Goal: Information Seeking & Learning: Learn about a topic

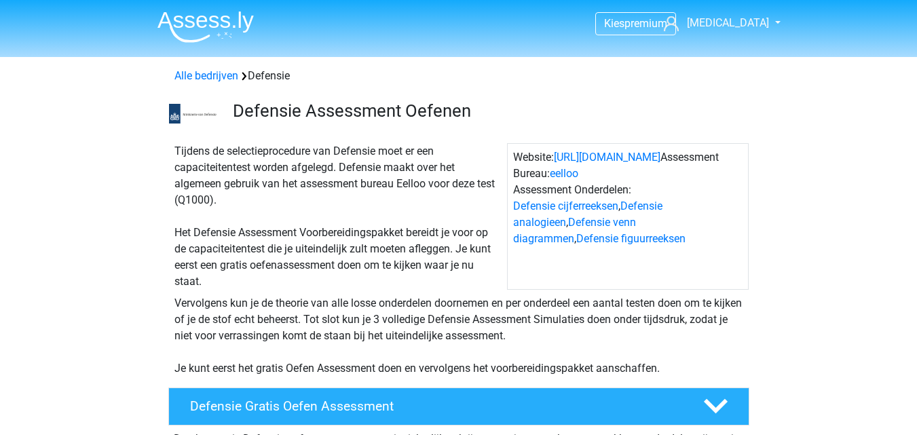
scroll to position [969, 0]
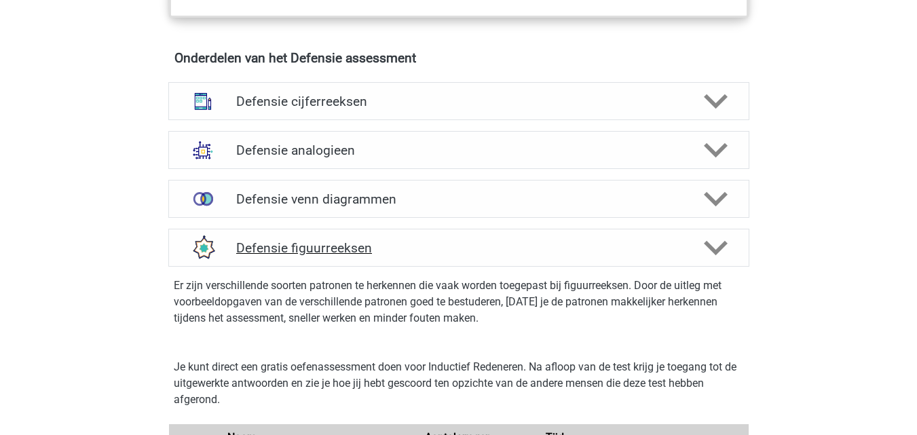
click at [546, 246] on h4 "Defensie figuurreeksen" at bounding box center [458, 248] width 444 height 16
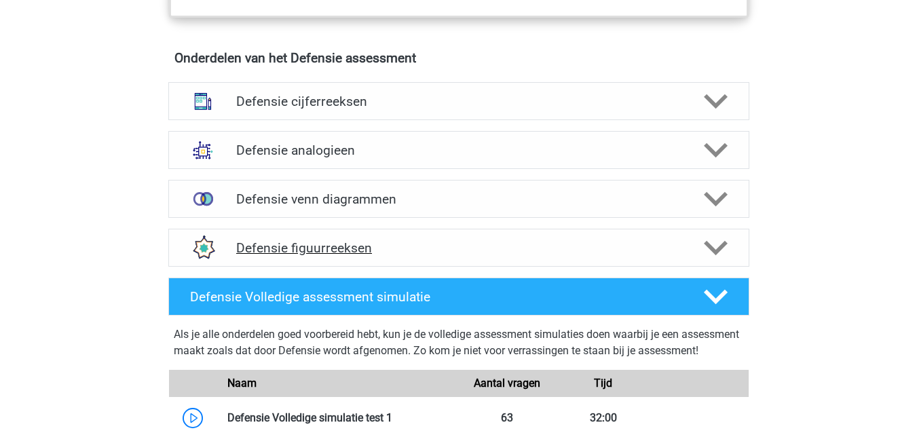
click at [546, 246] on h4 "Defensie figuurreeksen" at bounding box center [458, 248] width 444 height 16
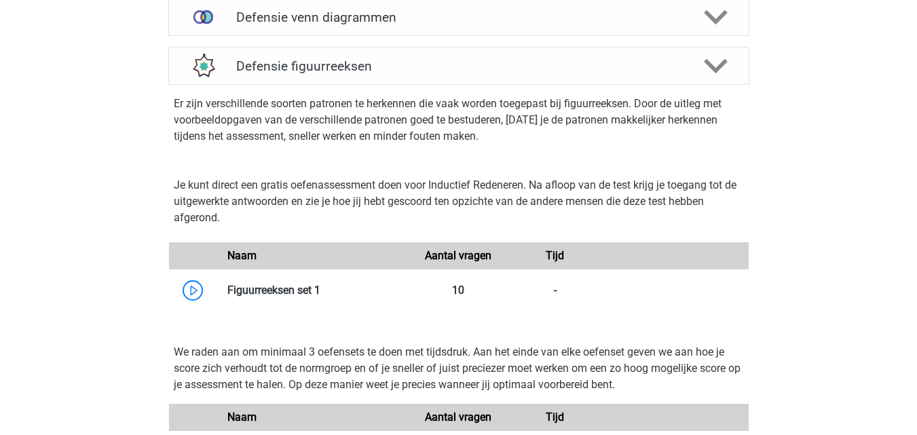
scroll to position [1136, 0]
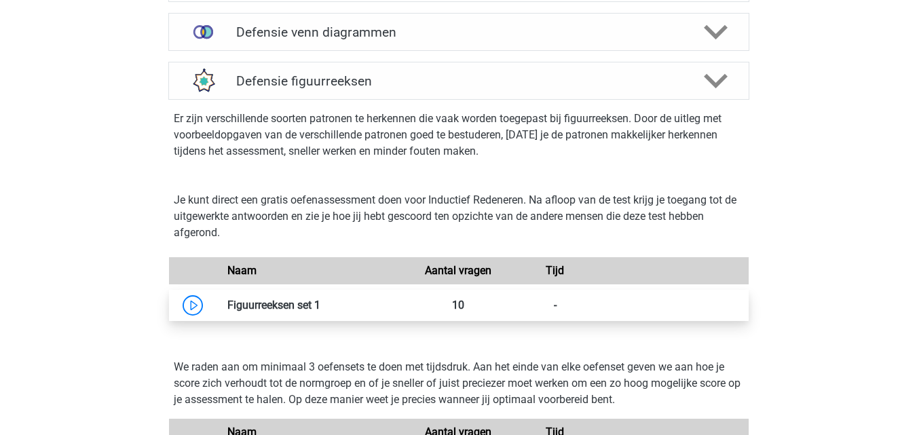
click at [320, 305] on link at bounding box center [320, 305] width 0 height 13
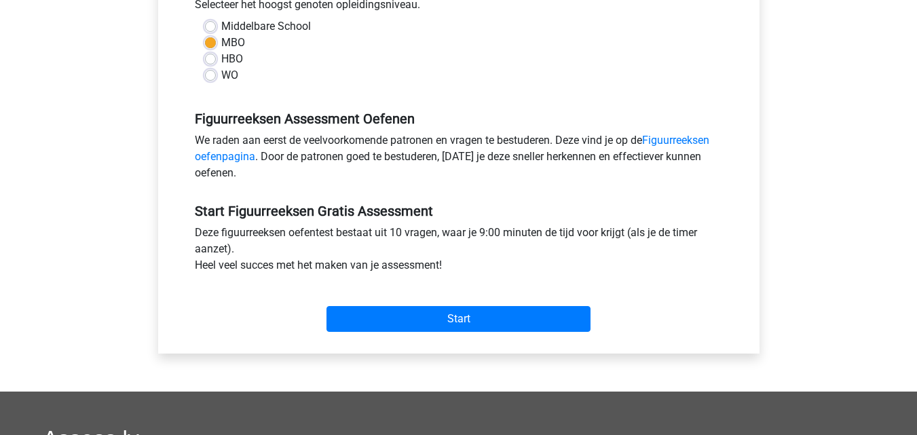
scroll to position [328, 0]
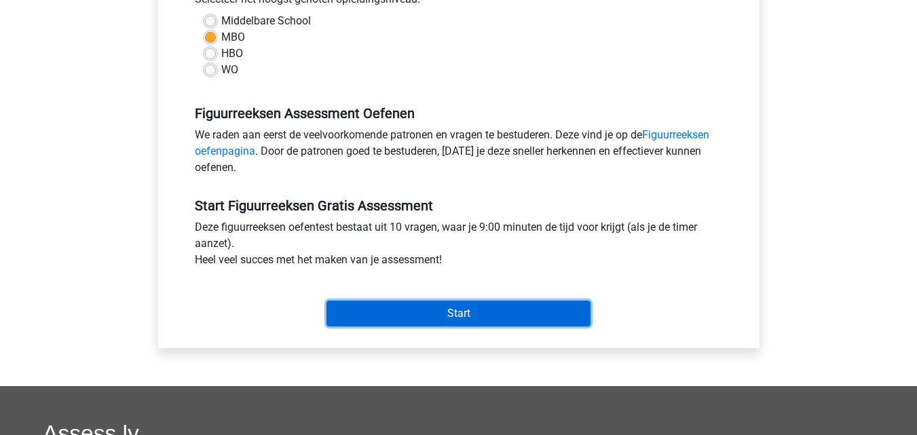
click at [554, 316] on input "Start" at bounding box center [458, 314] width 264 height 26
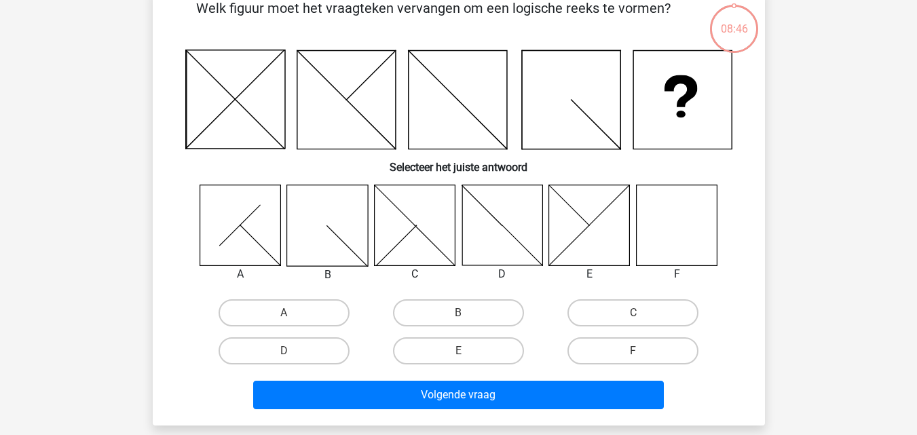
scroll to position [84, 0]
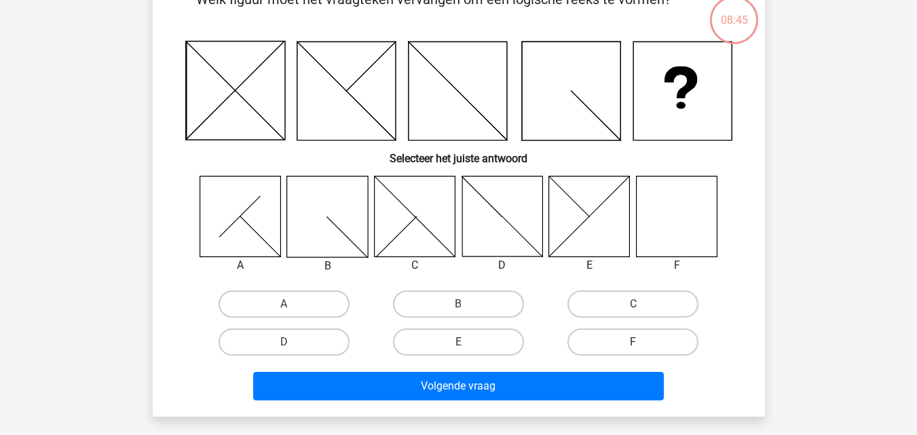
click at [618, 347] on label "F" at bounding box center [632, 341] width 131 height 27
click at [633, 347] on input "F" at bounding box center [637, 346] width 9 height 9
radio input "true"
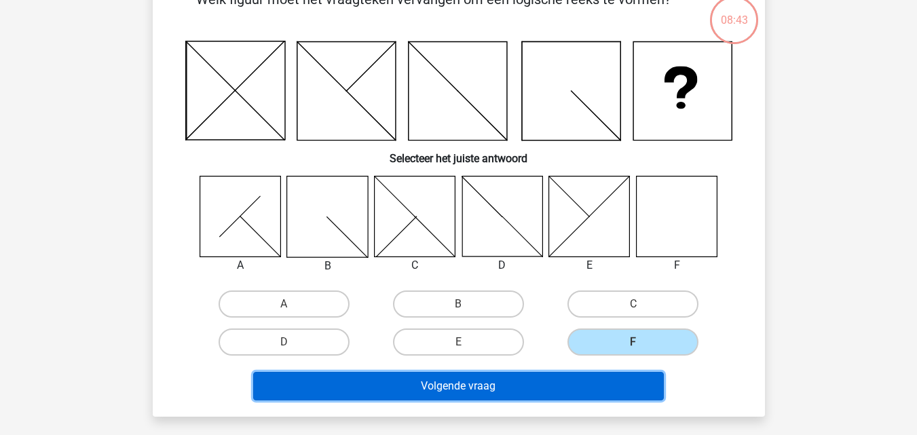
click at [609, 385] on button "Volgende vraag" at bounding box center [458, 386] width 411 height 29
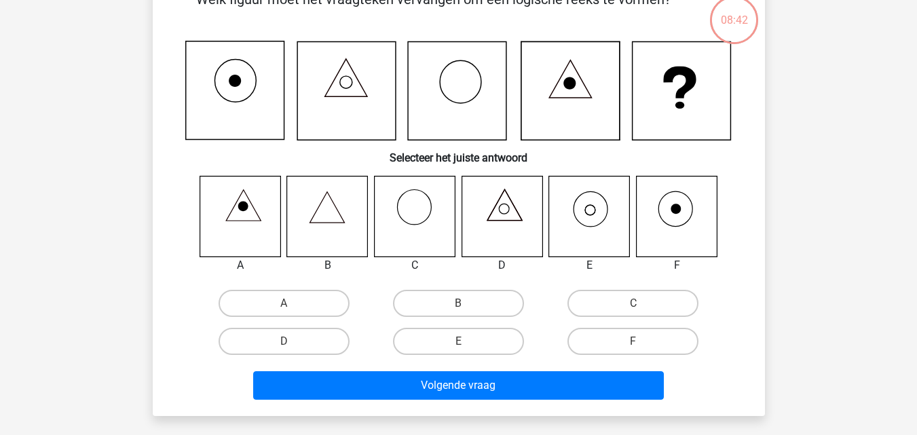
scroll to position [62, 0]
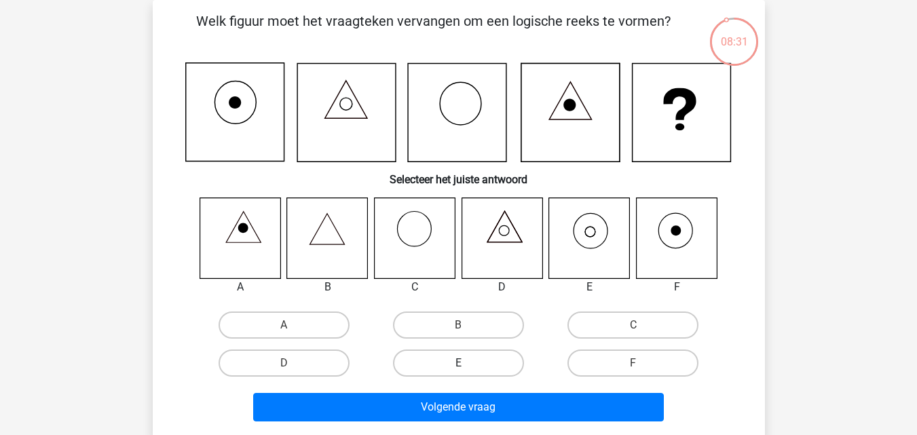
click at [480, 359] on label "E" at bounding box center [458, 362] width 131 height 27
click at [467, 363] on input "E" at bounding box center [462, 367] width 9 height 9
radio input "true"
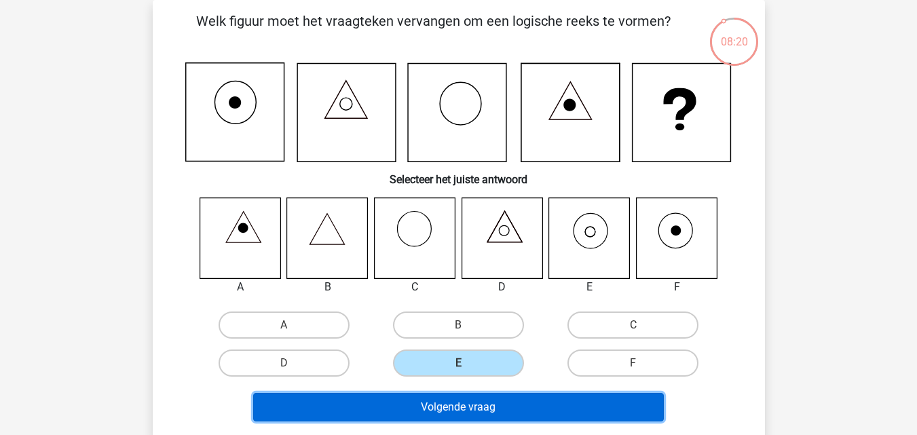
click at [499, 411] on button "Volgende vraag" at bounding box center [458, 407] width 411 height 29
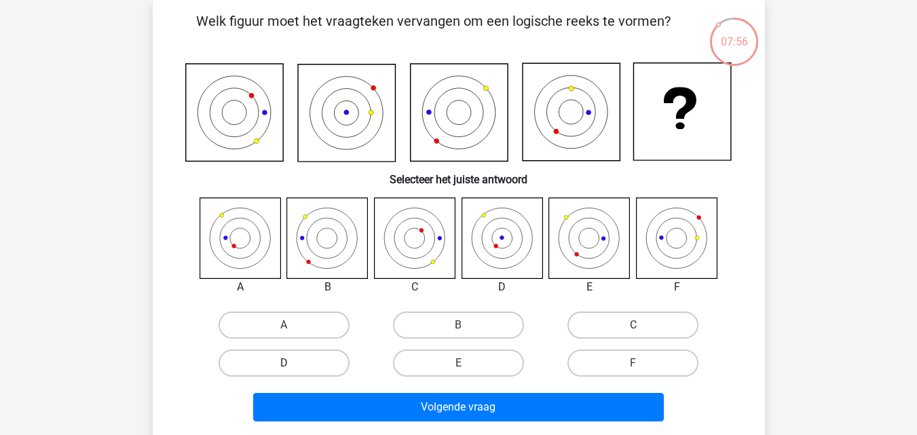
click at [247, 365] on label "D" at bounding box center [284, 362] width 131 height 27
click at [284, 365] on input "D" at bounding box center [288, 367] width 9 height 9
radio input "true"
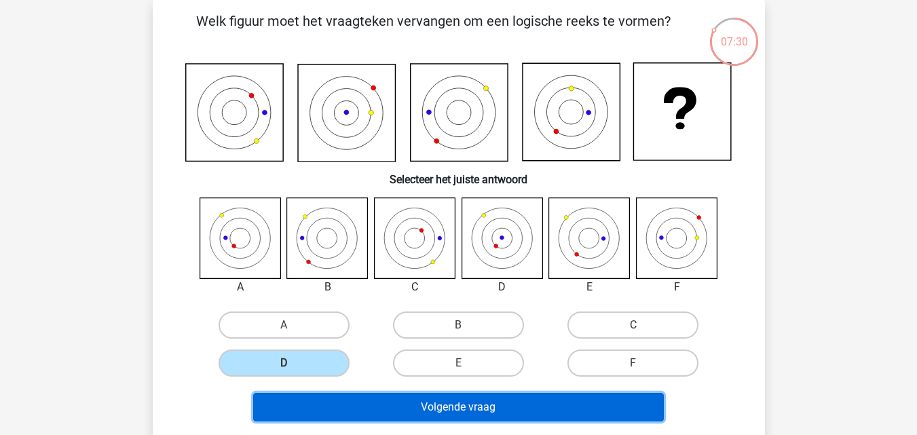
click at [474, 418] on button "Volgende vraag" at bounding box center [458, 407] width 411 height 29
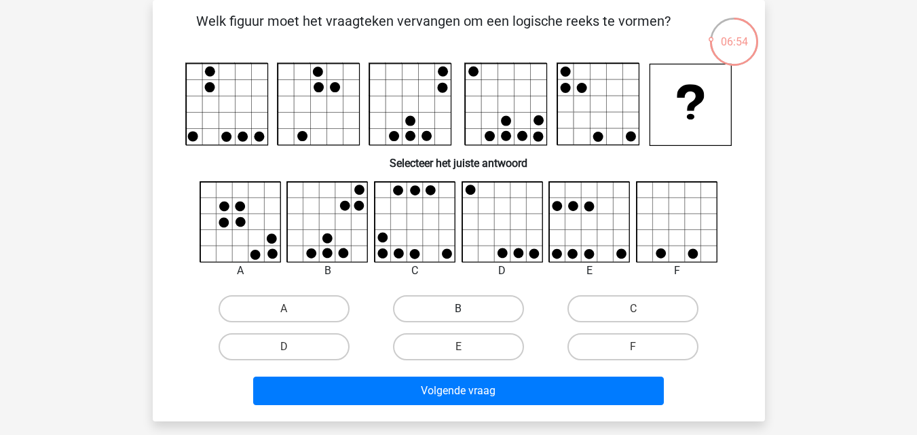
click at [508, 303] on label "B" at bounding box center [458, 308] width 131 height 27
click at [467, 309] on input "B" at bounding box center [462, 313] width 9 height 9
radio input "true"
click at [499, 350] on label "E" at bounding box center [458, 346] width 131 height 27
click at [467, 350] on input "E" at bounding box center [462, 351] width 9 height 9
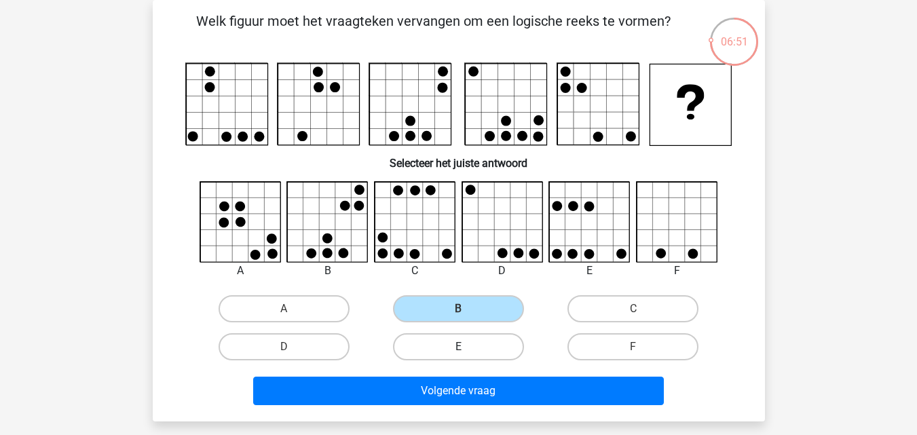
radio input "true"
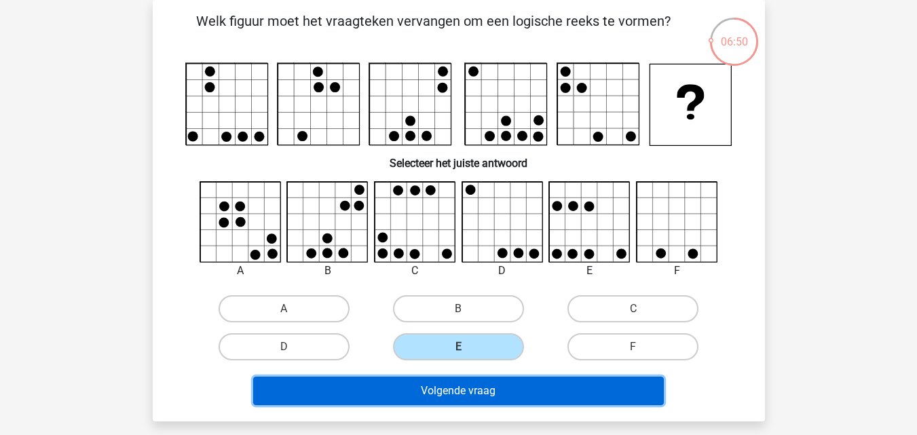
click at [501, 383] on button "Volgende vraag" at bounding box center [458, 391] width 411 height 29
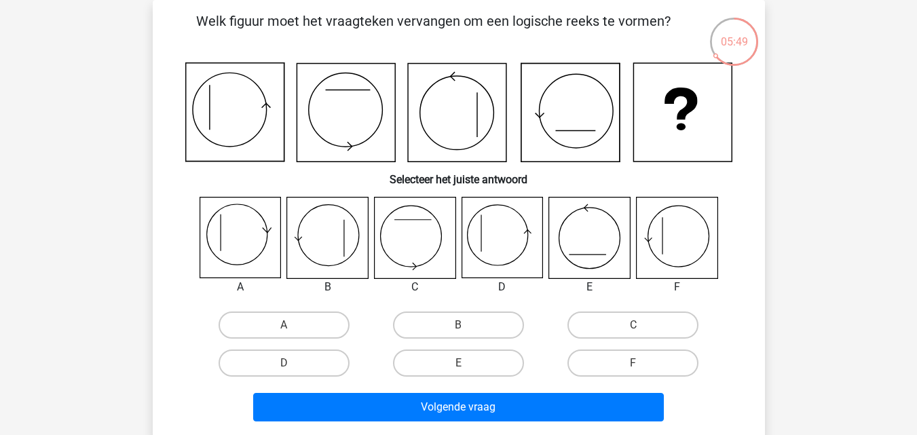
click at [234, 244] on icon at bounding box center [240, 237] width 81 height 81
click at [299, 321] on label "A" at bounding box center [284, 324] width 131 height 27
click at [292, 325] on input "A" at bounding box center [288, 329] width 9 height 9
radio input "true"
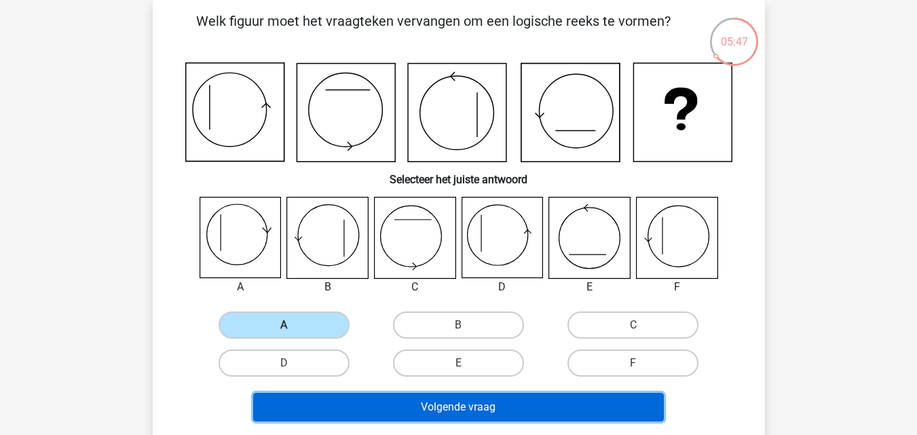
click at [417, 412] on button "Volgende vraag" at bounding box center [458, 407] width 411 height 29
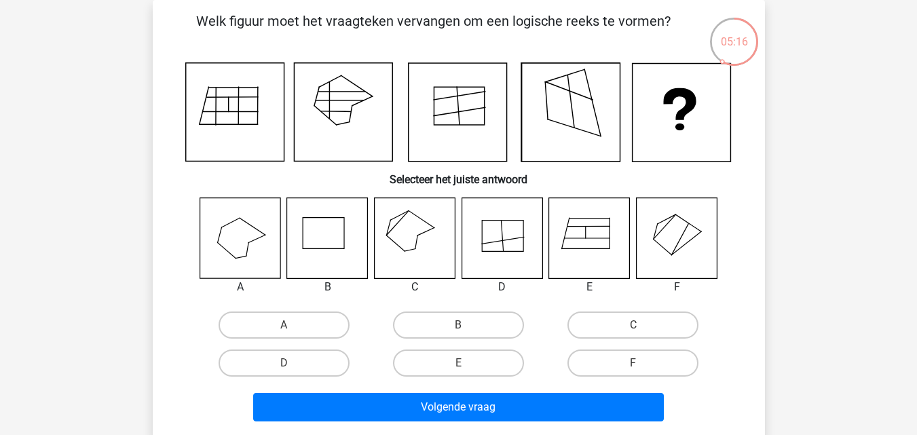
click at [353, 177] on h6 "Selecteer het juiste antwoord" at bounding box center [458, 174] width 569 height 24
click at [629, 328] on label "C" at bounding box center [632, 324] width 131 height 27
click at [633, 328] on input "C" at bounding box center [637, 329] width 9 height 9
radio input "true"
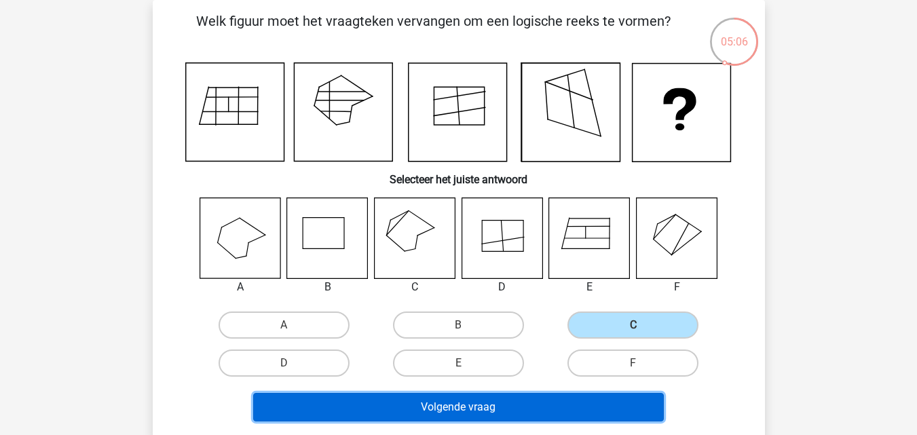
click at [562, 403] on button "Volgende vraag" at bounding box center [458, 407] width 411 height 29
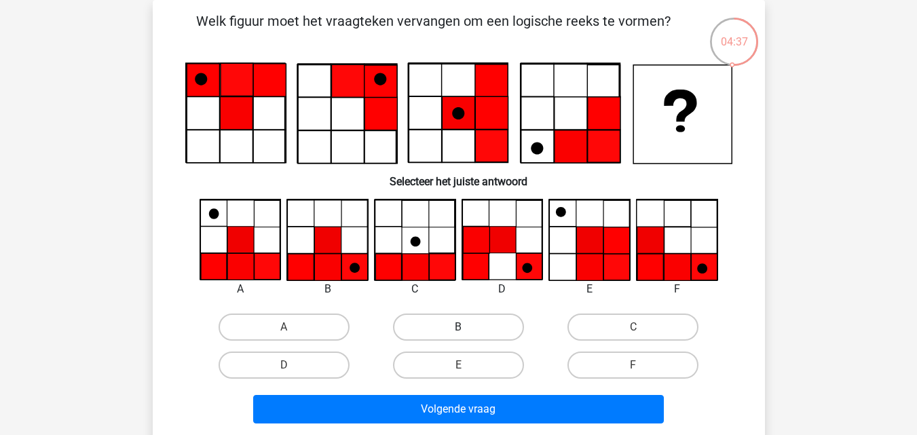
click at [447, 336] on label "B" at bounding box center [458, 327] width 131 height 27
click at [458, 336] on input "B" at bounding box center [462, 331] width 9 height 9
radio input "true"
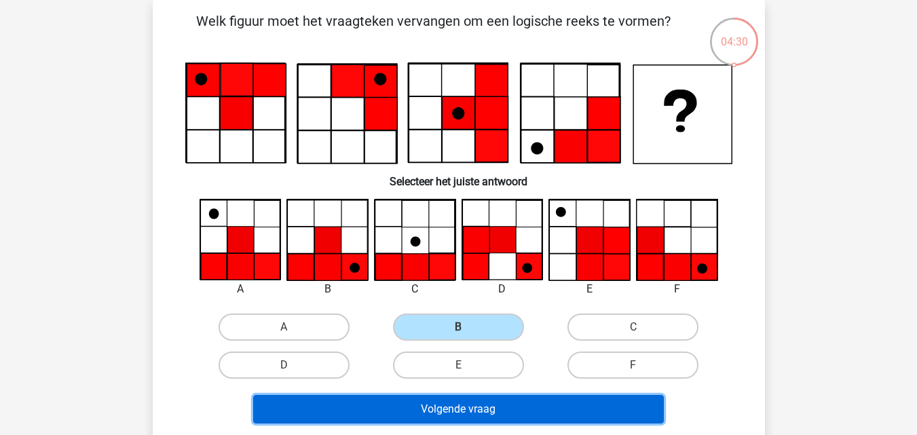
click at [481, 417] on button "Volgende vraag" at bounding box center [458, 409] width 411 height 29
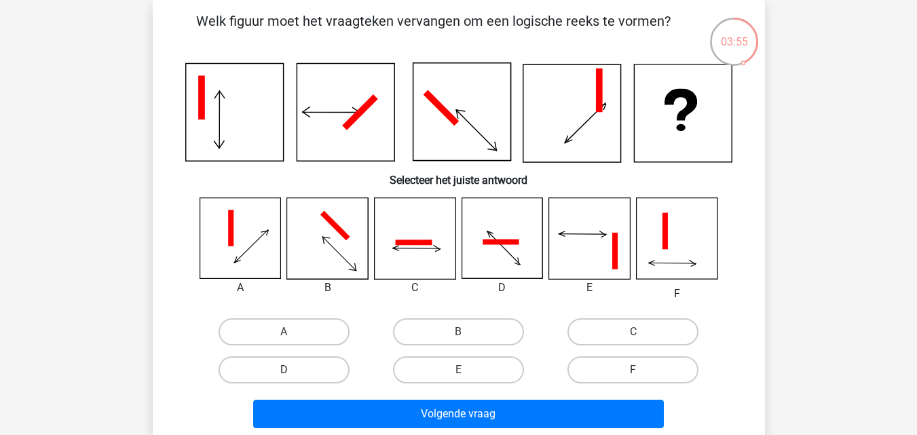
click at [319, 364] on label "D" at bounding box center [284, 369] width 131 height 27
click at [292, 370] on input "D" at bounding box center [288, 374] width 9 height 9
radio input "true"
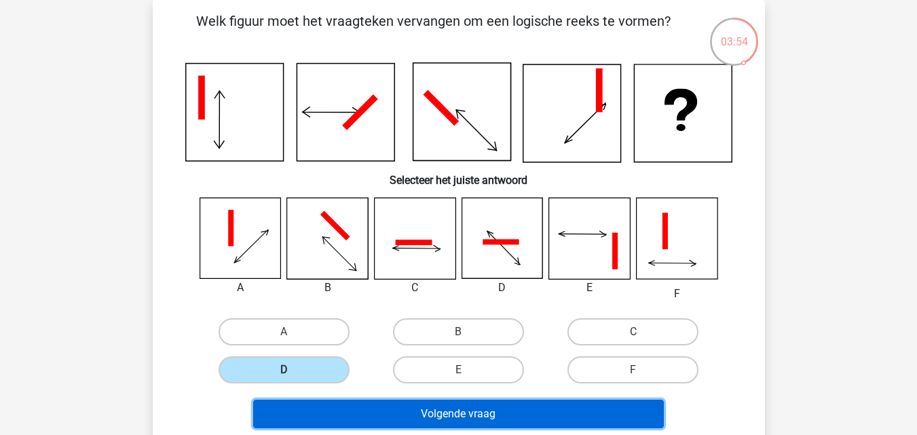
click at [389, 417] on button "Volgende vraag" at bounding box center [458, 414] width 411 height 29
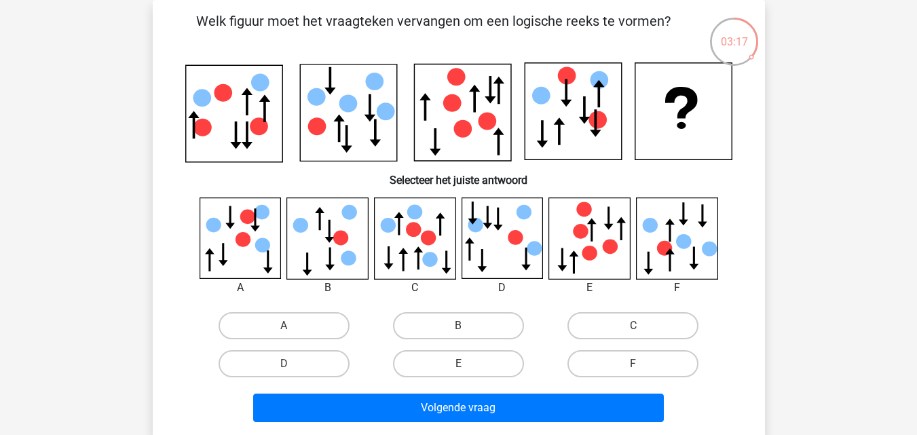
click at [449, 367] on label "E" at bounding box center [458, 363] width 131 height 27
click at [458, 367] on input "E" at bounding box center [462, 368] width 9 height 9
radio input "true"
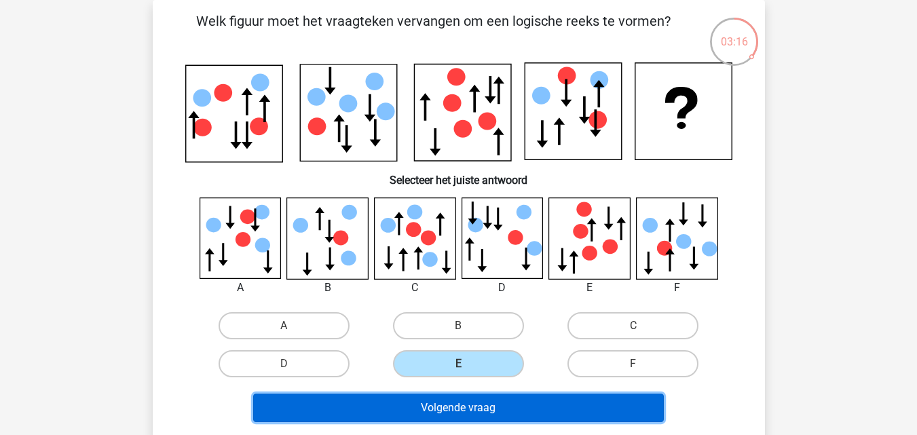
click at [453, 398] on button "Volgende vraag" at bounding box center [458, 408] width 411 height 29
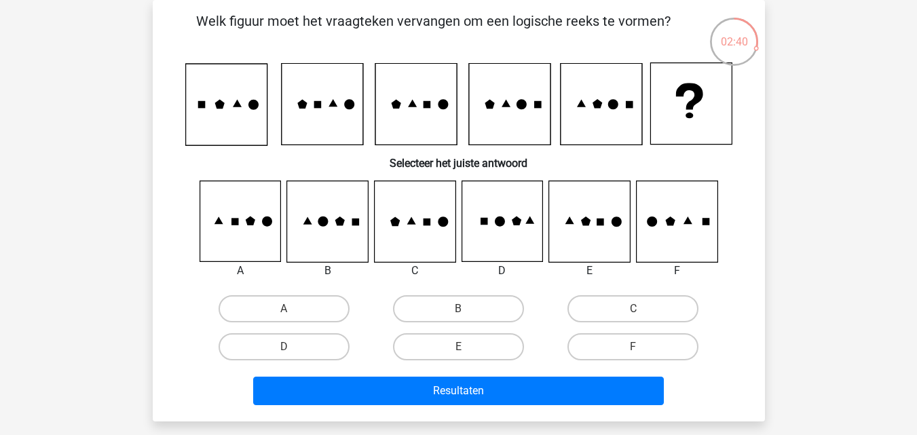
click at [327, 240] on icon at bounding box center [327, 221] width 81 height 81
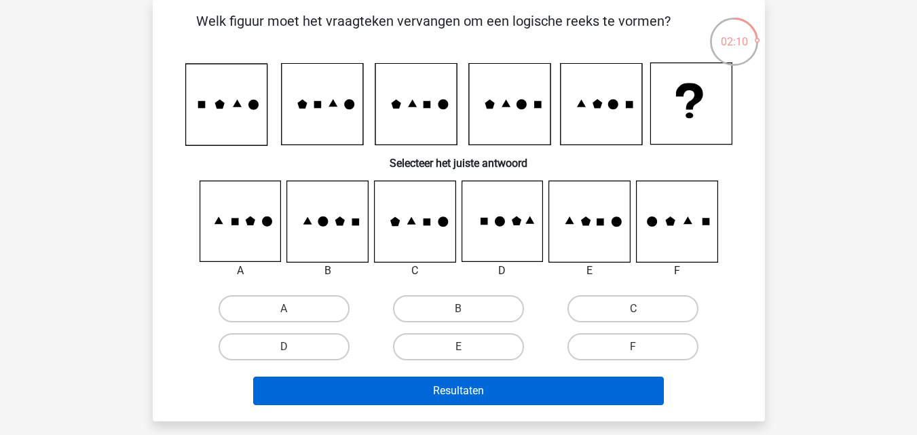
drag, startPoint x: 623, startPoint y: 345, endPoint x: 603, endPoint y: 386, distance: 45.2
click at [603, 386] on div "Welk figuur moet het vraagteken vervangen om een logische reeks te vormen? Sele…" at bounding box center [458, 210] width 601 height 399
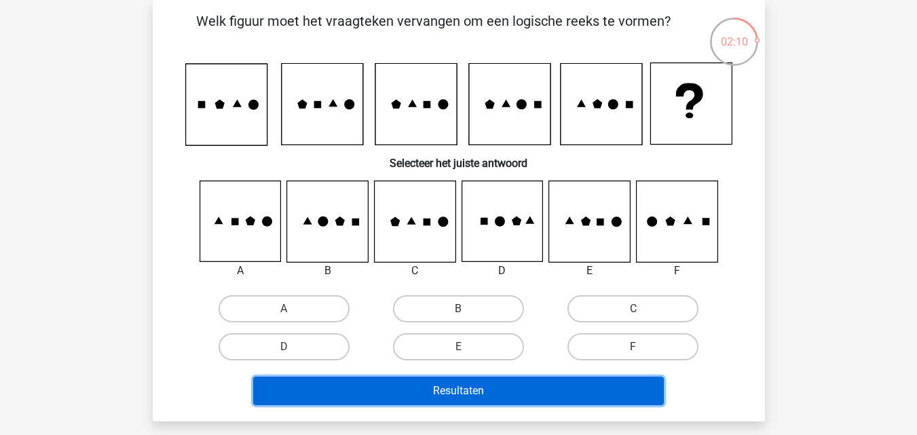
click at [603, 386] on button "Resultaten" at bounding box center [458, 391] width 411 height 29
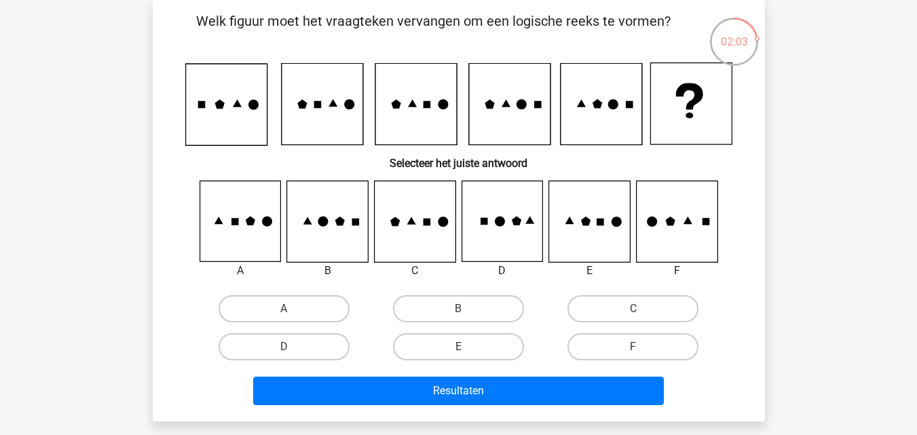
click at [600, 328] on div "F" at bounding box center [633, 347] width 174 height 38
click at [601, 341] on label "F" at bounding box center [632, 346] width 131 height 27
click at [633, 347] on input "F" at bounding box center [637, 351] width 9 height 9
radio input "true"
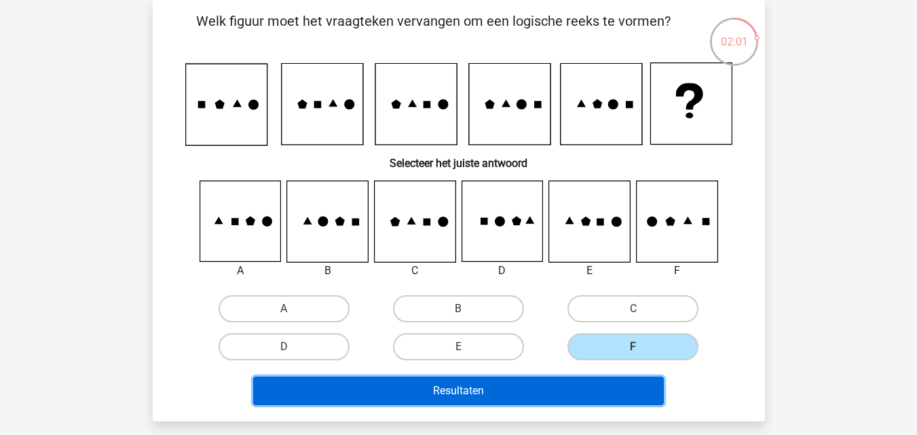
click at [601, 385] on button "Resultaten" at bounding box center [458, 391] width 411 height 29
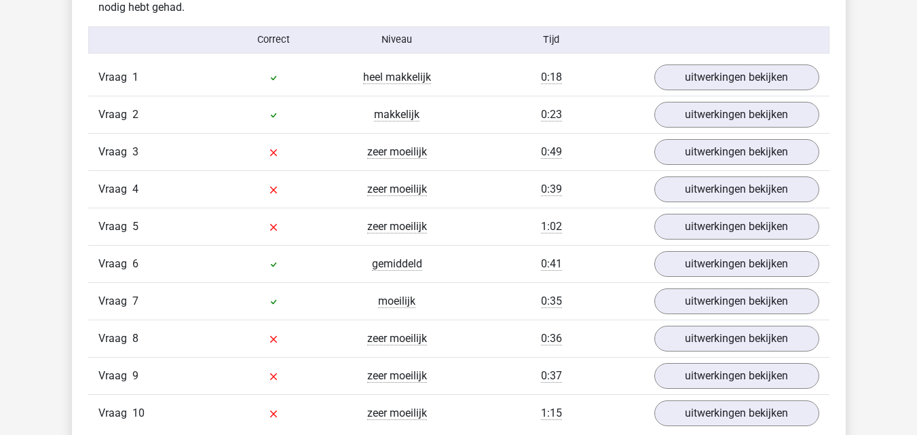
scroll to position [1087, 0]
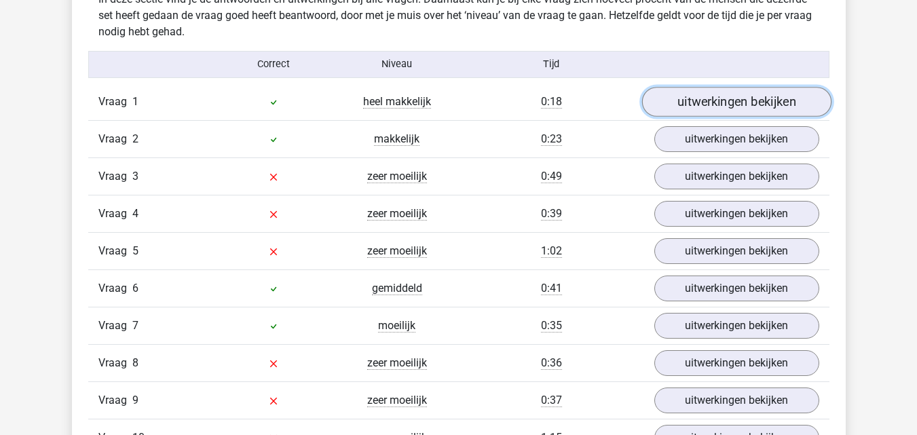
click at [755, 107] on link "uitwerkingen bekijken" at bounding box center [735, 102] width 189 height 30
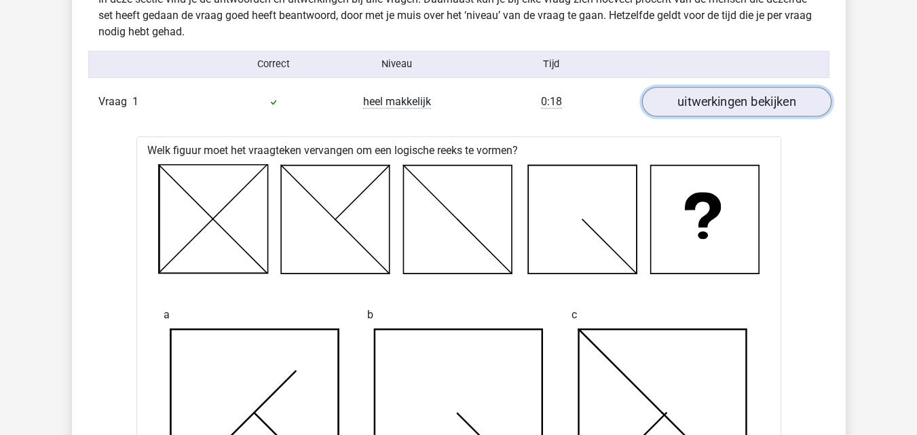
click at [755, 107] on link "uitwerkingen bekijken" at bounding box center [735, 102] width 189 height 30
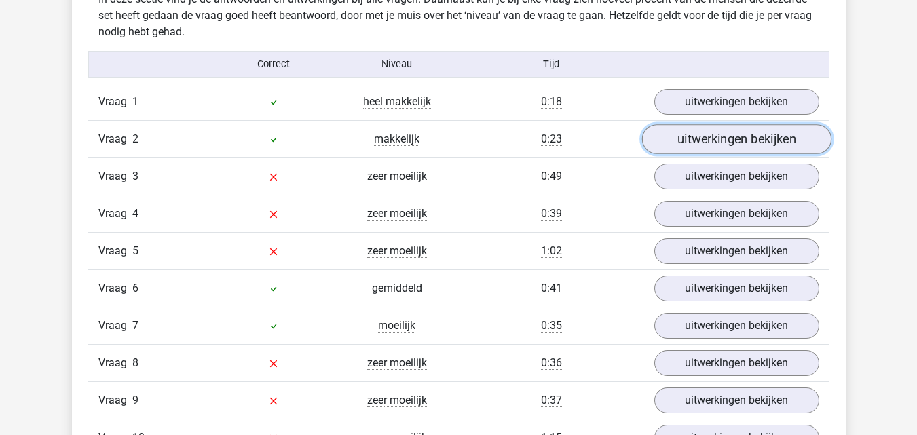
click at [753, 135] on link "uitwerkingen bekijken" at bounding box center [735, 139] width 189 height 30
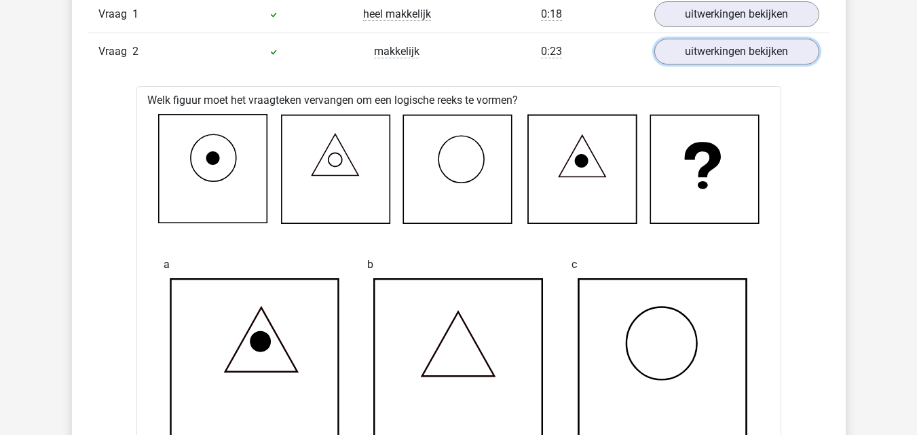
scroll to position [1206, 0]
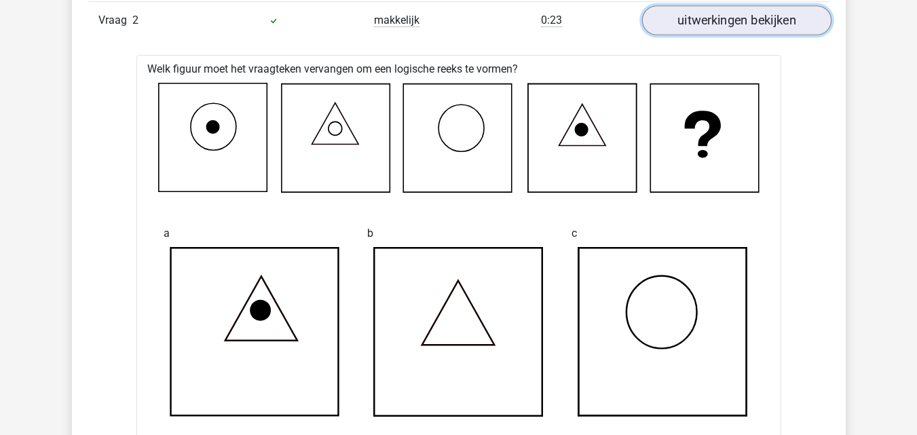
click at [782, 22] on link "uitwerkingen bekijken" at bounding box center [735, 20] width 189 height 30
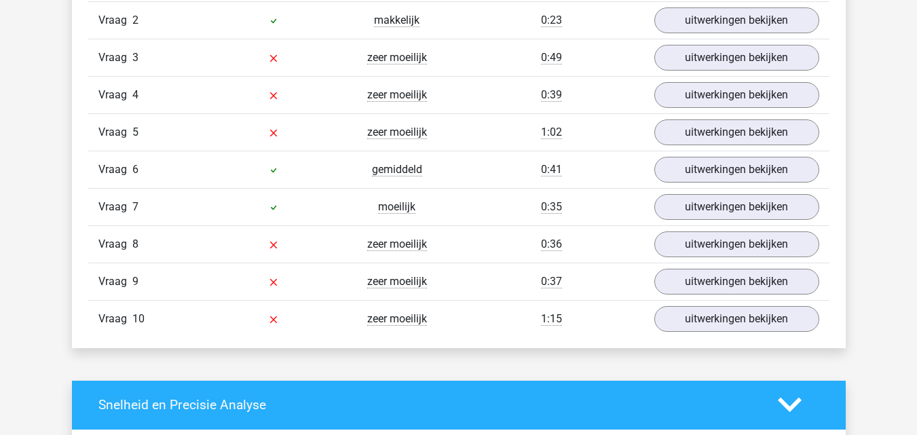
click at [732, 73] on div "Vraag 3 zeer moeilijk 0:49 uitwerkingen bekijken" at bounding box center [458, 57] width 741 height 37
click at [730, 66] on link "uitwerkingen bekijken" at bounding box center [735, 58] width 189 height 30
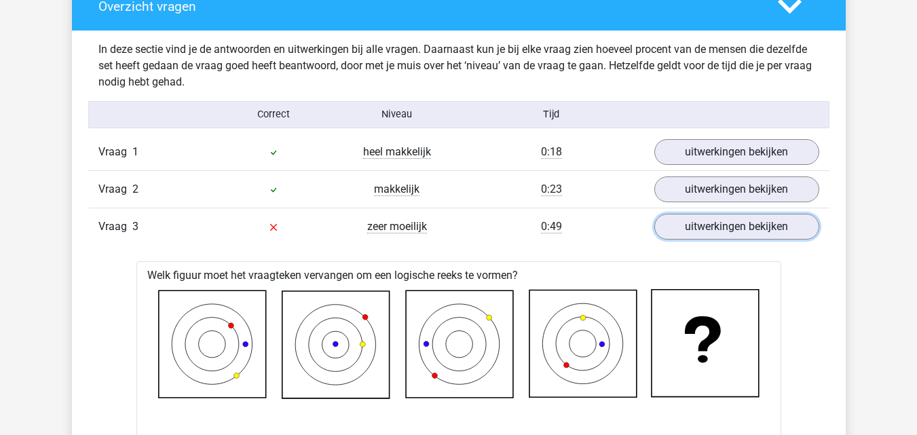
scroll to position [1030, 0]
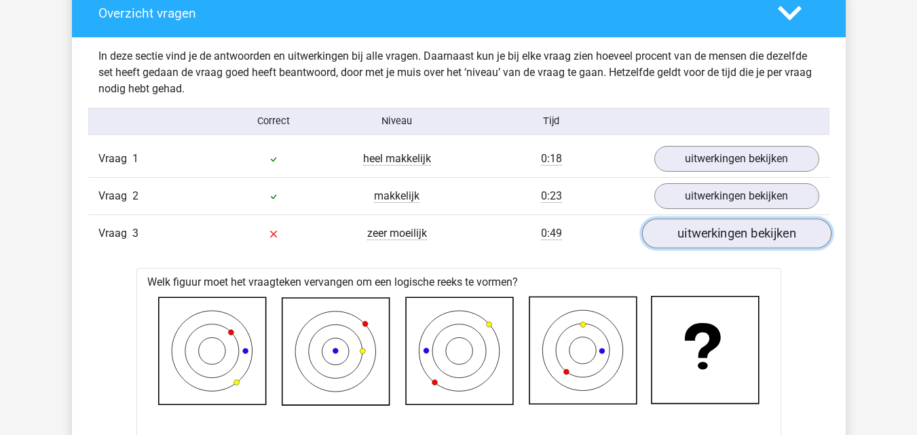
click at [768, 242] on link "uitwerkingen bekijken" at bounding box center [735, 234] width 189 height 30
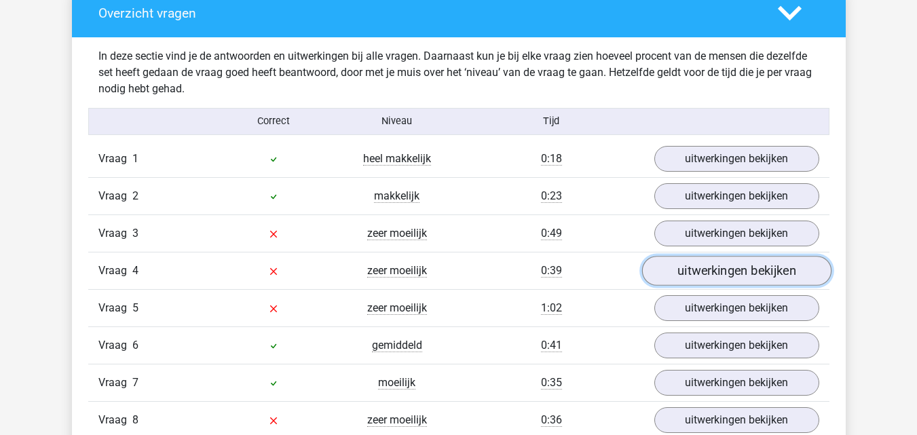
click at [711, 271] on link "uitwerkingen bekijken" at bounding box center [735, 271] width 189 height 30
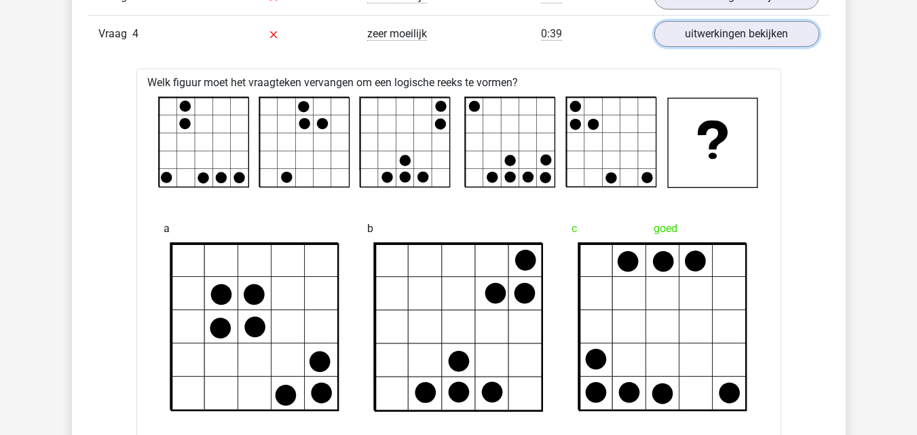
scroll to position [1273, 0]
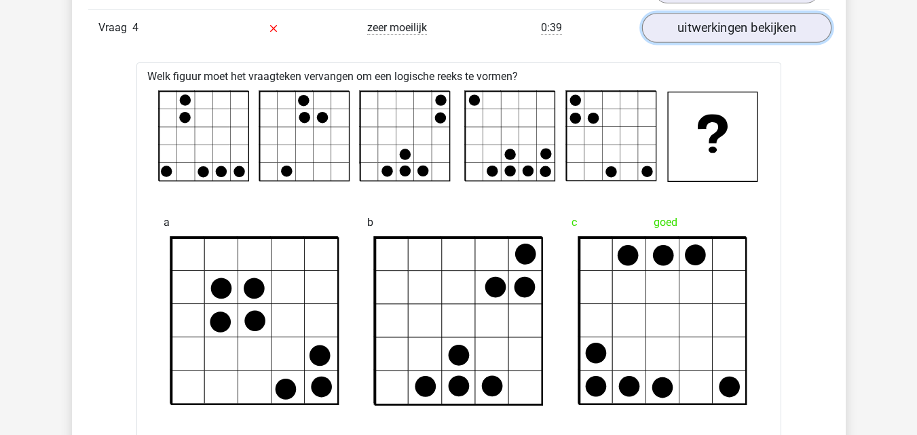
click at [763, 24] on link "uitwerkingen bekijken" at bounding box center [735, 28] width 189 height 30
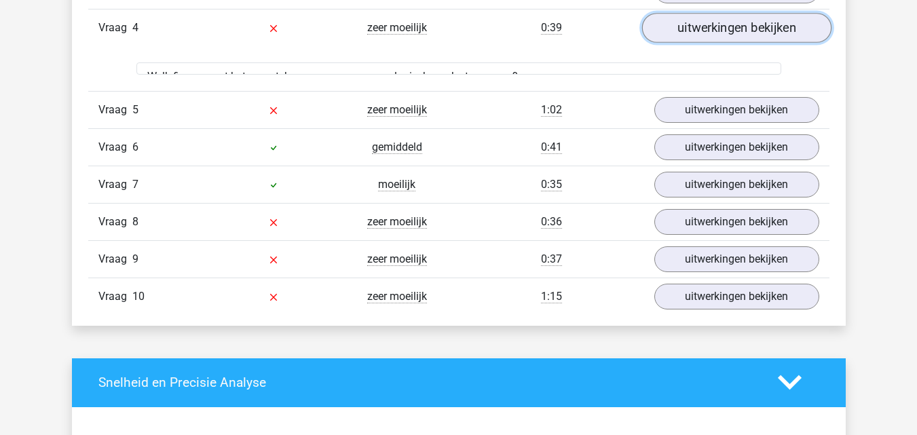
click at [763, 24] on link "uitwerkingen bekijken" at bounding box center [735, 28] width 189 height 30
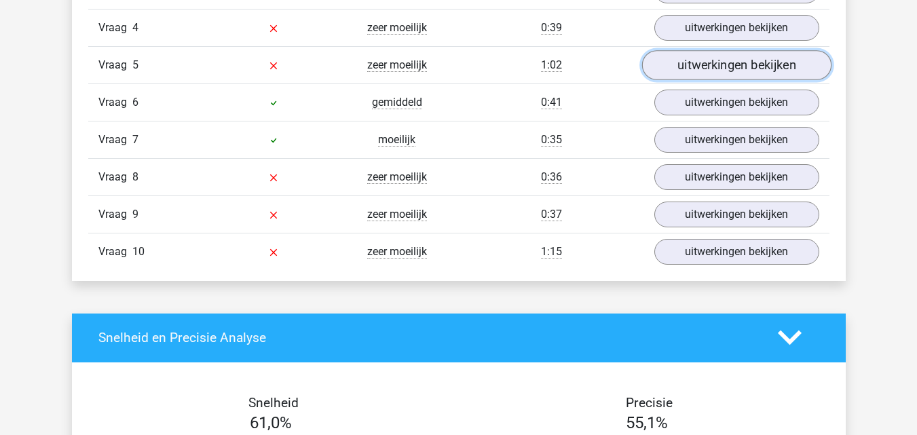
click at [734, 62] on link "uitwerkingen bekijken" at bounding box center [735, 65] width 189 height 30
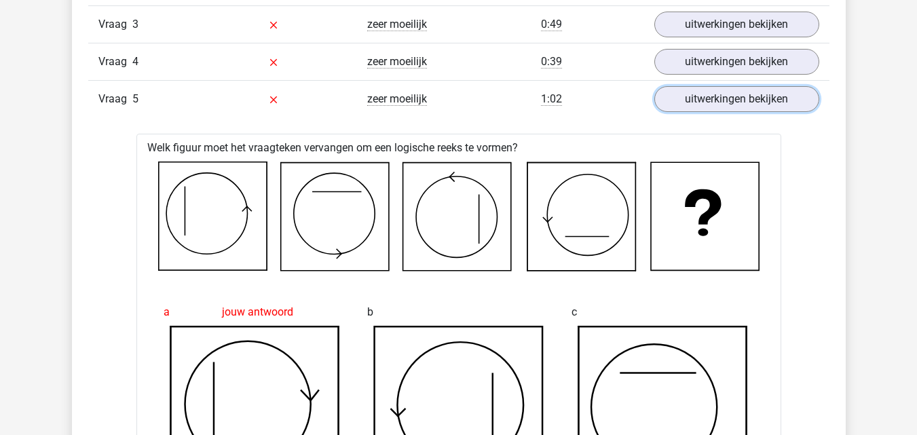
scroll to position [1219, 0]
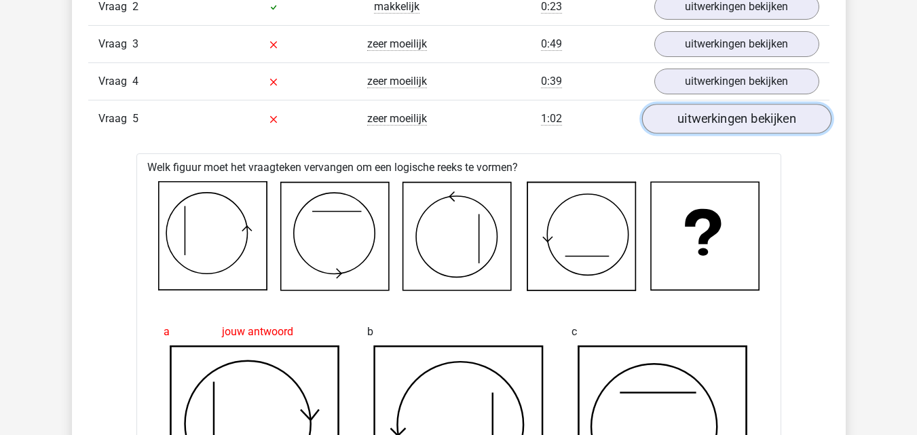
click at [814, 117] on link "uitwerkingen bekijken" at bounding box center [735, 119] width 189 height 30
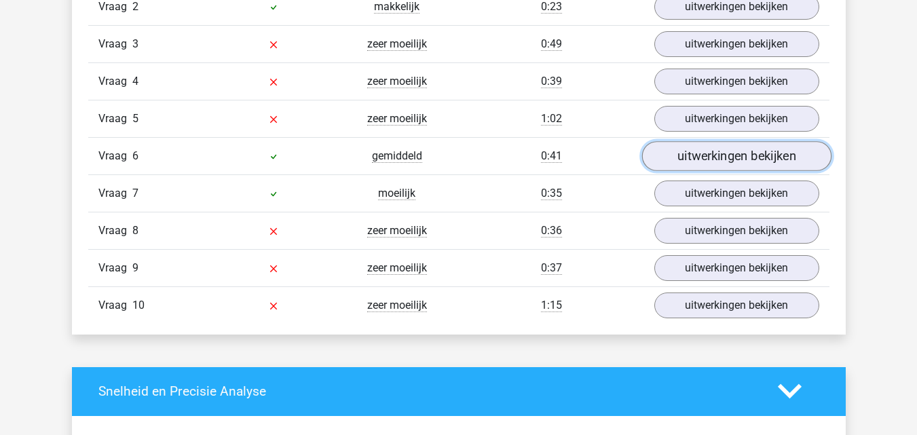
click at [758, 155] on link "uitwerkingen bekijken" at bounding box center [735, 156] width 189 height 30
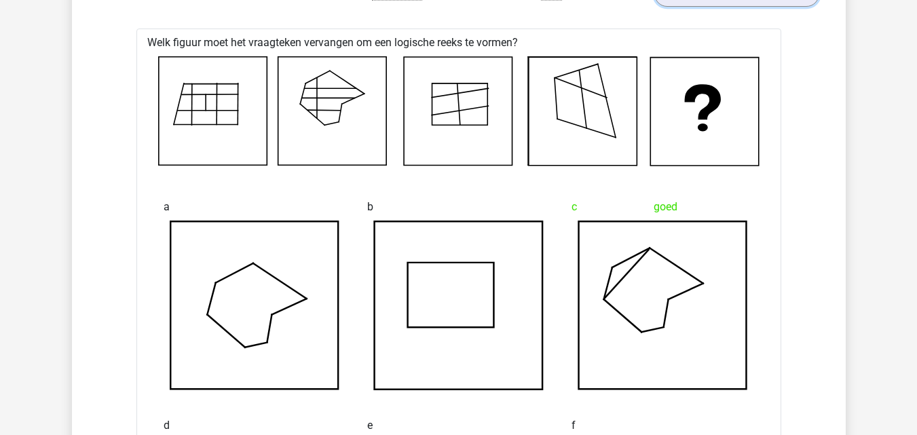
scroll to position [1363, 0]
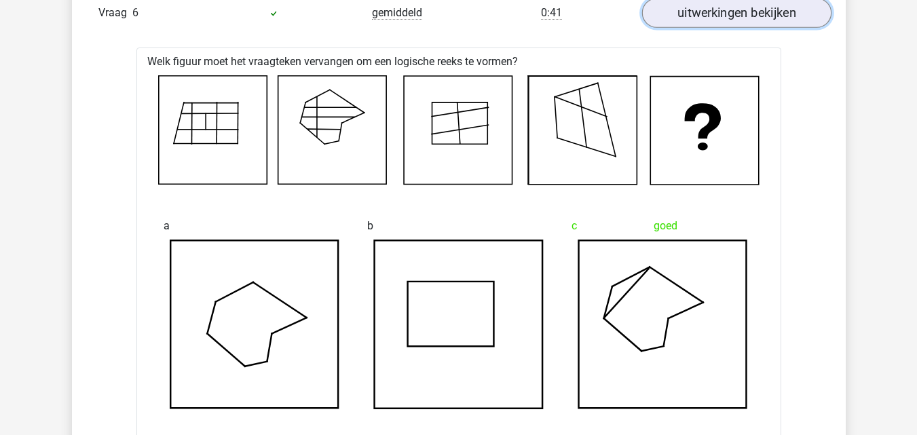
click at [716, 18] on link "uitwerkingen bekijken" at bounding box center [735, 13] width 189 height 30
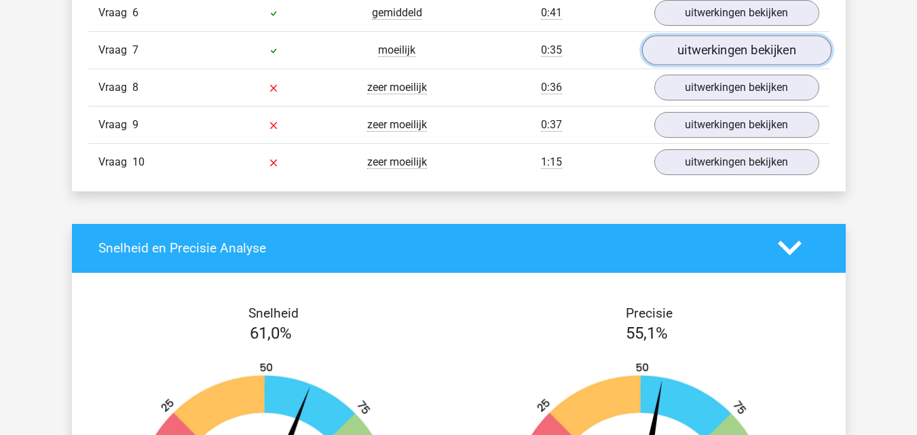
click at [709, 54] on link "uitwerkingen bekijken" at bounding box center [735, 50] width 189 height 30
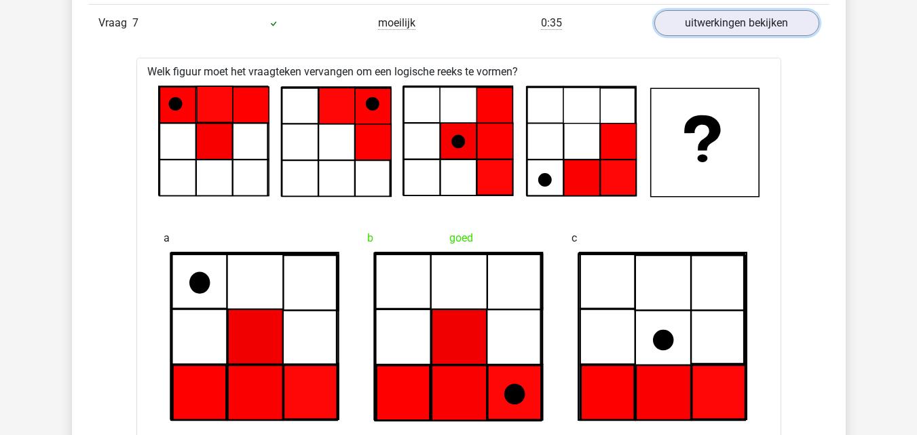
scroll to position [1410, 0]
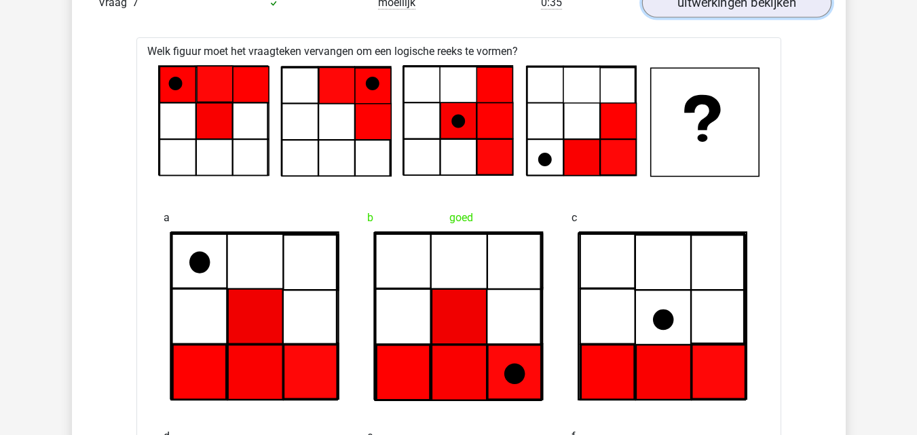
click at [772, 3] on link "uitwerkingen bekijken" at bounding box center [735, 3] width 189 height 30
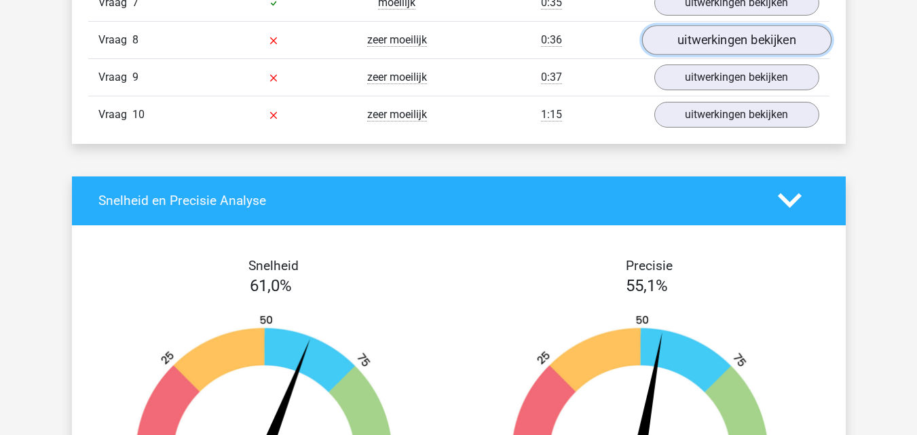
click at [755, 44] on link "uitwerkingen bekijken" at bounding box center [735, 40] width 189 height 30
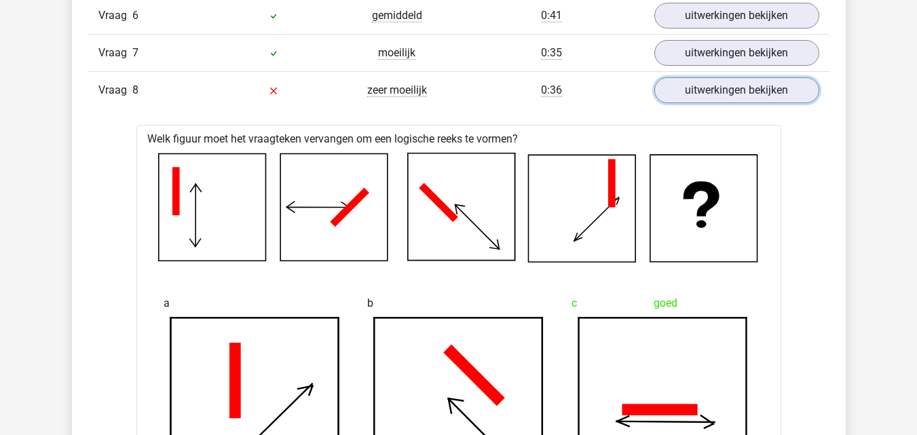
scroll to position [1366, 0]
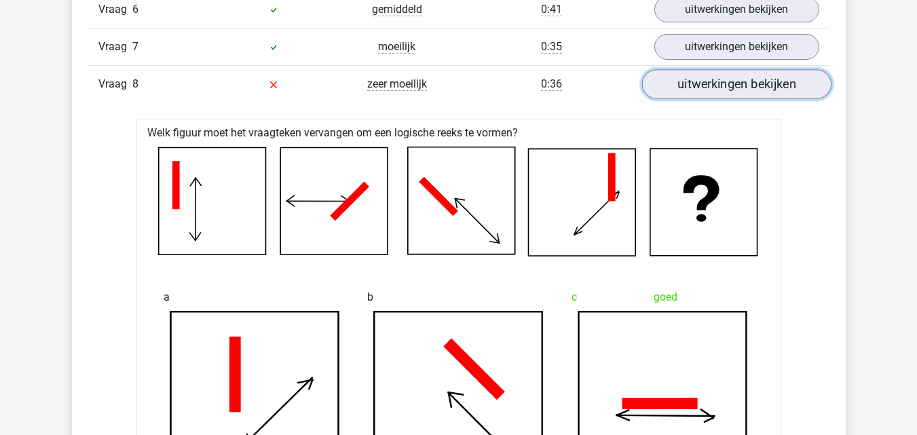
click at [789, 87] on link "uitwerkingen bekijken" at bounding box center [735, 84] width 189 height 30
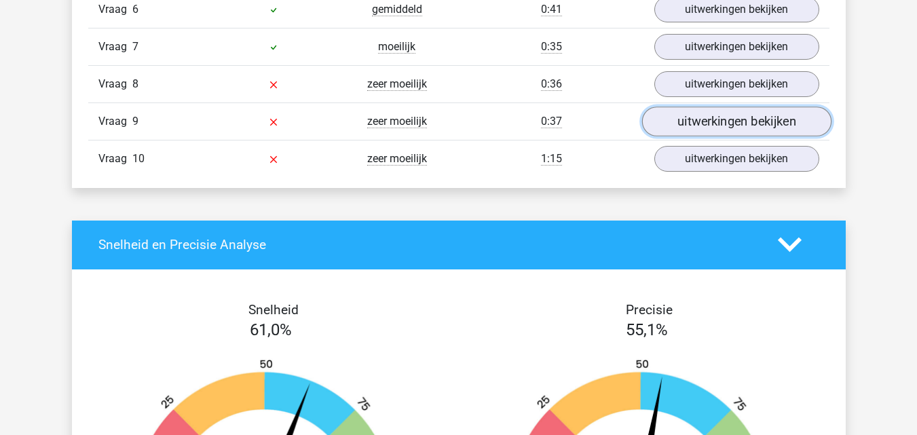
click at [769, 130] on link "uitwerkingen bekijken" at bounding box center [735, 122] width 189 height 30
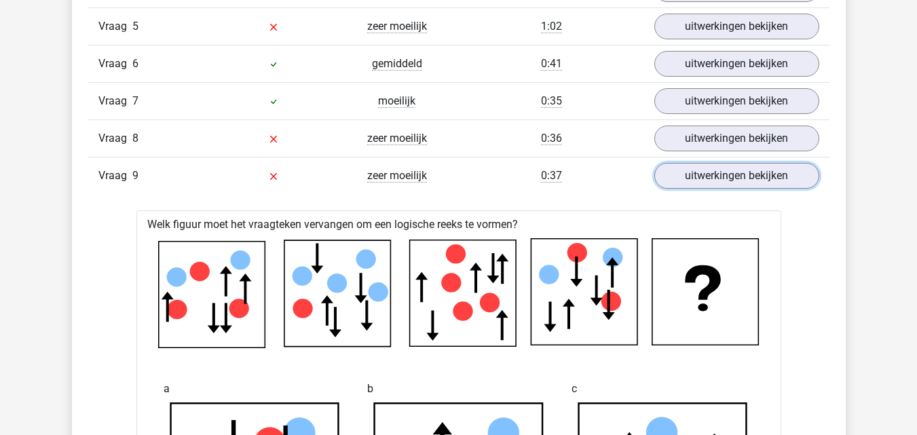
scroll to position [1298, 0]
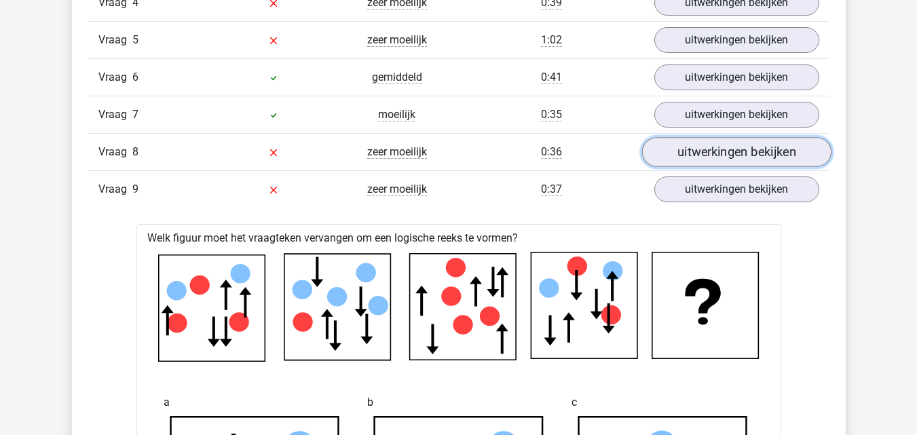
click at [746, 155] on link "uitwerkingen bekijken" at bounding box center [735, 152] width 189 height 30
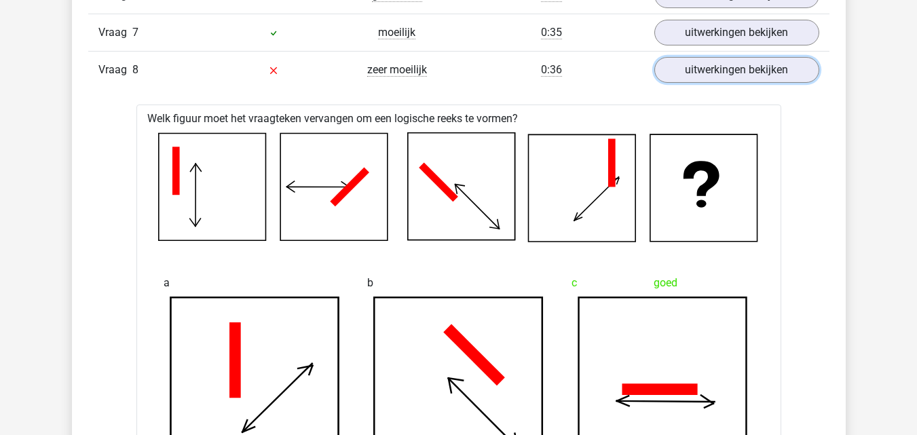
scroll to position [1413, 0]
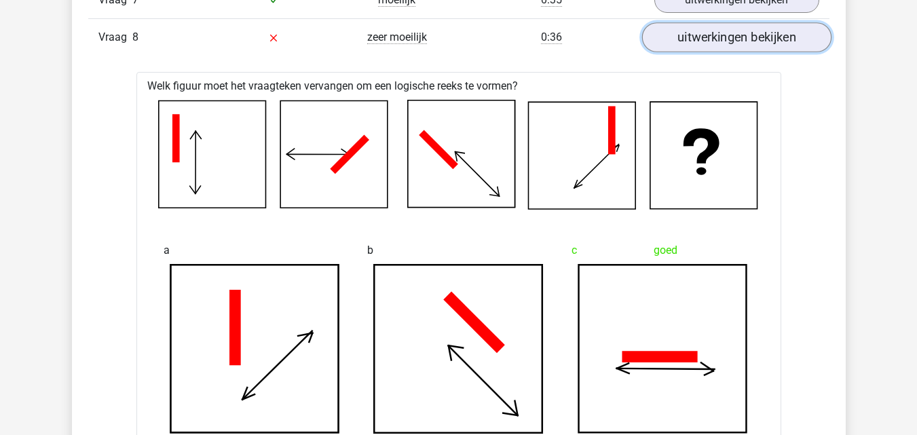
click at [742, 35] on link "uitwerkingen bekijken" at bounding box center [735, 37] width 189 height 30
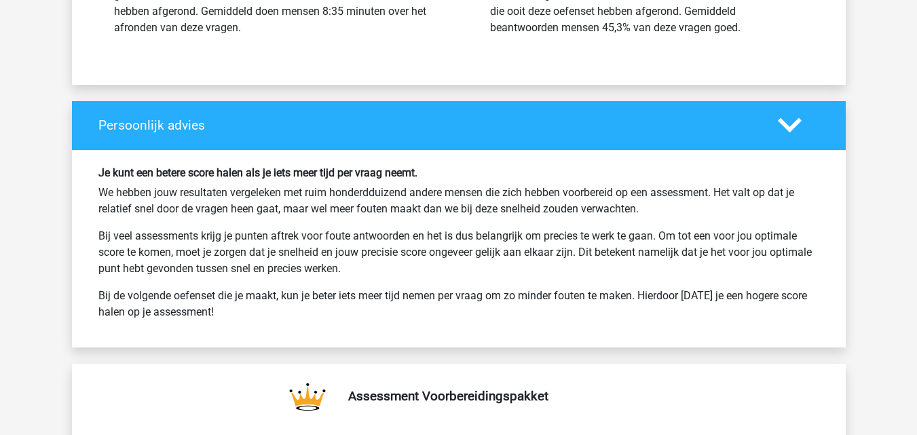
scroll to position [3099, 0]
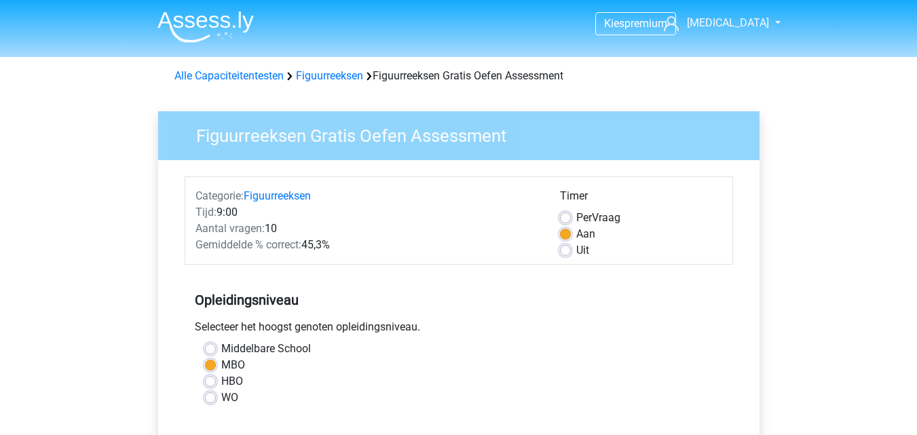
scroll to position [328, 0]
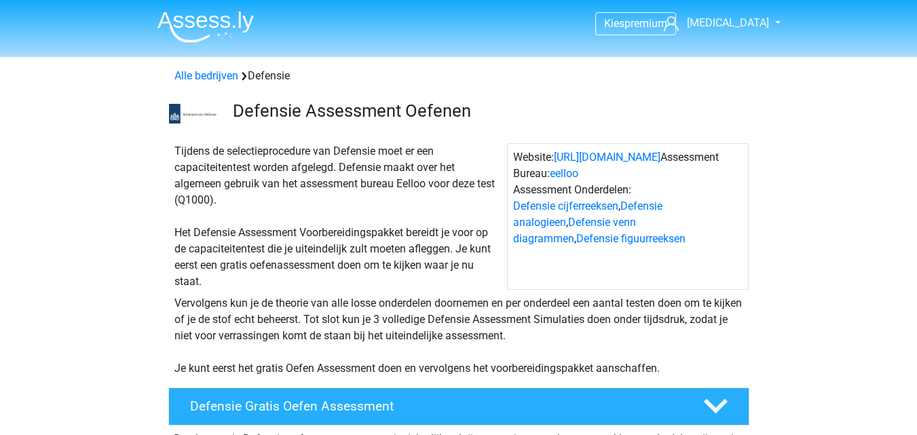
scroll to position [1136, 0]
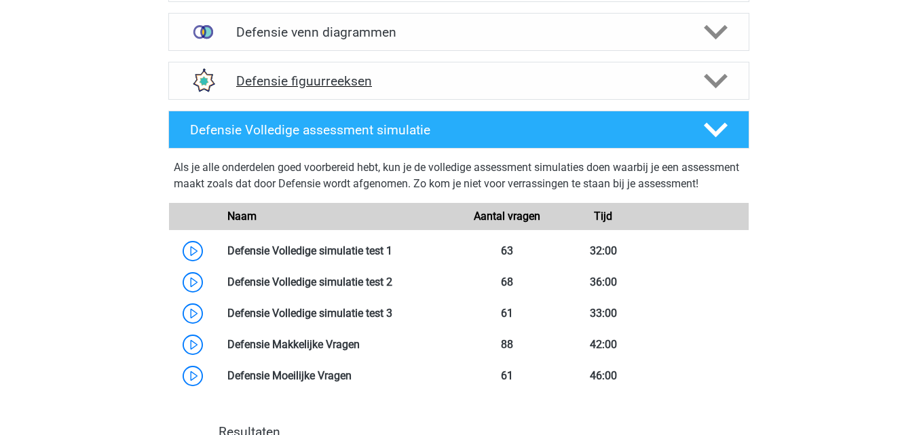
click at [659, 75] on h4 "Defensie figuurreeksen" at bounding box center [458, 81] width 444 height 16
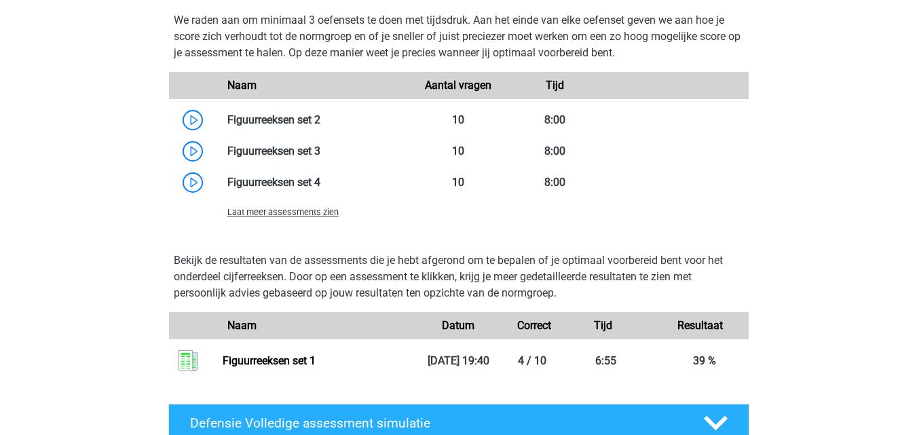
scroll to position [1478, 0]
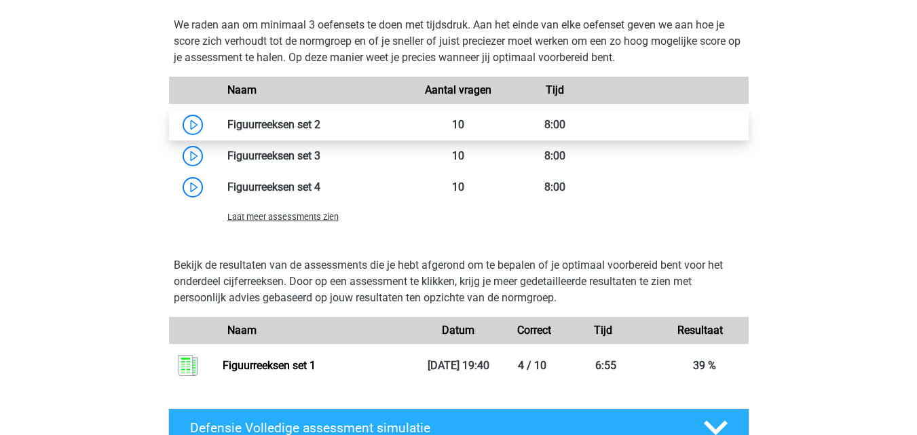
click at [320, 120] on link at bounding box center [320, 124] width 0 height 13
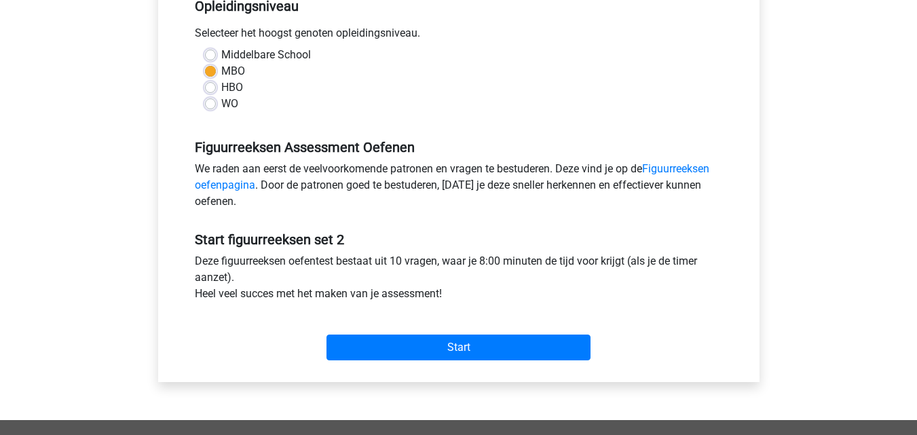
scroll to position [292, 0]
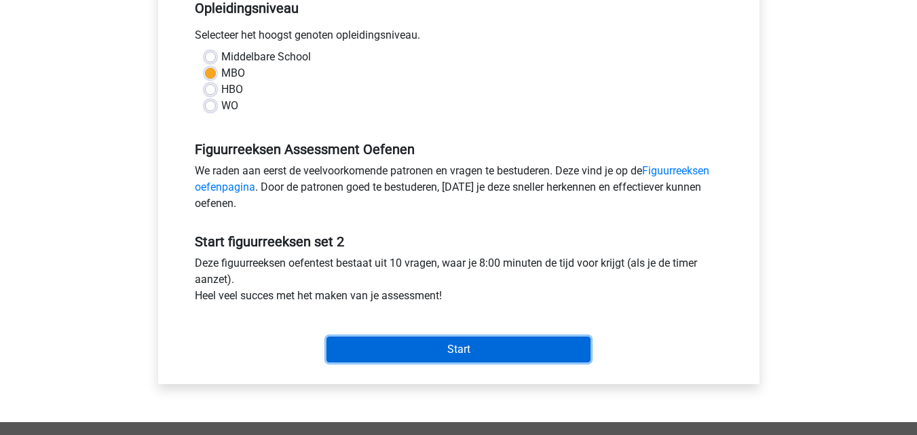
click at [491, 338] on input "Start" at bounding box center [458, 350] width 264 height 26
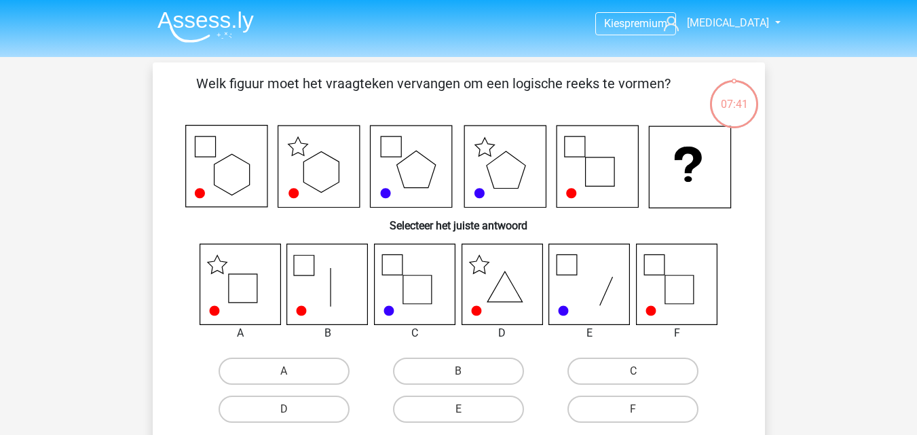
click at [290, 373] on input "A" at bounding box center [288, 375] width 9 height 9
radio input "true"
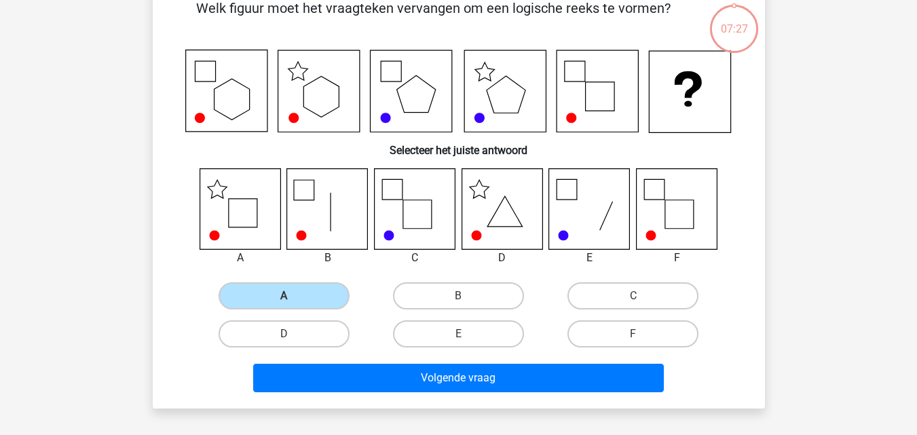
scroll to position [119, 0]
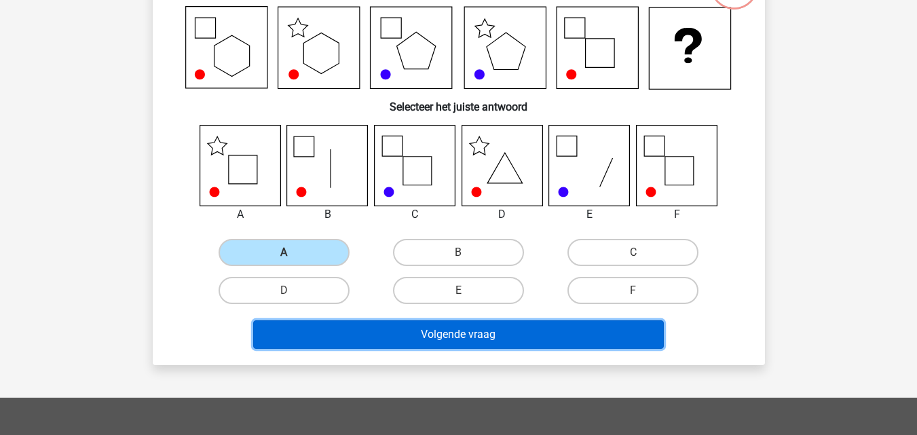
click at [558, 333] on button "Volgende vraag" at bounding box center [458, 334] width 411 height 29
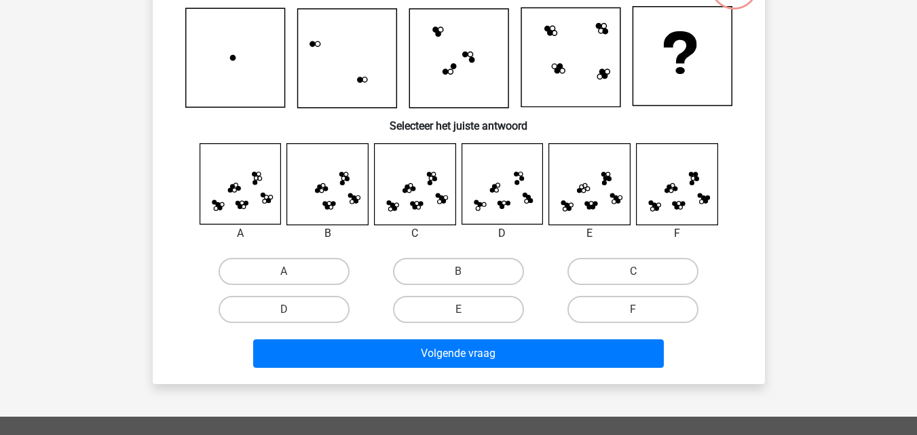
scroll to position [62, 0]
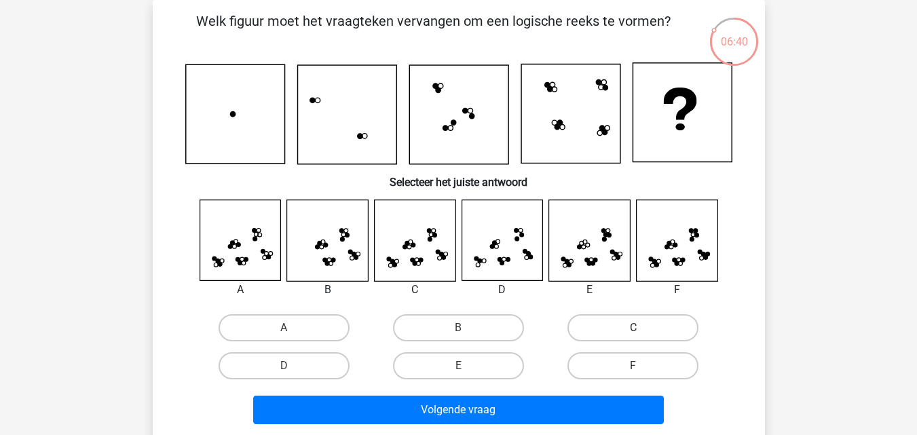
click at [601, 330] on label "C" at bounding box center [632, 327] width 131 height 27
click at [633, 330] on input "C" at bounding box center [637, 332] width 9 height 9
radio input "true"
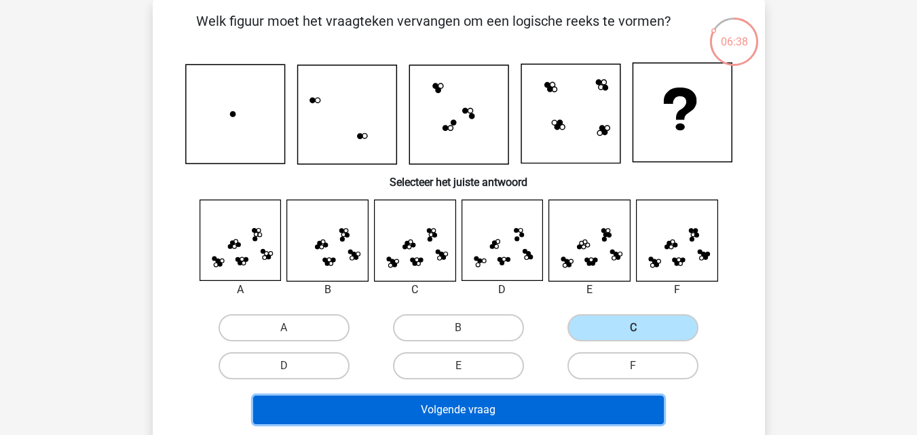
click at [514, 407] on button "Volgende vraag" at bounding box center [458, 410] width 411 height 29
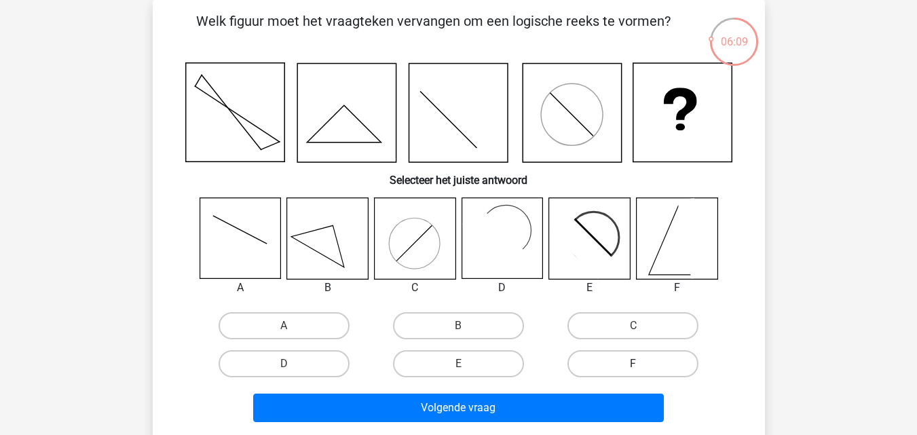
click at [620, 372] on label "F" at bounding box center [632, 363] width 131 height 27
click at [633, 372] on input "F" at bounding box center [637, 368] width 9 height 9
radio input "true"
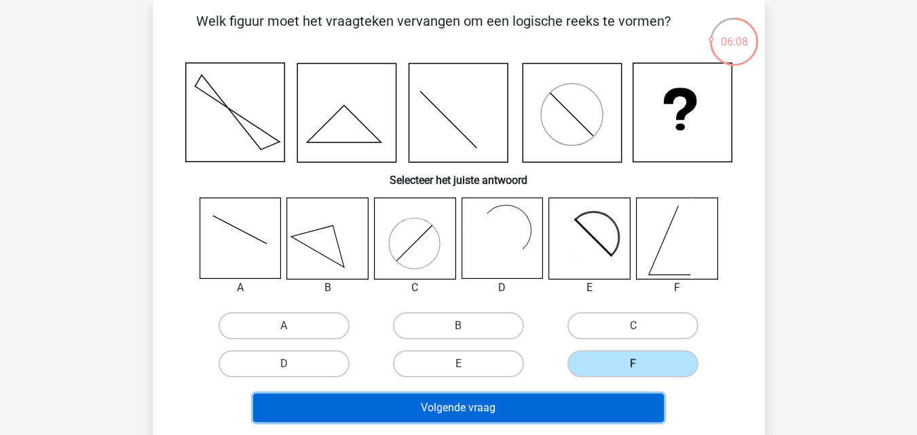
click at [546, 419] on button "Volgende vraag" at bounding box center [458, 408] width 411 height 29
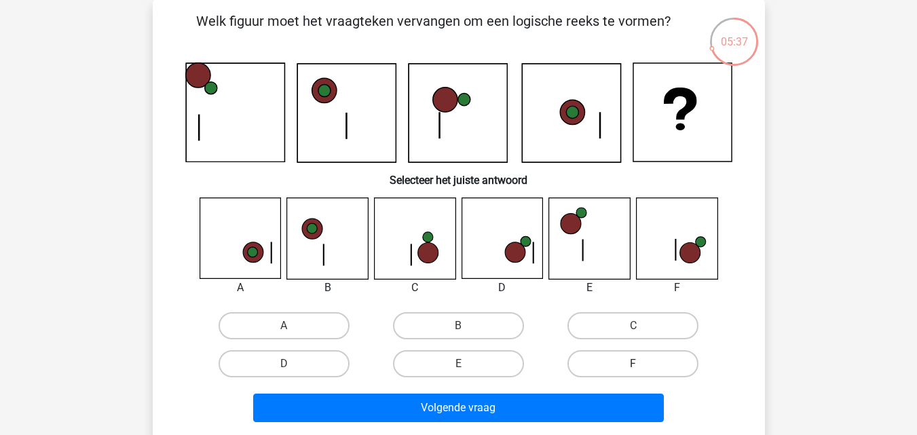
click at [600, 361] on label "F" at bounding box center [632, 363] width 131 height 27
click at [633, 364] on input "F" at bounding box center [637, 368] width 9 height 9
radio input "true"
click at [289, 356] on label "D" at bounding box center [284, 363] width 131 height 27
click at [289, 364] on input "D" at bounding box center [288, 368] width 9 height 9
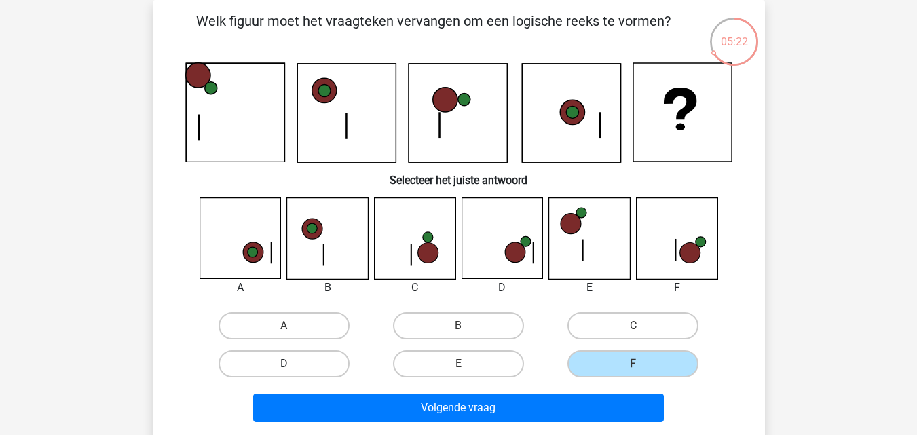
radio input "true"
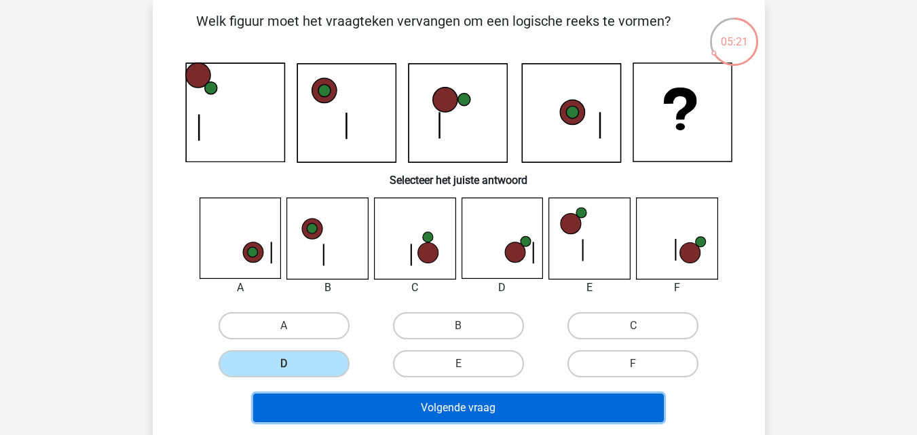
click at [364, 409] on button "Volgende vraag" at bounding box center [458, 408] width 411 height 29
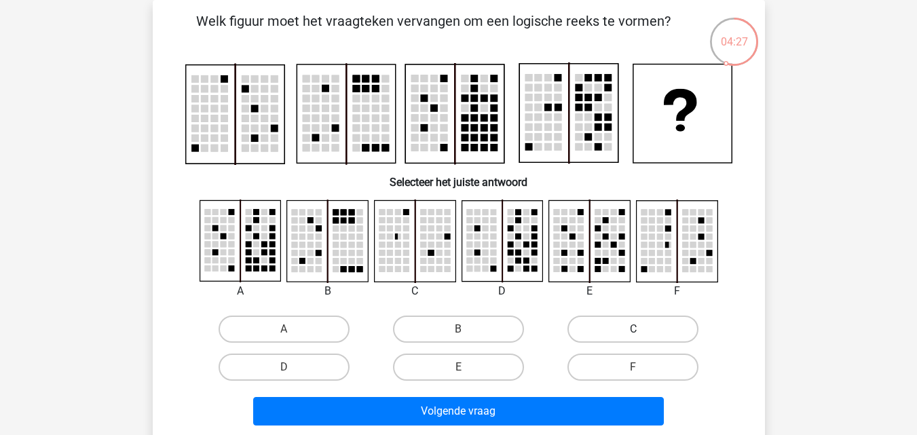
click at [588, 324] on label "C" at bounding box center [632, 329] width 131 height 27
click at [633, 329] on input "C" at bounding box center [637, 333] width 9 height 9
radio input "true"
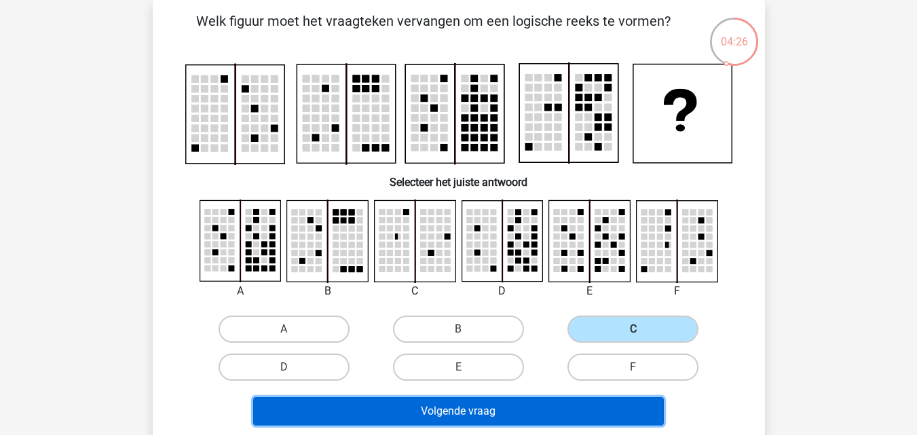
click at [522, 406] on button "Volgende vraag" at bounding box center [458, 411] width 411 height 29
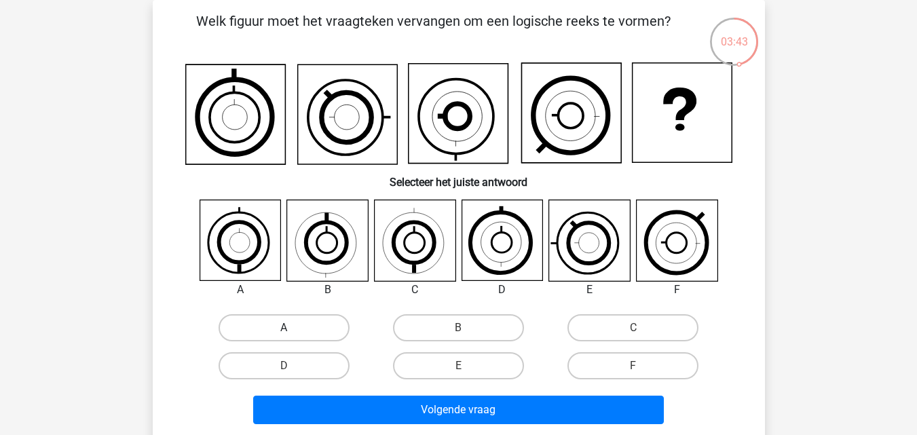
click at [298, 321] on label "A" at bounding box center [284, 327] width 131 height 27
click at [292, 328] on input "A" at bounding box center [288, 332] width 9 height 9
radio input "true"
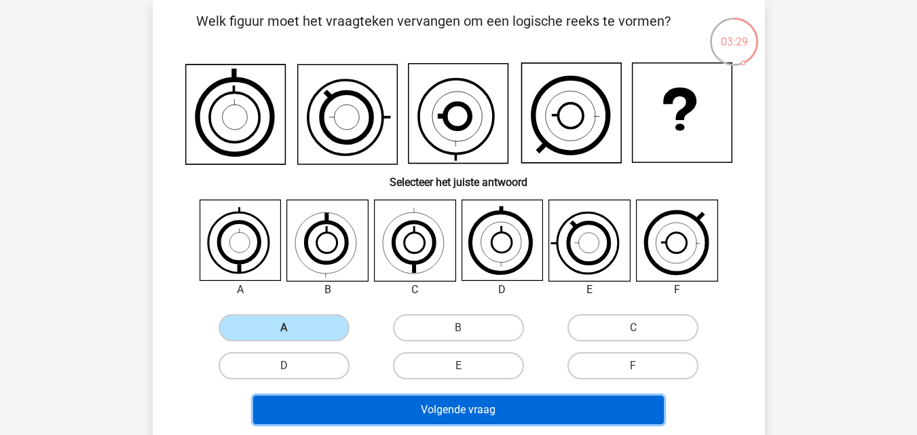
click at [628, 406] on button "Volgende vraag" at bounding box center [458, 410] width 411 height 29
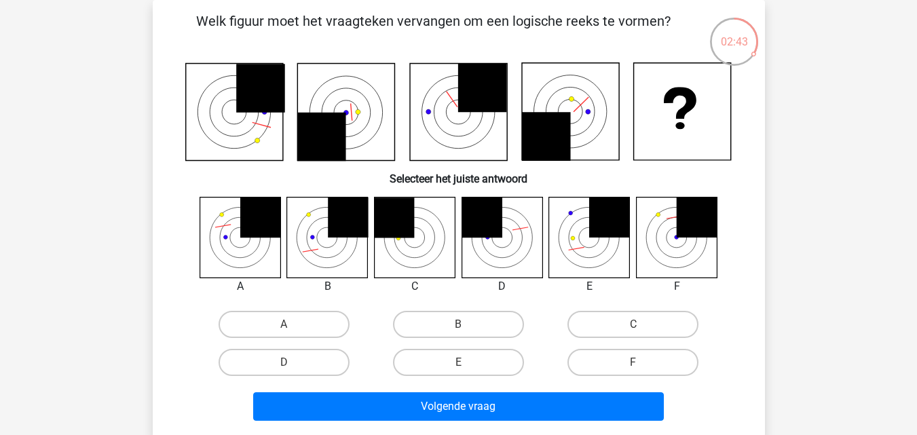
click at [287, 333] on input "A" at bounding box center [288, 328] width 9 height 9
radio input "true"
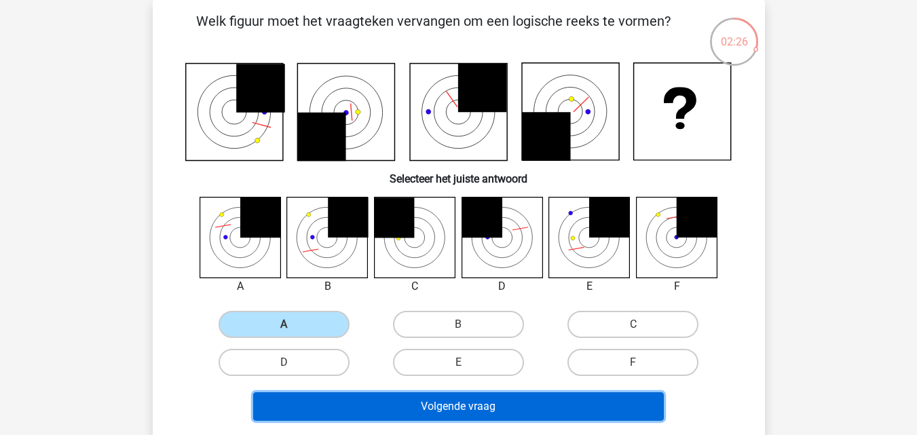
click at [610, 415] on button "Volgende vraag" at bounding box center [458, 406] width 411 height 29
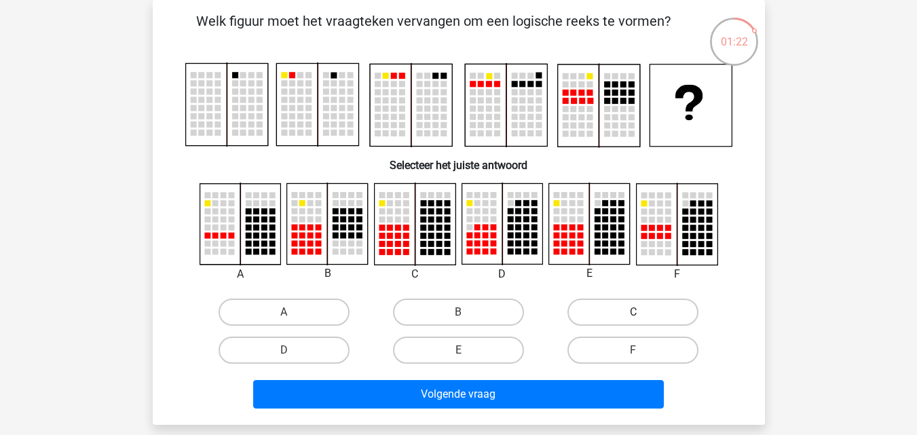
click at [614, 307] on label "C" at bounding box center [632, 312] width 131 height 27
click at [633, 312] on input "C" at bounding box center [637, 316] width 9 height 9
radio input "true"
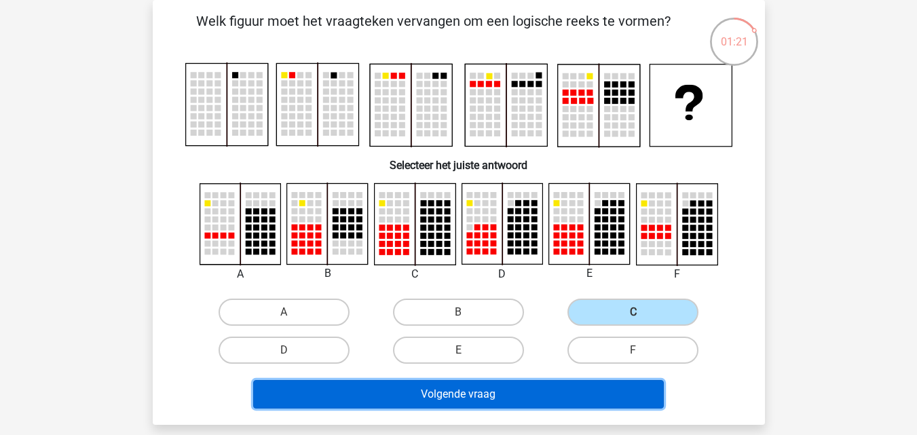
click at [494, 404] on button "Volgende vraag" at bounding box center [458, 394] width 411 height 29
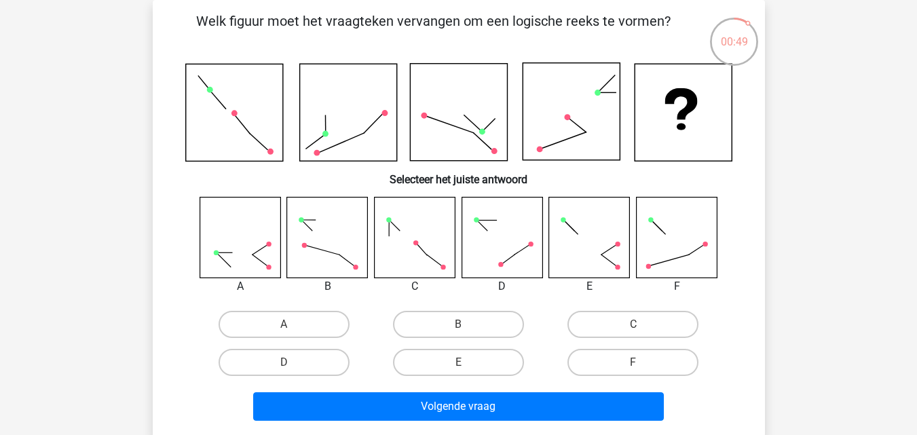
click at [474, 339] on div "B" at bounding box center [458, 324] width 174 height 38
click at [467, 337] on label "B" at bounding box center [458, 324] width 131 height 27
click at [467, 333] on input "B" at bounding box center [462, 328] width 9 height 9
radio input "true"
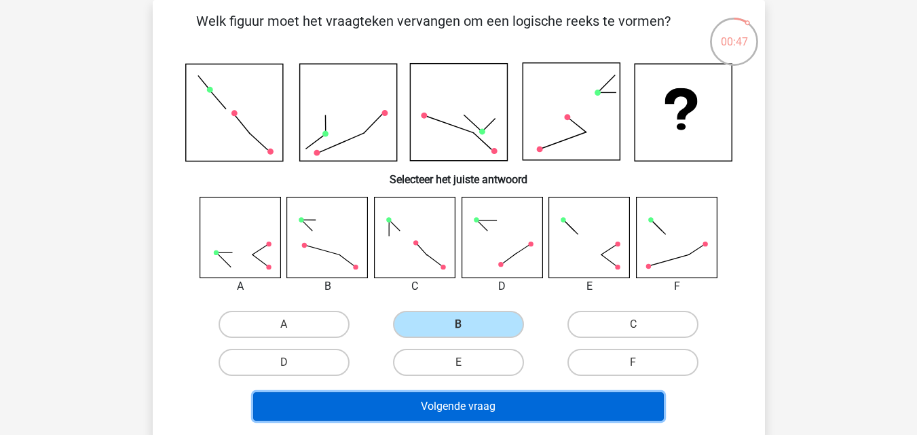
click at [491, 405] on button "Volgende vraag" at bounding box center [458, 406] width 411 height 29
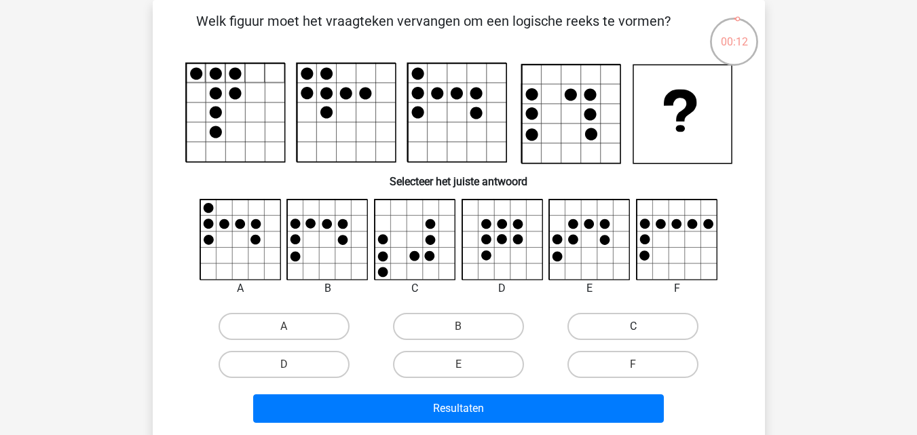
click at [601, 330] on label "C" at bounding box center [632, 326] width 131 height 27
click at [633, 330] on input "C" at bounding box center [637, 330] width 9 height 9
radio input "true"
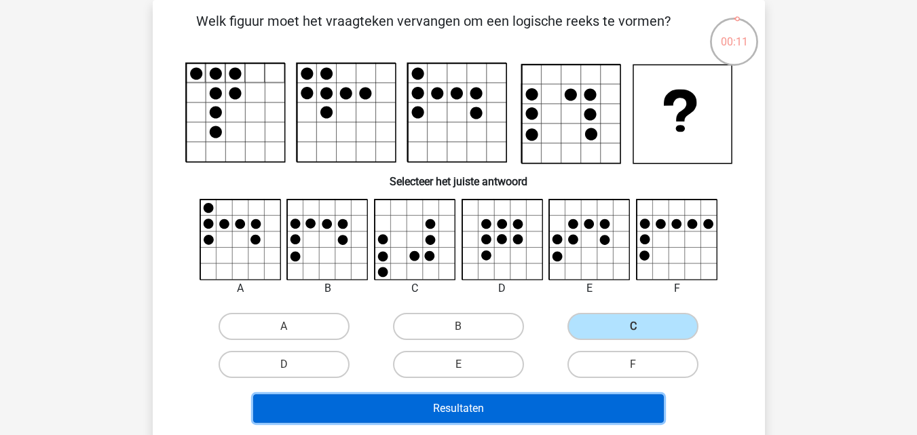
click at [556, 406] on button "Resultaten" at bounding box center [458, 408] width 411 height 29
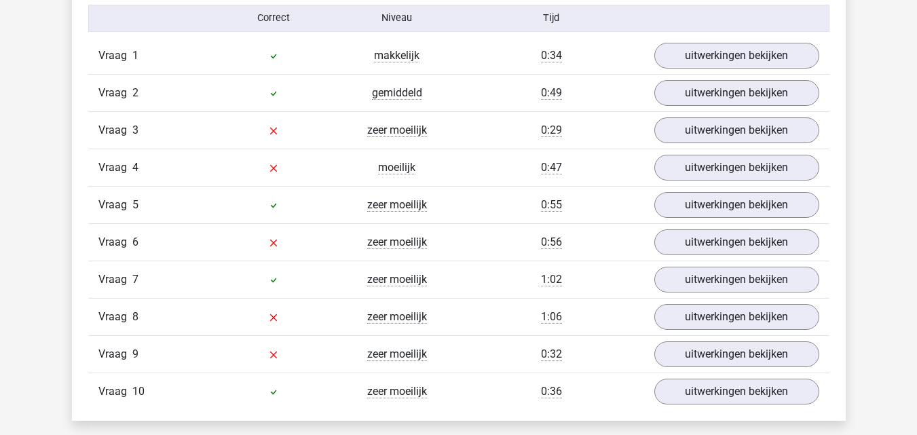
scroll to position [1138, 0]
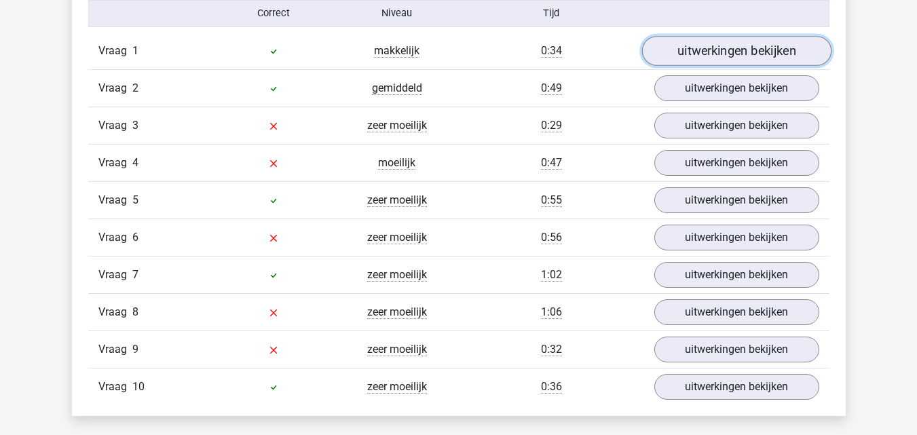
click at [690, 64] on link "uitwerkingen bekijken" at bounding box center [735, 51] width 189 height 30
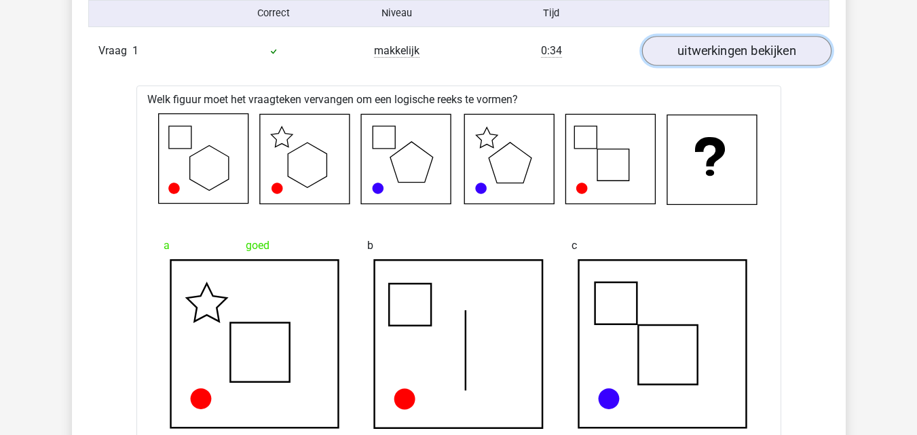
click at [772, 49] on link "uitwerkingen bekijken" at bounding box center [735, 51] width 189 height 30
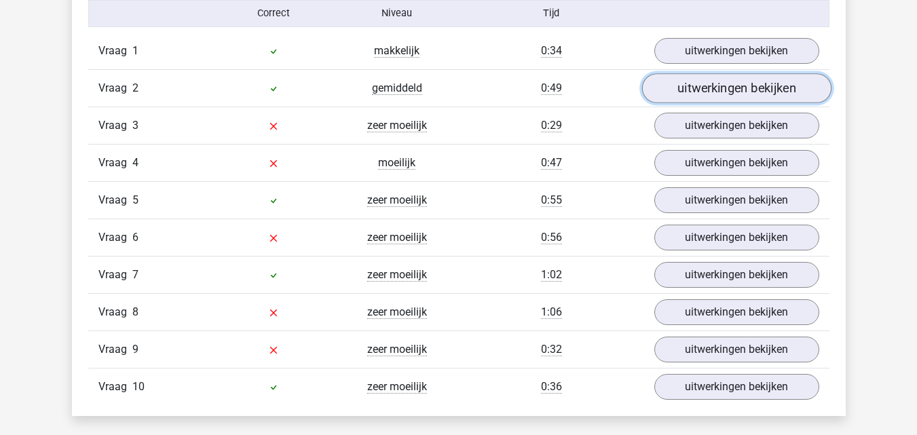
click at [753, 95] on link "uitwerkingen bekijken" at bounding box center [735, 88] width 189 height 30
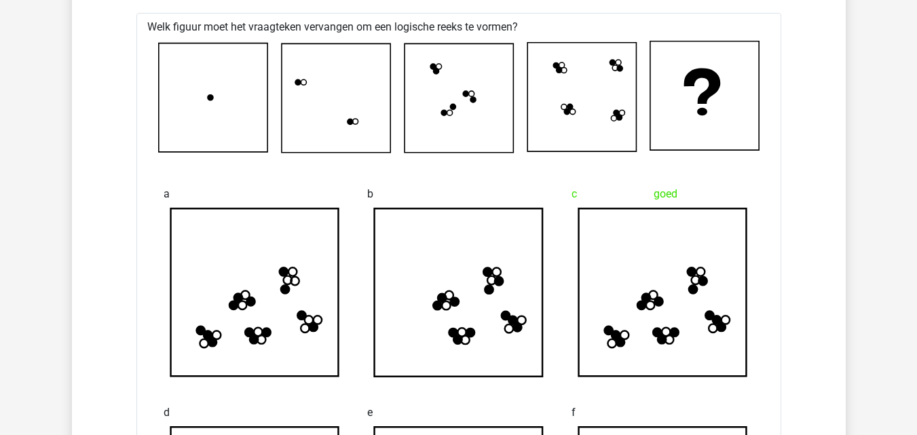
scroll to position [1207, 0]
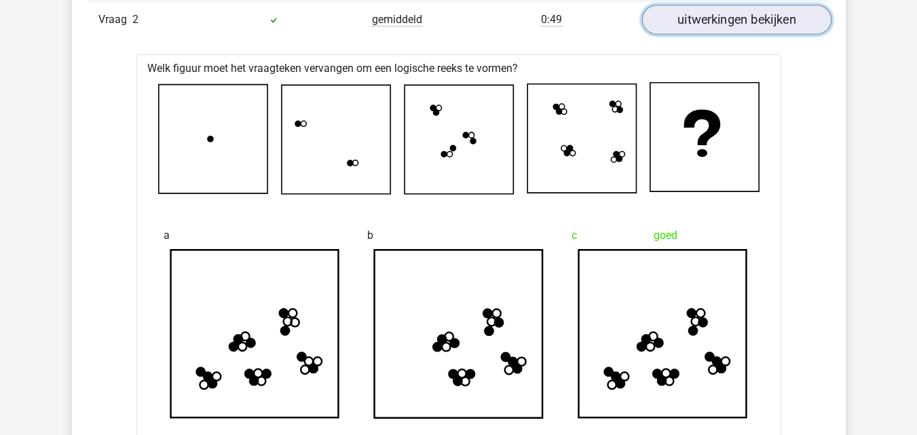
click at [736, 14] on link "uitwerkingen bekijken" at bounding box center [735, 20] width 189 height 30
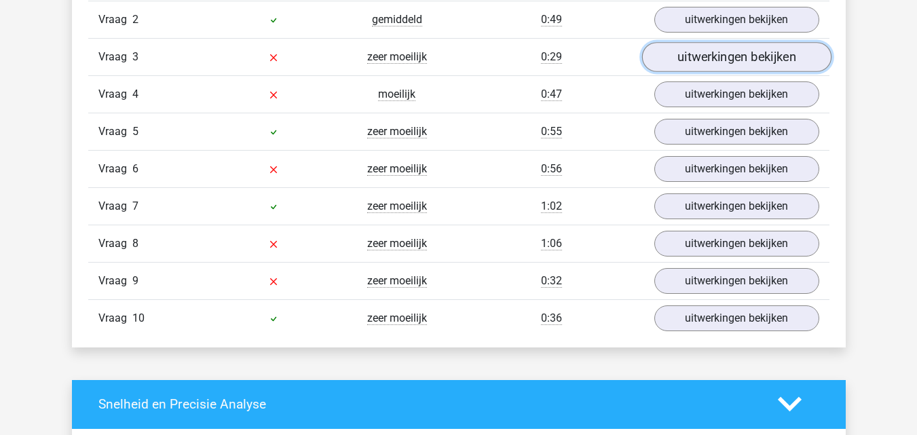
click at [725, 48] on link "uitwerkingen bekijken" at bounding box center [735, 57] width 189 height 30
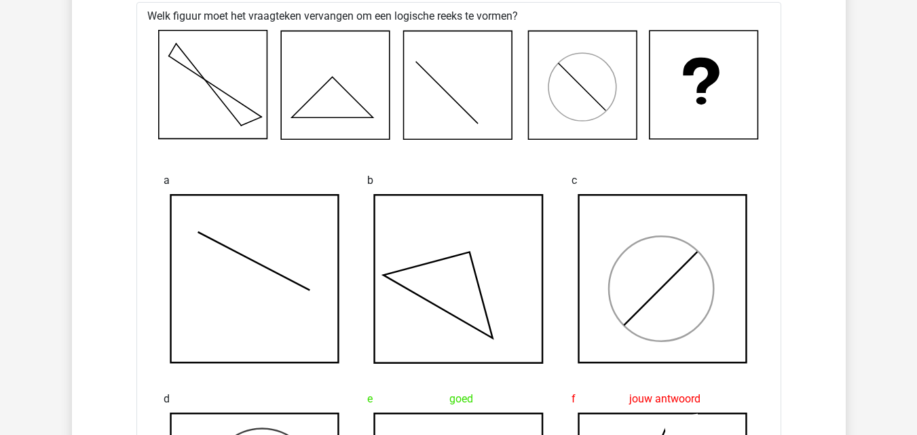
scroll to position [1214, 0]
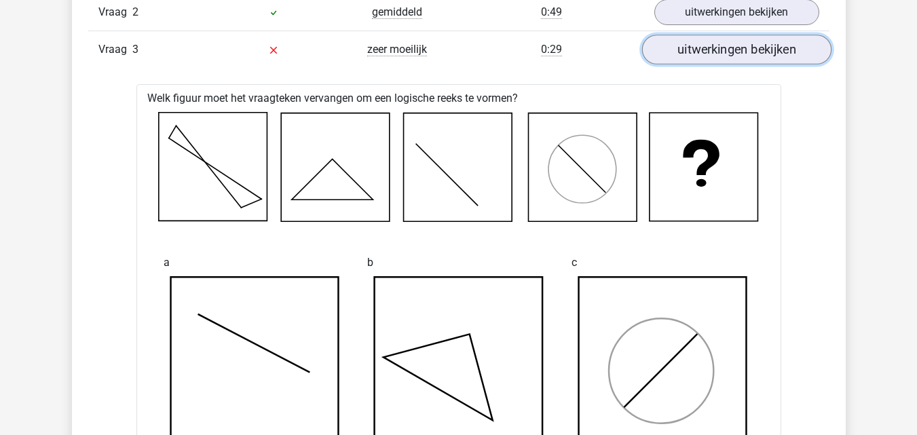
click at [768, 47] on link "uitwerkingen bekijken" at bounding box center [735, 50] width 189 height 30
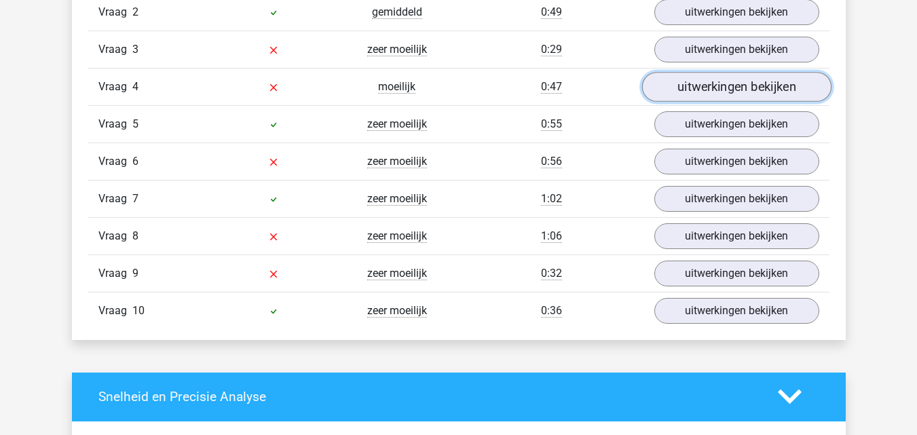
click at [757, 83] on link "uitwerkingen bekijken" at bounding box center [735, 87] width 189 height 30
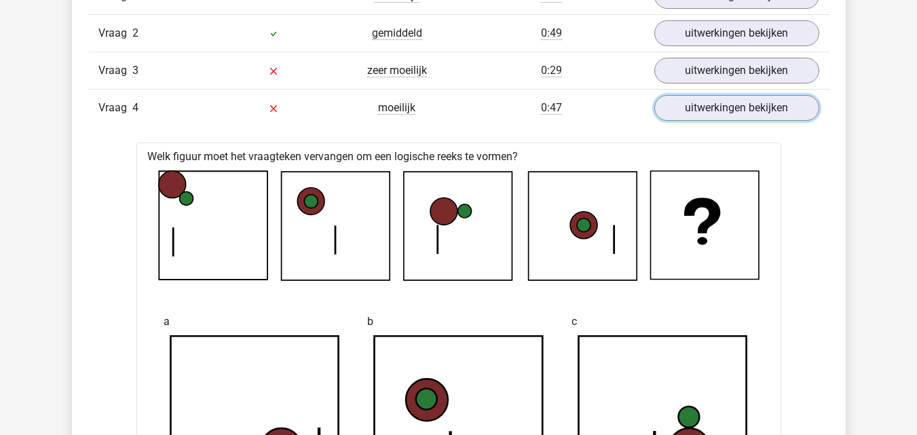
scroll to position [1200, 0]
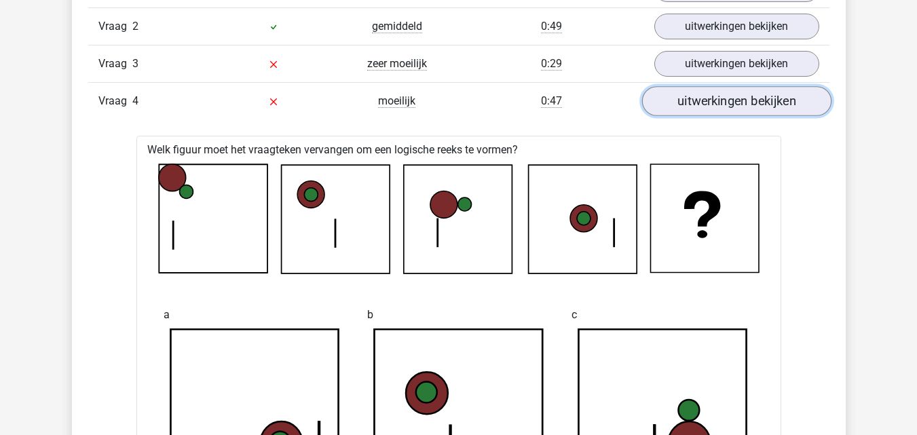
click at [771, 108] on link "uitwerkingen bekijken" at bounding box center [735, 101] width 189 height 30
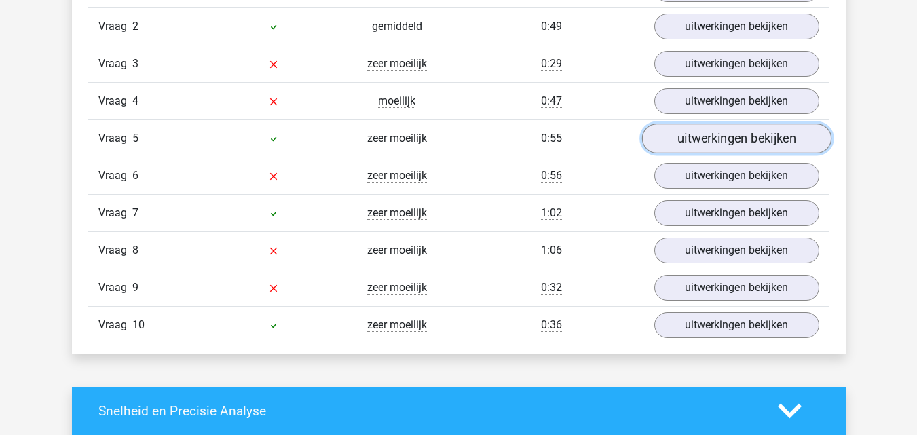
click at [757, 132] on link "uitwerkingen bekijken" at bounding box center [735, 139] width 189 height 30
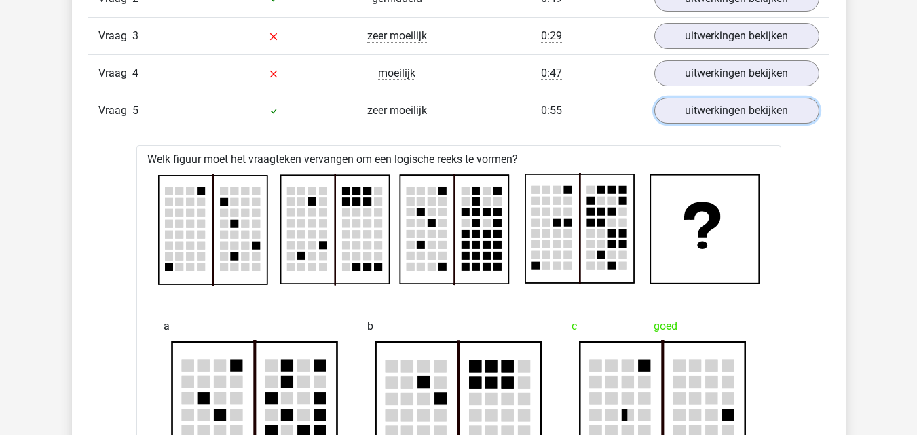
scroll to position [1111, 0]
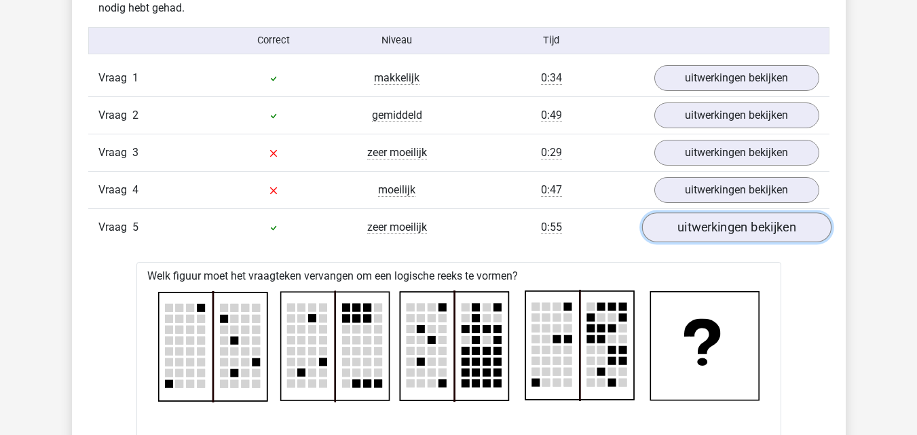
click at [742, 226] on link "uitwerkingen bekijken" at bounding box center [735, 227] width 189 height 30
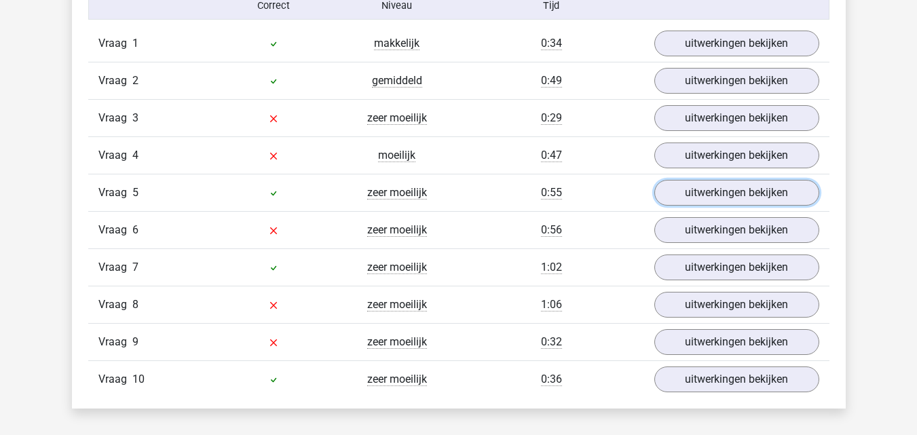
scroll to position [1181, 0]
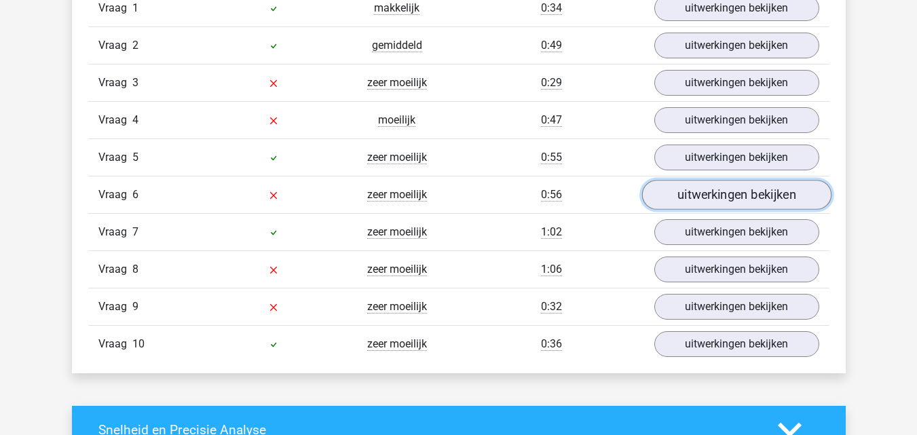
click at [745, 197] on link "uitwerkingen bekijken" at bounding box center [735, 195] width 189 height 30
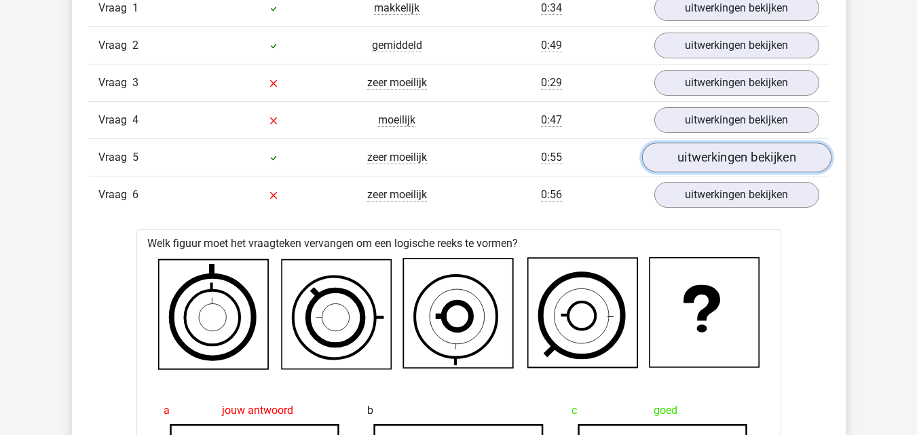
click at [776, 162] on link "uitwerkingen bekijken" at bounding box center [735, 158] width 189 height 30
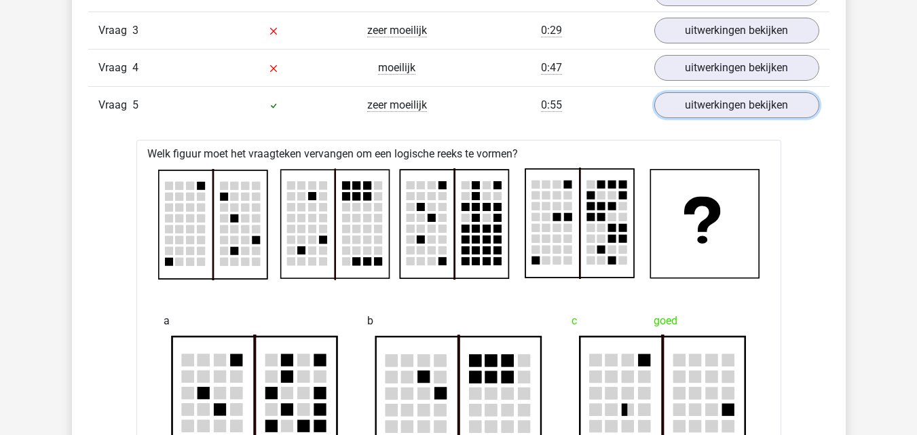
scroll to position [1207, 0]
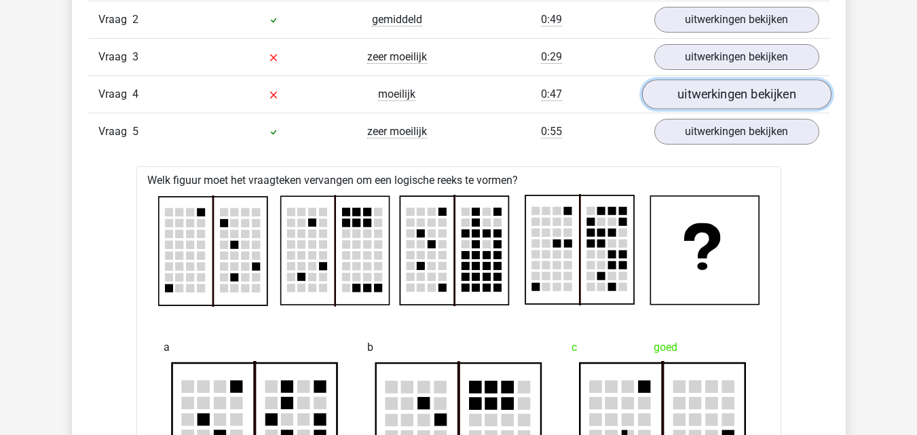
click at [745, 88] on link "uitwerkingen bekijken" at bounding box center [735, 94] width 189 height 30
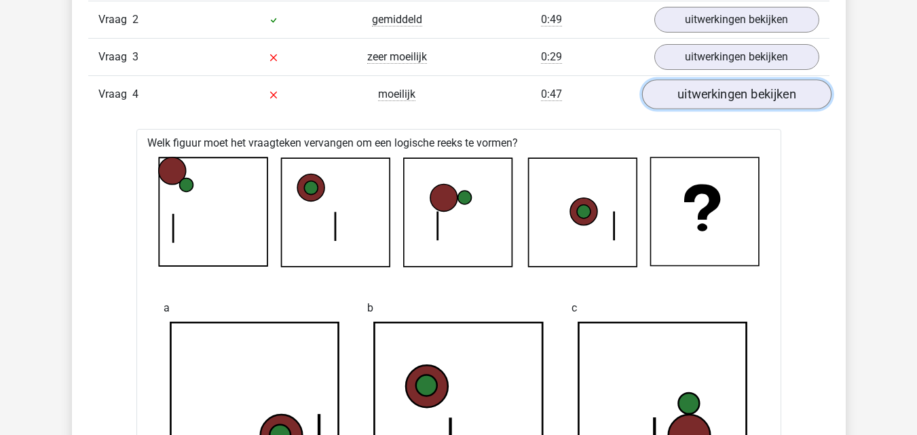
click at [745, 90] on link "uitwerkingen bekijken" at bounding box center [735, 94] width 189 height 30
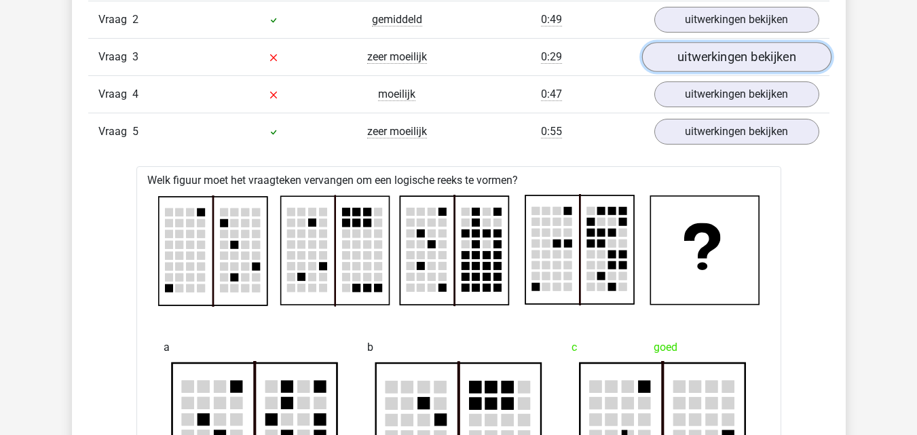
click at [740, 64] on link "uitwerkingen bekijken" at bounding box center [735, 57] width 189 height 30
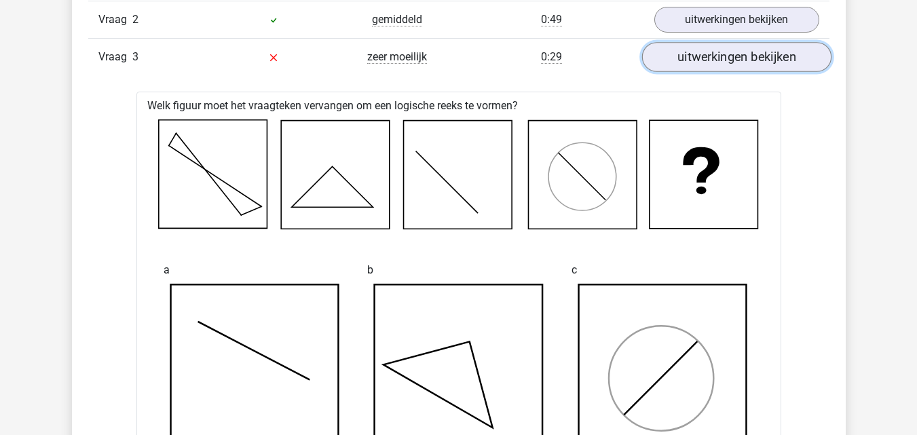
click at [740, 64] on link "uitwerkingen bekijken" at bounding box center [735, 57] width 189 height 30
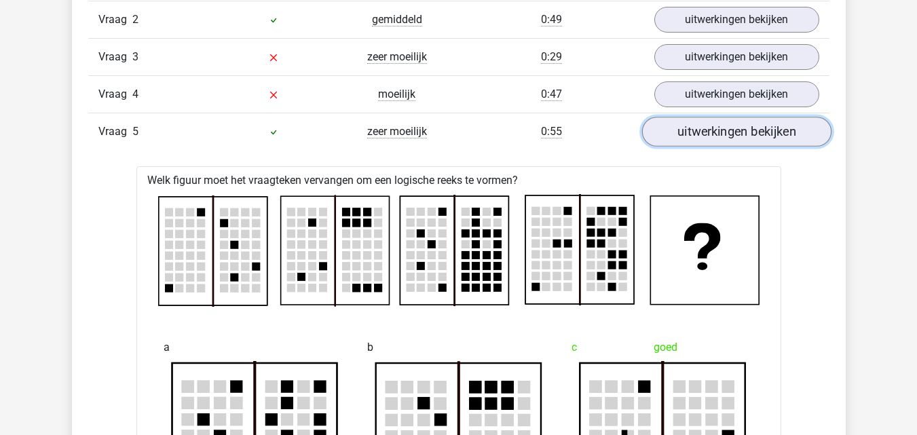
click at [765, 140] on link "uitwerkingen bekijken" at bounding box center [735, 132] width 189 height 30
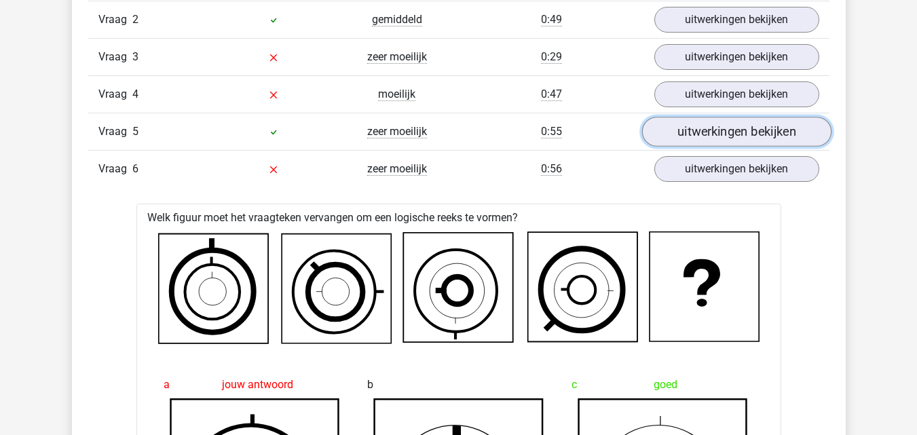
click at [743, 126] on link "uitwerkingen bekijken" at bounding box center [735, 132] width 189 height 30
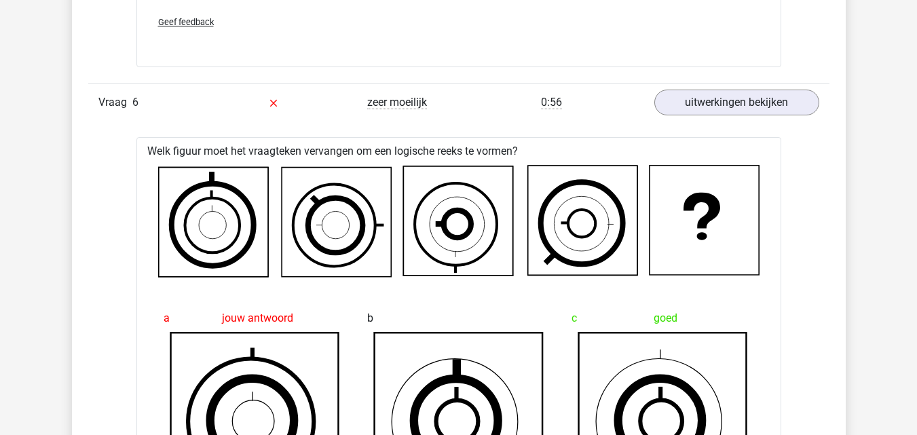
scroll to position [2351, 0]
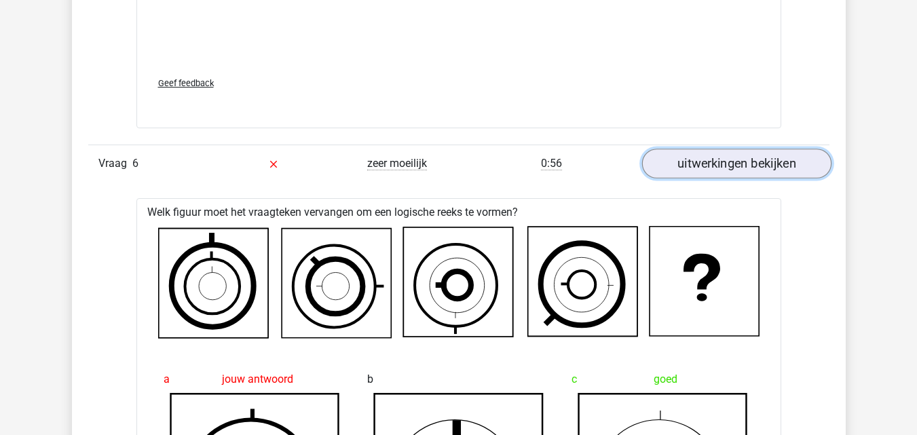
click at [771, 171] on link "uitwerkingen bekijken" at bounding box center [735, 164] width 189 height 30
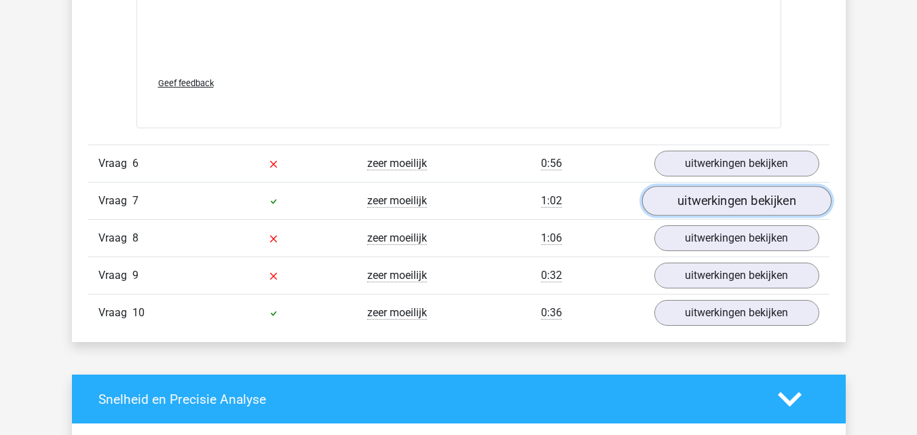
click at [771, 209] on link "uitwerkingen bekijken" at bounding box center [735, 201] width 189 height 30
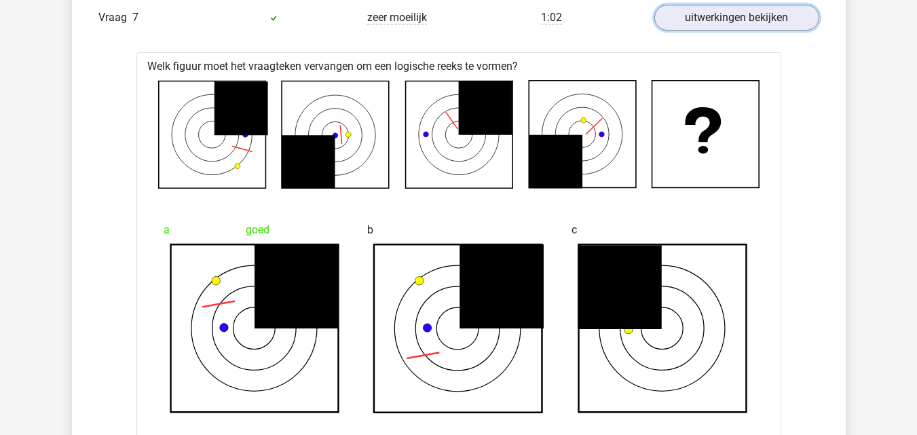
scroll to position [2543, 0]
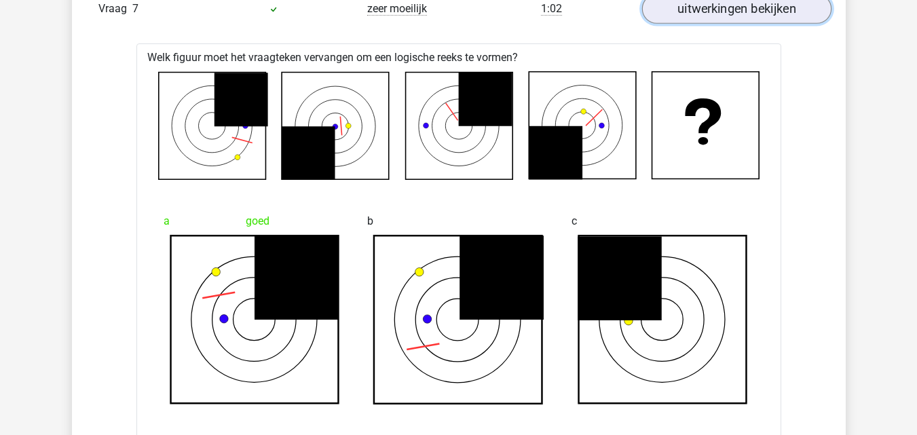
click at [745, 16] on link "uitwerkingen bekijken" at bounding box center [735, 9] width 189 height 30
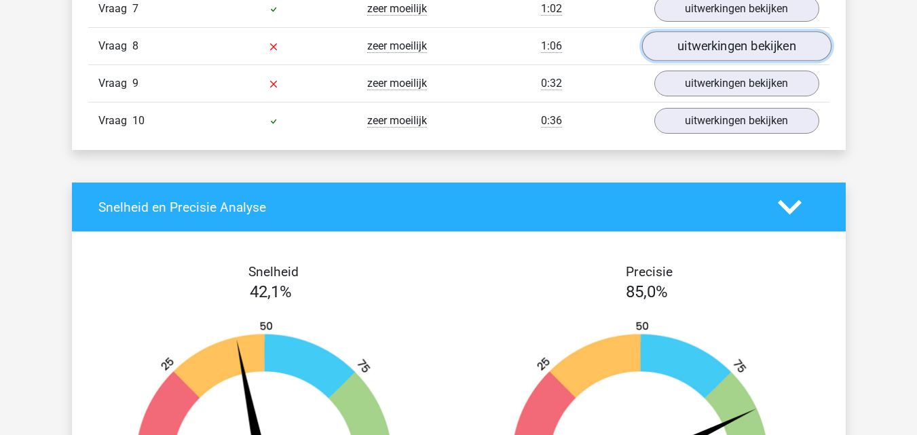
click at [744, 39] on link "uitwerkingen bekijken" at bounding box center [735, 46] width 189 height 30
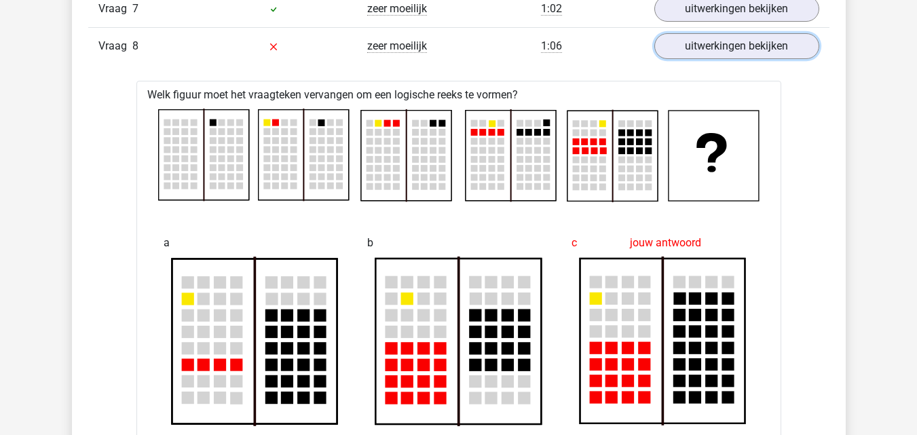
scroll to position [2525, 0]
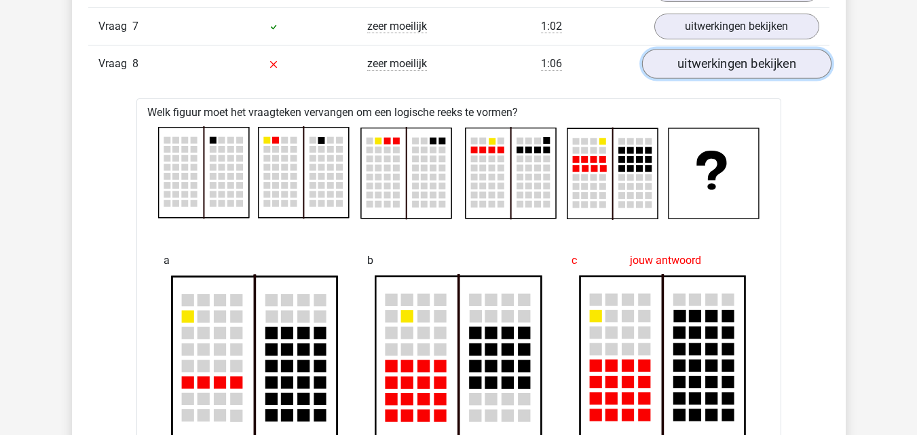
click at [738, 71] on link "uitwerkingen bekijken" at bounding box center [735, 64] width 189 height 30
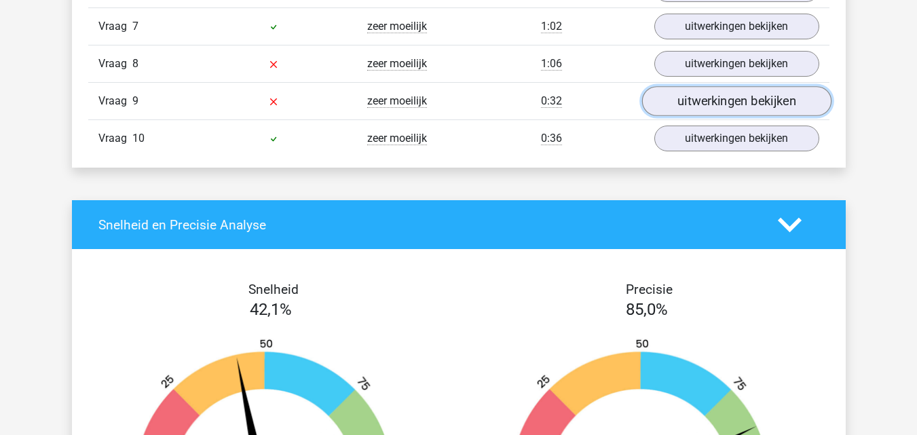
click at [734, 101] on link "uitwerkingen bekijken" at bounding box center [735, 101] width 189 height 30
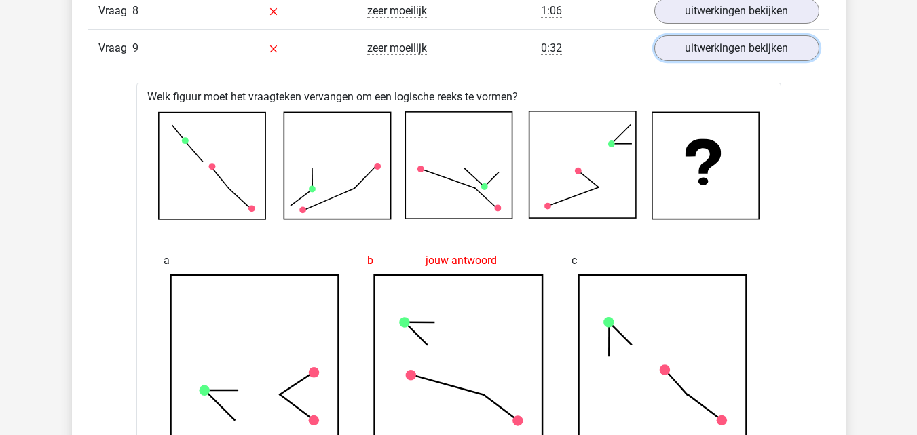
scroll to position [2569, 0]
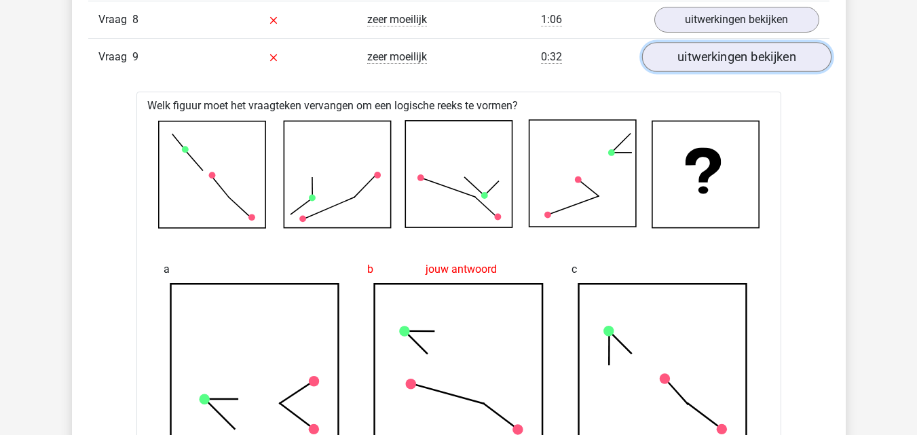
click at [753, 61] on link "uitwerkingen bekijken" at bounding box center [735, 57] width 189 height 30
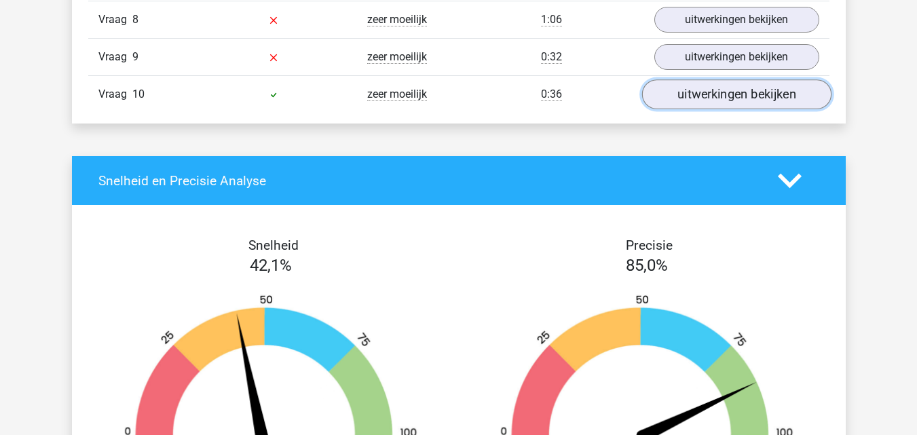
click at [746, 89] on link "uitwerkingen bekijken" at bounding box center [735, 94] width 189 height 30
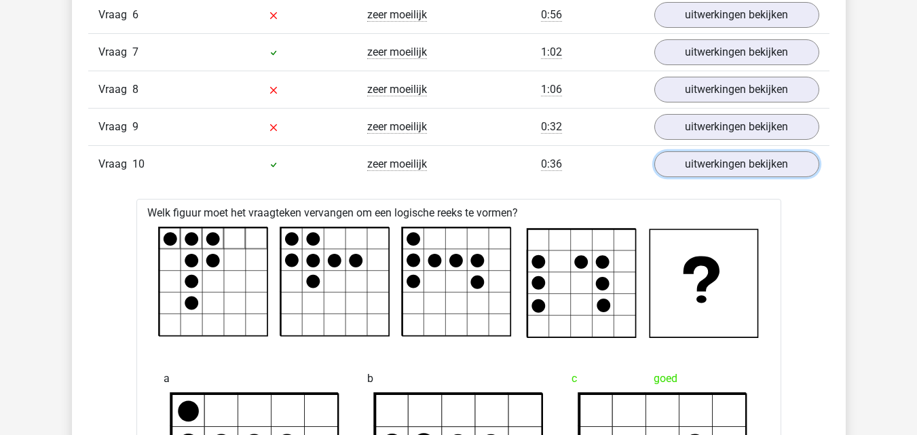
scroll to position [2508, 0]
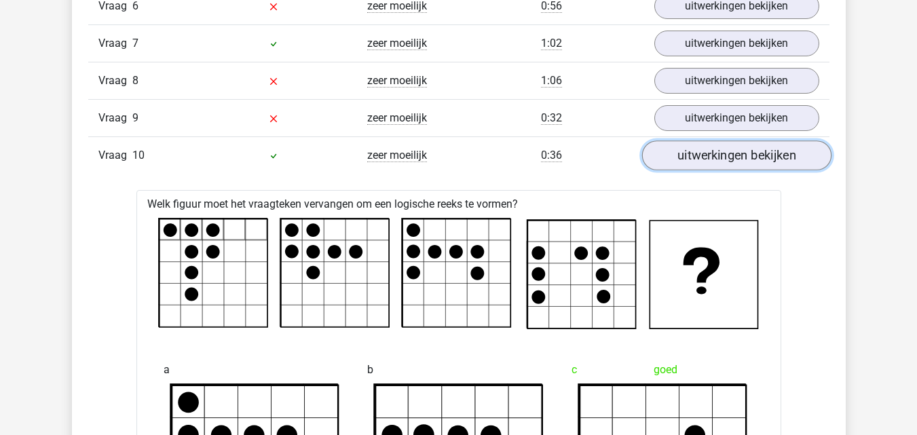
click at [782, 152] on link "uitwerkingen bekijken" at bounding box center [735, 155] width 189 height 30
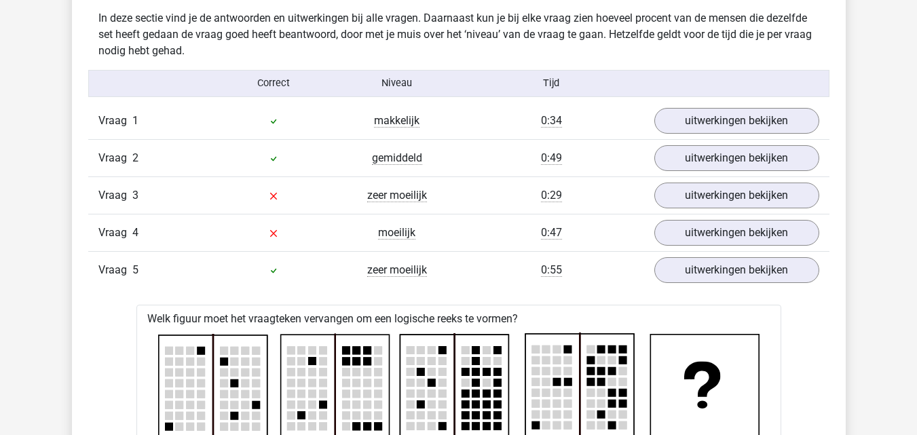
scroll to position [1082, 0]
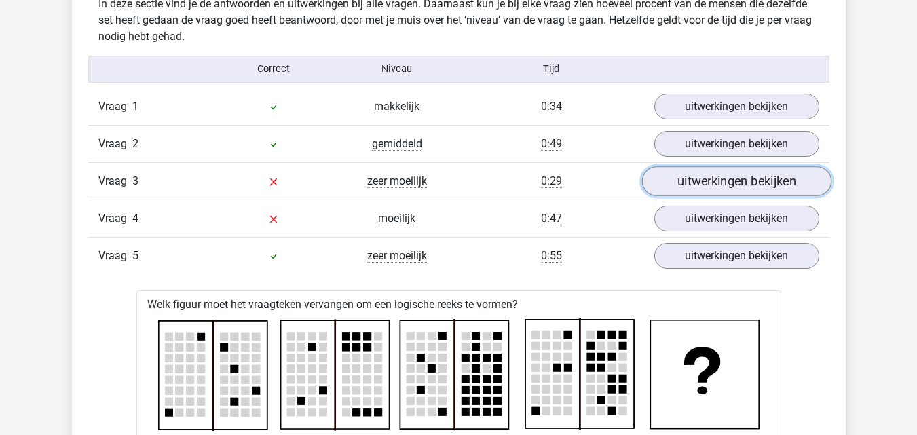
click at [796, 184] on link "uitwerkingen bekijken" at bounding box center [735, 181] width 189 height 30
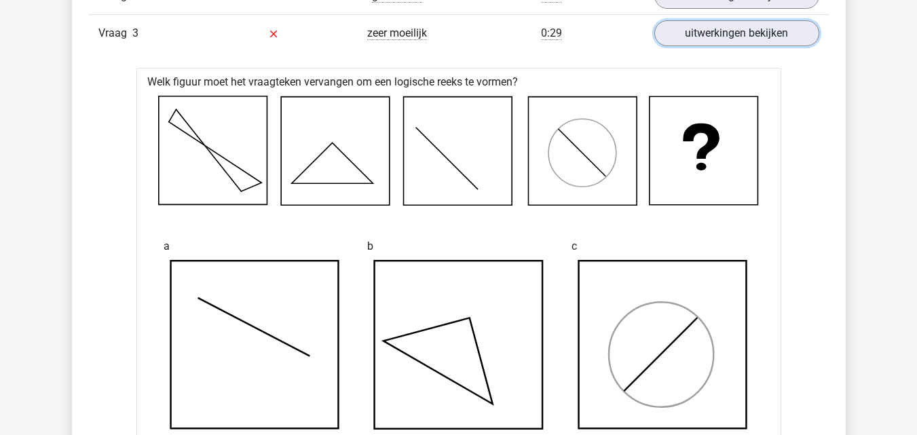
scroll to position [1187, 0]
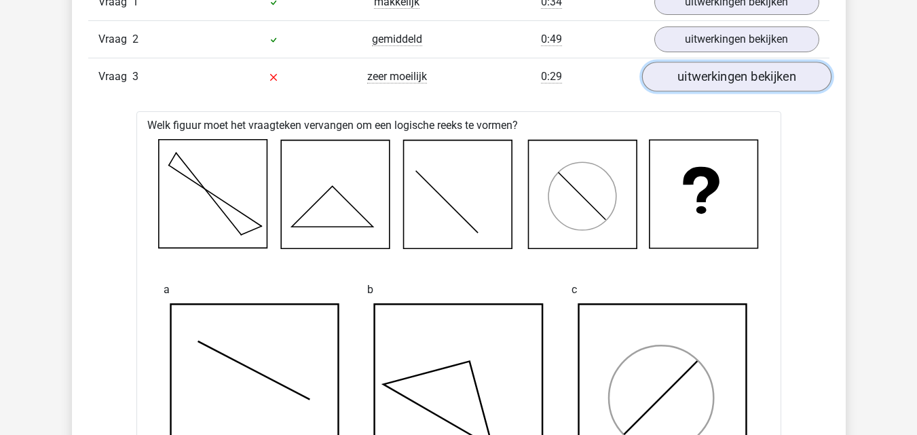
click at [768, 80] on link "uitwerkingen bekijken" at bounding box center [735, 77] width 189 height 30
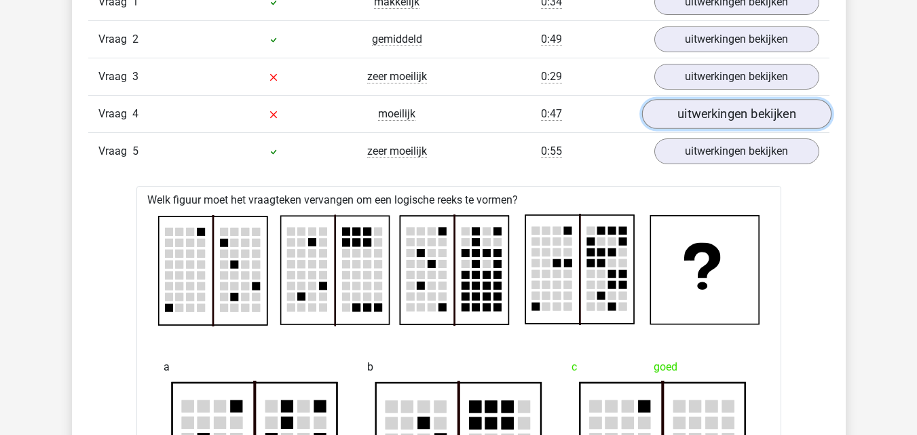
click at [715, 123] on link "uitwerkingen bekijken" at bounding box center [735, 114] width 189 height 30
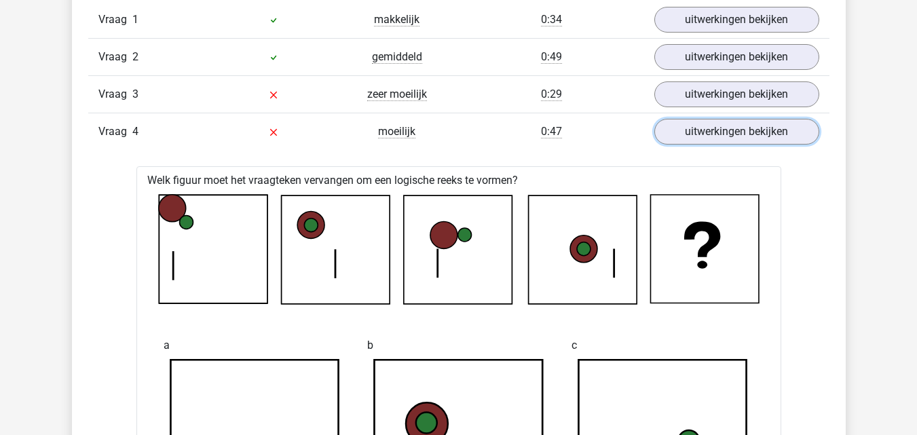
scroll to position [1160, 0]
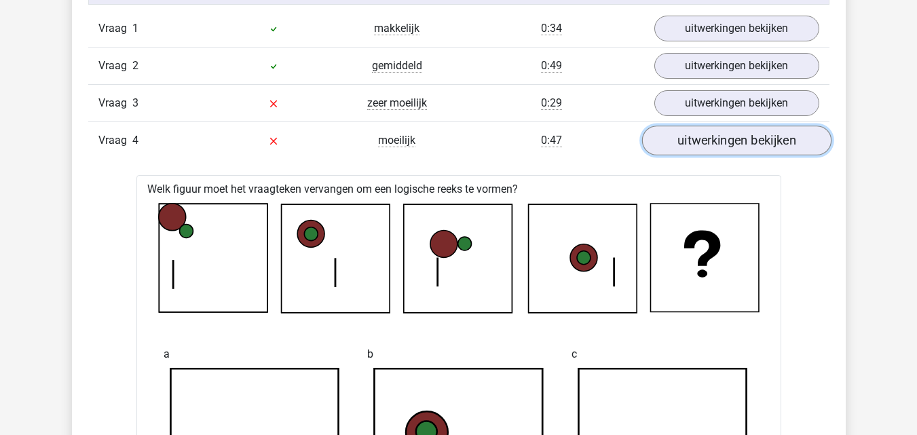
click at [745, 136] on link "uitwerkingen bekijken" at bounding box center [735, 141] width 189 height 30
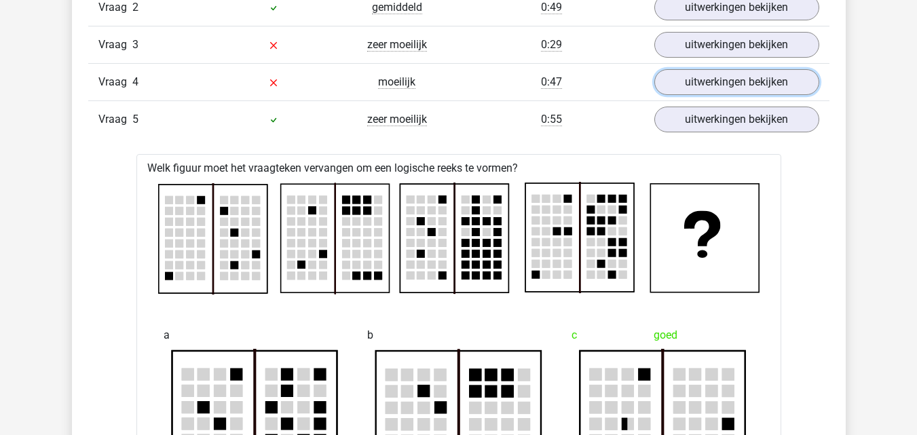
scroll to position [1211, 0]
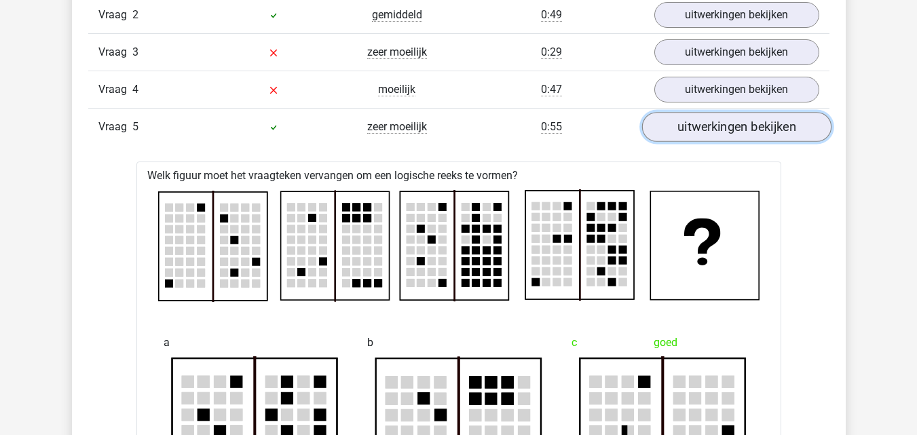
click at [721, 122] on link "uitwerkingen bekijken" at bounding box center [735, 127] width 189 height 30
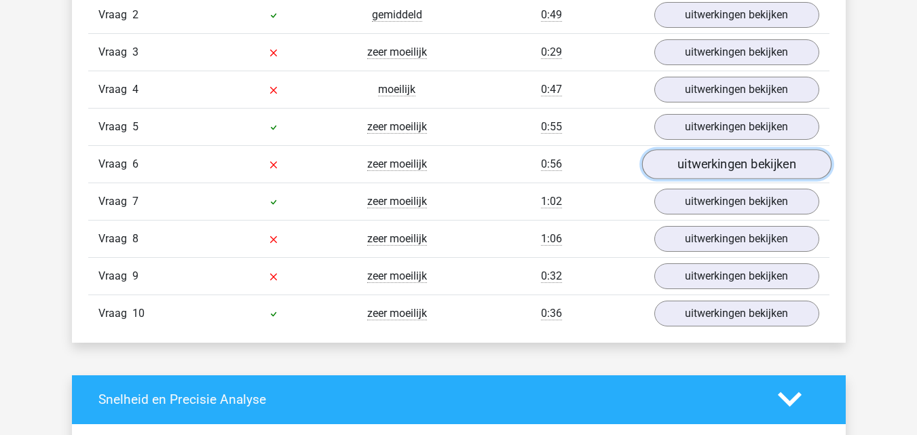
click at [676, 172] on link "uitwerkingen bekijken" at bounding box center [735, 164] width 189 height 30
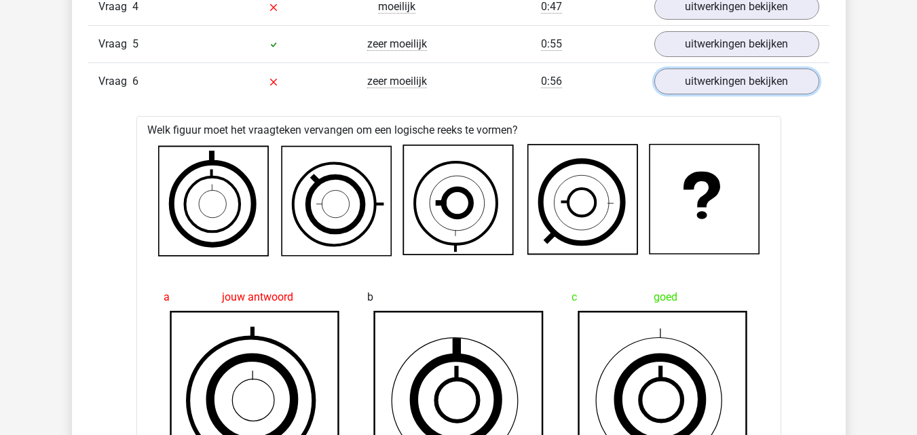
scroll to position [1287, 0]
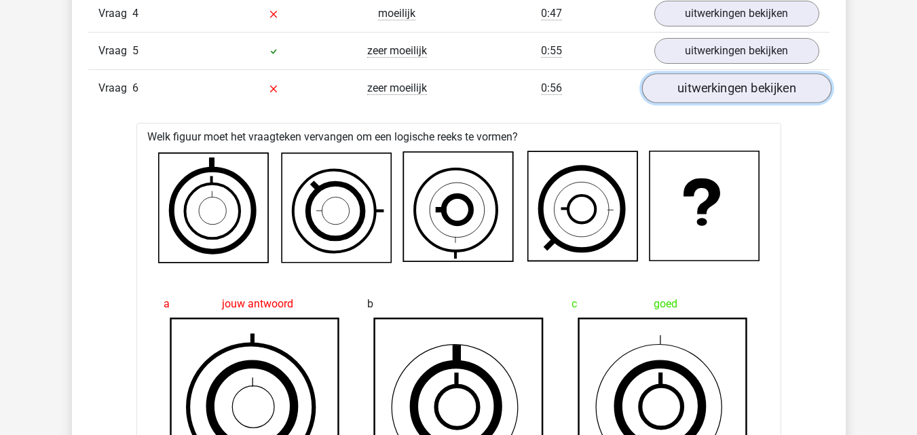
click at [794, 83] on link "uitwerkingen bekijken" at bounding box center [735, 88] width 189 height 30
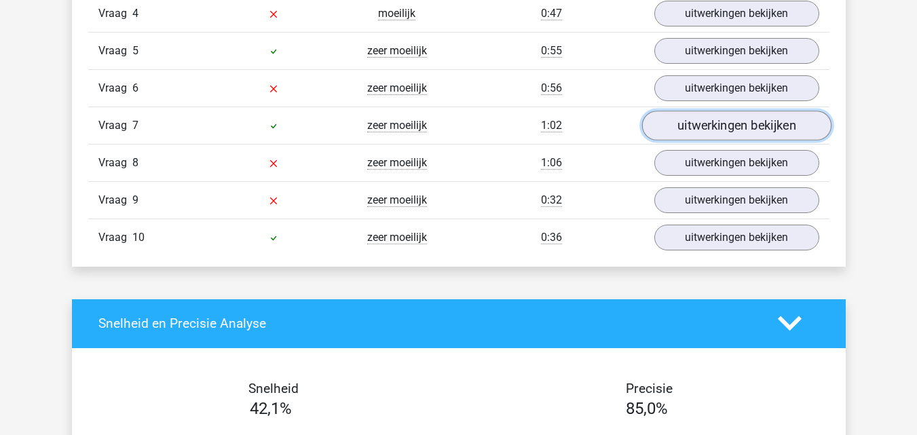
click at [688, 134] on link "uitwerkingen bekijken" at bounding box center [735, 126] width 189 height 30
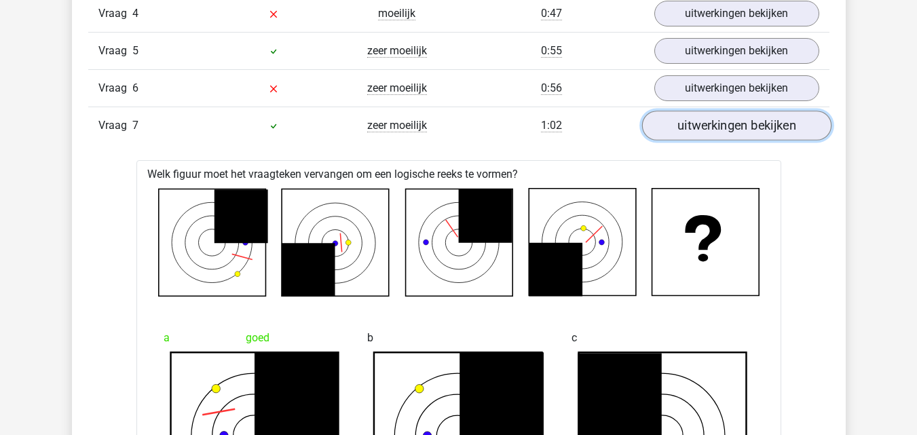
click at [803, 135] on link "uitwerkingen bekijken" at bounding box center [735, 126] width 189 height 30
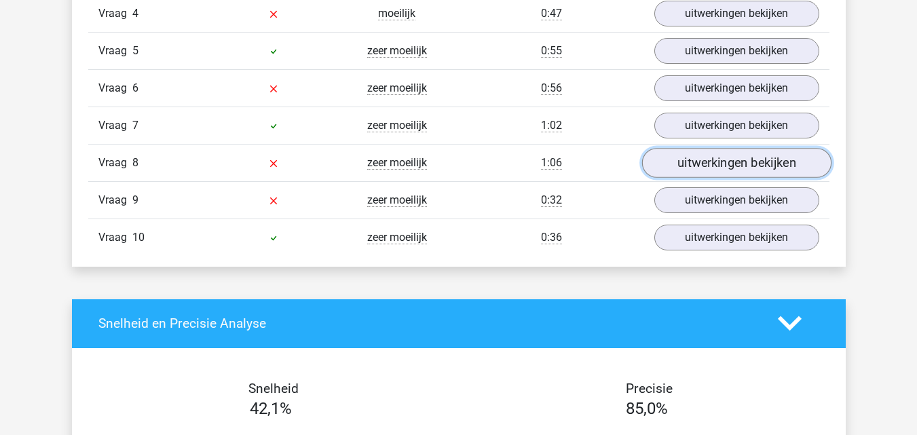
click at [735, 166] on link "uitwerkingen bekijken" at bounding box center [735, 163] width 189 height 30
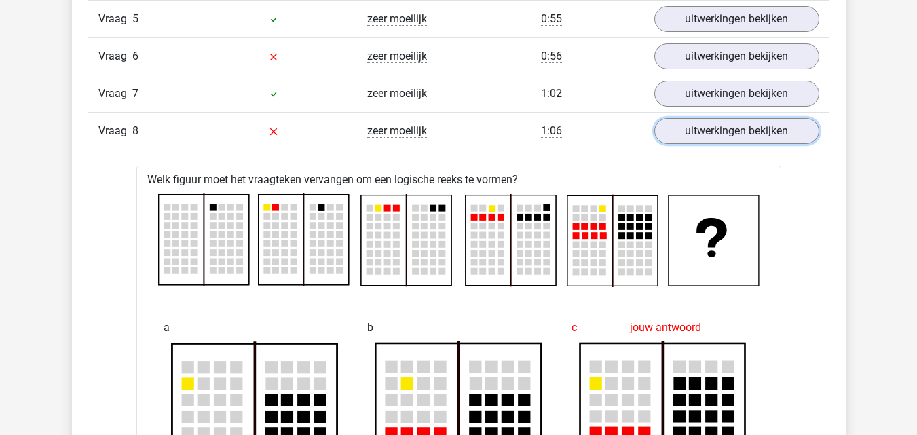
scroll to position [1306, 0]
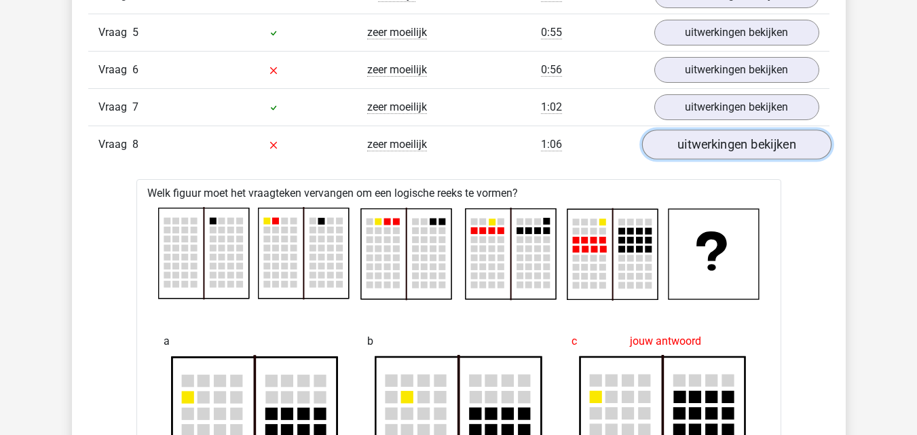
click at [806, 146] on link "uitwerkingen bekijken" at bounding box center [735, 145] width 189 height 30
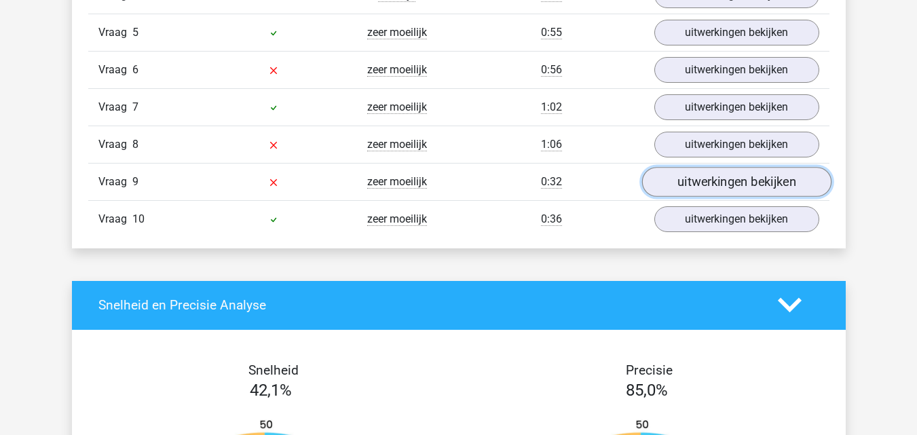
click at [731, 180] on link "uitwerkingen bekijken" at bounding box center [735, 182] width 189 height 30
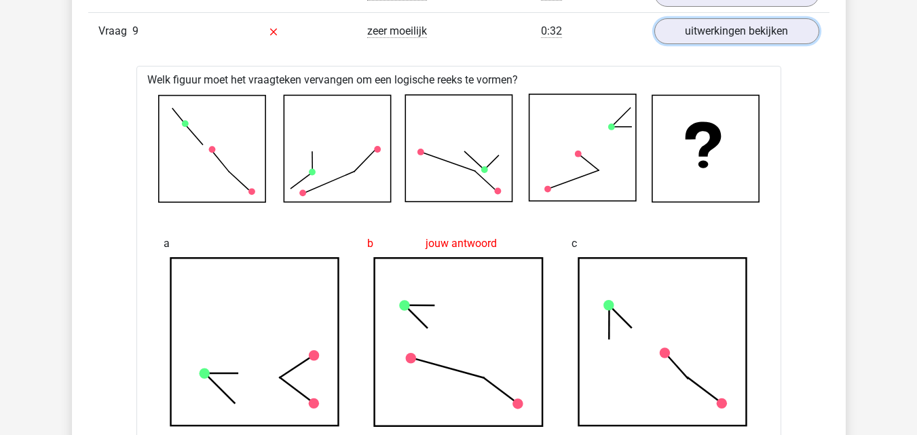
scroll to position [1429, 0]
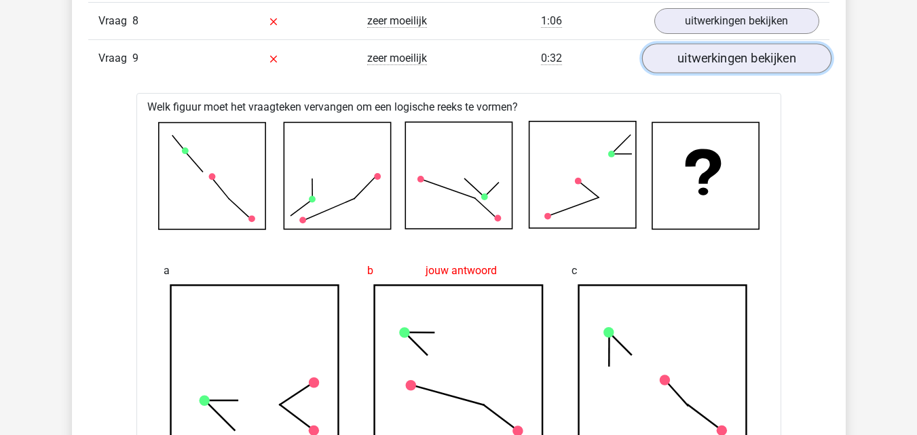
click at [801, 64] on link "uitwerkingen bekijken" at bounding box center [735, 58] width 189 height 30
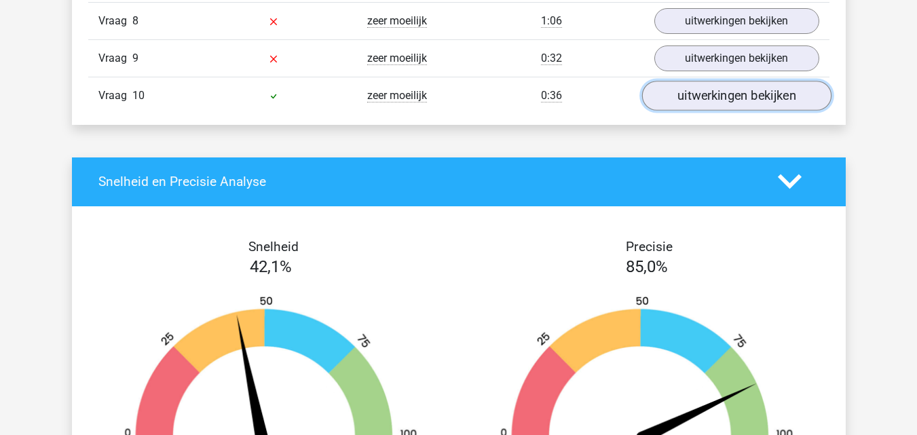
click at [747, 104] on link "uitwerkingen bekijken" at bounding box center [735, 96] width 189 height 30
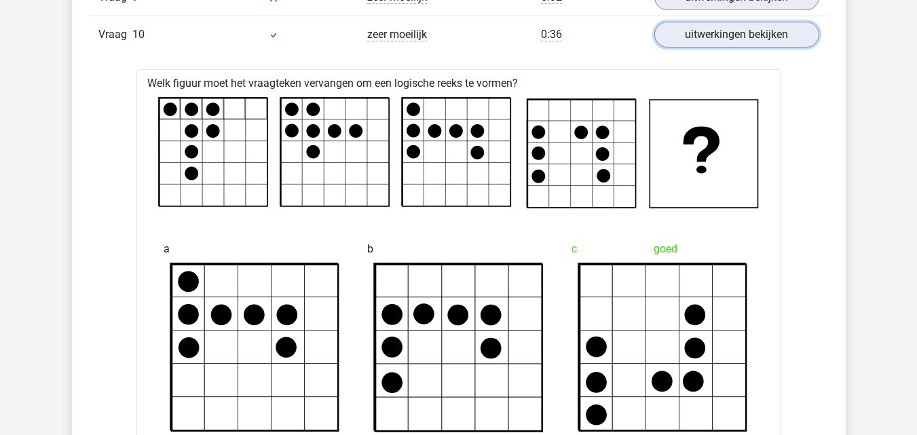
scroll to position [1498, 0]
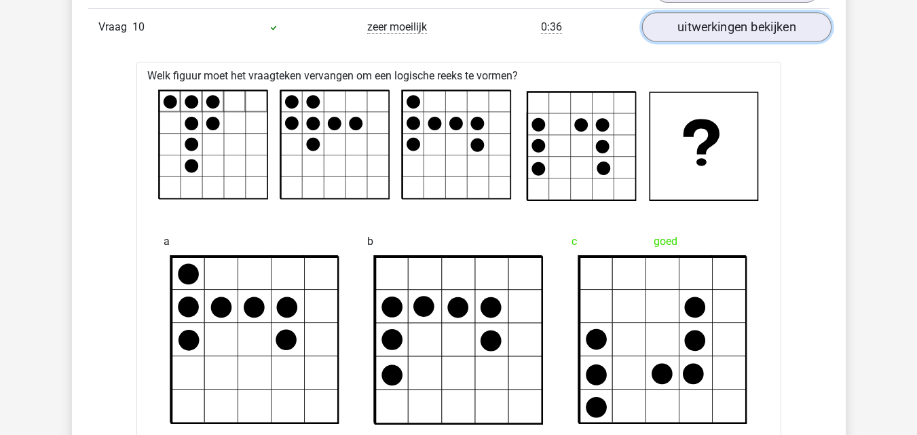
click at [785, 32] on link "uitwerkingen bekijken" at bounding box center [735, 27] width 189 height 30
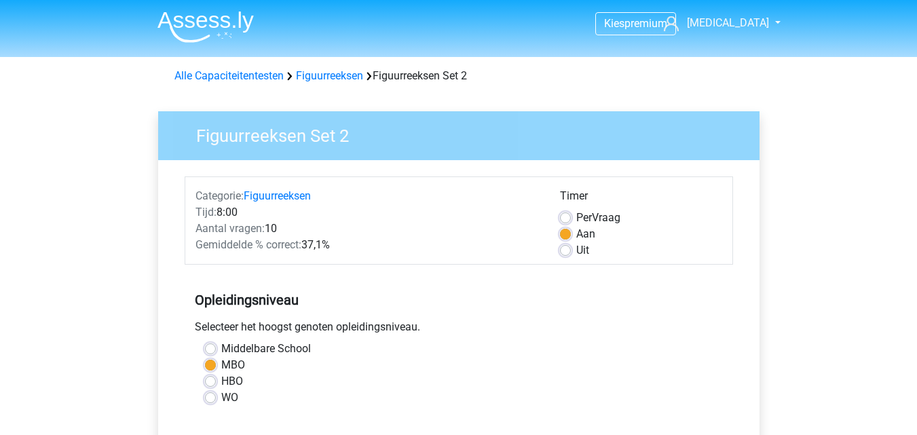
scroll to position [292, 0]
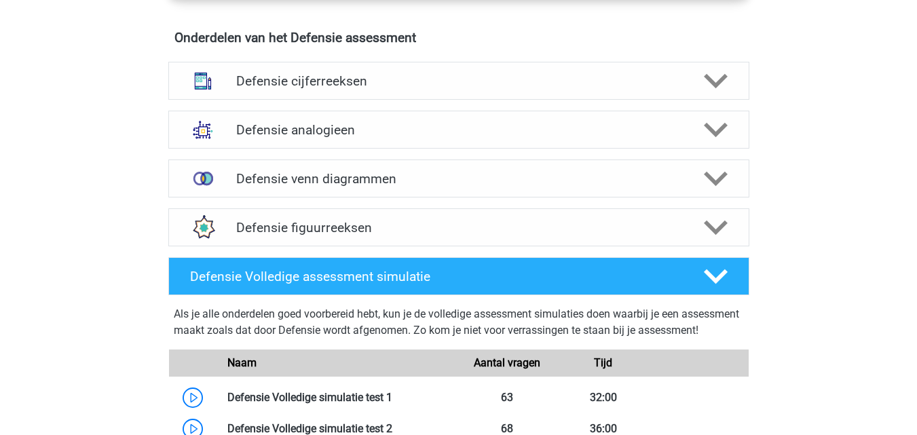
scroll to position [934, 0]
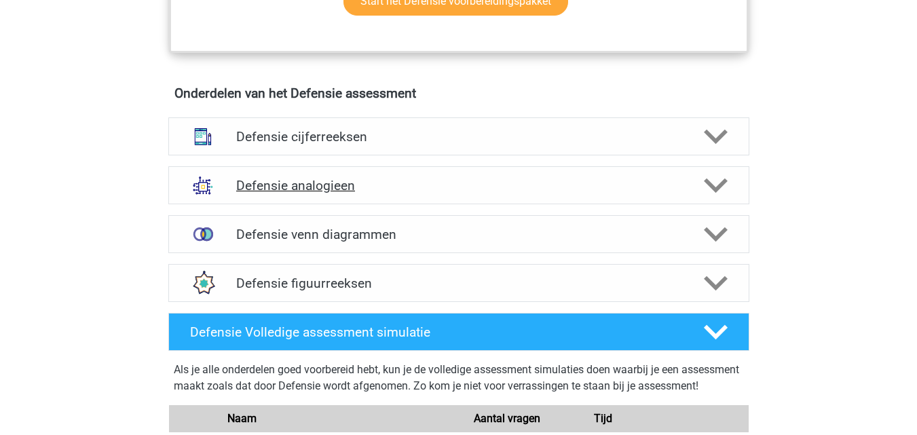
click at [390, 181] on h4 "Defensie analogieen" at bounding box center [458, 186] width 444 height 16
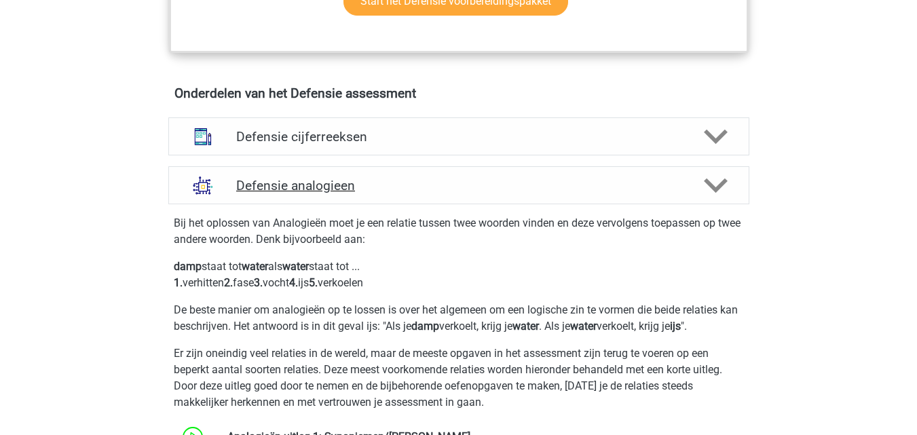
click at [292, 194] on div "Defensie analogieen" at bounding box center [458, 185] width 581 height 38
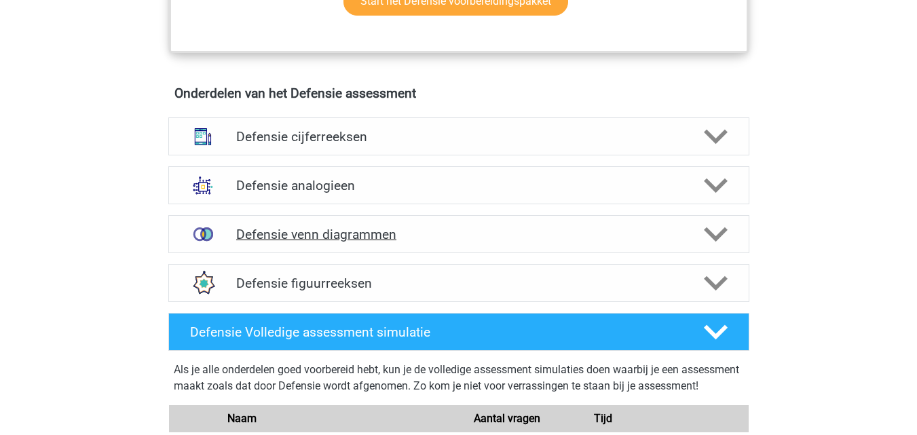
click at [360, 236] on h4 "Defensie venn diagrammen" at bounding box center [458, 235] width 444 height 16
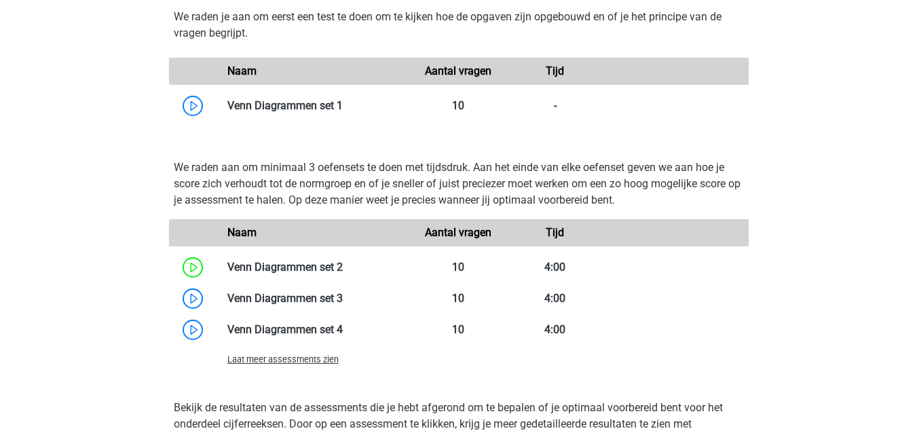
scroll to position [1302, 0]
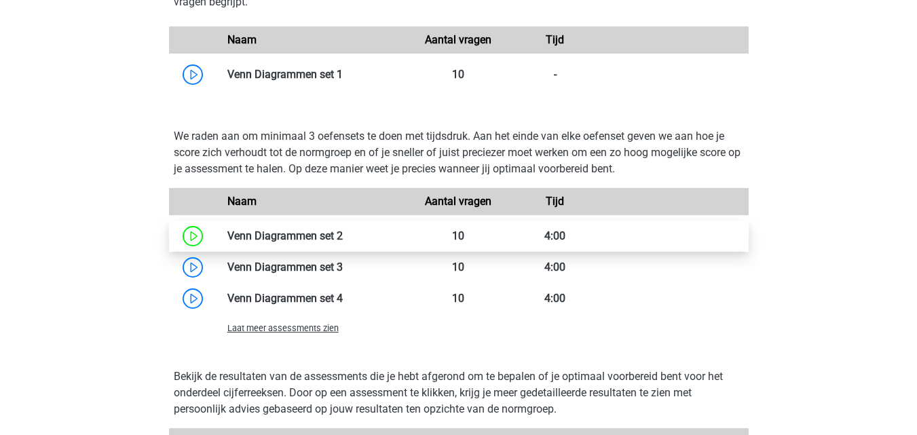
click at [343, 230] on link at bounding box center [343, 235] width 0 height 13
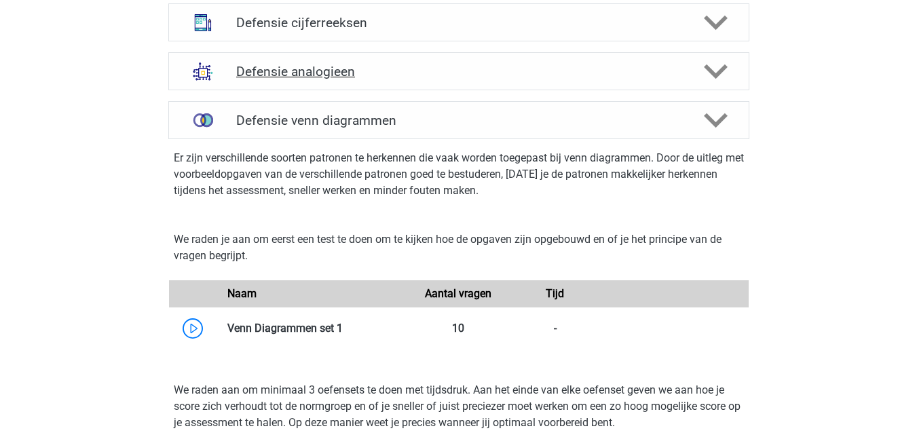
scroll to position [1043, 0]
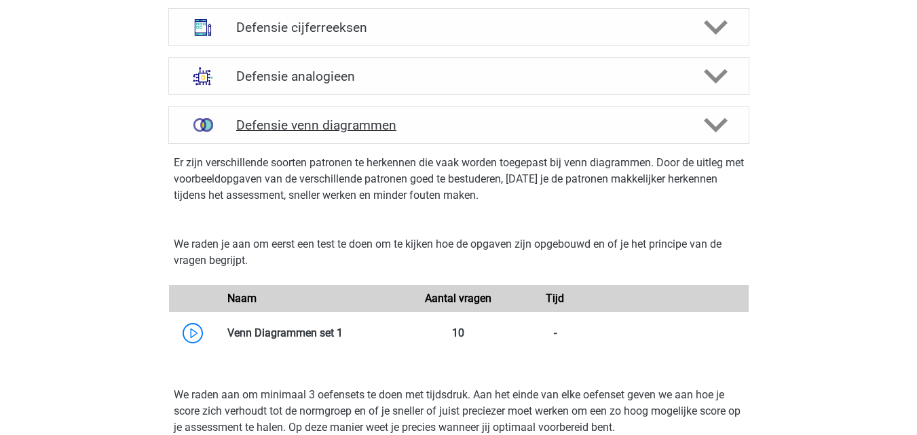
click at [623, 130] on h4 "Defensie venn diagrammen" at bounding box center [458, 125] width 444 height 16
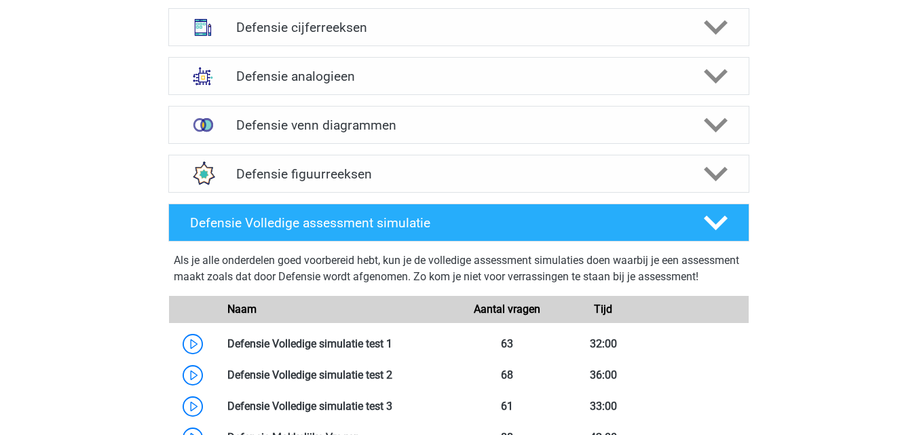
scroll to position [964, 0]
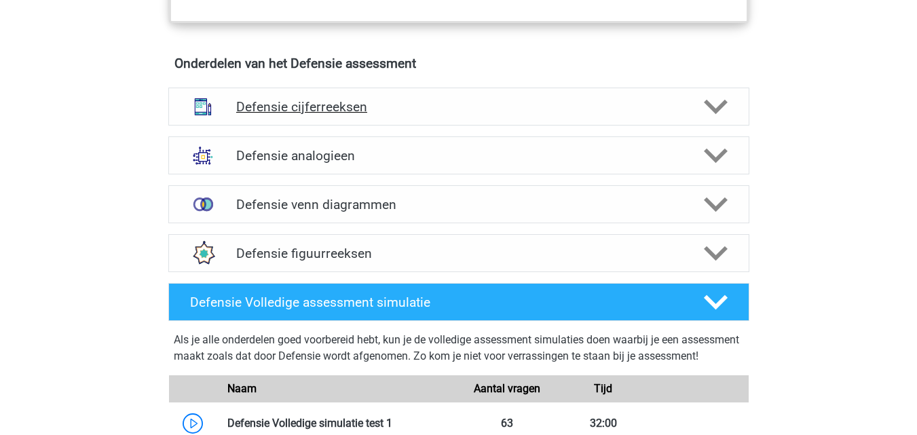
click at [601, 102] on h4 "Defensie cijferreeksen" at bounding box center [458, 107] width 444 height 16
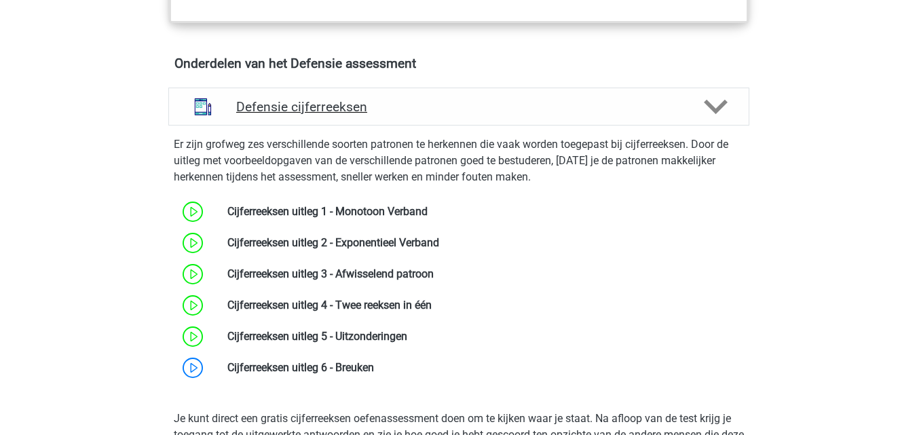
click at [596, 96] on div "Defensie cijferreeksen" at bounding box center [458, 107] width 581 height 38
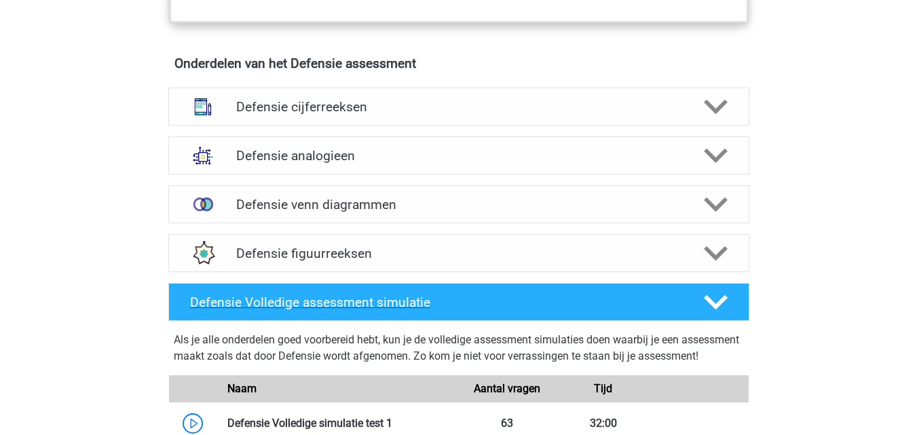
click at [646, 295] on h4 "Defensie Volledige assessment simulatie" at bounding box center [435, 303] width 491 height 16
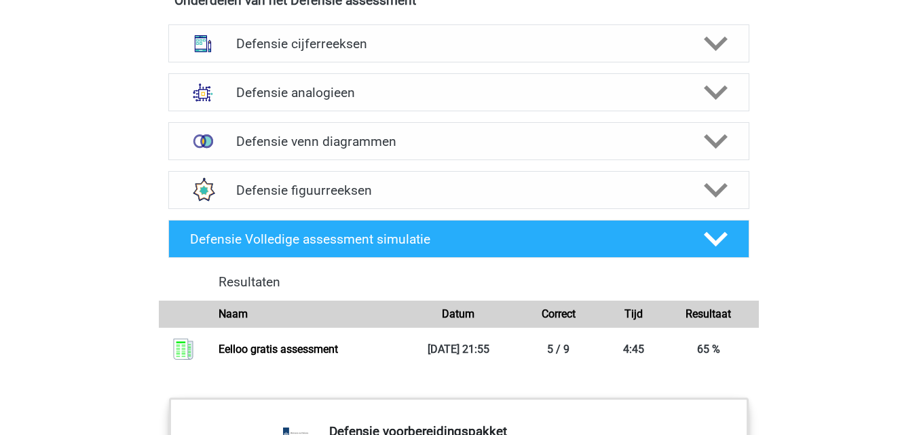
scroll to position [1065, 0]
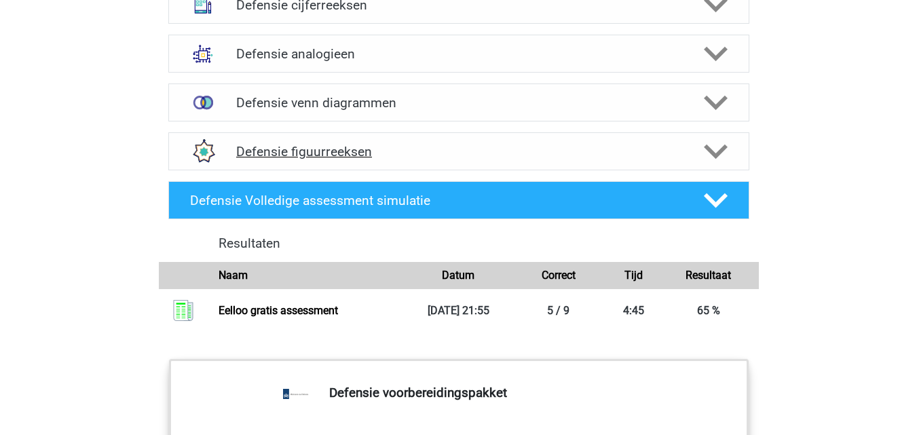
click at [624, 154] on h4 "Defensie figuurreeksen" at bounding box center [458, 152] width 444 height 16
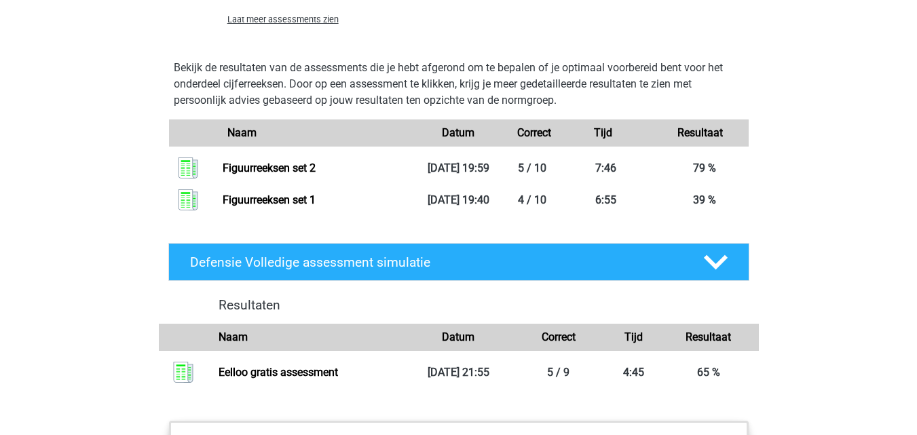
scroll to position [1671, 0]
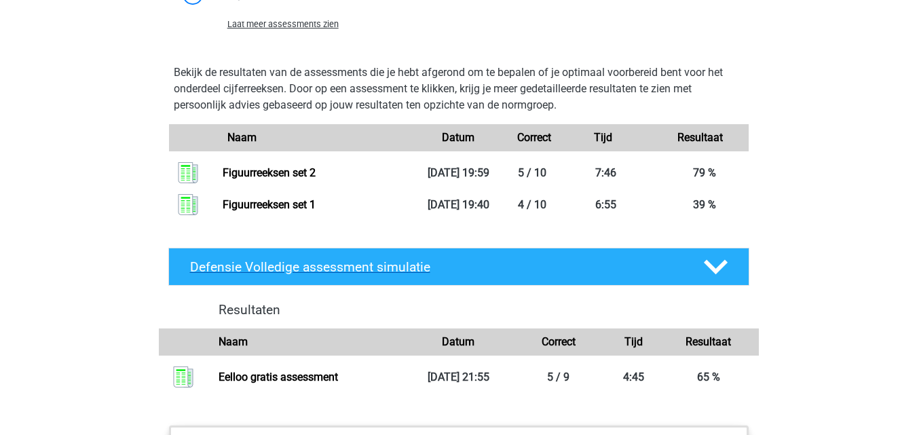
click at [682, 261] on div "Defensie Volledige assessment simulatie" at bounding box center [436, 267] width 512 height 16
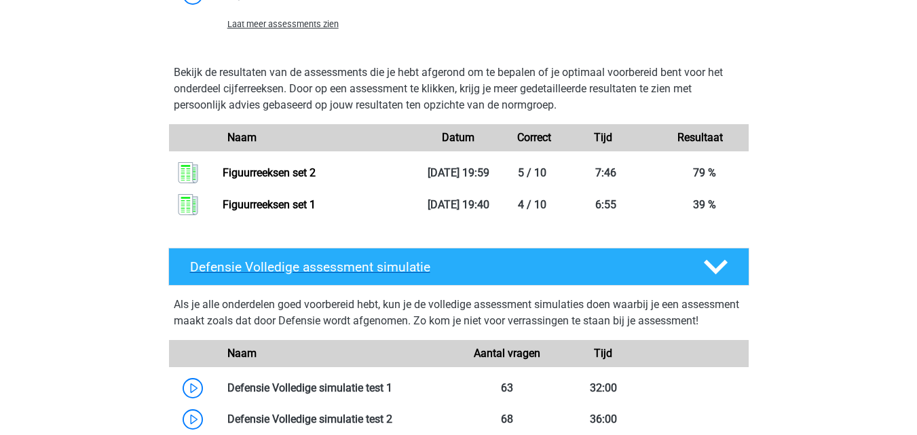
click at [682, 260] on div "Defensie Volledige assessment simulatie" at bounding box center [436, 267] width 512 height 16
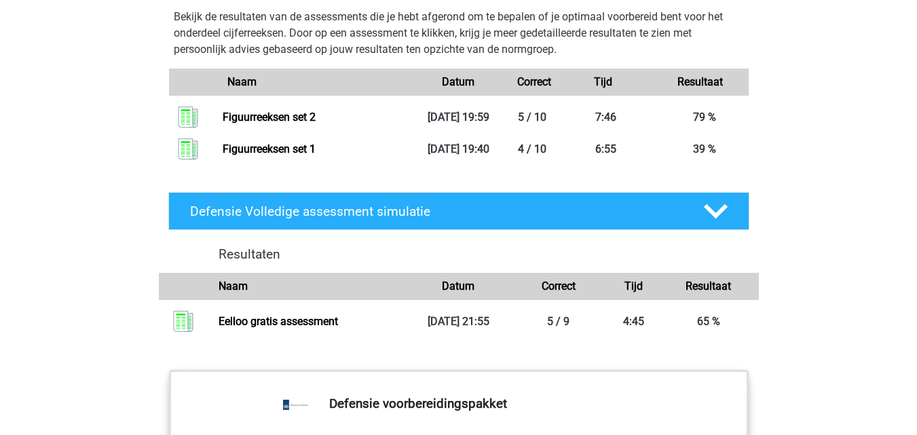
scroll to position [1777, 0]
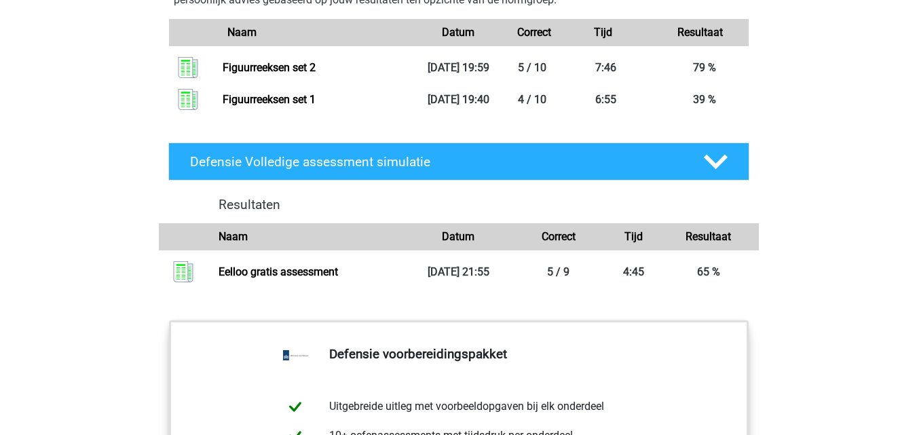
drag, startPoint x: 919, startPoint y: 250, endPoint x: 913, endPoint y: 303, distance: 52.5
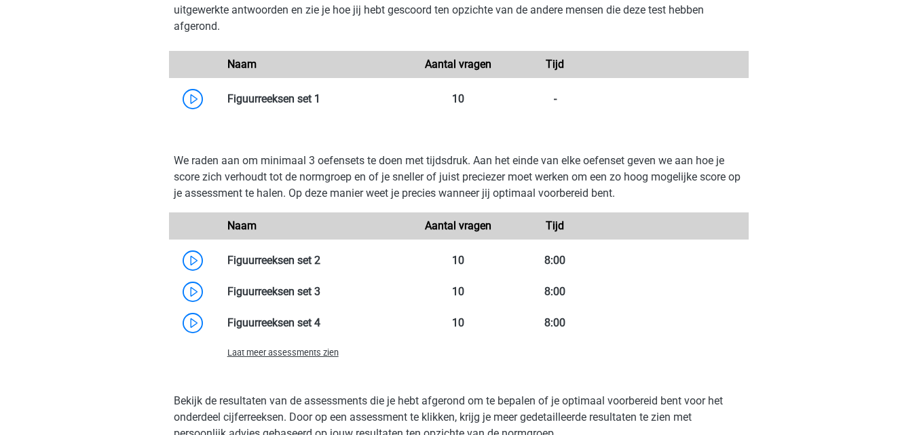
scroll to position [1380, 0]
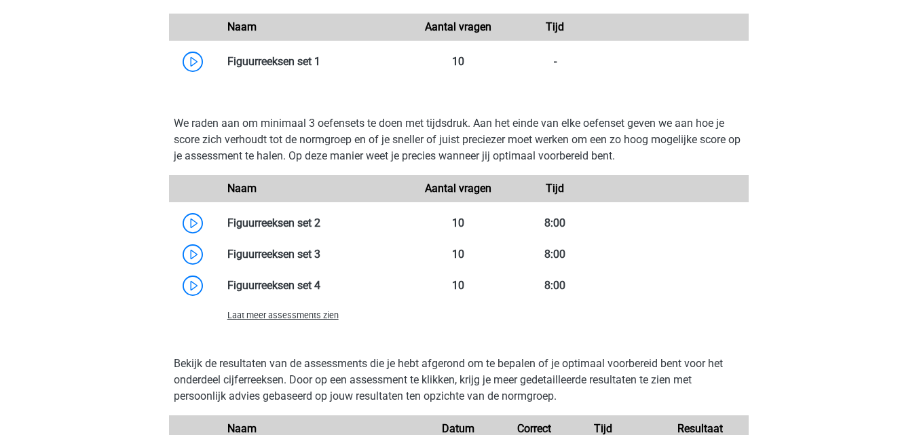
click at [910, 207] on div "Kies premium kyra kyraemanuel1@hotmail.com" at bounding box center [458, 18] width 917 height 2797
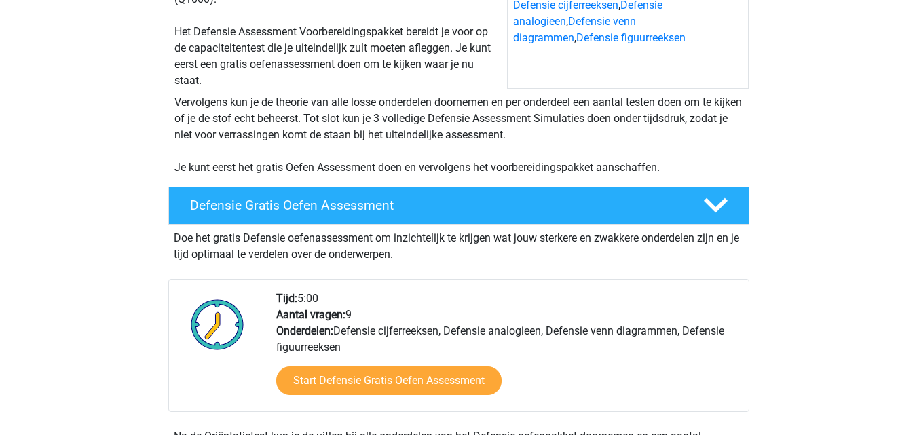
scroll to position [0, 0]
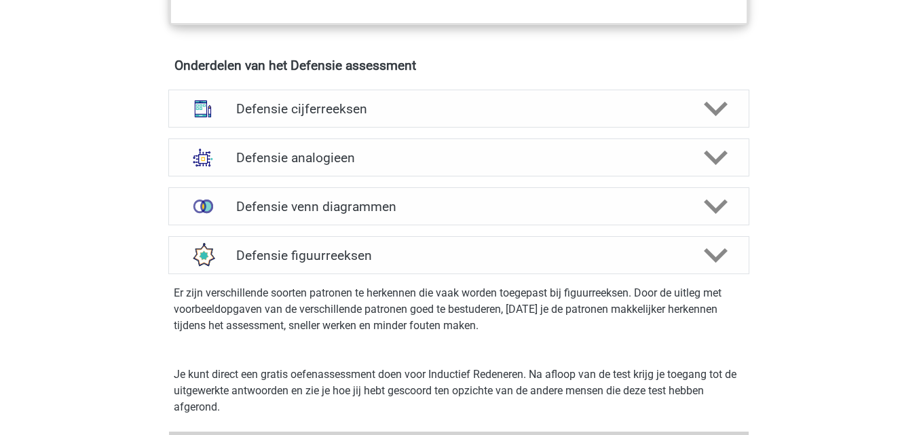
scroll to position [970, 0]
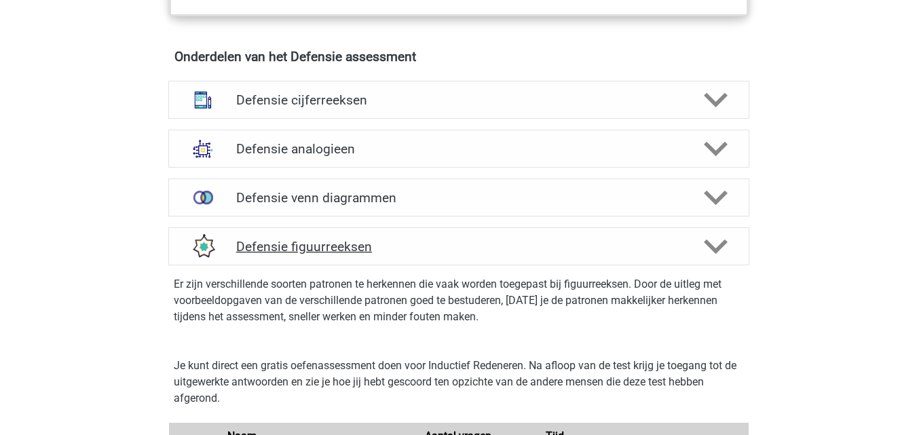
click at [723, 240] on icon at bounding box center [716, 247] width 24 height 24
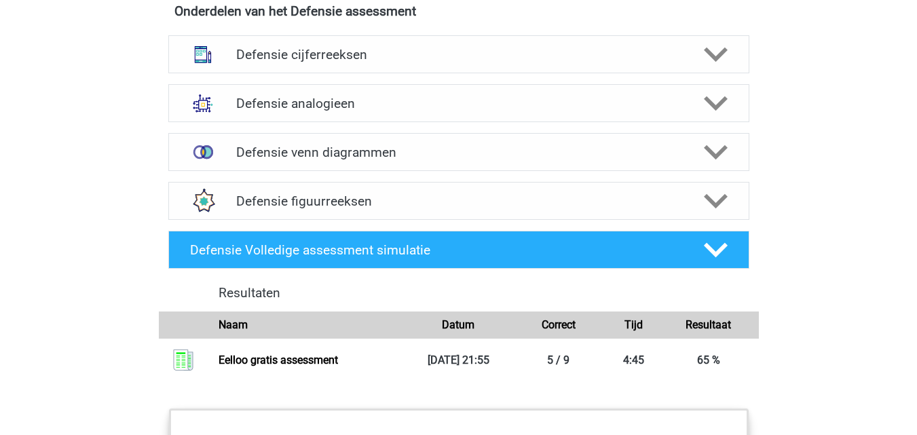
scroll to position [1037, 0]
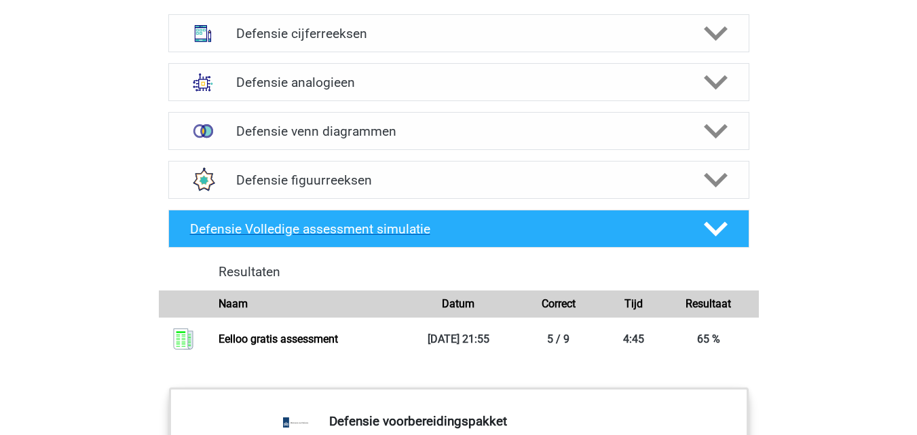
click at [582, 221] on div "Defensie Volledige assessment simulatie" at bounding box center [458, 229] width 581 height 38
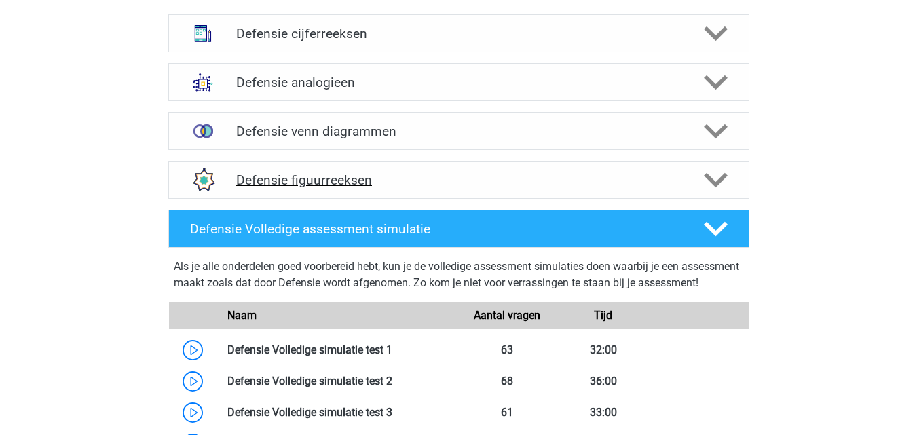
click at [578, 185] on h4 "Defensie figuurreeksen" at bounding box center [458, 180] width 444 height 16
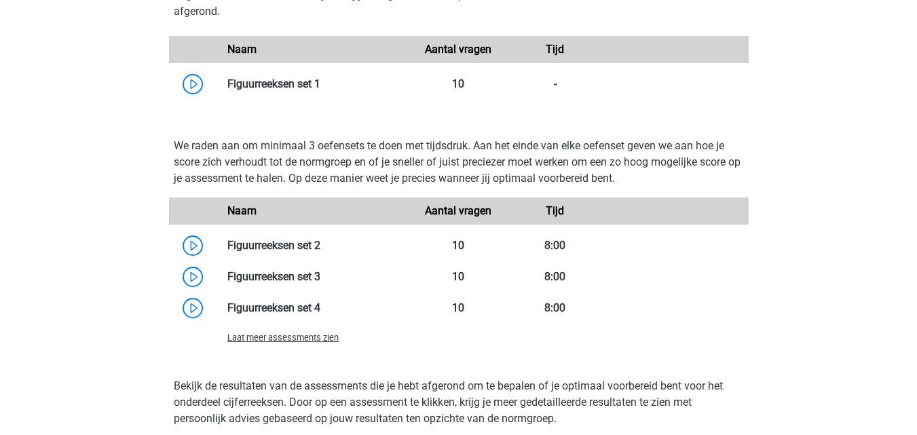
scroll to position [1515, 0]
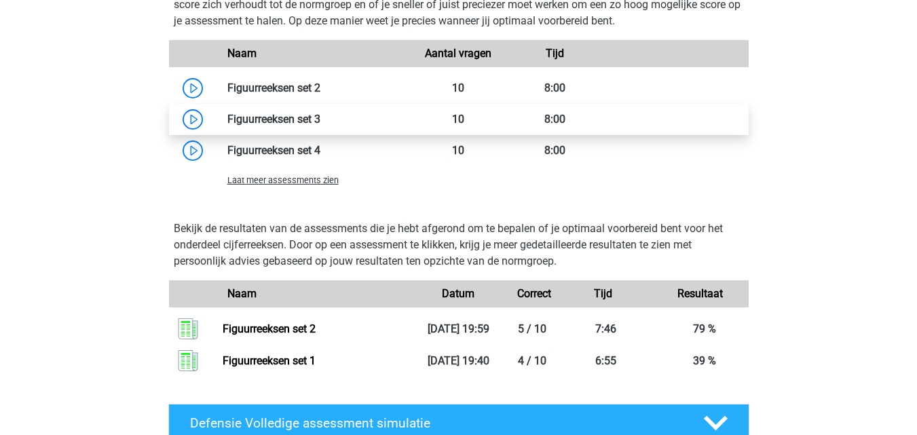
click at [320, 121] on link at bounding box center [320, 119] width 0 height 13
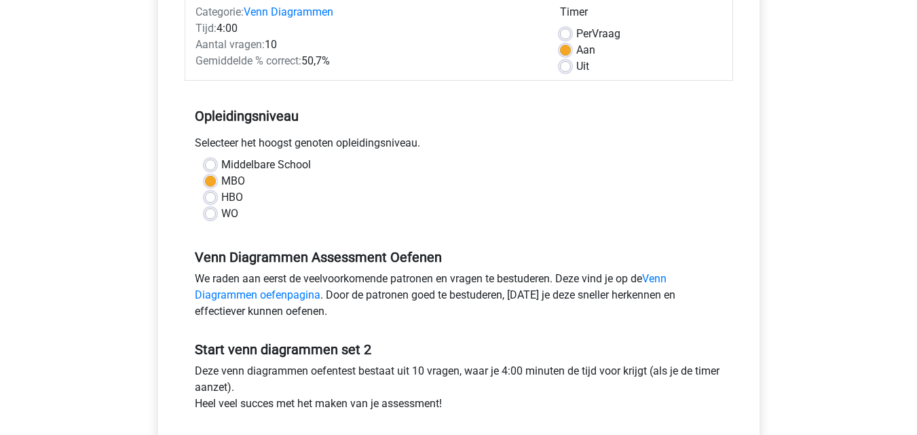
scroll to position [212, 0]
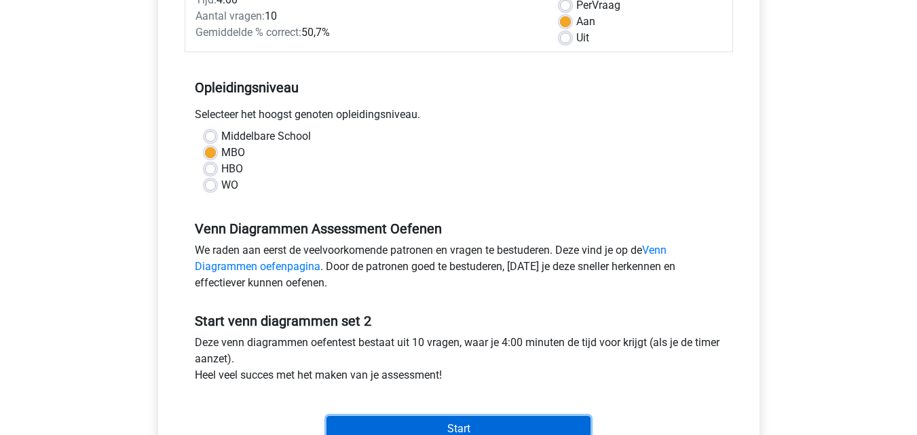
click at [564, 428] on input "Start" at bounding box center [458, 429] width 264 height 26
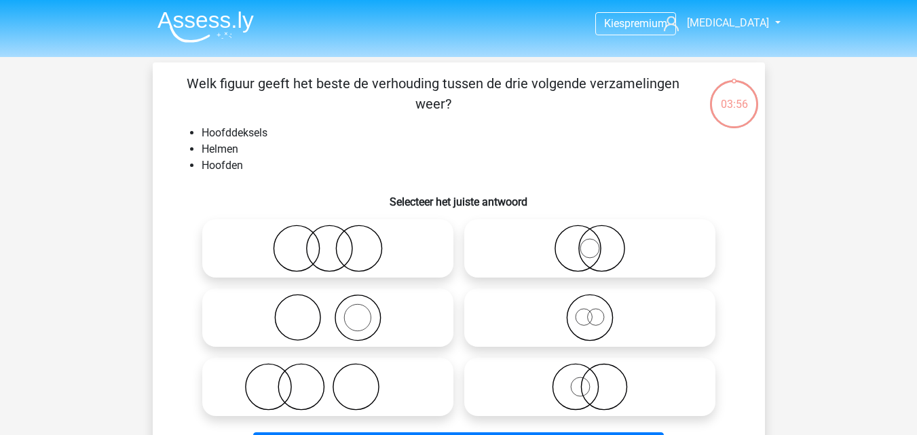
click at [683, 248] on icon at bounding box center [590, 249] width 240 height 48
click at [599, 242] on input "radio" at bounding box center [594, 237] width 9 height 9
radio input "true"
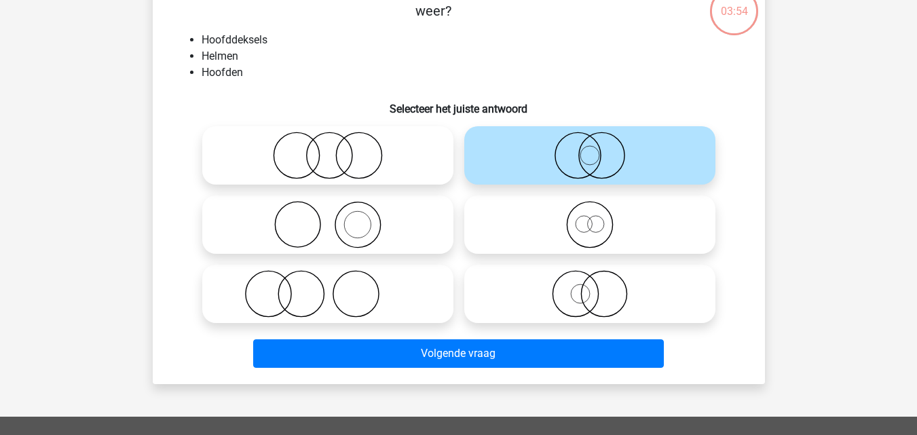
scroll to position [252, 0]
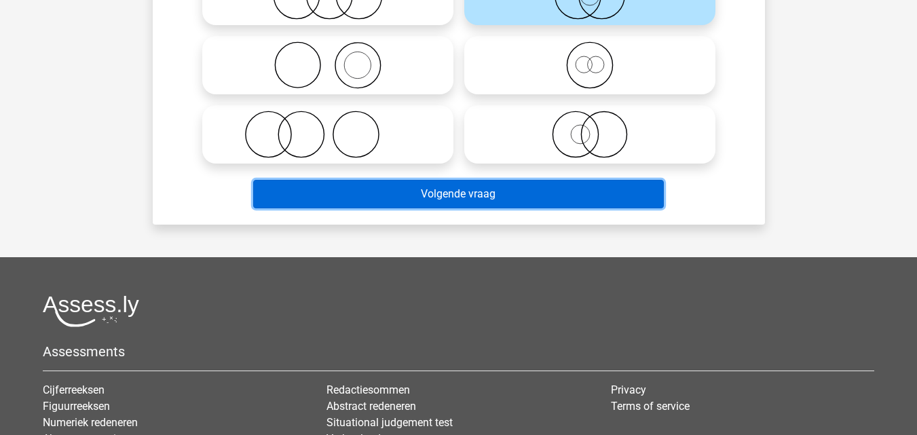
click at [618, 193] on button "Volgende vraag" at bounding box center [458, 194] width 411 height 29
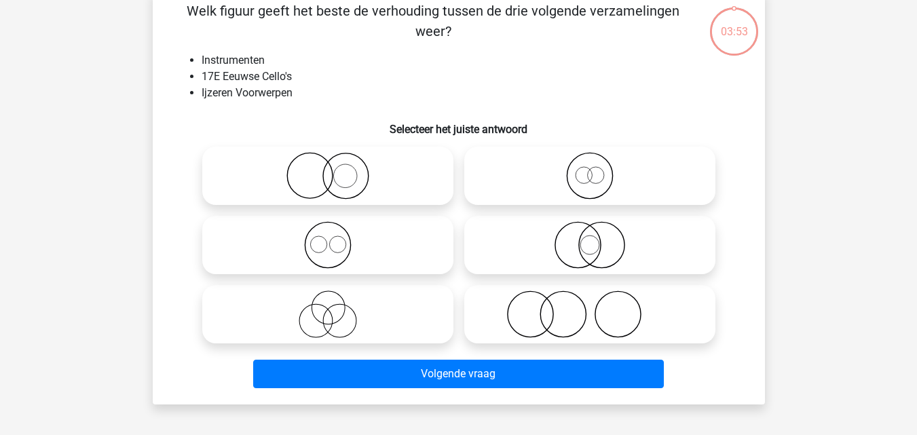
scroll to position [62, 0]
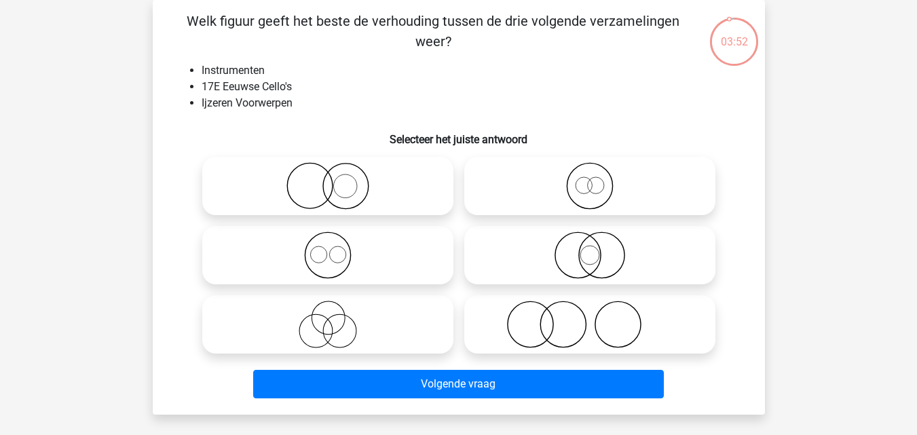
click at [589, 297] on label at bounding box center [589, 324] width 251 height 58
click at [590, 309] on input "radio" at bounding box center [594, 313] width 9 height 9
radio input "true"
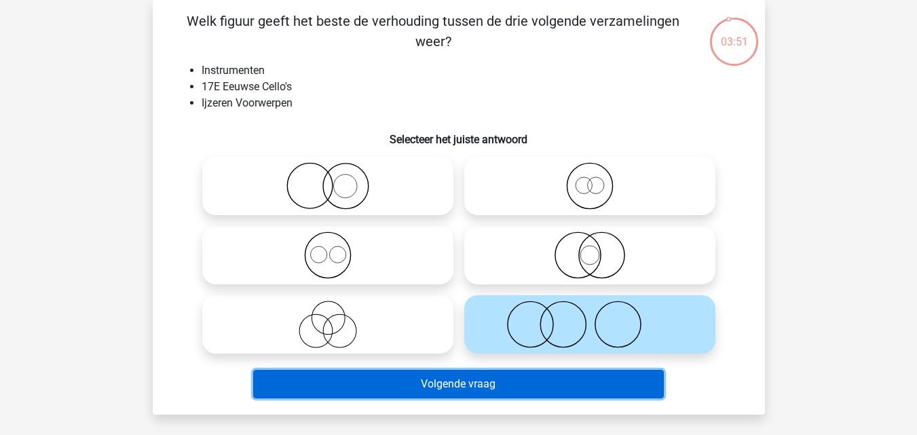
click at [579, 378] on button "Volgende vraag" at bounding box center [458, 384] width 411 height 29
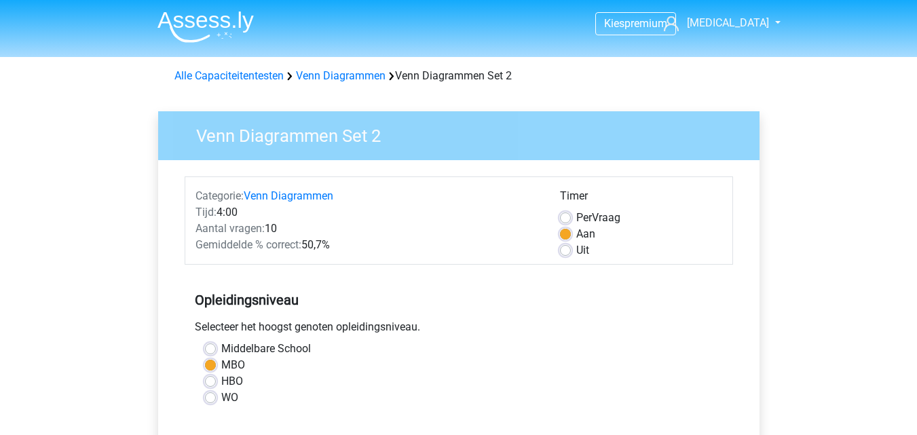
scroll to position [212, 0]
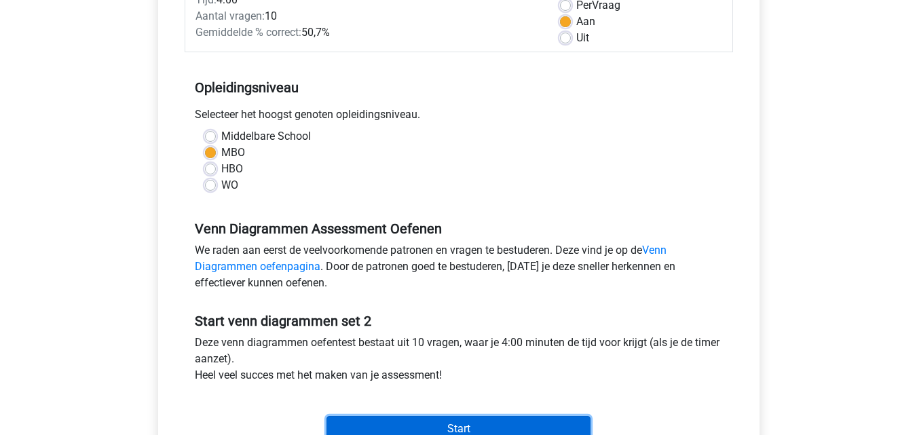
click at [421, 427] on input "Start" at bounding box center [458, 429] width 264 height 26
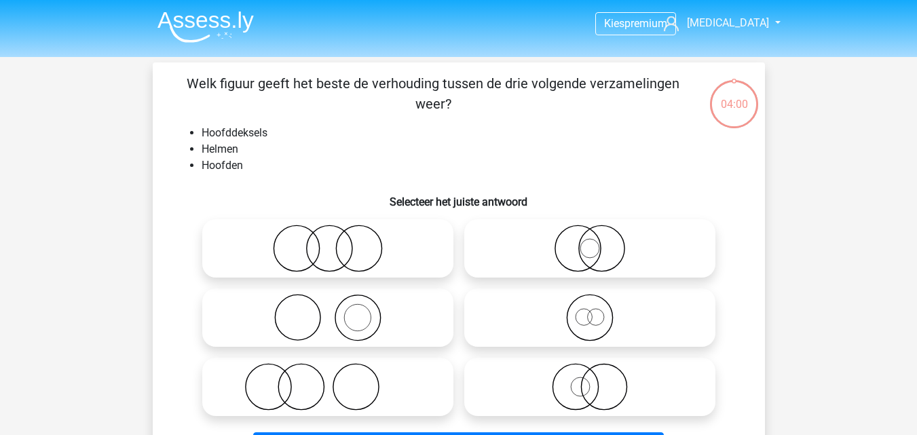
click at [568, 248] on icon at bounding box center [590, 249] width 240 height 48
click at [590, 242] on input "radio" at bounding box center [594, 237] width 9 height 9
radio input "true"
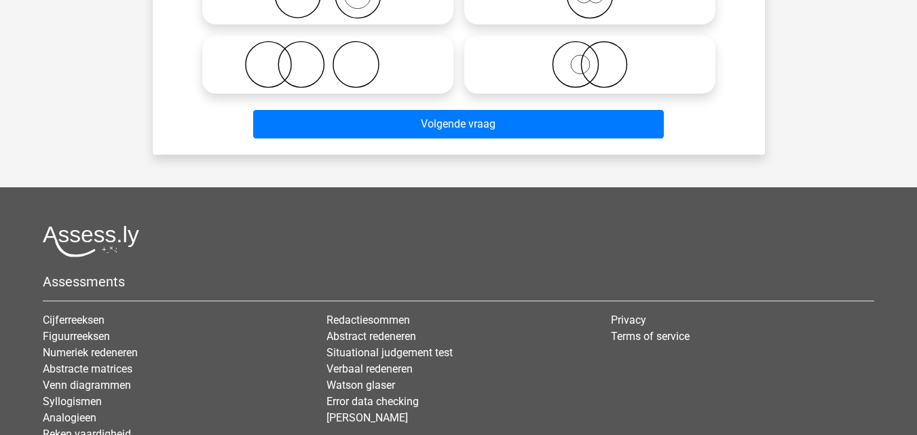
scroll to position [421, 0]
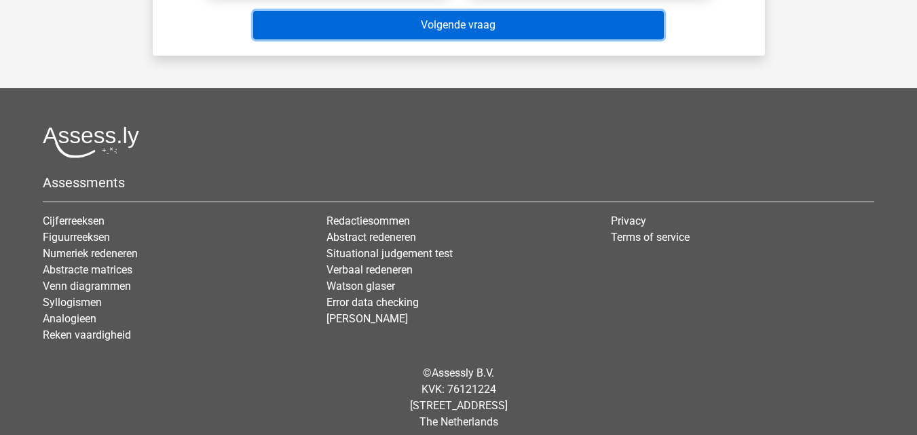
click at [603, 38] on button "Volgende vraag" at bounding box center [458, 25] width 411 height 29
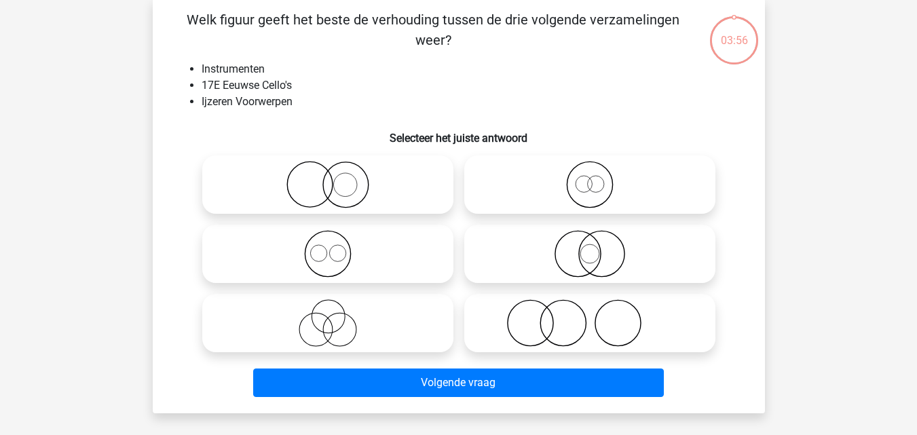
scroll to position [62, 0]
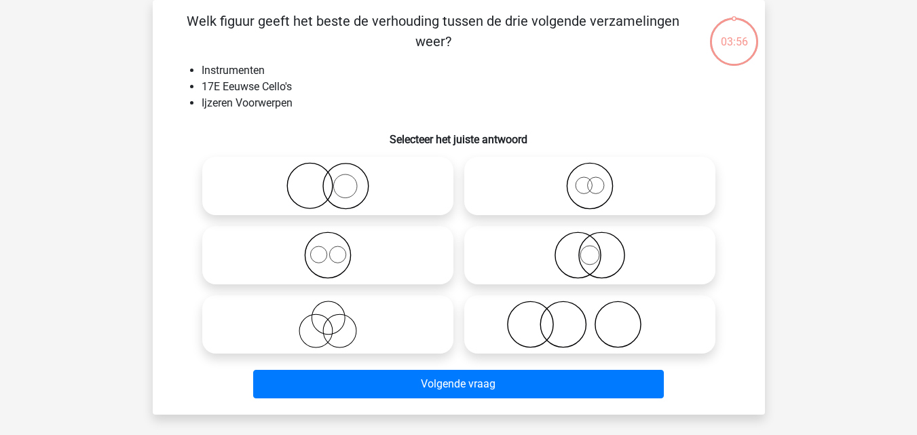
click at [590, 204] on icon at bounding box center [590, 186] width 240 height 48
click at [590, 179] on input "radio" at bounding box center [594, 174] width 9 height 9
radio input "true"
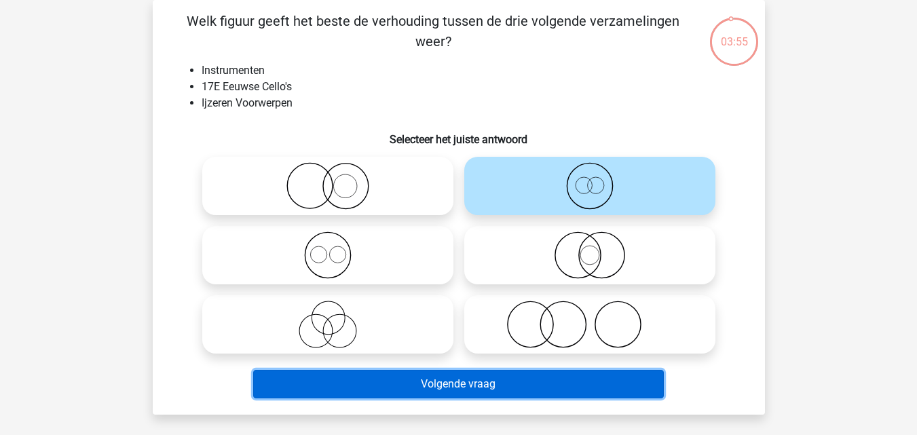
click at [537, 374] on button "Volgende vraag" at bounding box center [458, 384] width 411 height 29
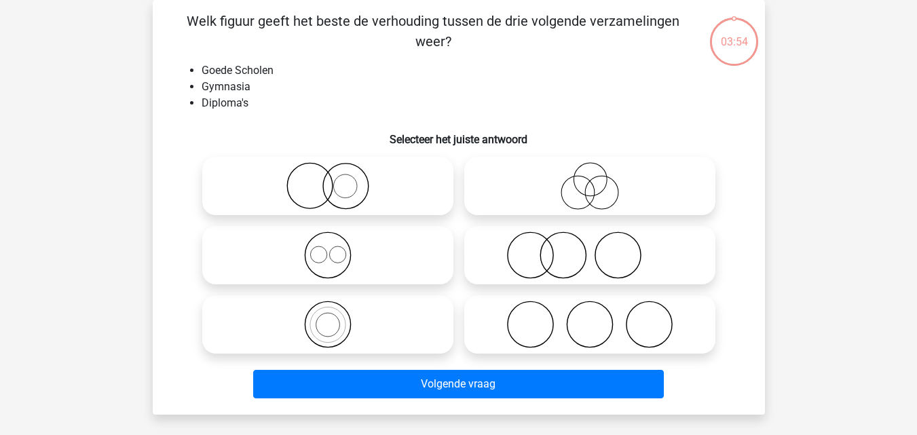
click at [527, 252] on icon at bounding box center [590, 255] width 240 height 48
click at [590, 248] on input "radio" at bounding box center [594, 244] width 9 height 9
radio input "true"
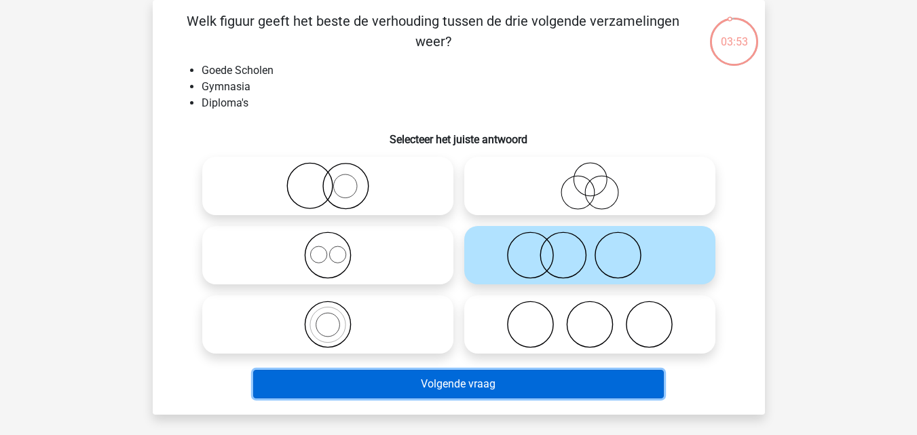
click at [489, 383] on button "Volgende vraag" at bounding box center [458, 384] width 411 height 29
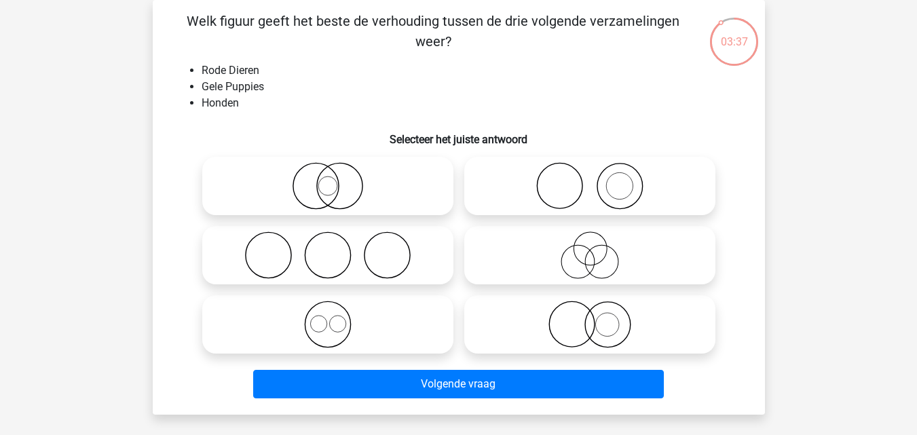
click at [551, 312] on icon at bounding box center [590, 325] width 240 height 48
click at [590, 312] on input "radio" at bounding box center [594, 313] width 9 height 9
radio input "true"
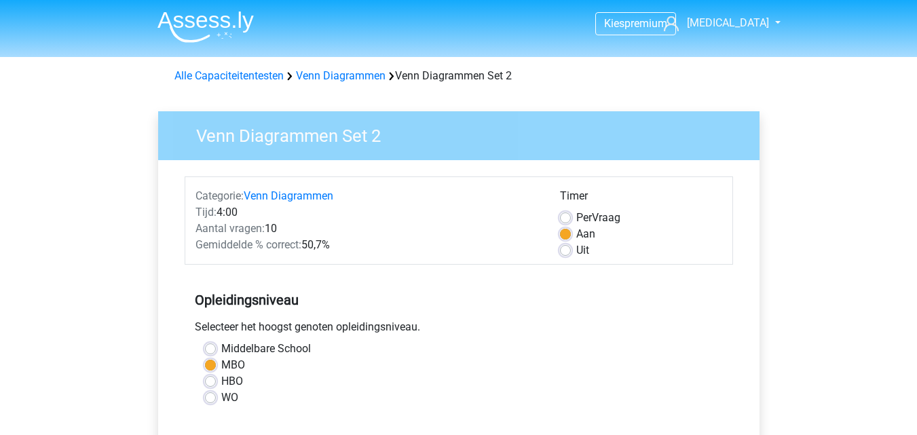
scroll to position [212, 0]
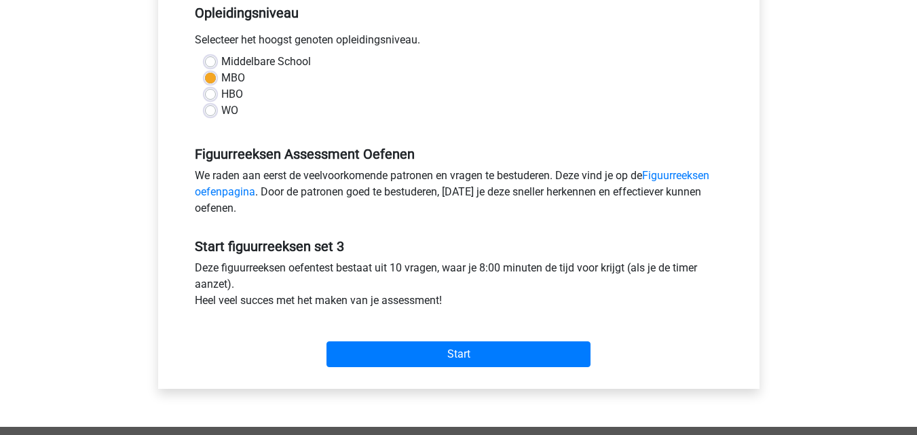
scroll to position [292, 0]
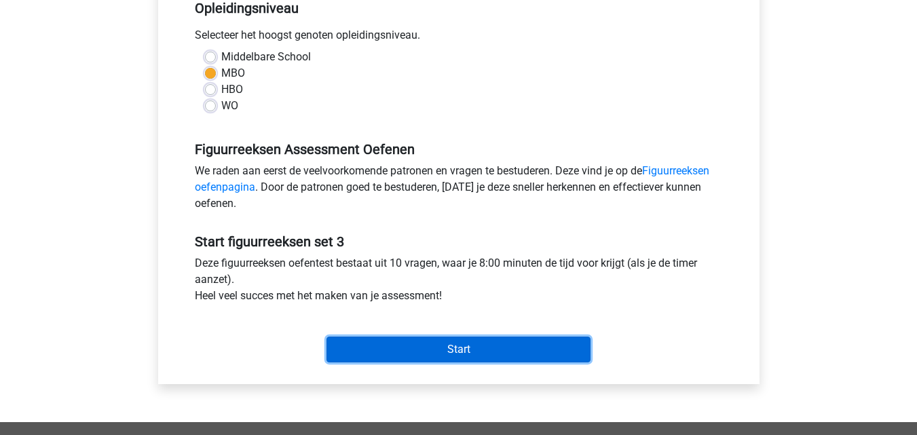
click at [528, 354] on input "Start" at bounding box center [458, 350] width 264 height 26
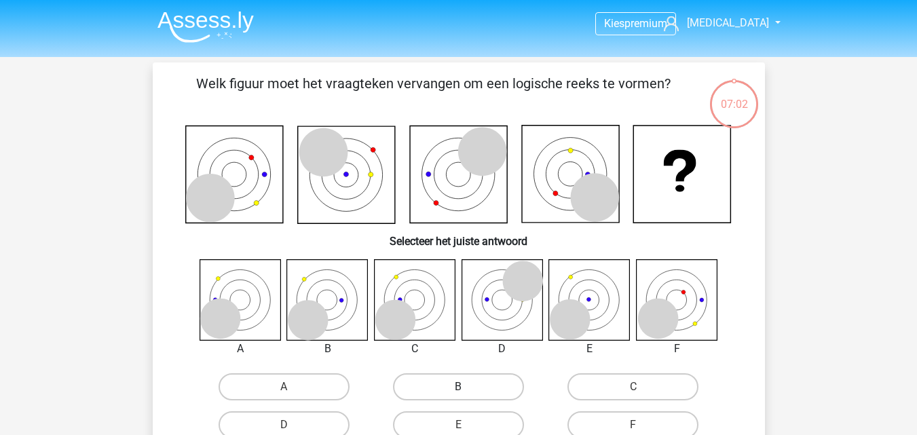
click at [434, 394] on label "B" at bounding box center [458, 386] width 131 height 27
click at [458, 394] on input "B" at bounding box center [462, 391] width 9 height 9
radio input "true"
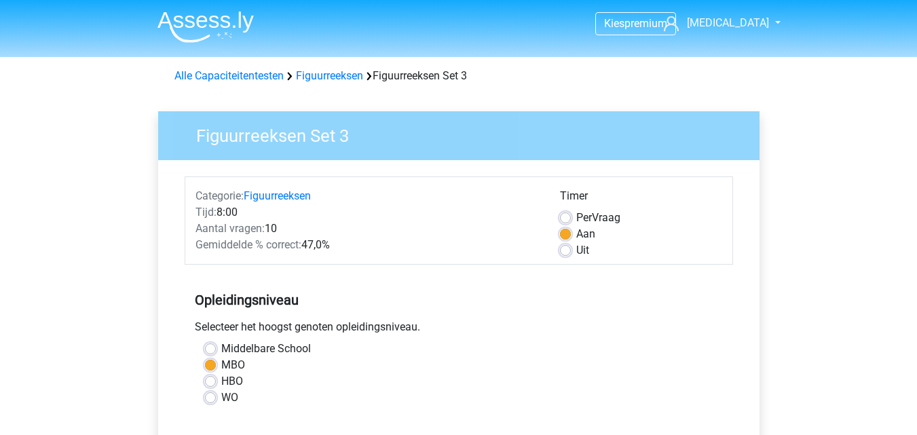
scroll to position [292, 0]
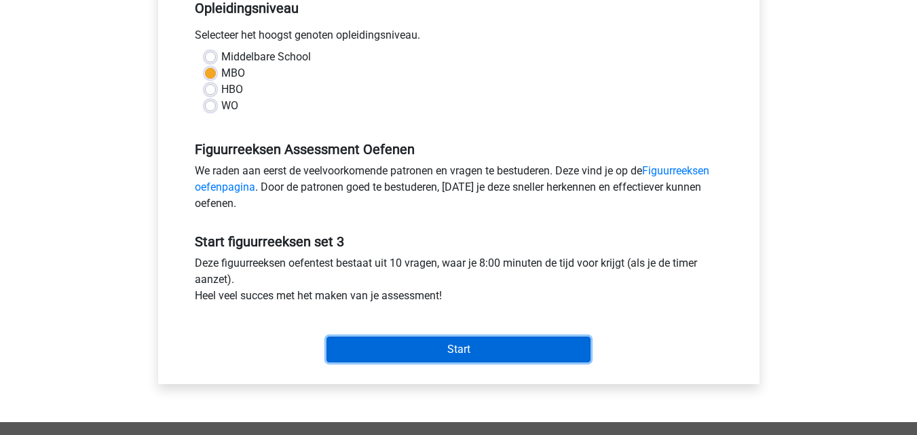
click at [402, 358] on input "Start" at bounding box center [458, 350] width 264 height 26
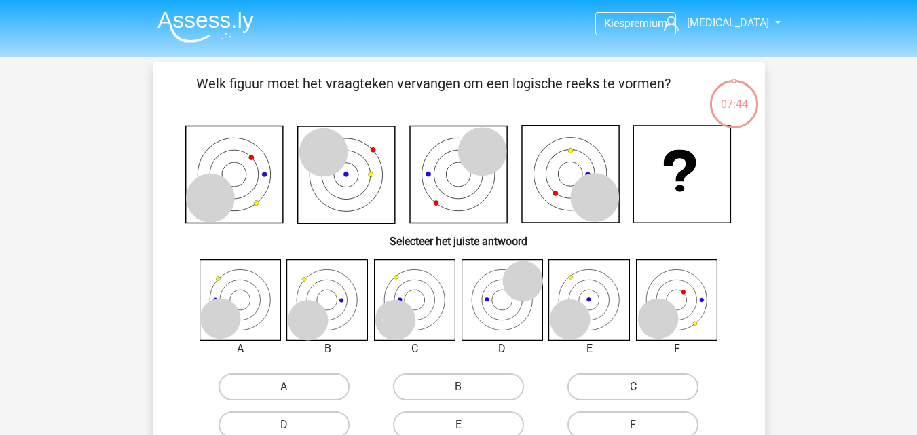
click at [618, 381] on label "C" at bounding box center [632, 386] width 131 height 27
click at [633, 387] on input "C" at bounding box center [637, 391] width 9 height 9
radio input "true"
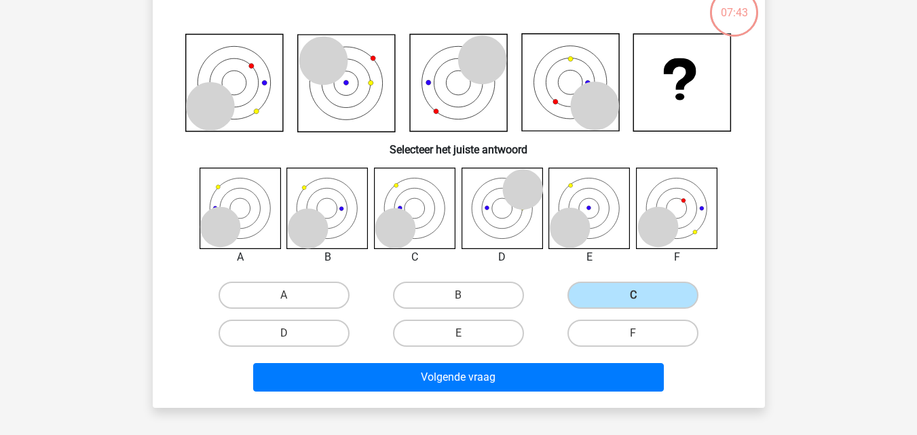
scroll to position [94, 0]
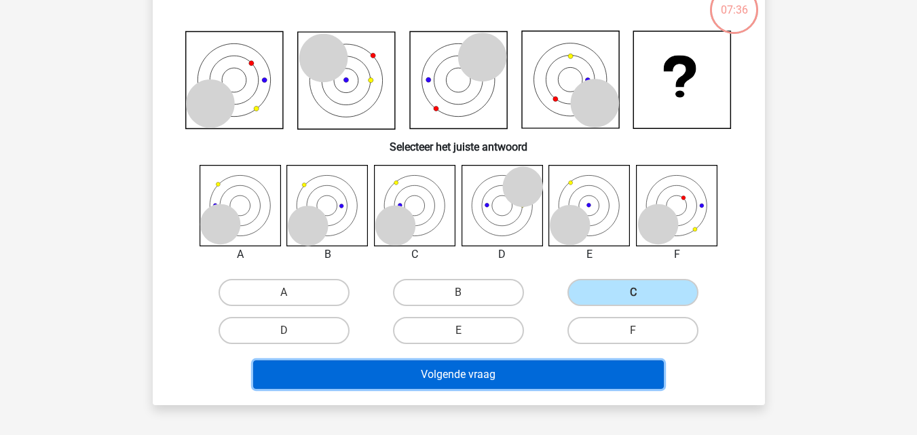
click at [511, 370] on button "Volgende vraag" at bounding box center [458, 374] width 411 height 29
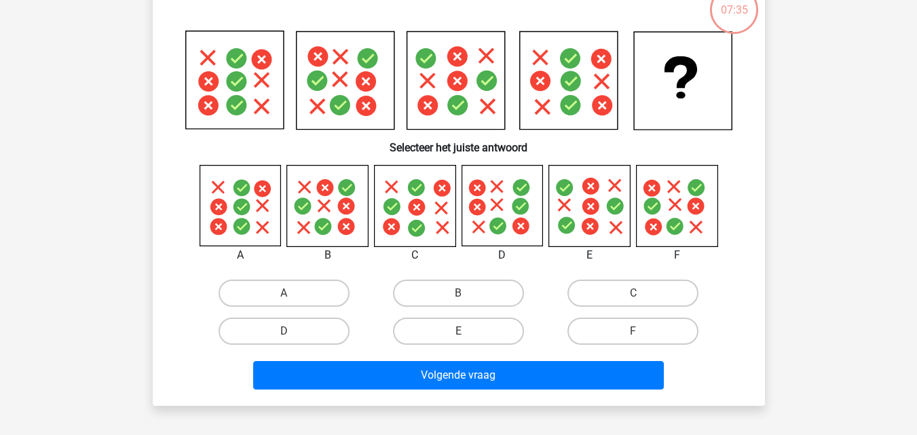
scroll to position [62, 0]
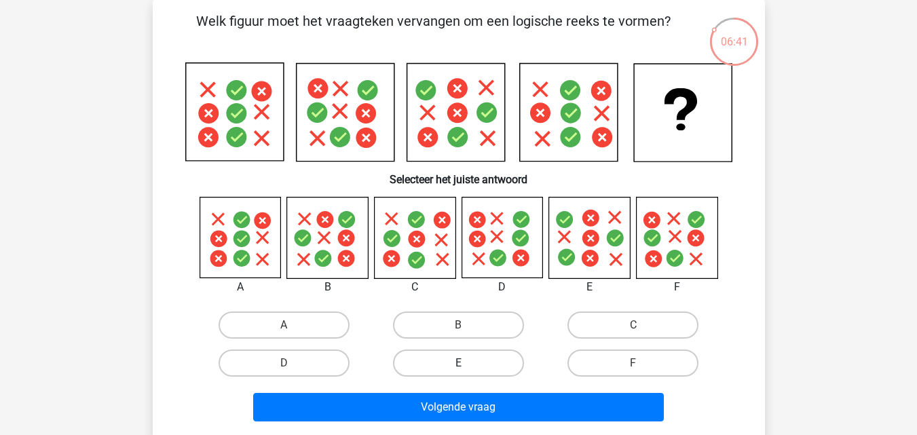
click at [418, 352] on label "E" at bounding box center [458, 362] width 131 height 27
click at [458, 363] on input "E" at bounding box center [462, 367] width 9 height 9
radio input "true"
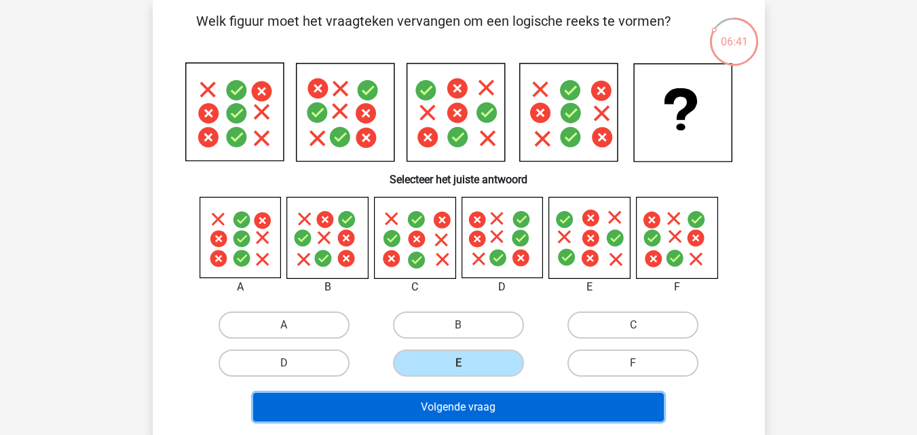
click at [419, 405] on button "Volgende vraag" at bounding box center [458, 407] width 411 height 29
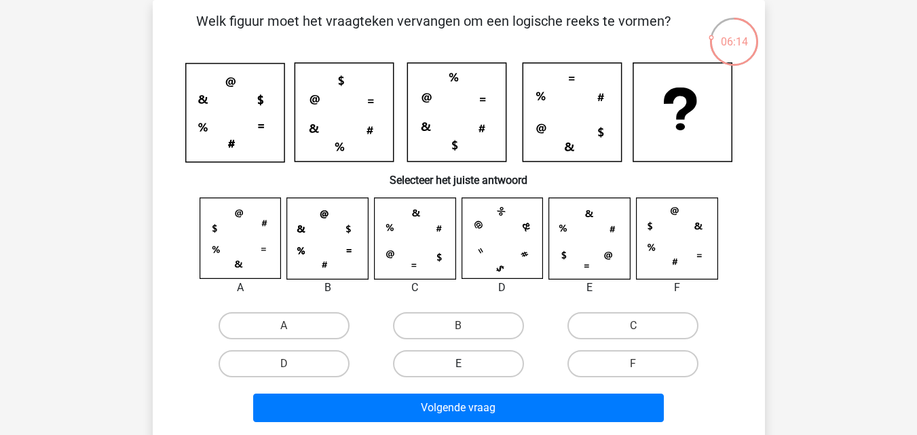
click at [444, 359] on label "E" at bounding box center [458, 363] width 131 height 27
click at [458, 364] on input "E" at bounding box center [462, 368] width 9 height 9
radio input "true"
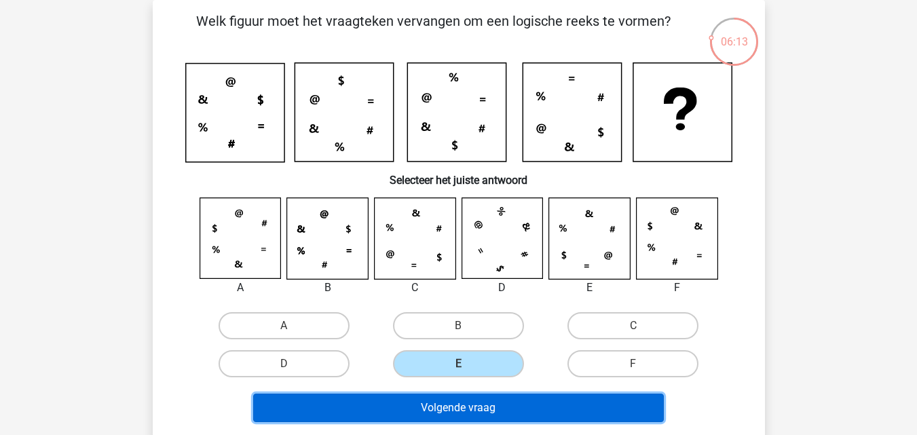
click at [437, 409] on button "Volgende vraag" at bounding box center [458, 408] width 411 height 29
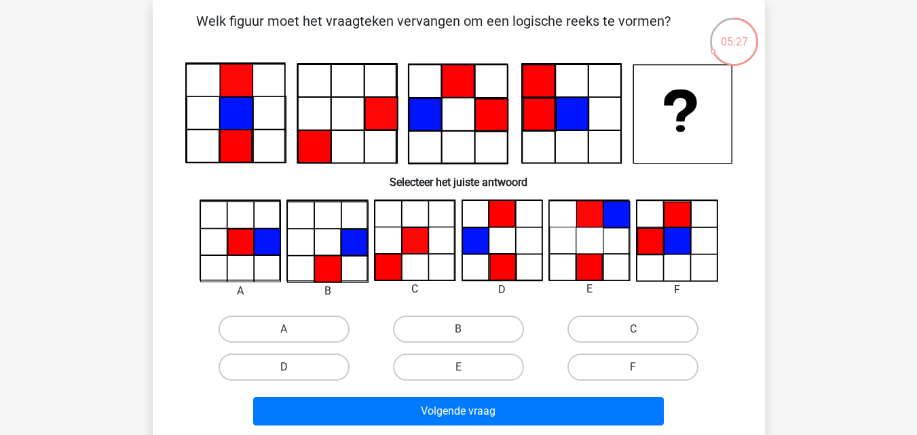
click at [282, 375] on label "D" at bounding box center [284, 367] width 131 height 27
click at [284, 375] on input "D" at bounding box center [288, 371] width 9 height 9
radio input "true"
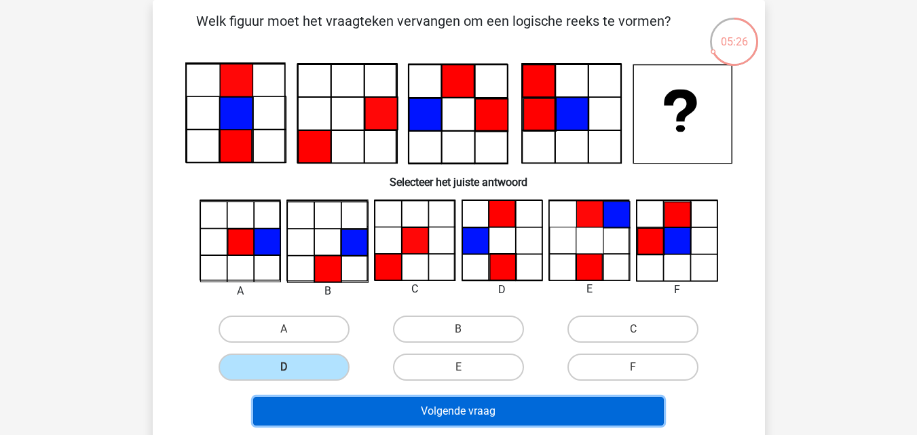
click at [367, 415] on button "Volgende vraag" at bounding box center [458, 411] width 411 height 29
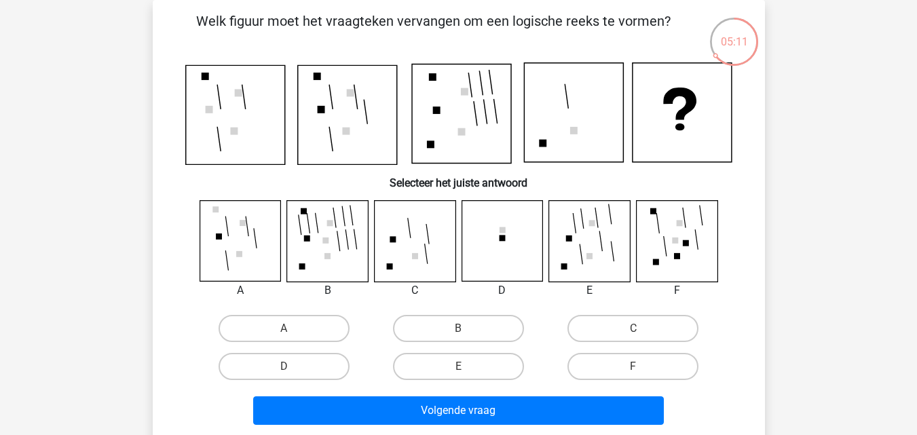
click at [480, 230] on icon at bounding box center [501, 240] width 81 height 81
click at [330, 362] on label "D" at bounding box center [284, 366] width 131 height 27
click at [292, 366] on input "D" at bounding box center [288, 370] width 9 height 9
radio input "true"
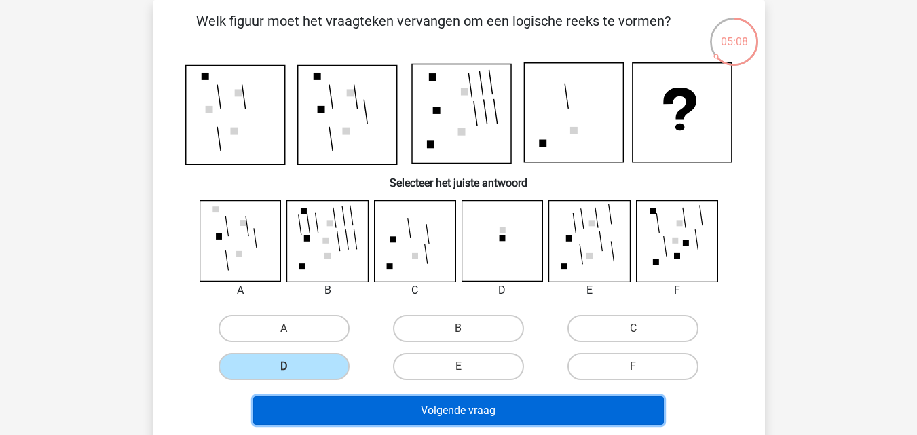
click at [400, 410] on button "Volgende vraag" at bounding box center [458, 410] width 411 height 29
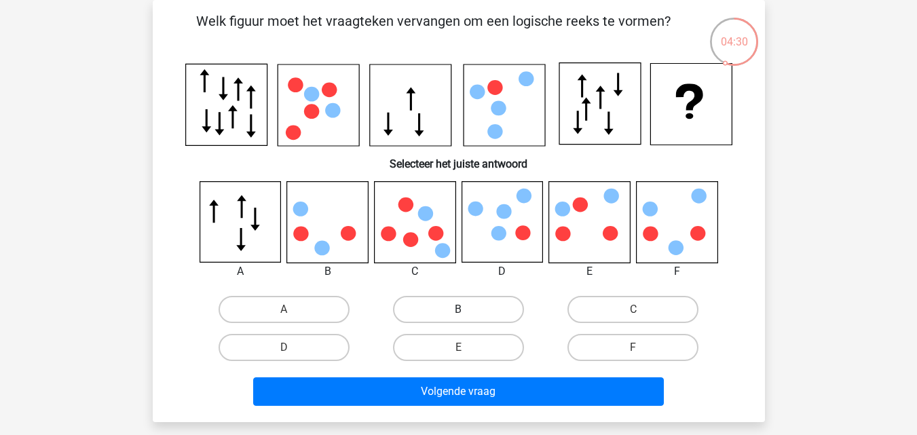
click at [468, 298] on label "B" at bounding box center [458, 309] width 131 height 27
click at [467, 309] on input "B" at bounding box center [462, 313] width 9 height 9
radio input "true"
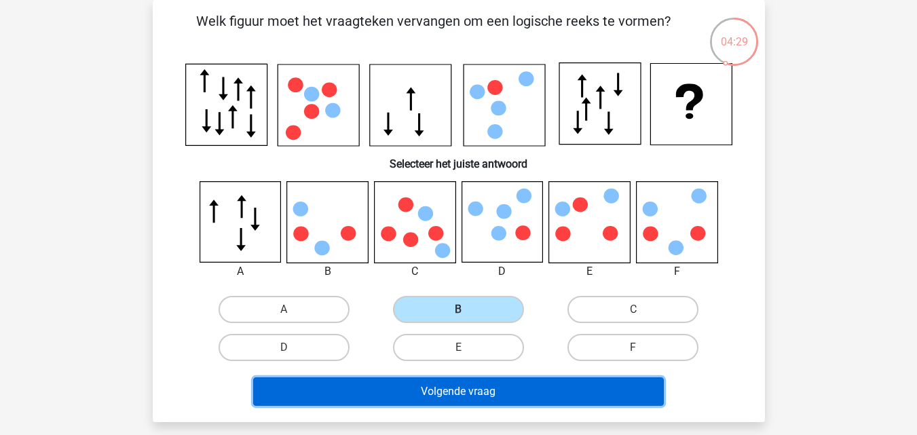
click at [450, 395] on button "Volgende vraag" at bounding box center [458, 391] width 411 height 29
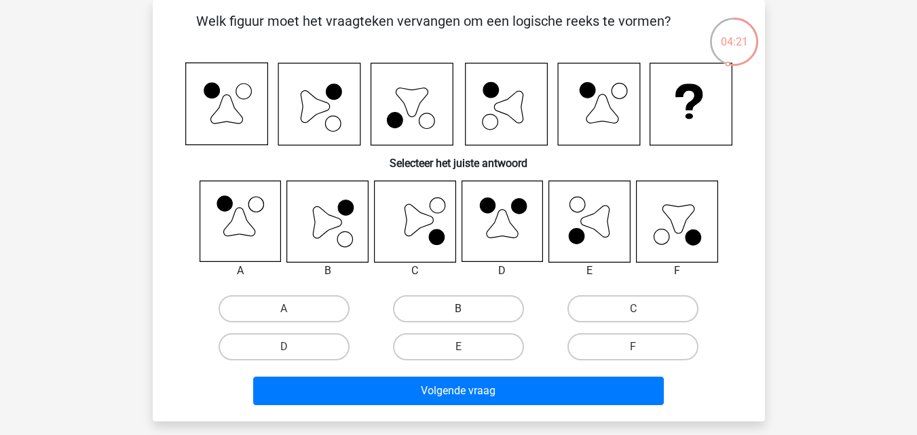
click at [419, 297] on label "B" at bounding box center [458, 308] width 131 height 27
click at [458, 309] on input "B" at bounding box center [462, 313] width 9 height 9
radio input "true"
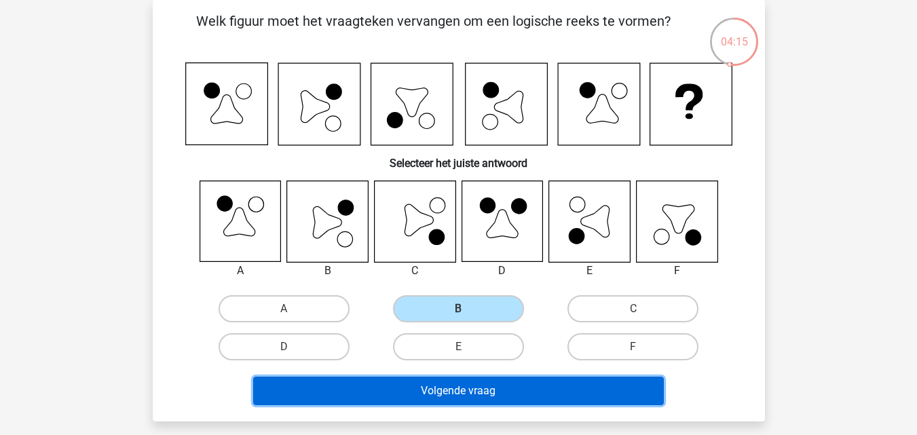
click at [409, 381] on button "Volgende vraag" at bounding box center [458, 391] width 411 height 29
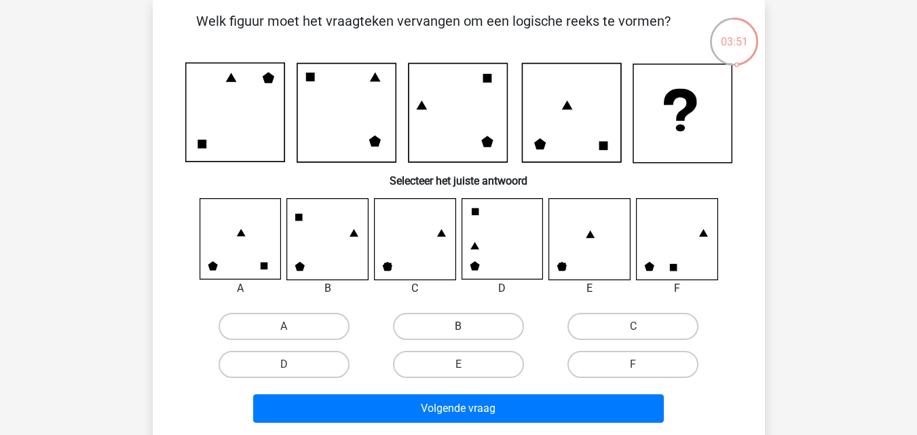
click at [442, 326] on label "B" at bounding box center [458, 326] width 131 height 27
click at [458, 326] on input "B" at bounding box center [462, 330] width 9 height 9
radio input "true"
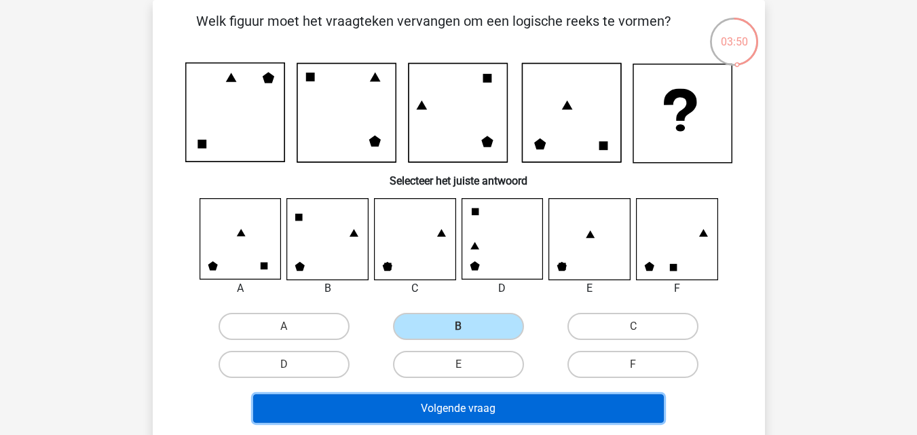
click at [459, 404] on button "Volgende vraag" at bounding box center [458, 408] width 411 height 29
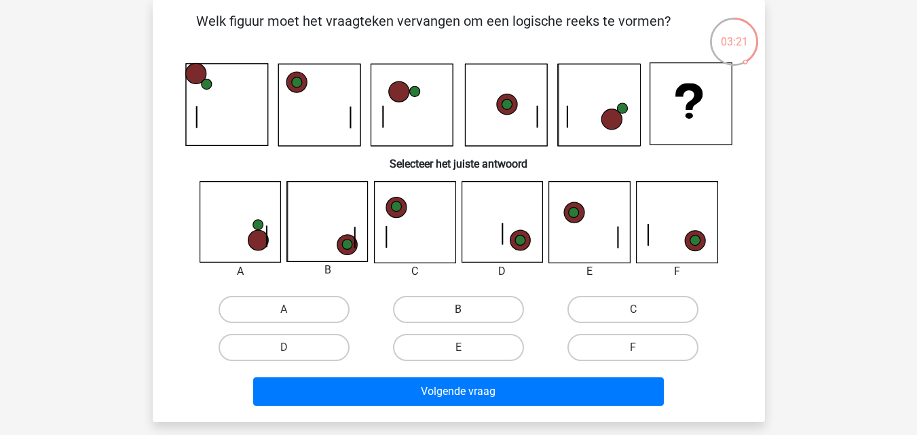
click at [440, 307] on label "B" at bounding box center [458, 309] width 131 height 27
click at [458, 309] on input "B" at bounding box center [462, 313] width 9 height 9
radio input "true"
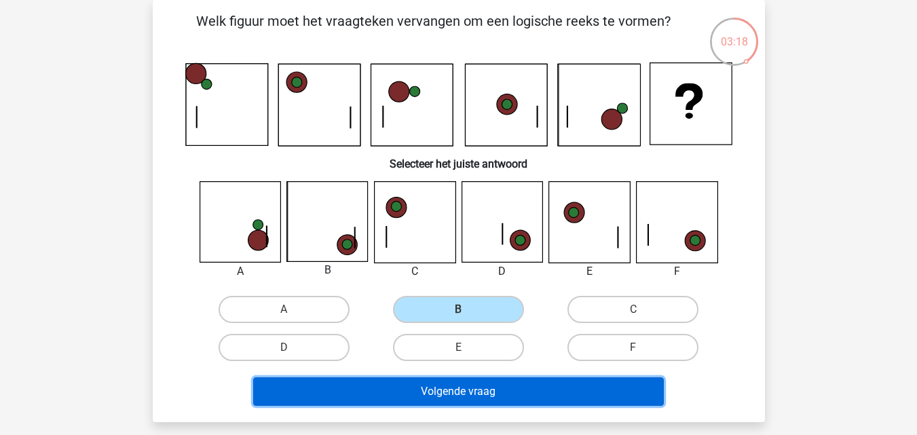
click at [463, 393] on button "Volgende vraag" at bounding box center [458, 391] width 411 height 29
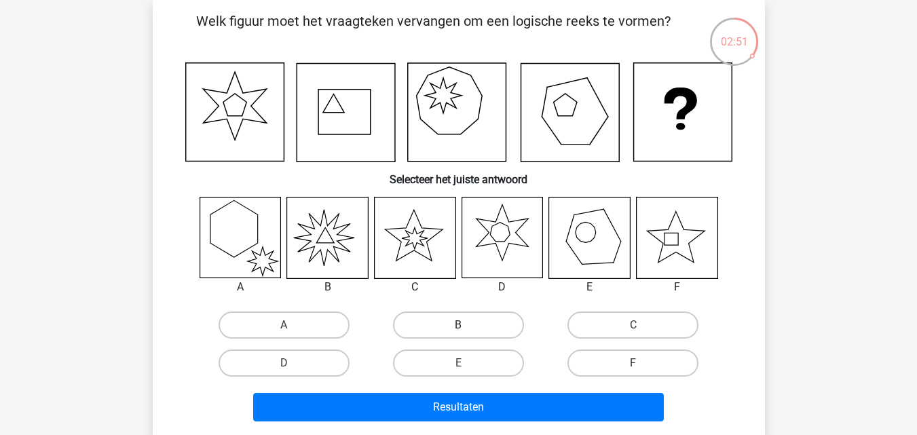
click at [423, 314] on label "B" at bounding box center [458, 324] width 131 height 27
click at [458, 325] on input "B" at bounding box center [462, 329] width 9 height 9
radio input "true"
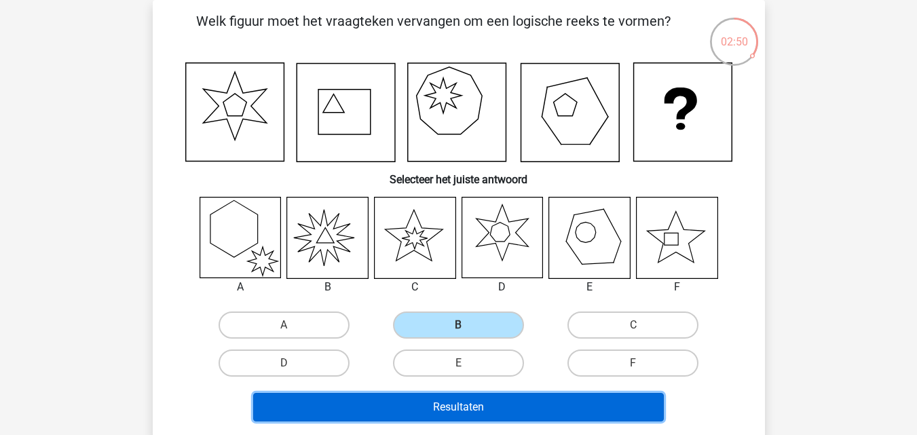
click at [455, 408] on button "Resultaten" at bounding box center [458, 407] width 411 height 29
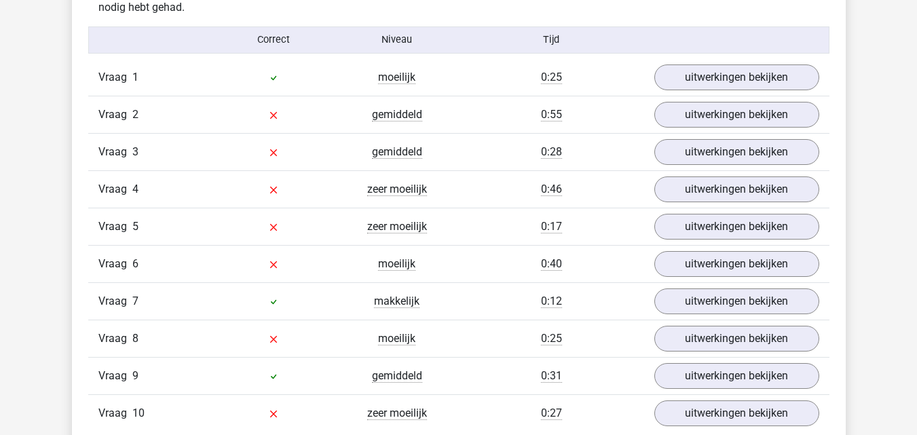
scroll to position [1126, 0]
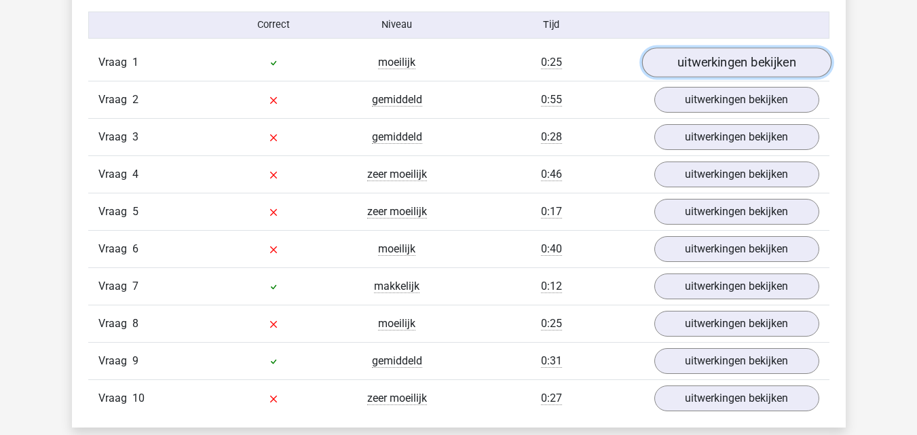
click at [681, 70] on link "uitwerkingen bekijken" at bounding box center [735, 63] width 189 height 30
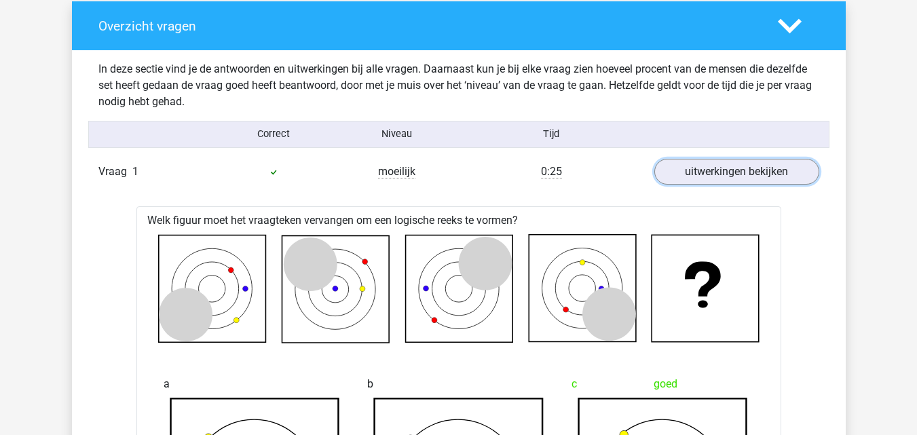
scroll to position [976, 0]
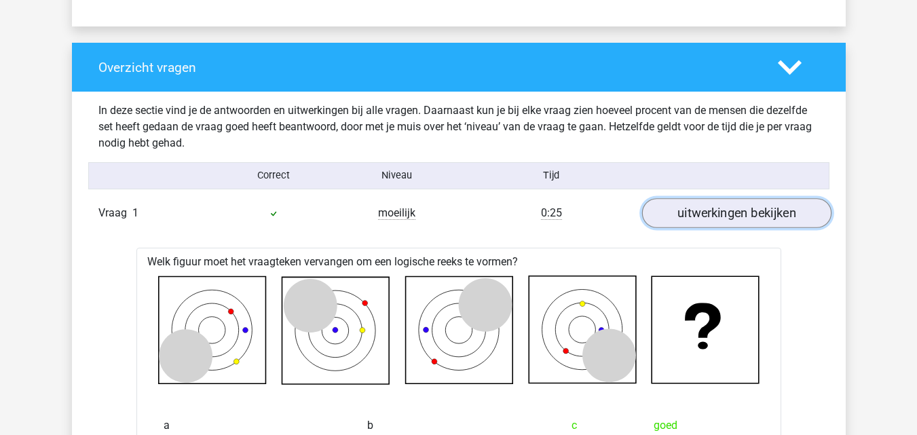
click at [765, 222] on link "uitwerkingen bekijken" at bounding box center [735, 213] width 189 height 30
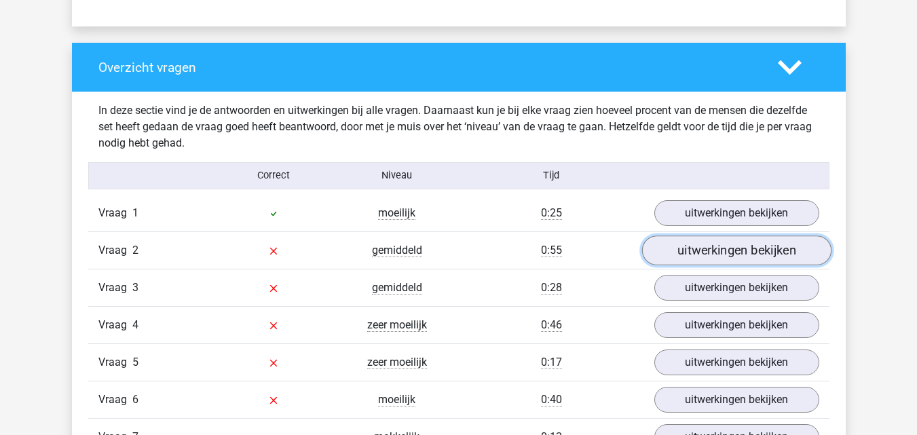
click at [733, 252] on link "uitwerkingen bekijken" at bounding box center [735, 250] width 189 height 30
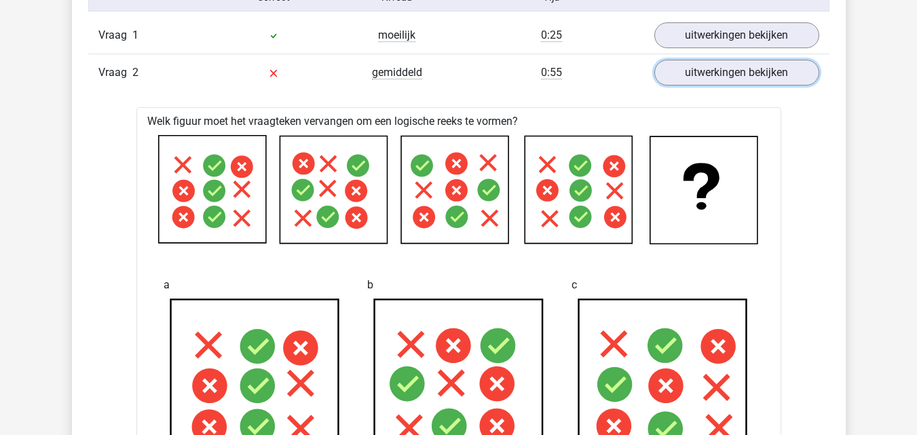
scroll to position [1133, 0]
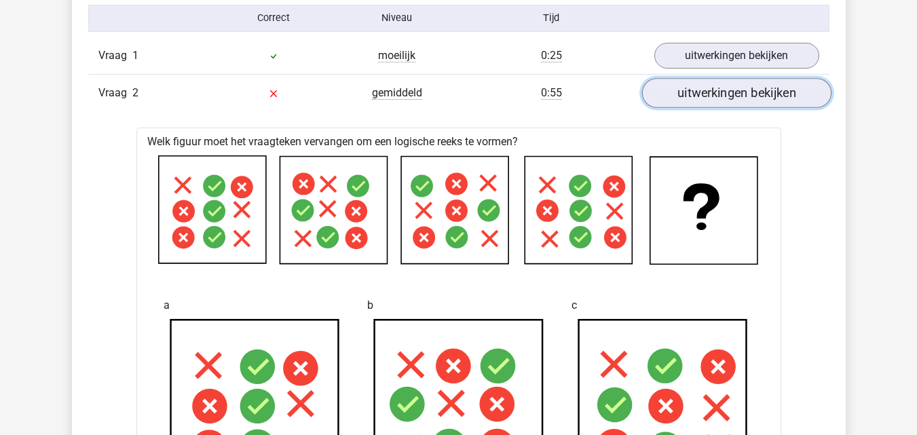
click at [808, 95] on link "uitwerkingen bekijken" at bounding box center [735, 93] width 189 height 30
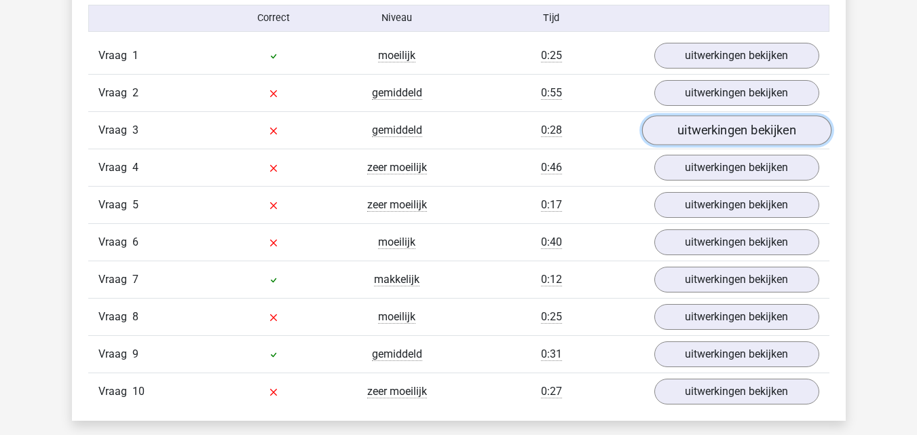
click at [750, 129] on link "uitwerkingen bekijken" at bounding box center [735, 130] width 189 height 30
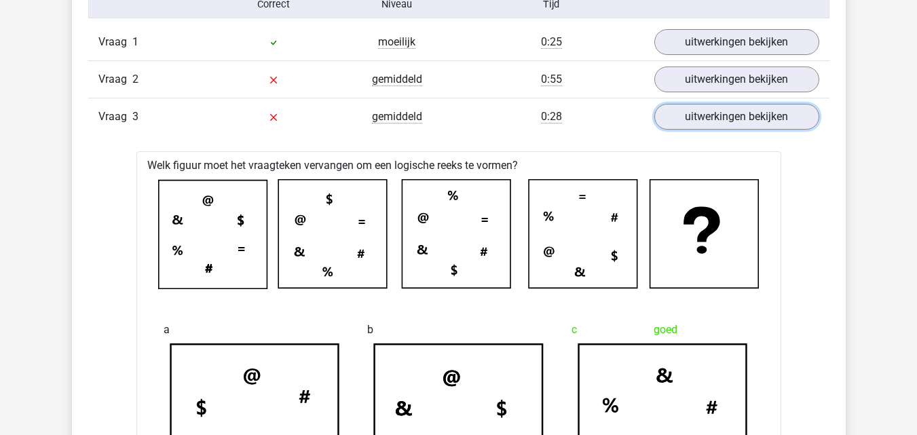
scroll to position [1126, 0]
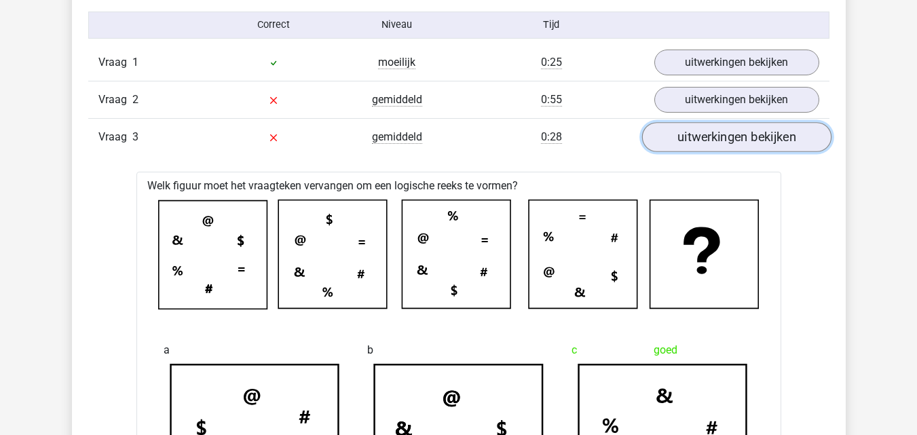
click at [748, 128] on link "uitwerkingen bekijken" at bounding box center [735, 137] width 189 height 30
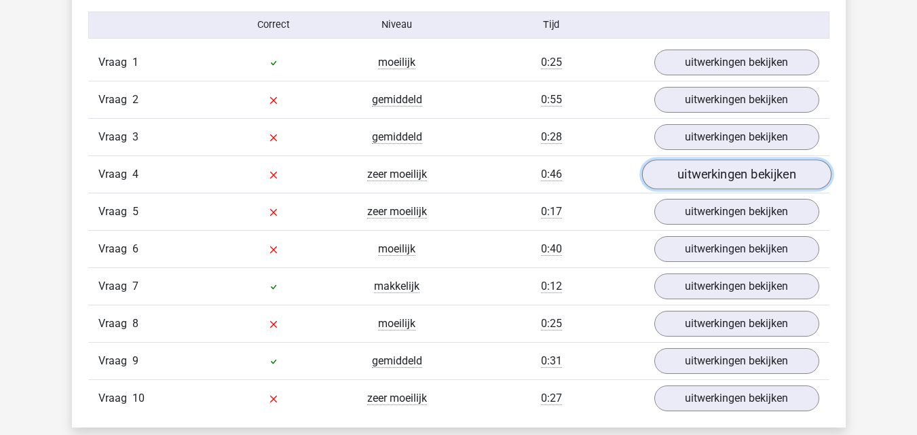
click at [736, 170] on link "uitwerkingen bekijken" at bounding box center [735, 174] width 189 height 30
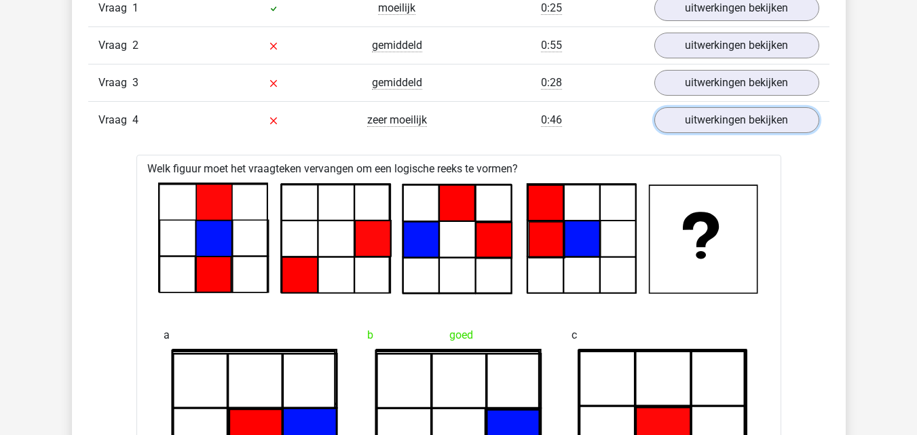
scroll to position [1188, 0]
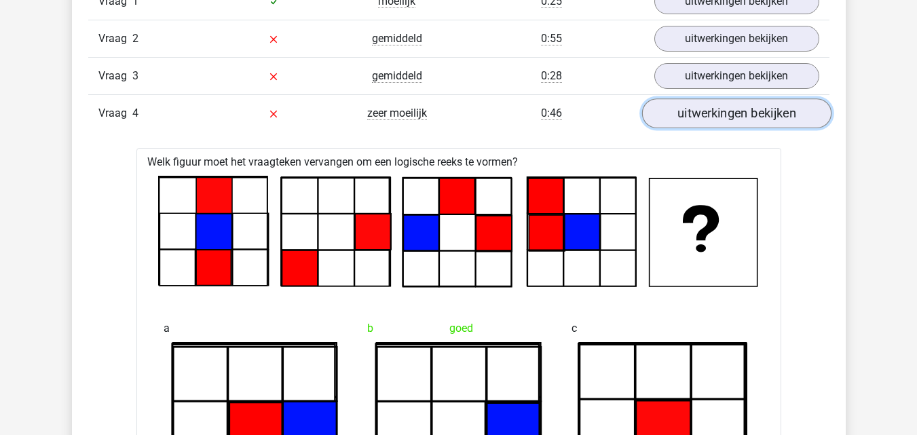
click at [814, 112] on link "uitwerkingen bekijken" at bounding box center [735, 113] width 189 height 30
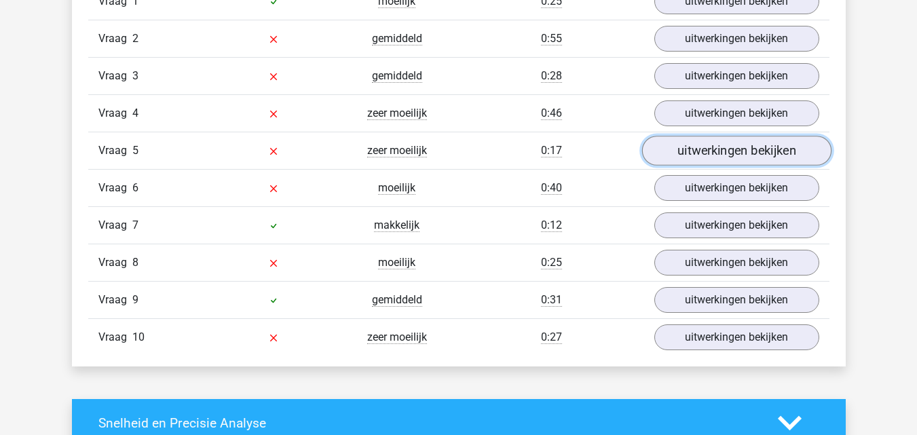
click at [766, 155] on link "uitwerkingen bekijken" at bounding box center [735, 151] width 189 height 30
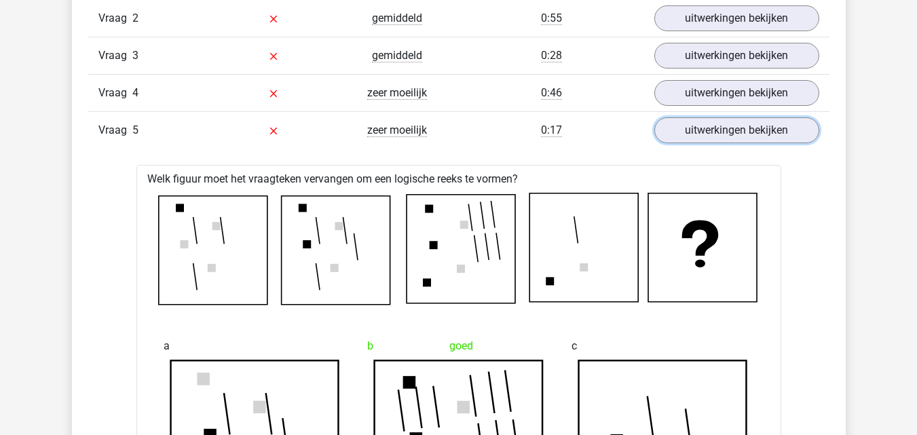
scroll to position [1126, 0]
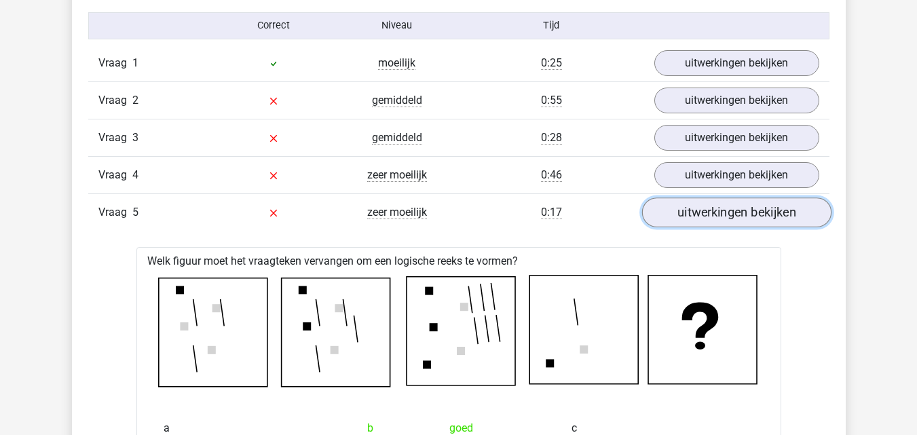
click at [812, 223] on link "uitwerkingen bekijken" at bounding box center [735, 212] width 189 height 30
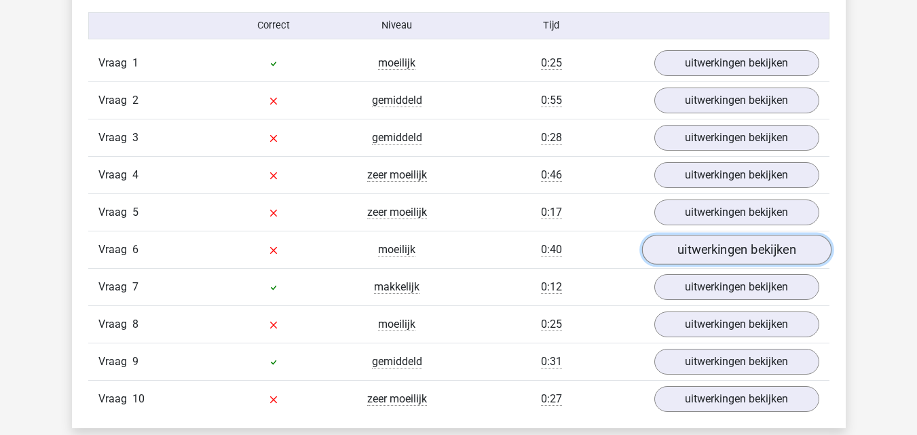
click at [790, 252] on link "uitwerkingen bekijken" at bounding box center [735, 250] width 189 height 30
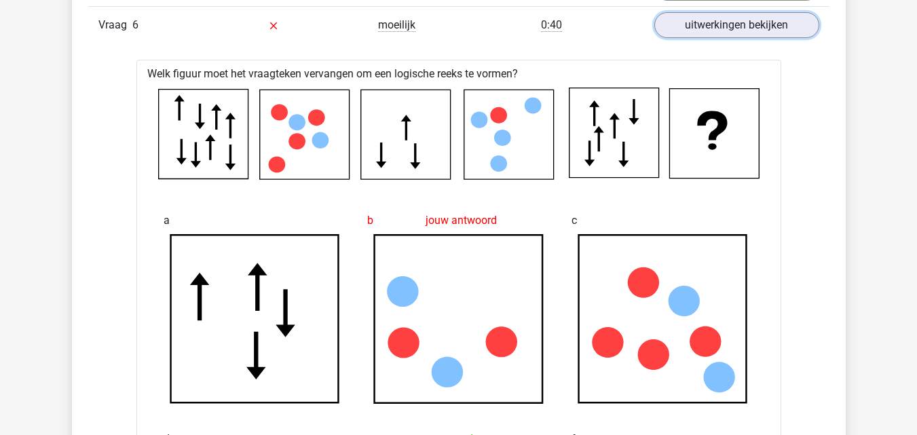
scroll to position [1344, 0]
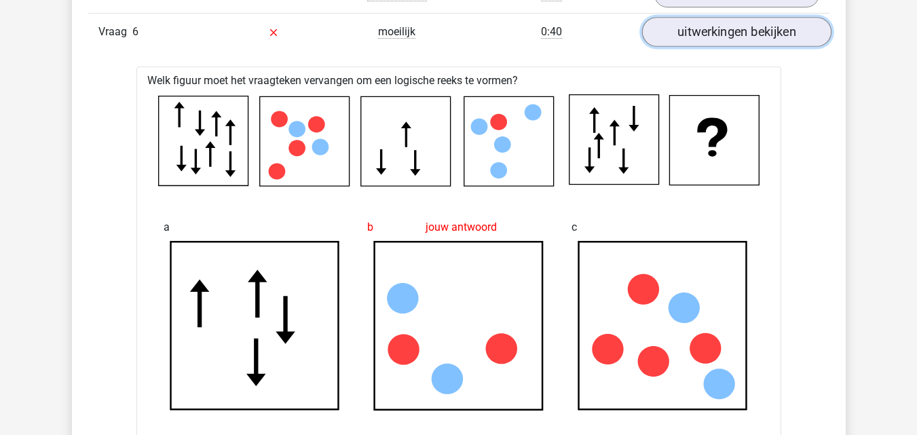
click at [742, 27] on link "uitwerkingen bekijken" at bounding box center [735, 32] width 189 height 30
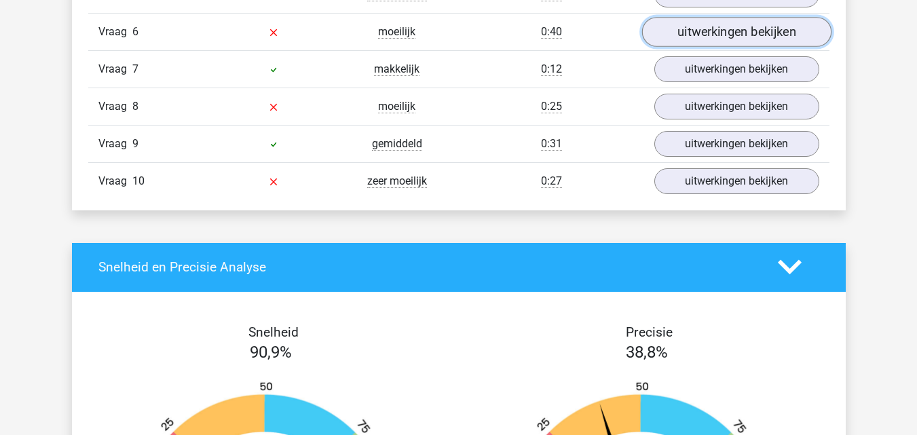
click at [742, 27] on link "uitwerkingen bekijken" at bounding box center [735, 32] width 189 height 30
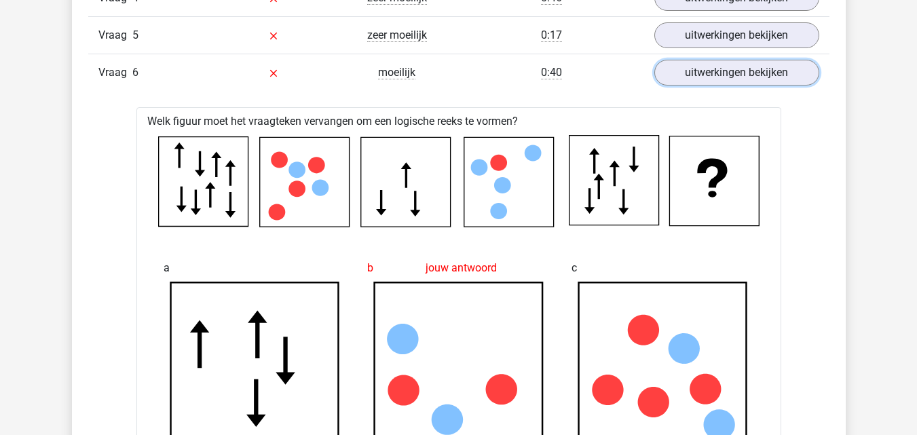
scroll to position [1296, 0]
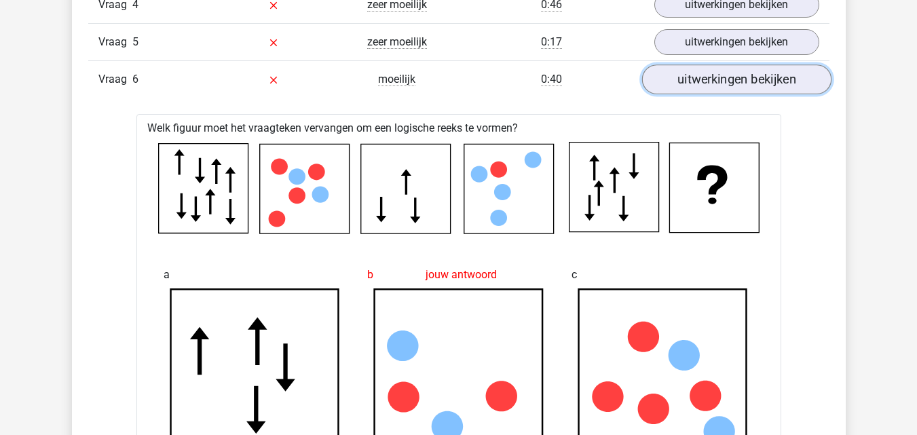
click at [725, 90] on link "uitwerkingen bekijken" at bounding box center [735, 79] width 189 height 30
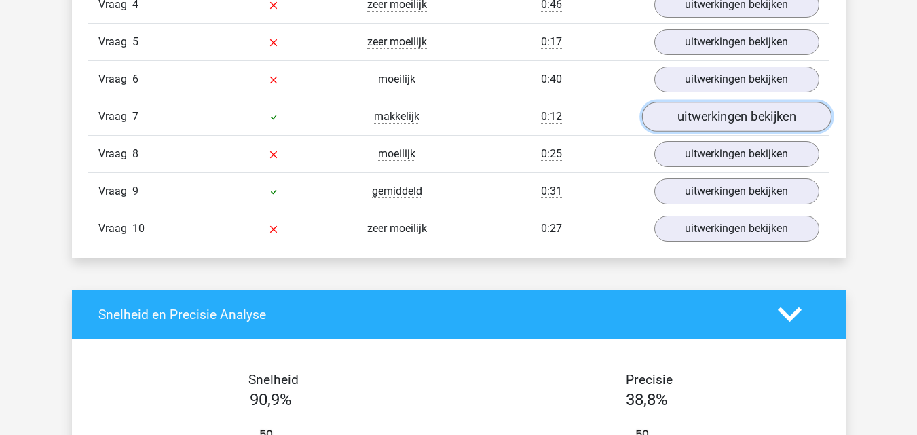
click at [725, 124] on link "uitwerkingen bekijken" at bounding box center [735, 117] width 189 height 30
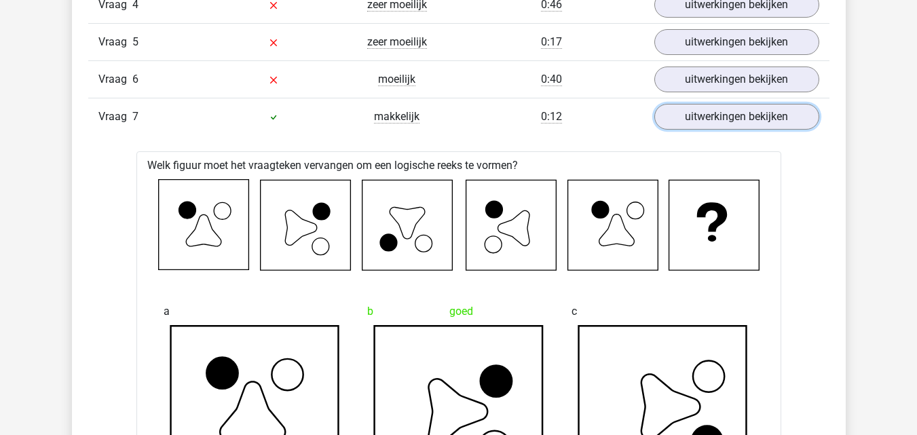
scroll to position [1330, 0]
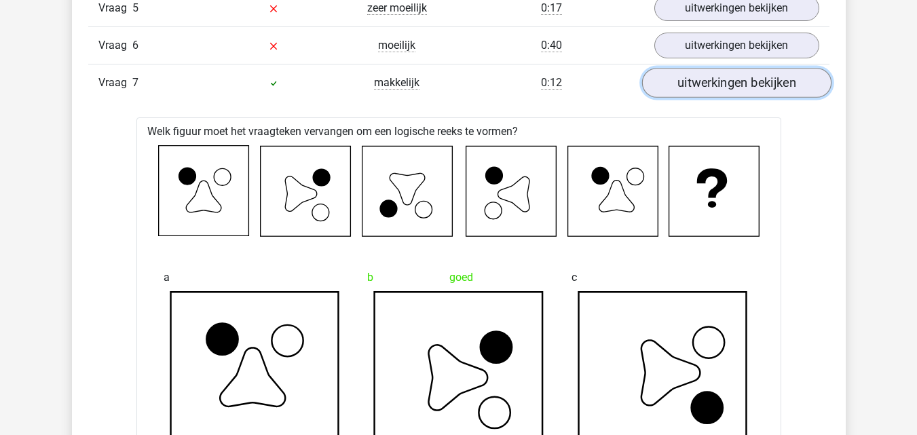
click at [742, 87] on link "uitwerkingen bekijken" at bounding box center [735, 83] width 189 height 30
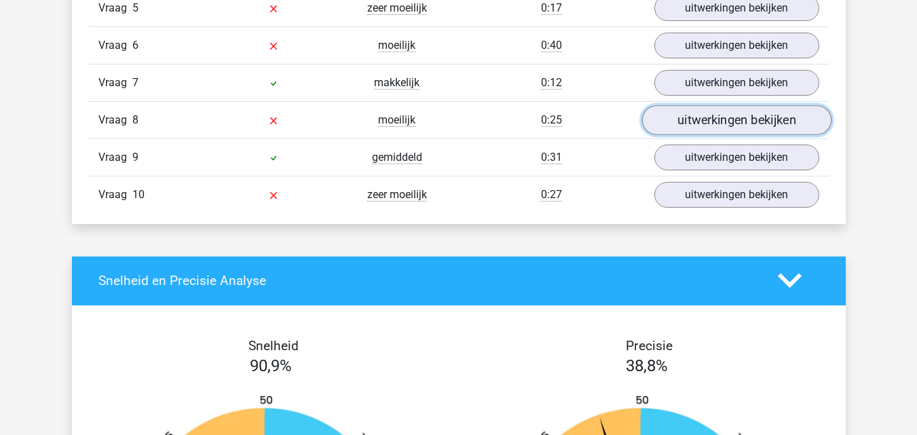
click at [731, 119] on link "uitwerkingen bekijken" at bounding box center [735, 120] width 189 height 30
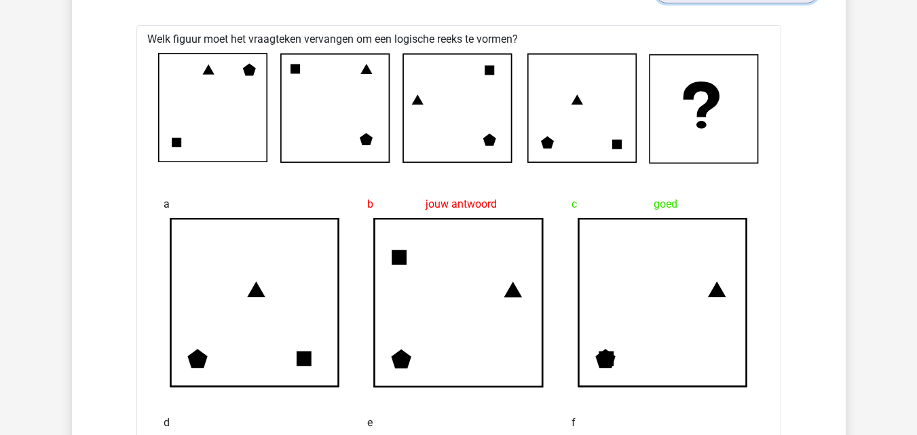
scroll to position [1439, 0]
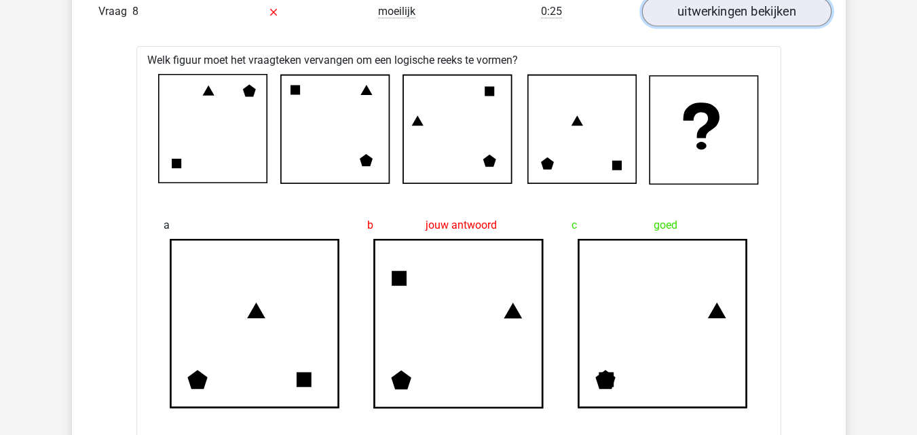
click at [766, 18] on link "uitwerkingen bekijken" at bounding box center [735, 12] width 189 height 30
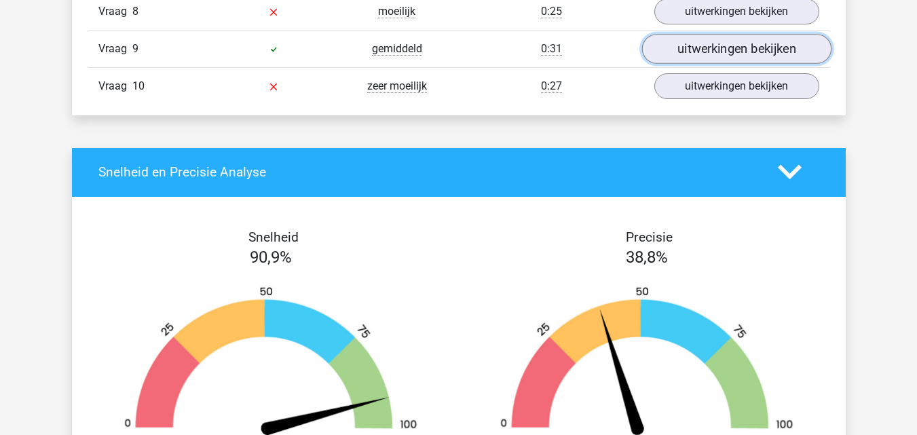
click at [720, 54] on link "uitwerkingen bekijken" at bounding box center [735, 49] width 189 height 30
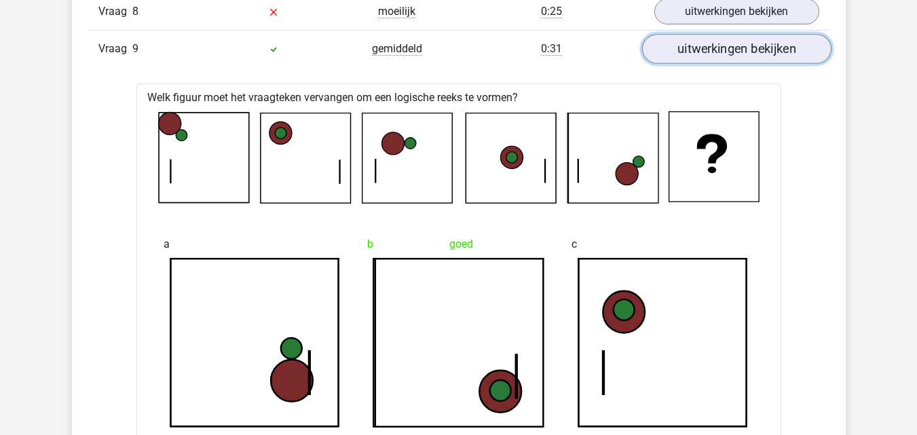
click at [720, 54] on link "uitwerkingen bekijken" at bounding box center [735, 49] width 189 height 30
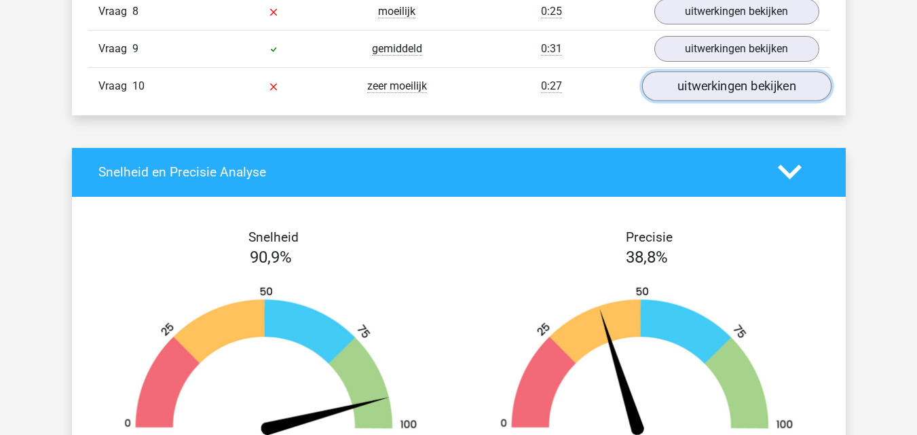
click at [711, 81] on link "uitwerkingen bekijken" at bounding box center [735, 86] width 189 height 30
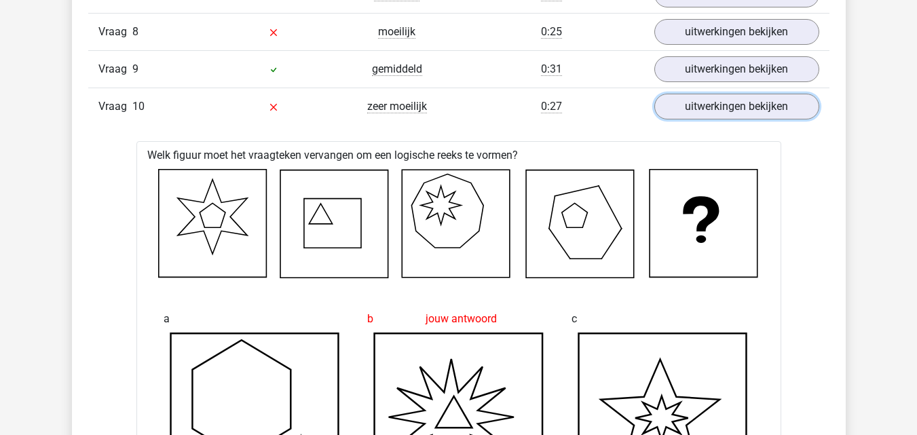
scroll to position [1398, 0]
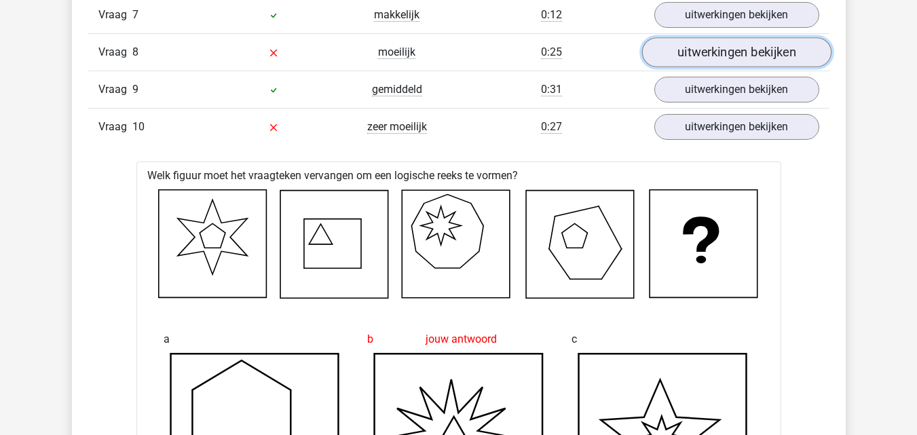
click at [720, 55] on link "uitwerkingen bekijken" at bounding box center [735, 52] width 189 height 30
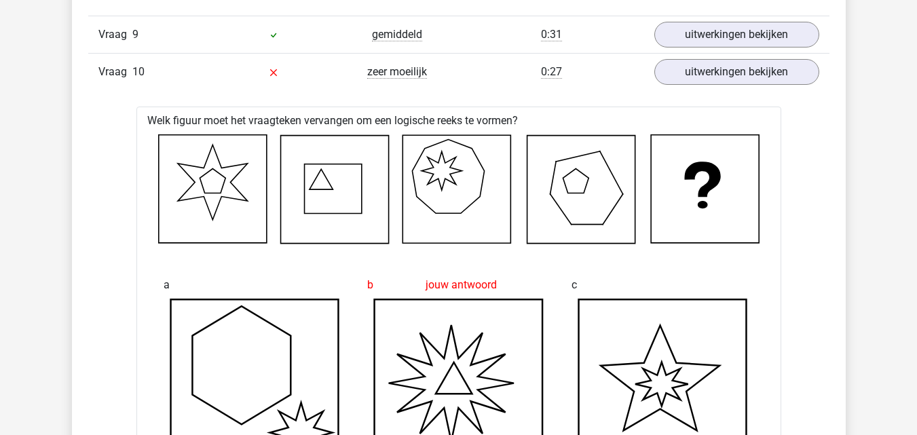
scroll to position [2598, 0]
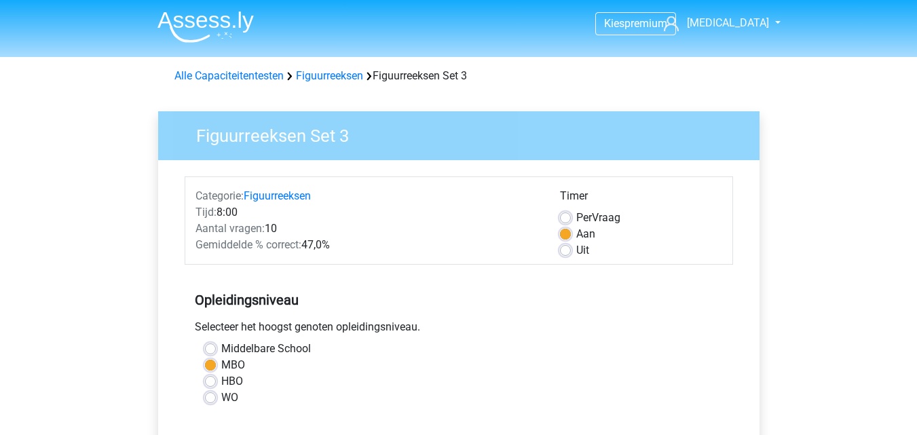
scroll to position [292, 0]
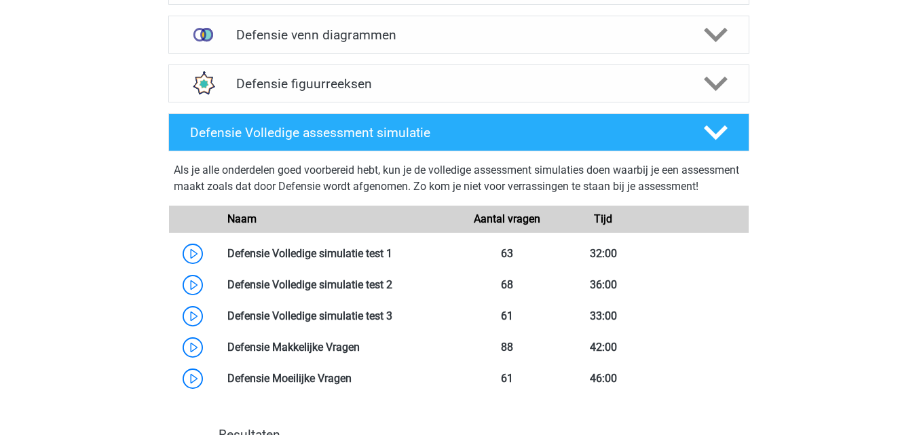
scroll to position [1098, 0]
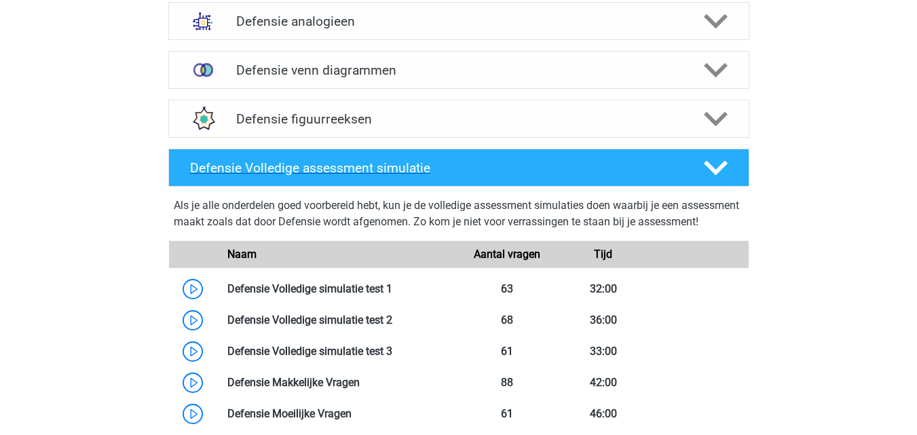
click at [711, 164] on icon at bounding box center [716, 168] width 24 height 24
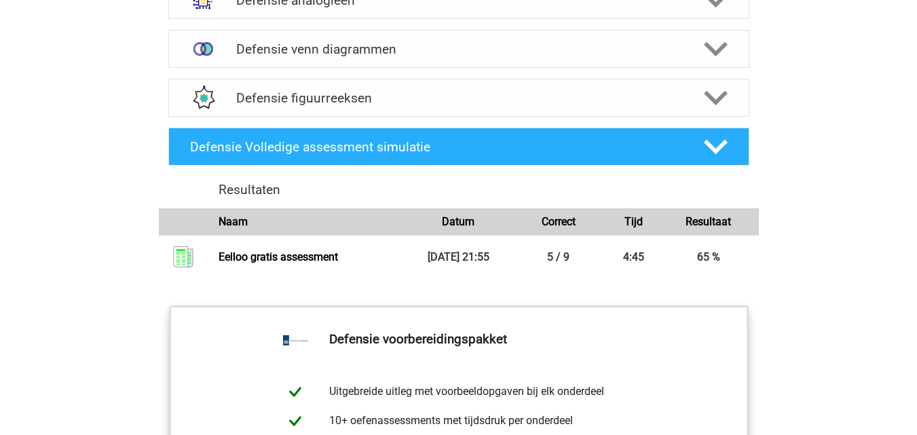
scroll to position [1105, 0]
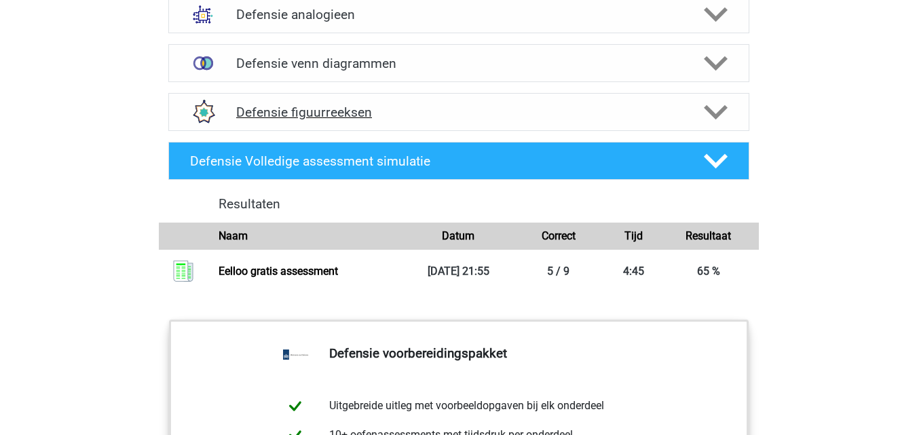
click at [732, 111] on div at bounding box center [714, 112] width 46 height 24
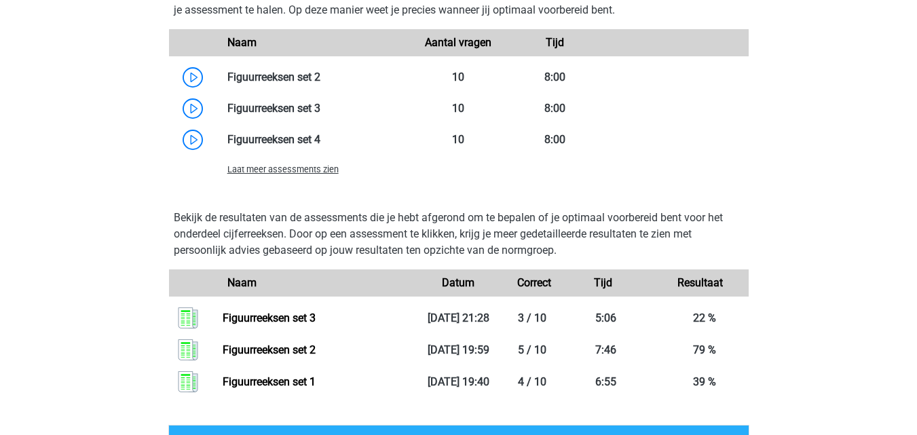
scroll to position [1521, 0]
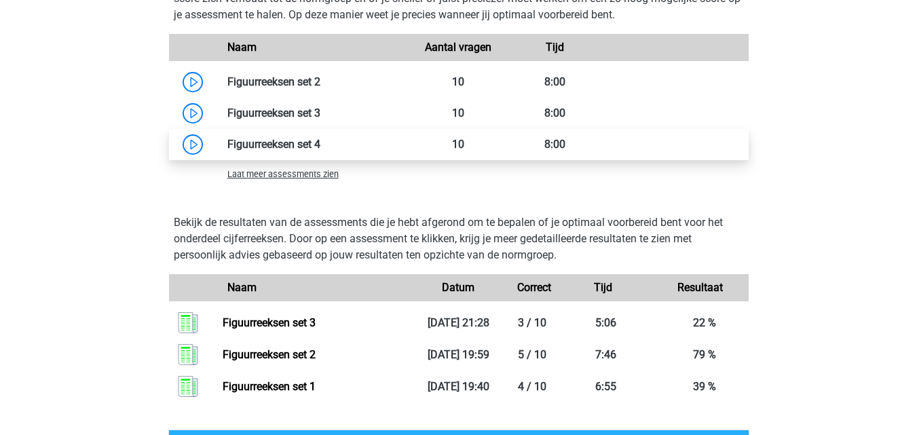
click at [320, 148] on link at bounding box center [320, 144] width 0 height 13
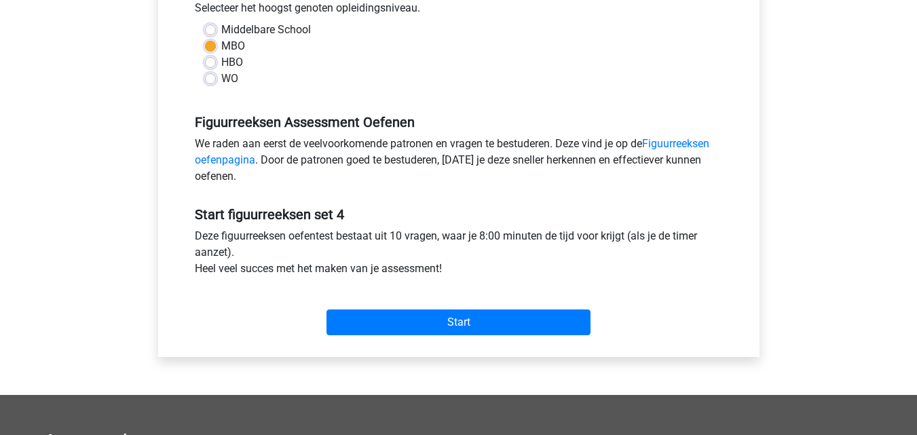
scroll to position [324, 0]
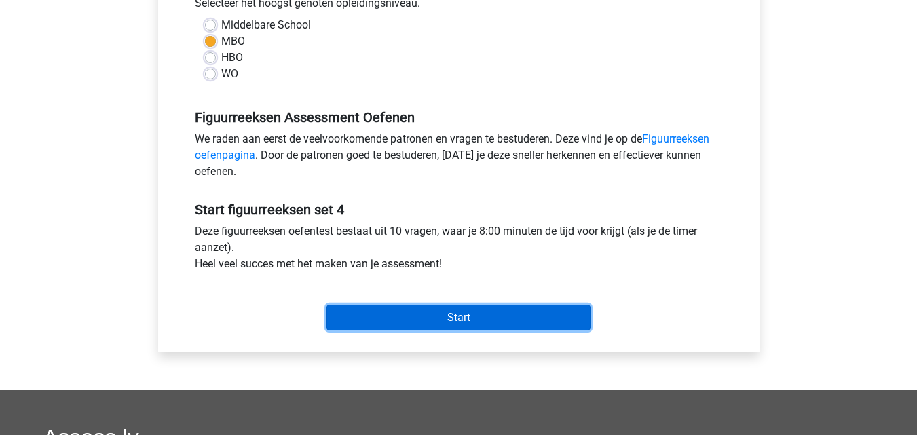
click at [491, 319] on input "Start" at bounding box center [458, 318] width 264 height 26
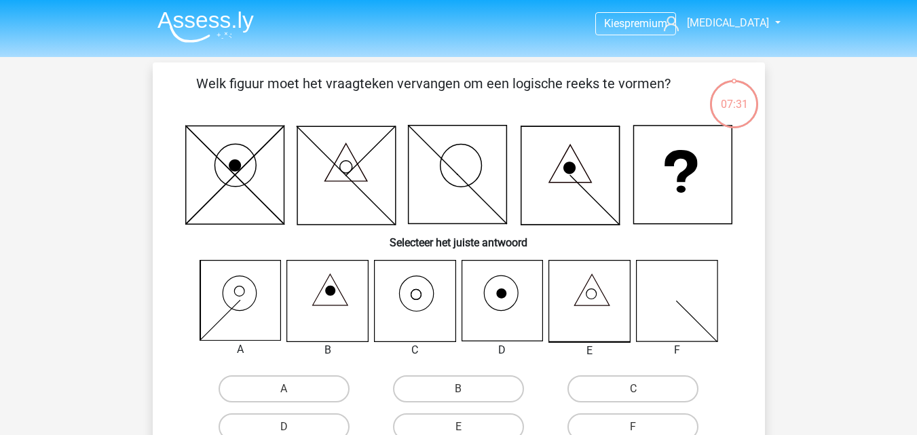
click at [411, 307] on icon at bounding box center [414, 301] width 81 height 81
click at [599, 383] on label "C" at bounding box center [632, 388] width 131 height 27
click at [633, 389] on input "C" at bounding box center [637, 393] width 9 height 9
radio input "true"
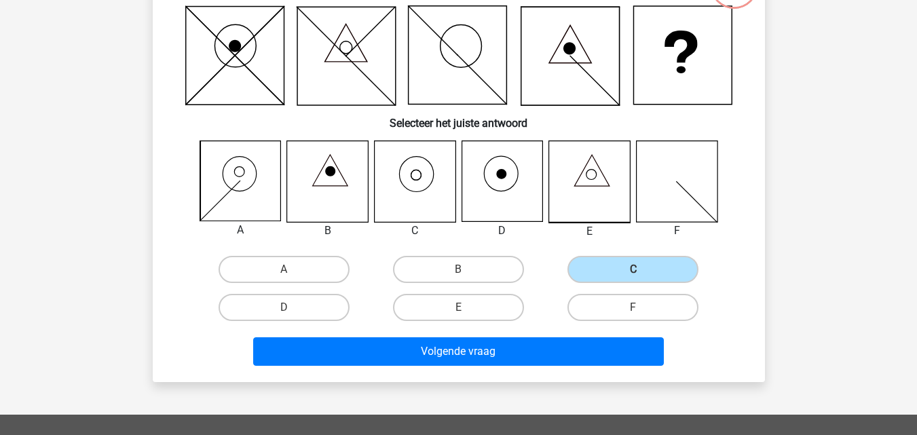
scroll to position [121, 0]
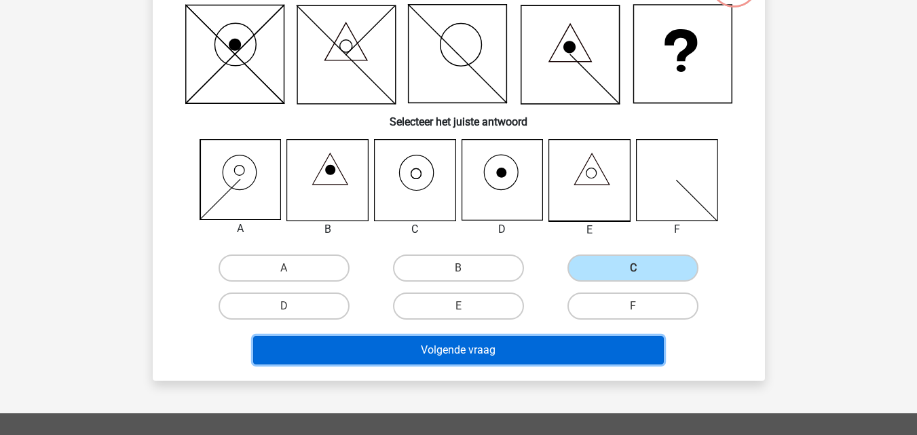
click at [478, 346] on button "Volgende vraag" at bounding box center [458, 350] width 411 height 29
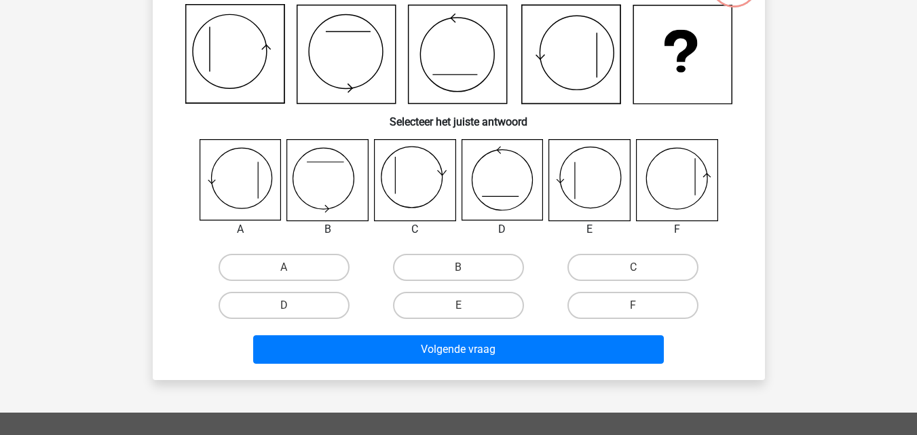
scroll to position [62, 0]
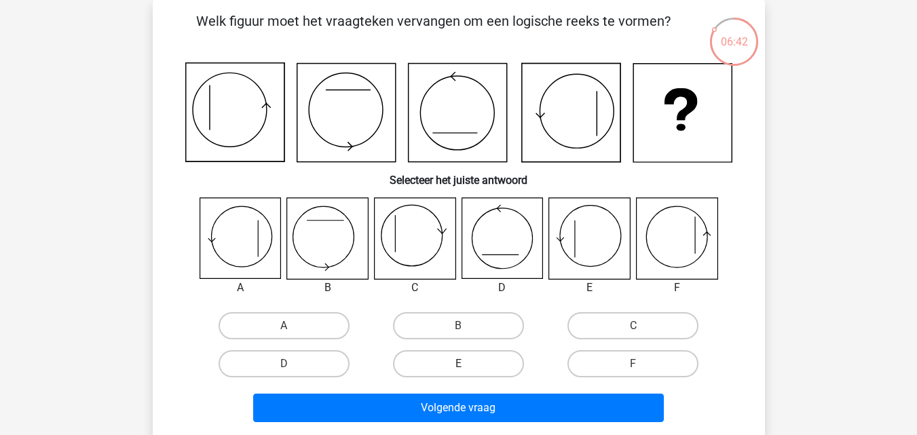
click at [474, 360] on label "E" at bounding box center [458, 363] width 131 height 27
click at [467, 364] on input "E" at bounding box center [462, 368] width 9 height 9
radio input "true"
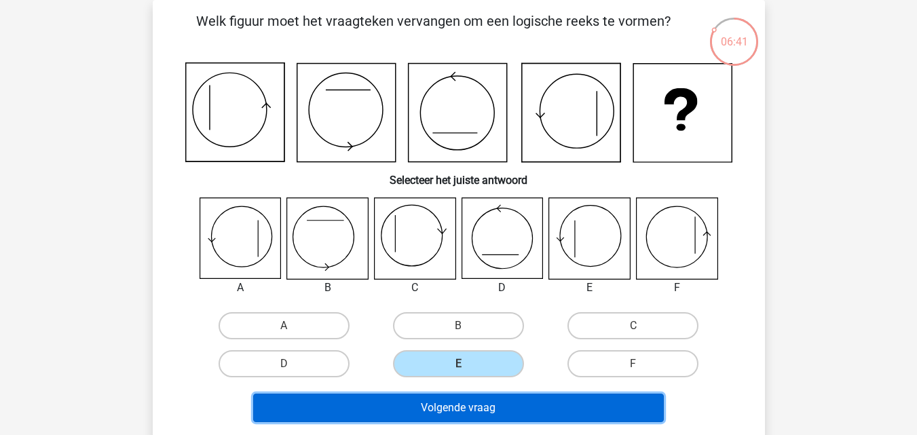
click at [473, 400] on button "Volgende vraag" at bounding box center [458, 408] width 411 height 29
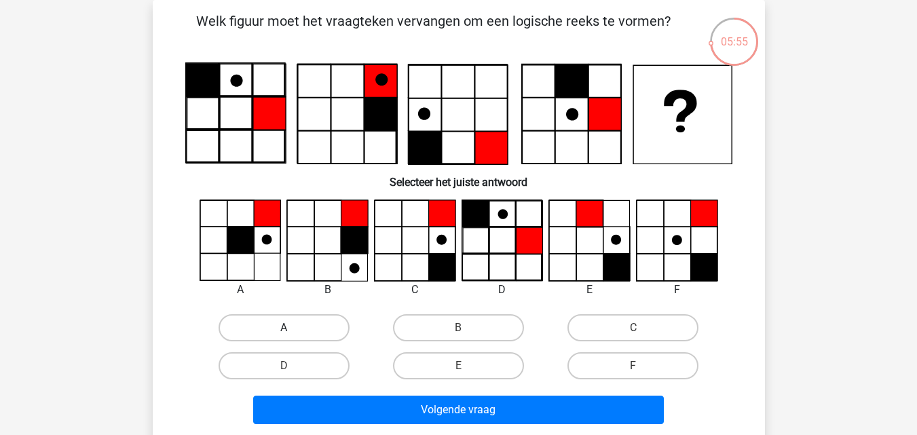
click at [271, 316] on label "A" at bounding box center [284, 327] width 131 height 27
click at [284, 328] on input "A" at bounding box center [288, 332] width 9 height 9
radio input "true"
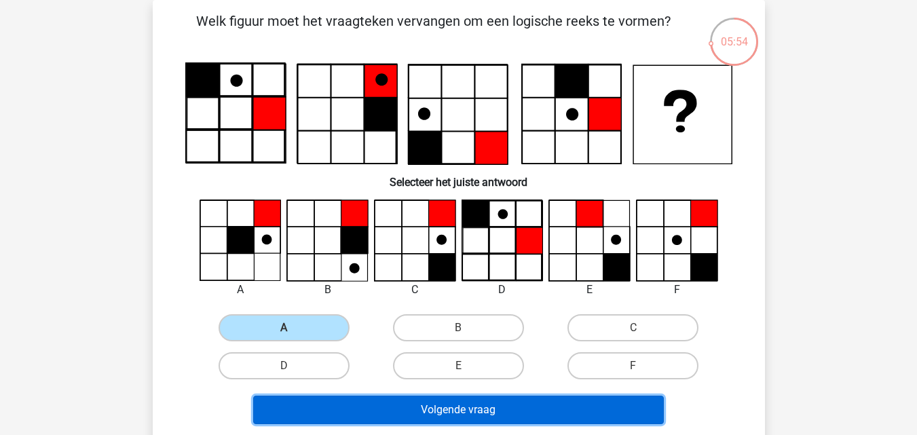
click at [424, 407] on button "Volgende vraag" at bounding box center [458, 410] width 411 height 29
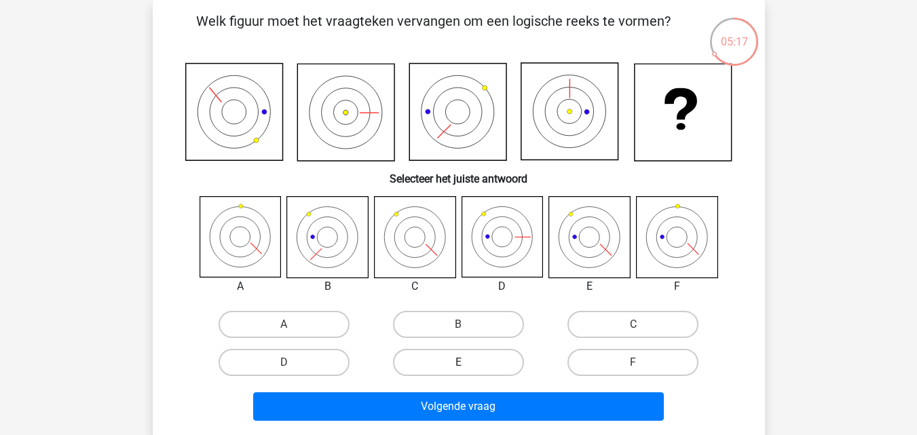
click at [477, 356] on label "E" at bounding box center [458, 362] width 131 height 27
click at [467, 362] on input "E" at bounding box center [462, 366] width 9 height 9
radio input "true"
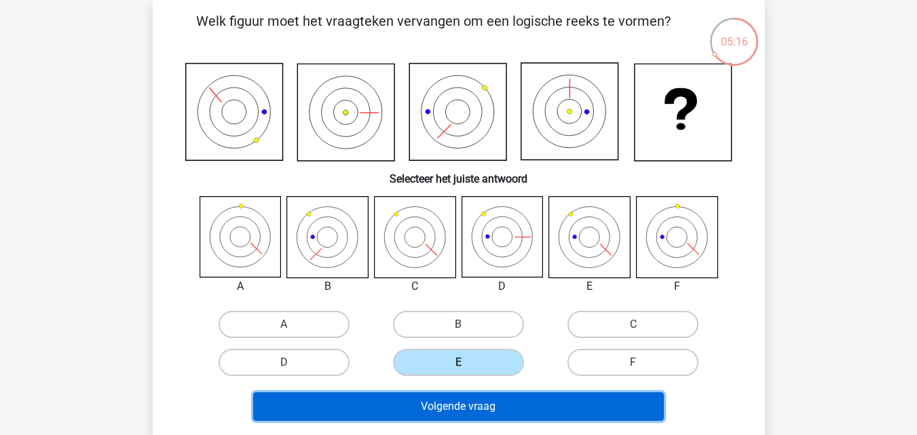
click at [505, 399] on button "Volgende vraag" at bounding box center [458, 406] width 411 height 29
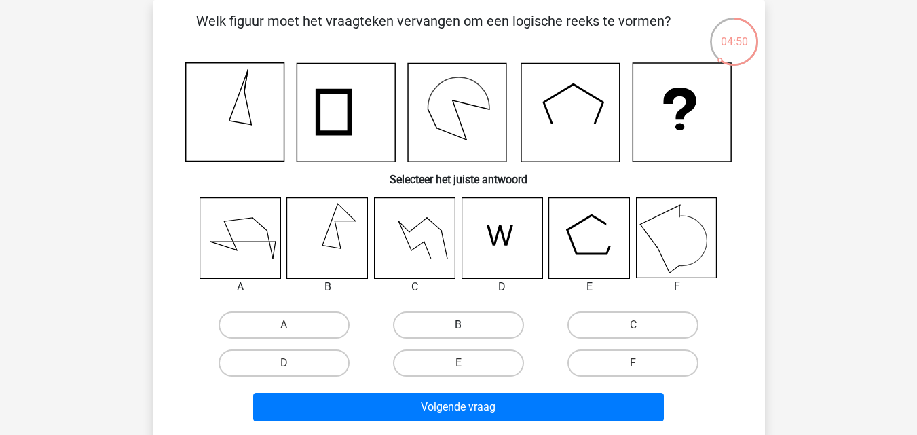
click at [469, 324] on label "B" at bounding box center [458, 324] width 131 height 27
click at [467, 325] on input "B" at bounding box center [462, 329] width 9 height 9
radio input "true"
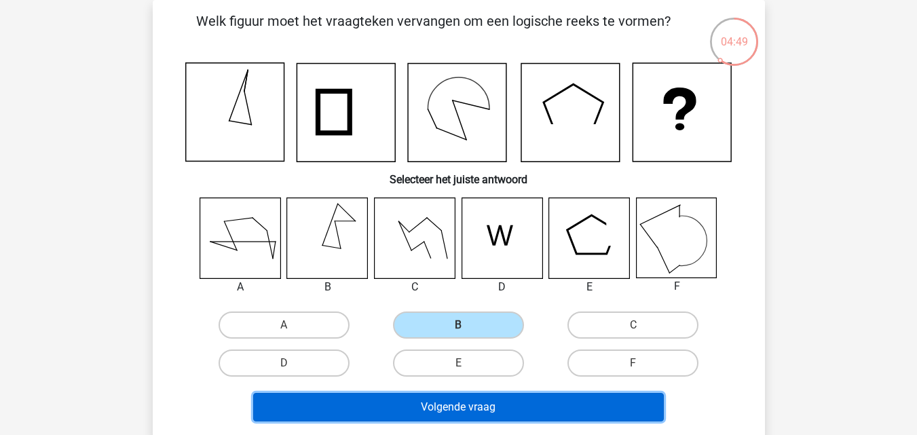
click at [537, 399] on button "Volgende vraag" at bounding box center [458, 407] width 411 height 29
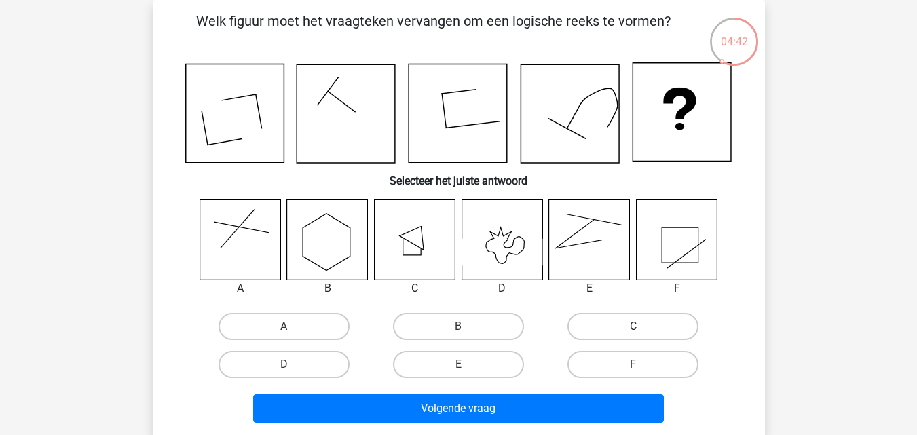
click at [575, 324] on label "C" at bounding box center [632, 326] width 131 height 27
click at [633, 326] on input "C" at bounding box center [637, 330] width 9 height 9
radio input "true"
click at [520, 425] on div "Volgende vraag" at bounding box center [459, 411] width 524 height 34
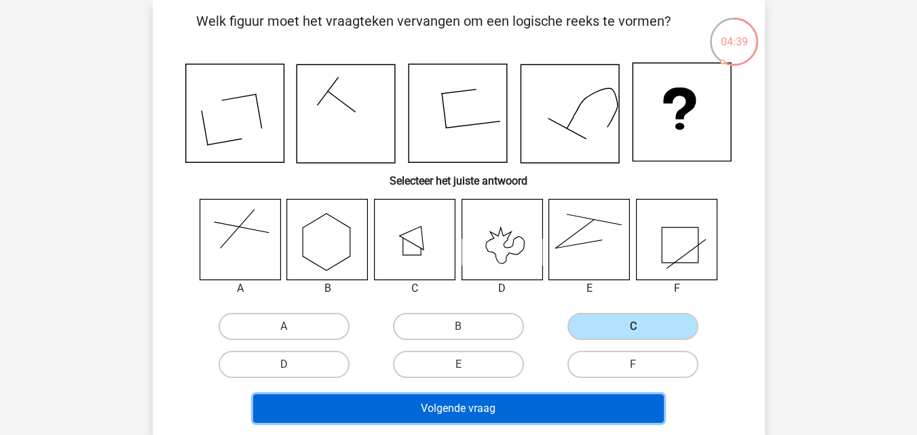
click at [535, 399] on button "Volgende vraag" at bounding box center [458, 408] width 411 height 29
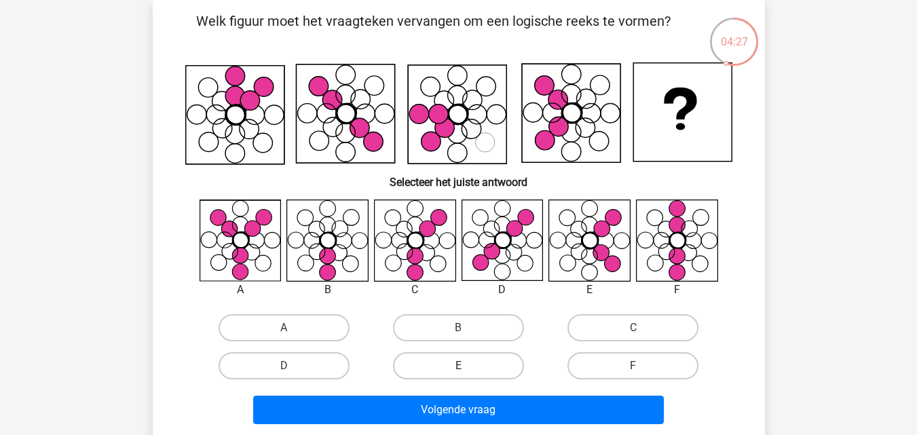
click at [459, 358] on label "E" at bounding box center [458, 365] width 131 height 27
click at [459, 366] on input "E" at bounding box center [462, 370] width 9 height 9
radio input "true"
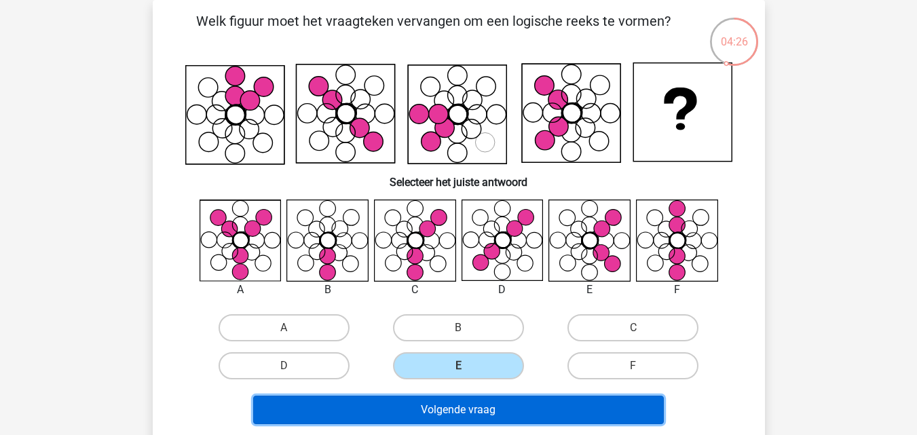
click at [491, 405] on button "Volgende vraag" at bounding box center [458, 410] width 411 height 29
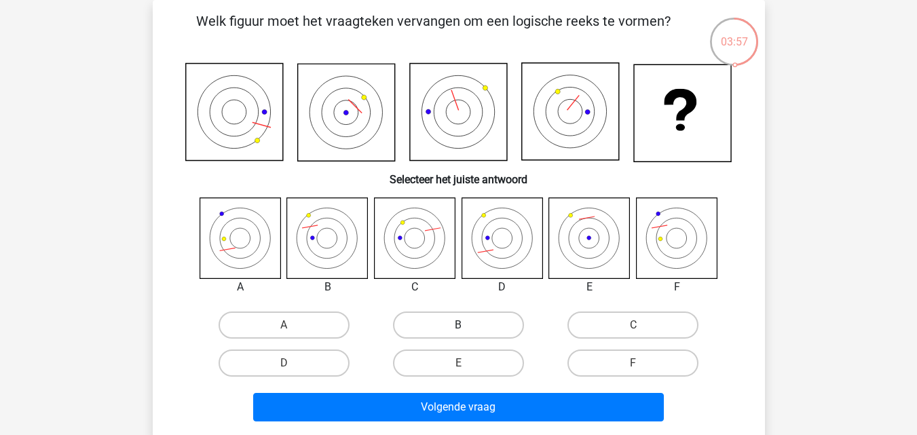
click at [468, 326] on label "B" at bounding box center [458, 324] width 131 height 27
click at [467, 326] on input "B" at bounding box center [462, 329] width 9 height 9
radio input "true"
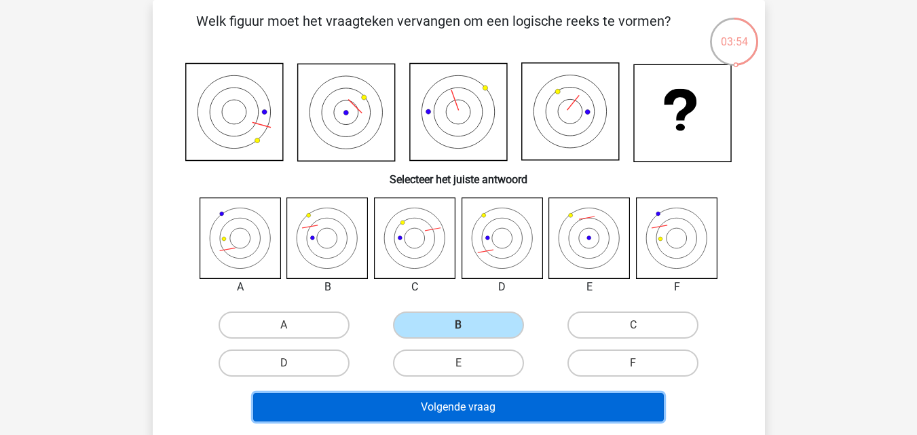
click at [466, 405] on button "Volgende vraag" at bounding box center [458, 407] width 411 height 29
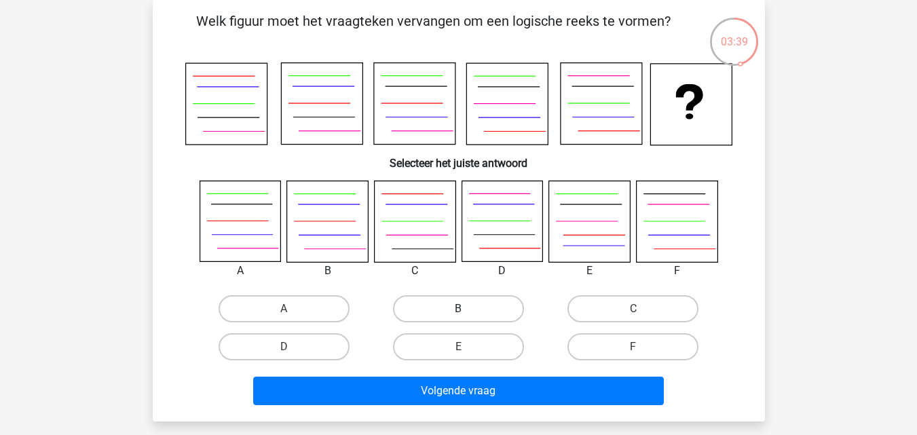
click at [415, 310] on label "B" at bounding box center [458, 308] width 131 height 27
click at [458, 310] on input "B" at bounding box center [462, 313] width 9 height 9
radio input "true"
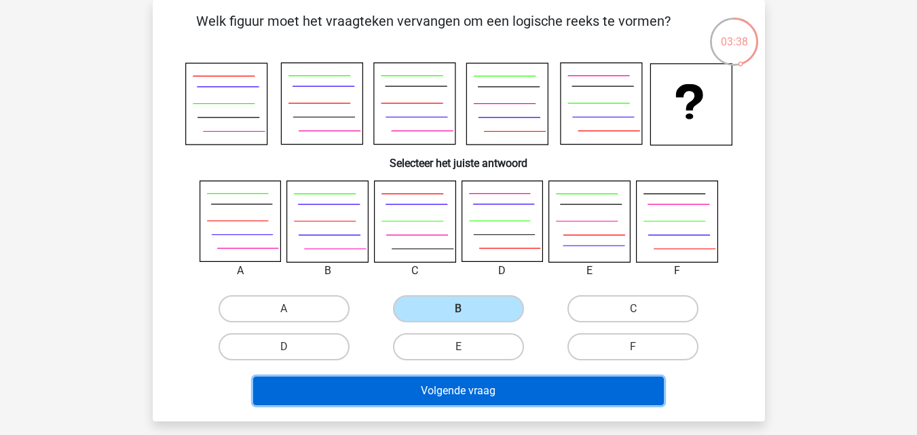
click at [459, 387] on button "Volgende vraag" at bounding box center [458, 391] width 411 height 29
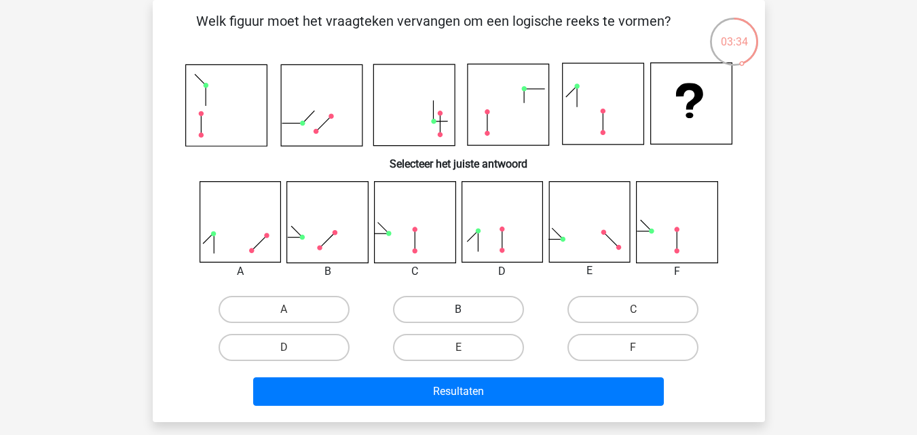
click at [429, 297] on label "B" at bounding box center [458, 309] width 131 height 27
click at [458, 309] on input "B" at bounding box center [462, 313] width 9 height 9
radio input "true"
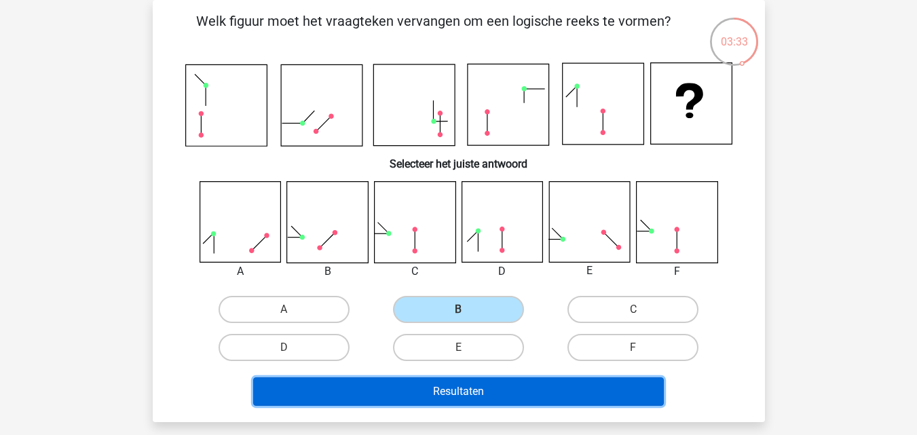
click at [497, 385] on button "Resultaten" at bounding box center [458, 391] width 411 height 29
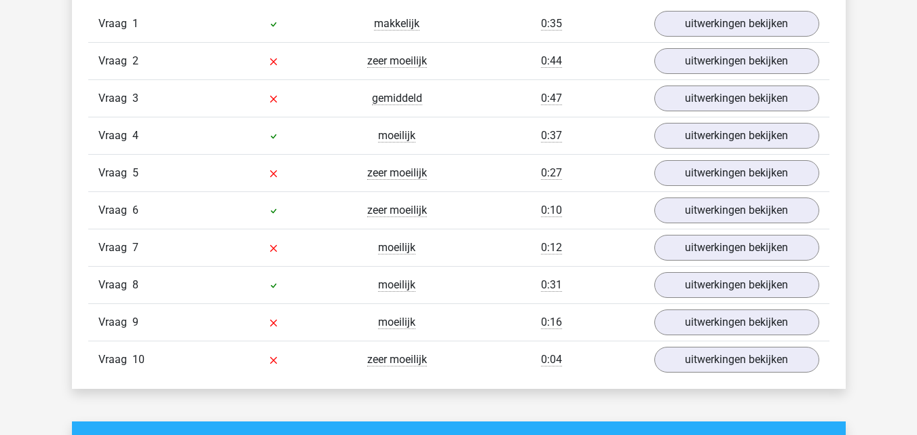
scroll to position [1121, 0]
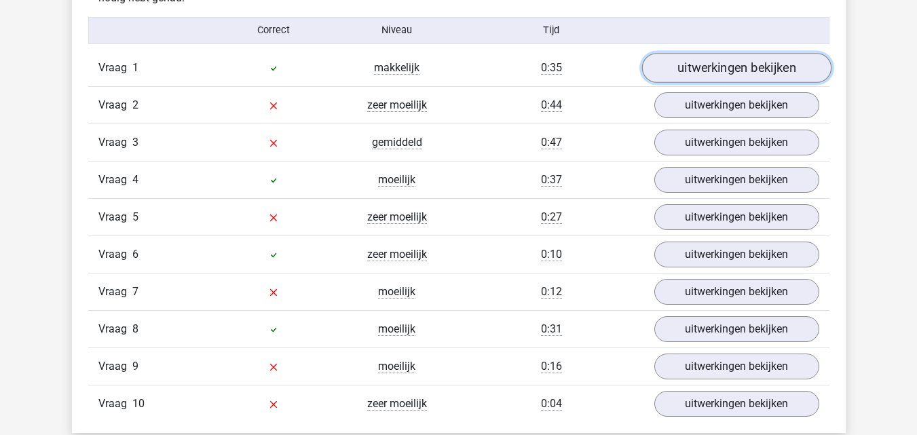
click at [723, 72] on link "uitwerkingen bekijken" at bounding box center [735, 68] width 189 height 30
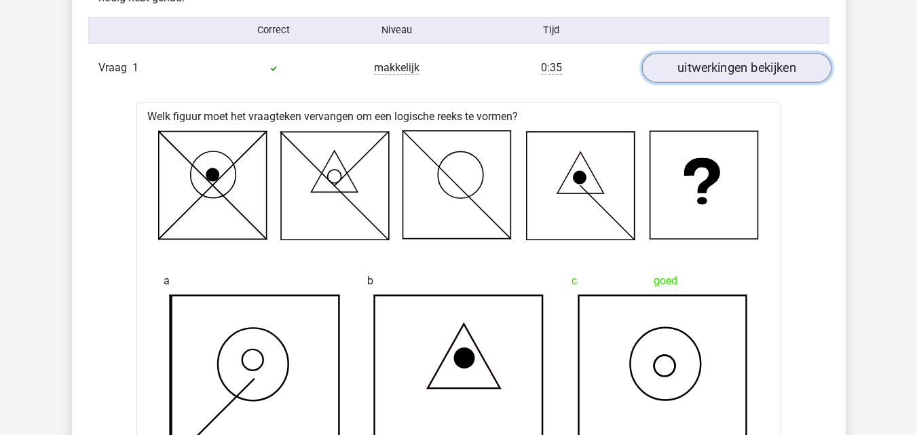
click at [734, 65] on link "uitwerkingen bekijken" at bounding box center [735, 68] width 189 height 30
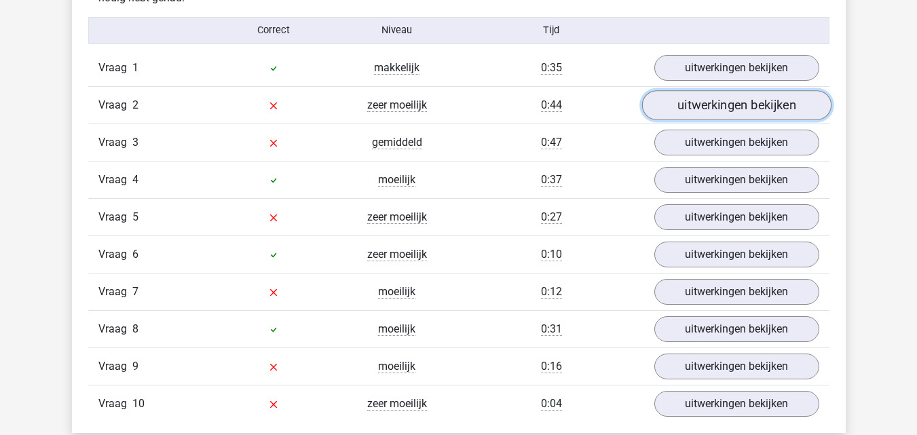
click at [721, 119] on link "uitwerkingen bekijken" at bounding box center [735, 105] width 189 height 30
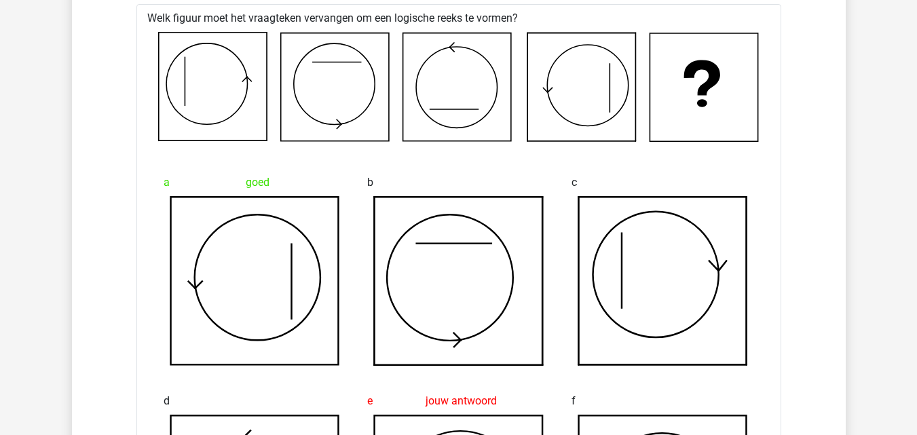
scroll to position [1141, 0]
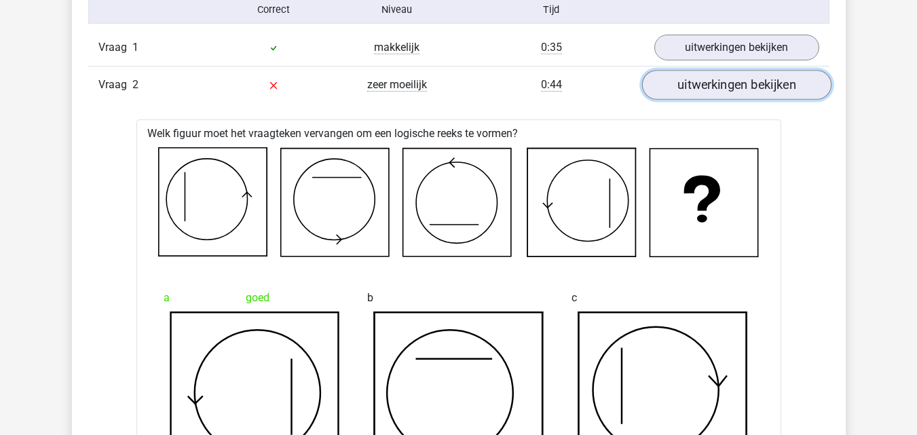
click at [754, 90] on link "uitwerkingen bekijken" at bounding box center [735, 85] width 189 height 30
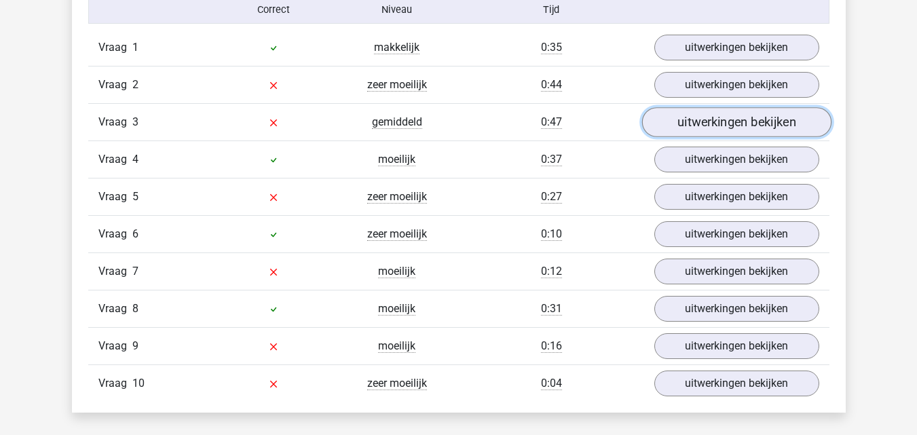
click at [757, 117] on link "uitwerkingen bekijken" at bounding box center [735, 122] width 189 height 30
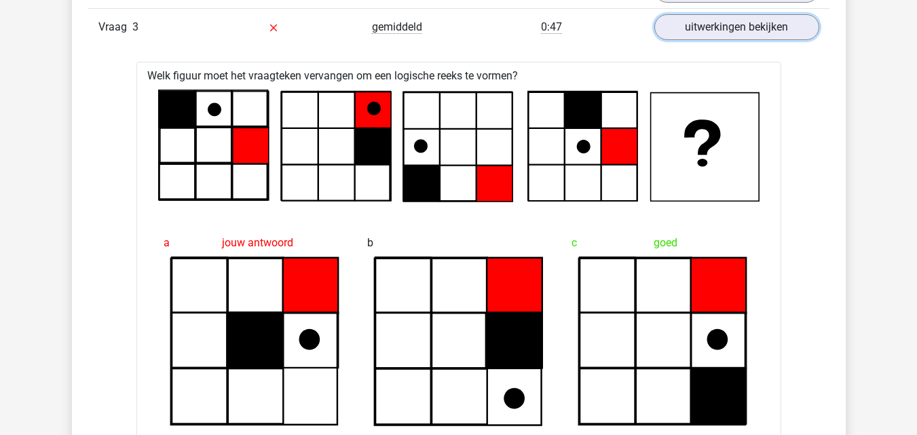
scroll to position [1209, 0]
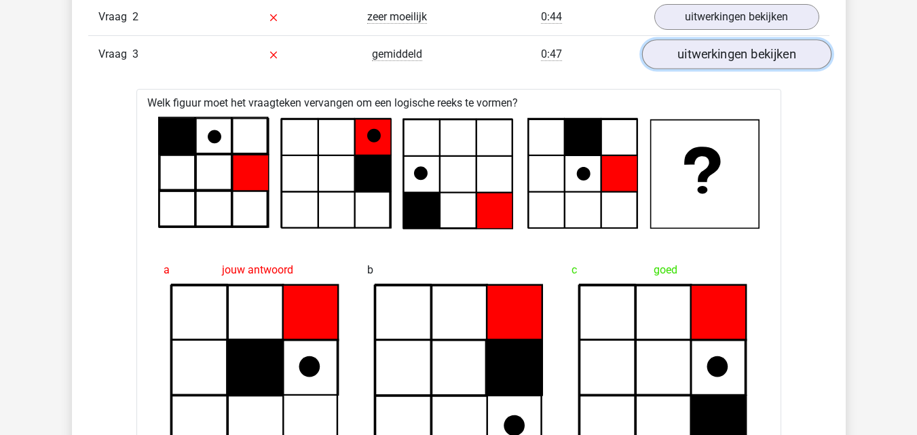
click at [758, 54] on link "uitwerkingen bekijken" at bounding box center [735, 54] width 189 height 30
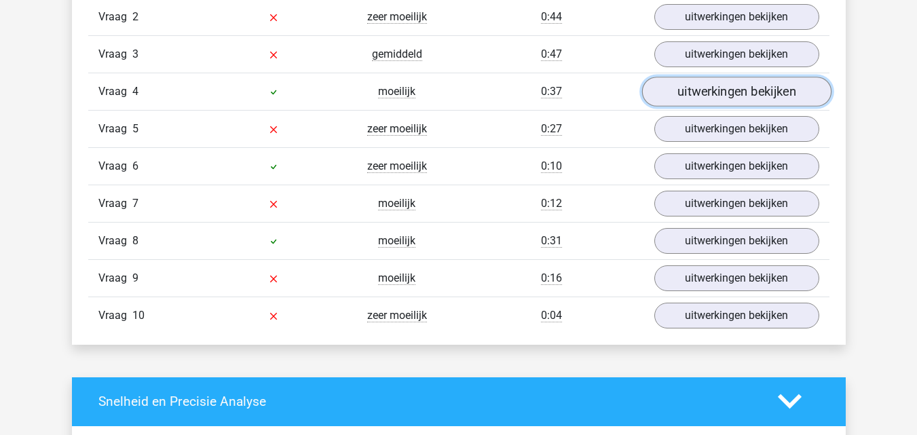
click at [747, 85] on link "uitwerkingen bekijken" at bounding box center [735, 92] width 189 height 30
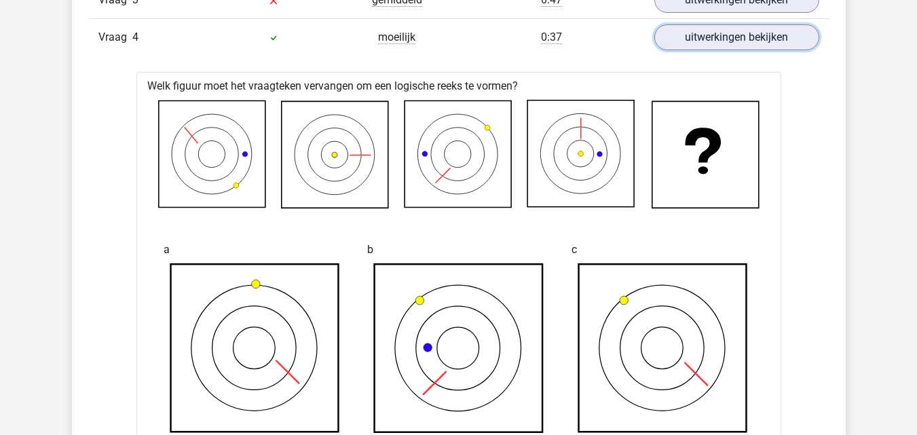
scroll to position [1257, 0]
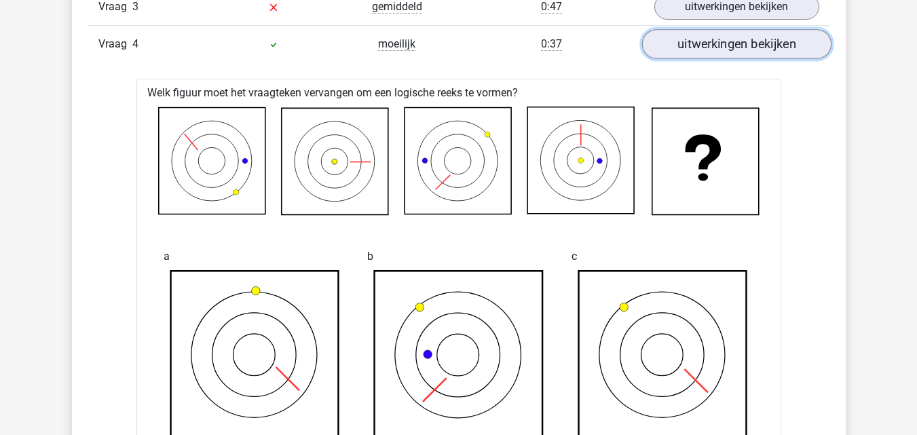
click at [768, 54] on link "uitwerkingen bekijken" at bounding box center [735, 44] width 189 height 30
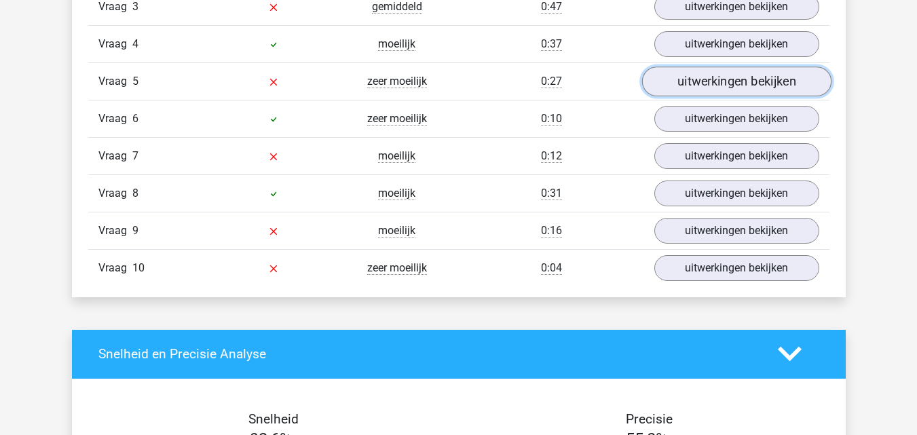
click at [761, 79] on link "uitwerkingen bekijken" at bounding box center [735, 82] width 189 height 30
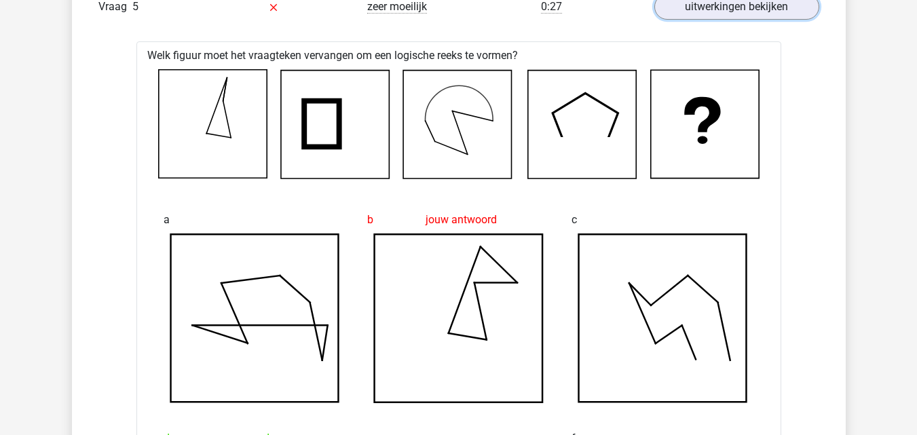
scroll to position [1325, 0]
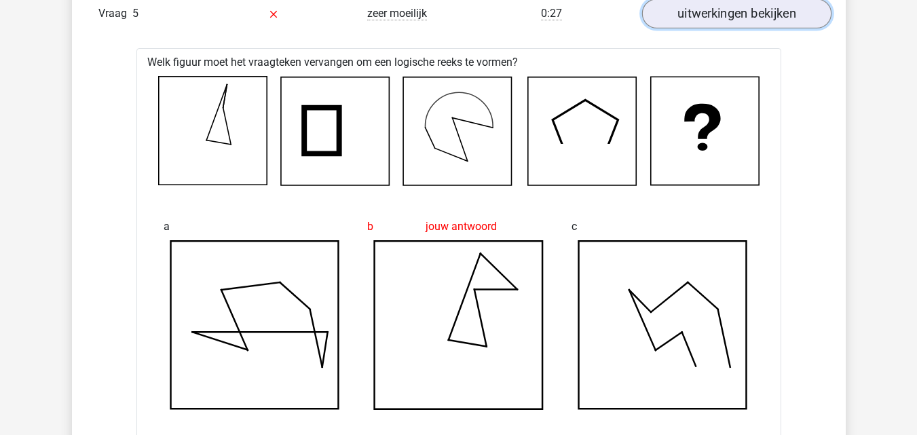
click at [712, 13] on link "uitwerkingen bekijken" at bounding box center [735, 14] width 189 height 30
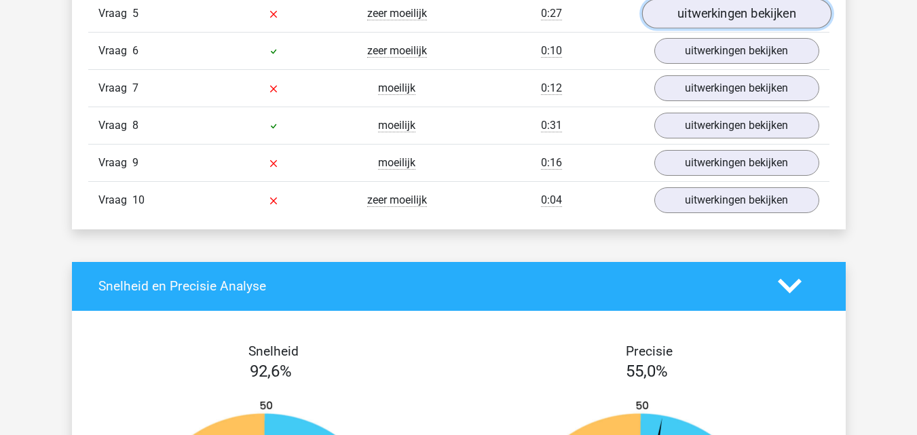
click at [712, 12] on link "uitwerkingen bekijken" at bounding box center [735, 14] width 189 height 30
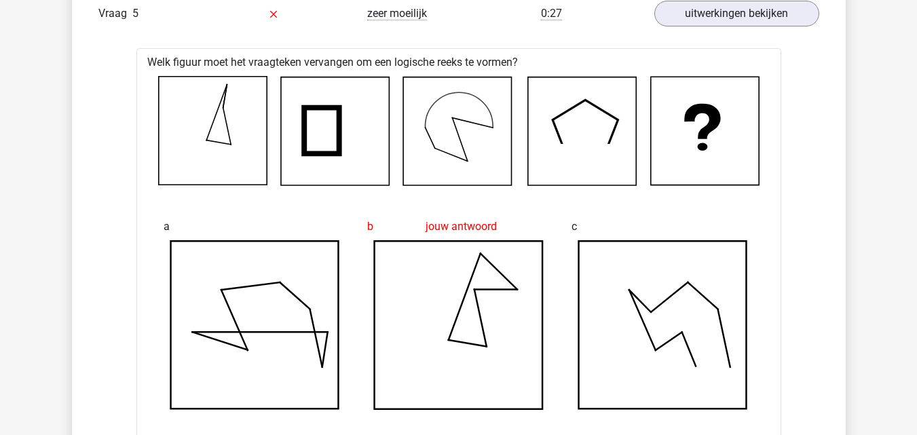
click at [687, 27] on div "Vraag 5 zeer moeilijk 0:27 uitwerkingen bekijken" at bounding box center [458, 13] width 741 height 37
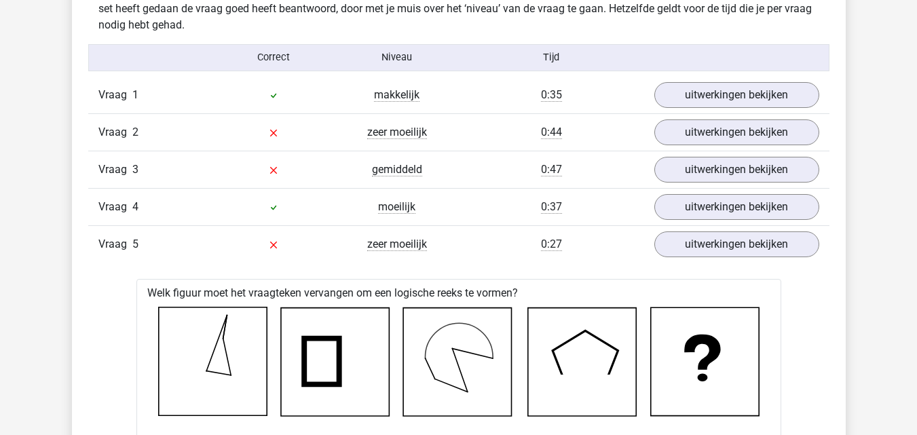
scroll to position [1189, 0]
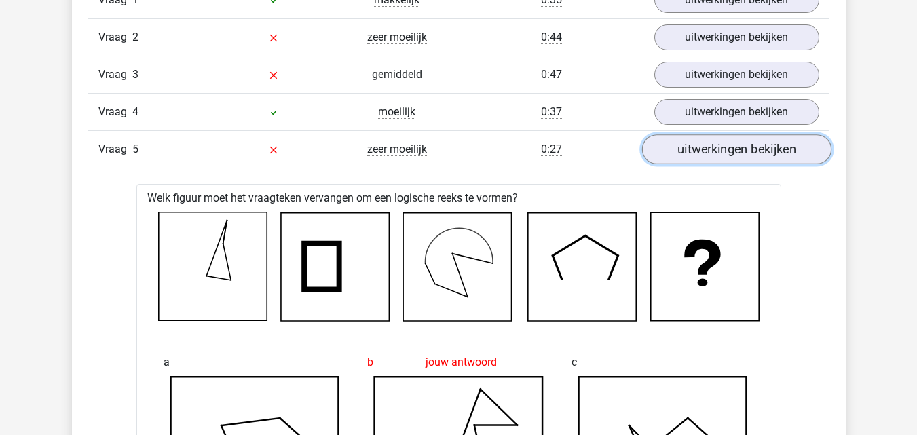
click at [807, 138] on link "uitwerkingen bekijken" at bounding box center [735, 149] width 189 height 30
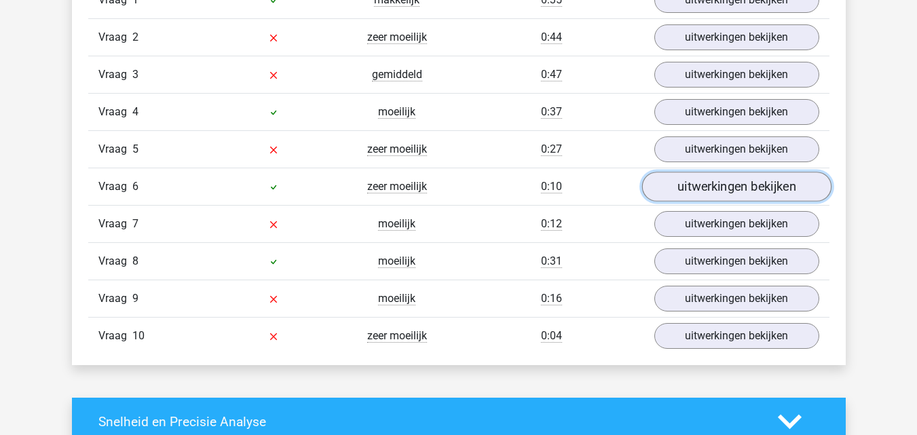
click at [780, 185] on link "uitwerkingen bekijken" at bounding box center [735, 187] width 189 height 30
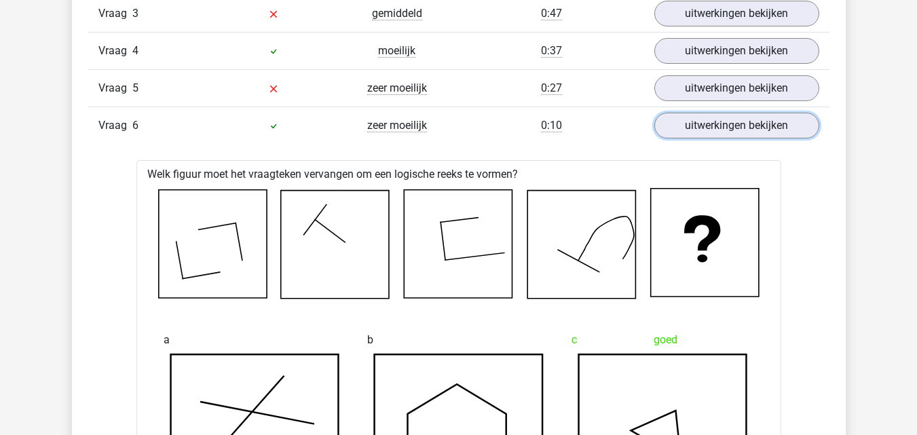
scroll to position [1236, 0]
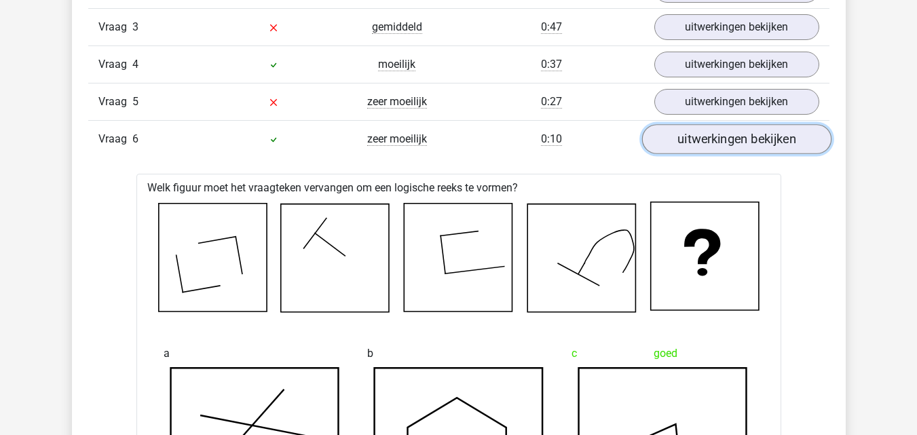
click at [788, 143] on link "uitwerkingen bekijken" at bounding box center [735, 139] width 189 height 30
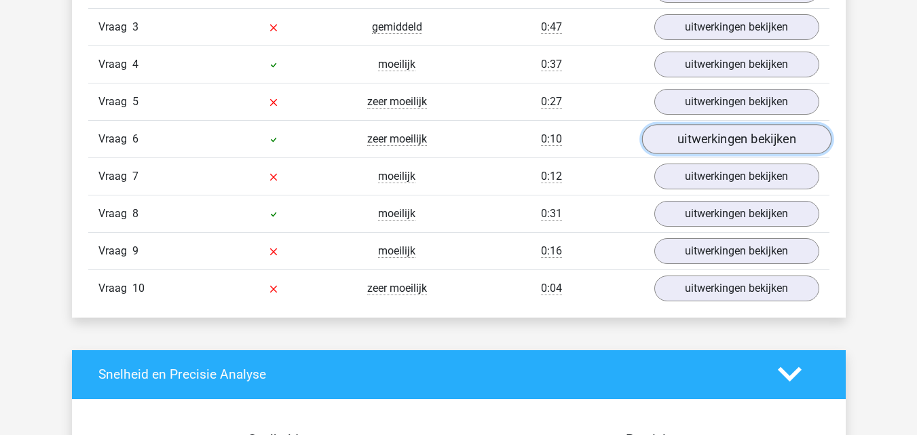
click at [788, 143] on link "uitwerkingen bekijken" at bounding box center [735, 139] width 189 height 30
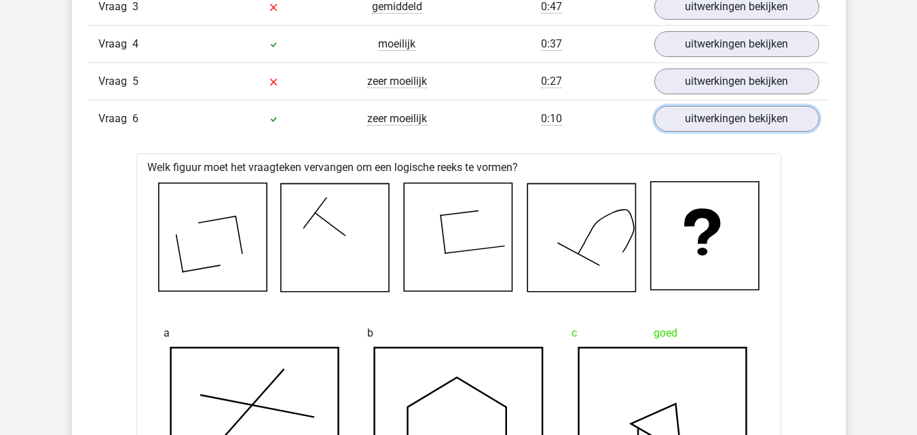
scroll to position [1202, 0]
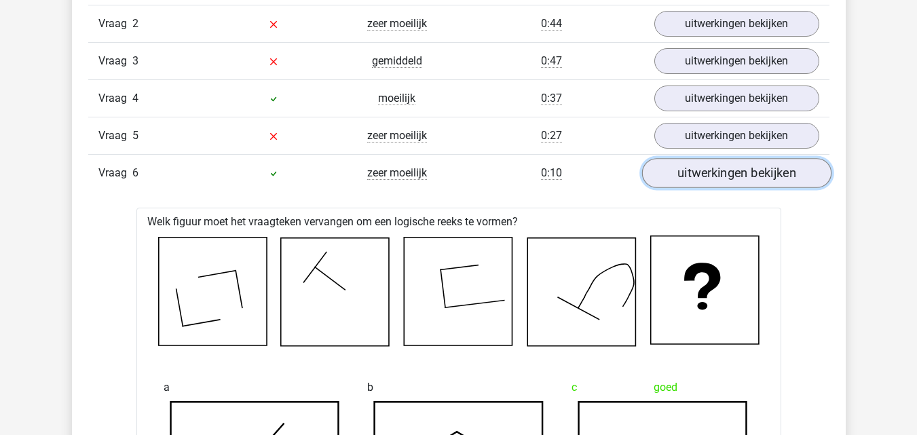
click at [755, 170] on link "uitwerkingen bekijken" at bounding box center [735, 173] width 189 height 30
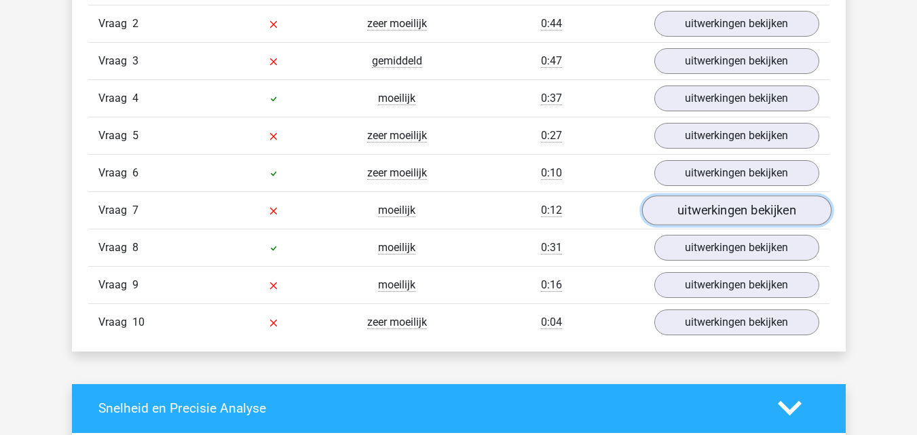
click at [751, 207] on link "uitwerkingen bekijken" at bounding box center [735, 210] width 189 height 30
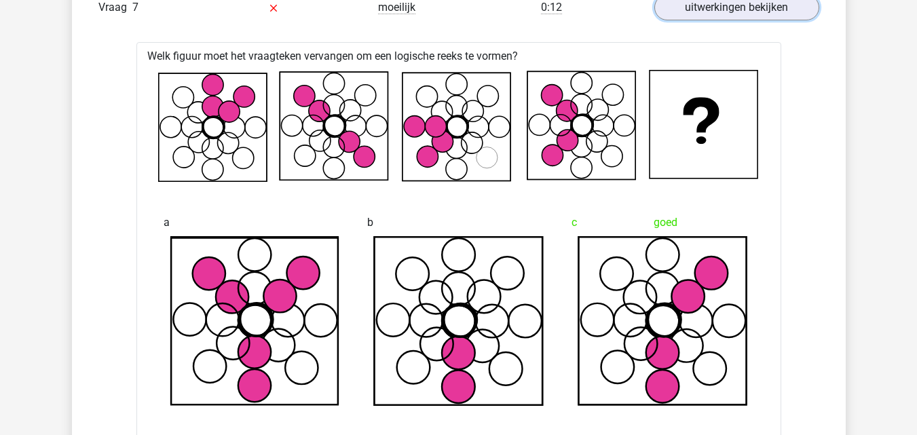
scroll to position [1345, 0]
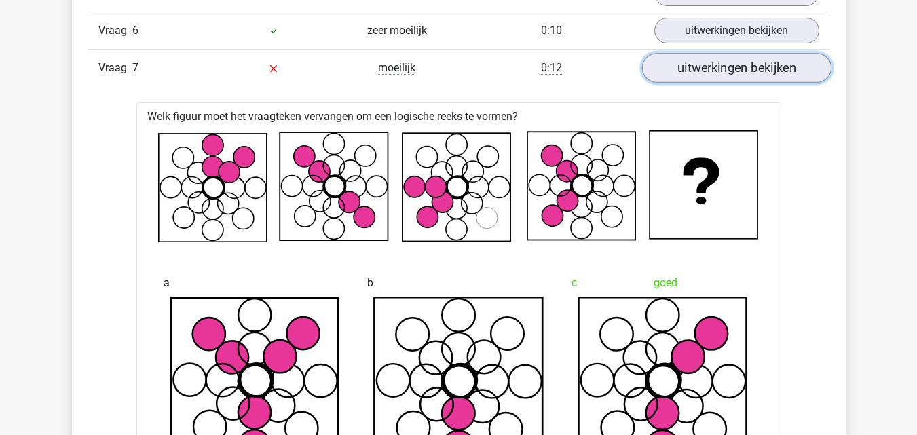
click at [765, 60] on link "uitwerkingen bekijken" at bounding box center [735, 68] width 189 height 30
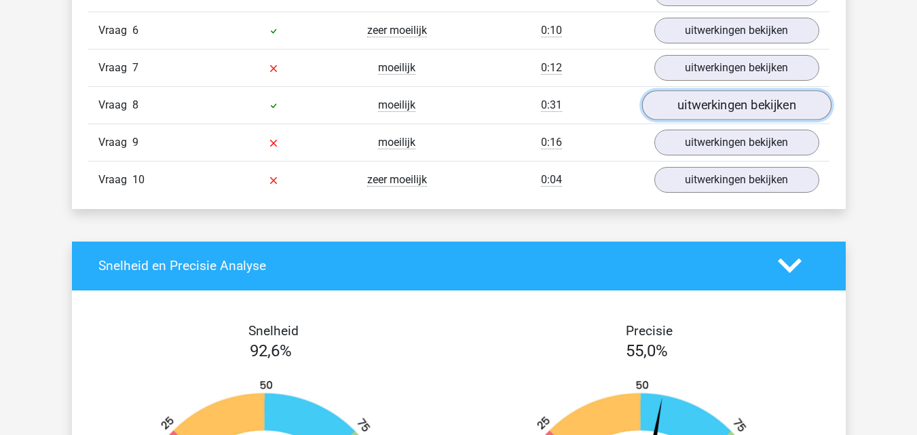
click at [749, 111] on link "uitwerkingen bekijken" at bounding box center [735, 105] width 189 height 30
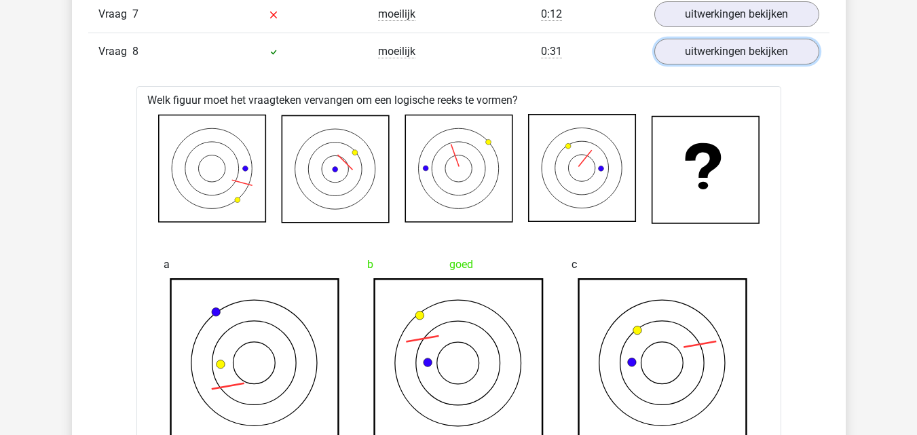
scroll to position [1372, 0]
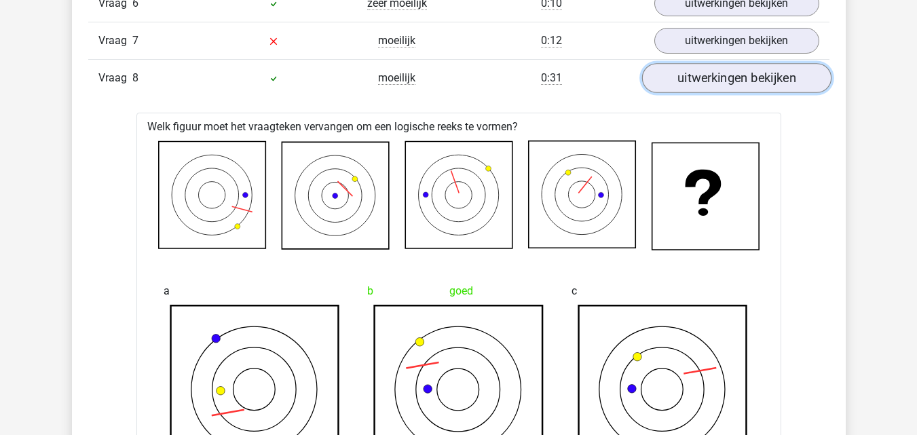
click at [742, 86] on link "uitwerkingen bekijken" at bounding box center [735, 78] width 189 height 30
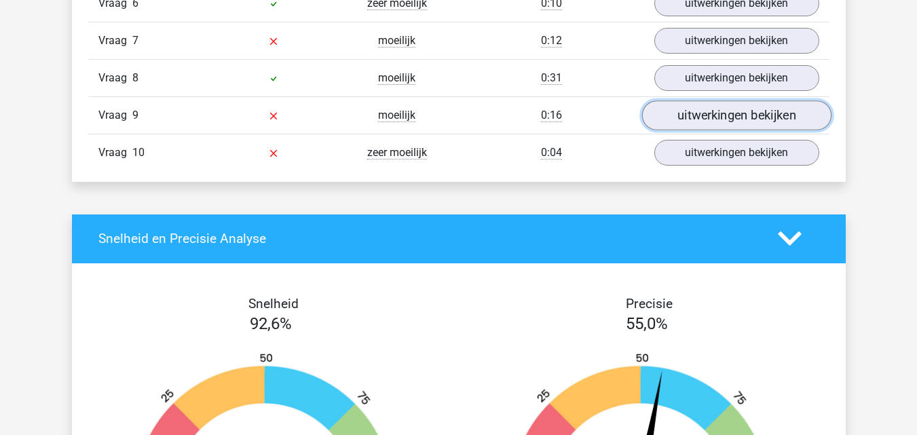
click at [745, 128] on link "uitwerkingen bekijken" at bounding box center [735, 115] width 189 height 30
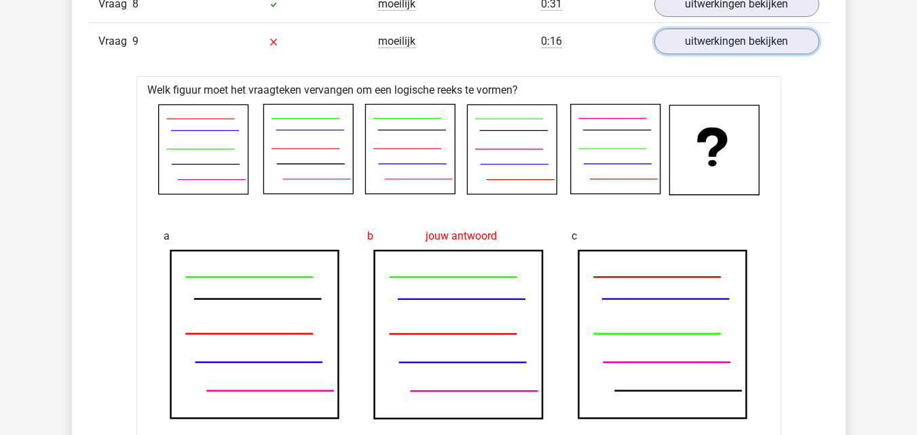
scroll to position [1439, 0]
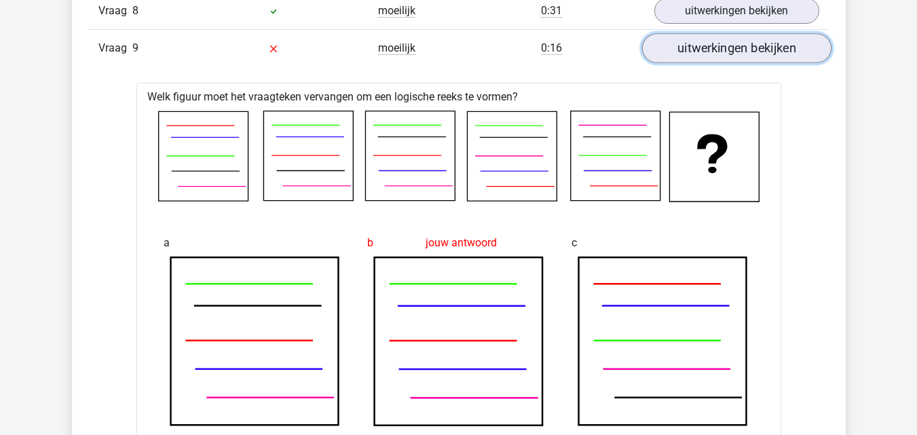
click at [751, 54] on link "uitwerkingen bekijken" at bounding box center [735, 48] width 189 height 30
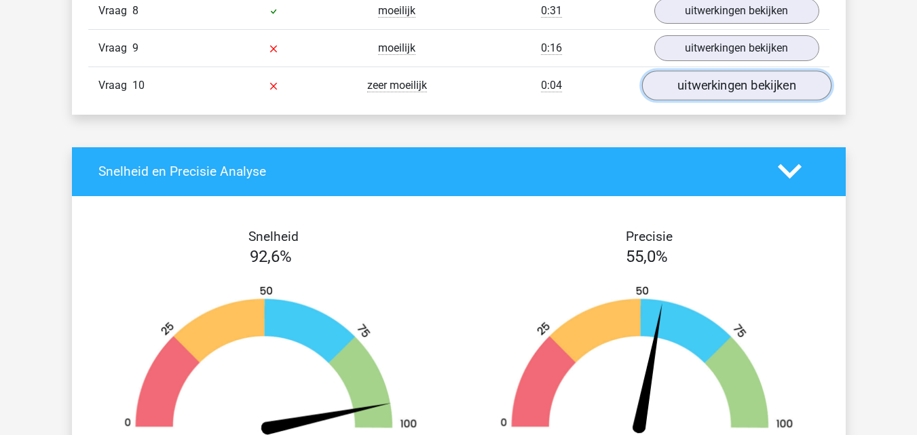
click at [740, 86] on link "uitwerkingen bekijken" at bounding box center [735, 86] width 189 height 30
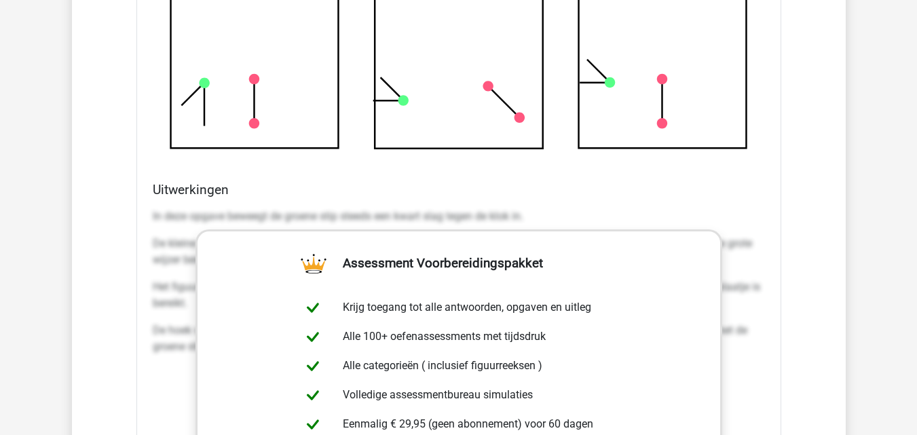
scroll to position [2006, 0]
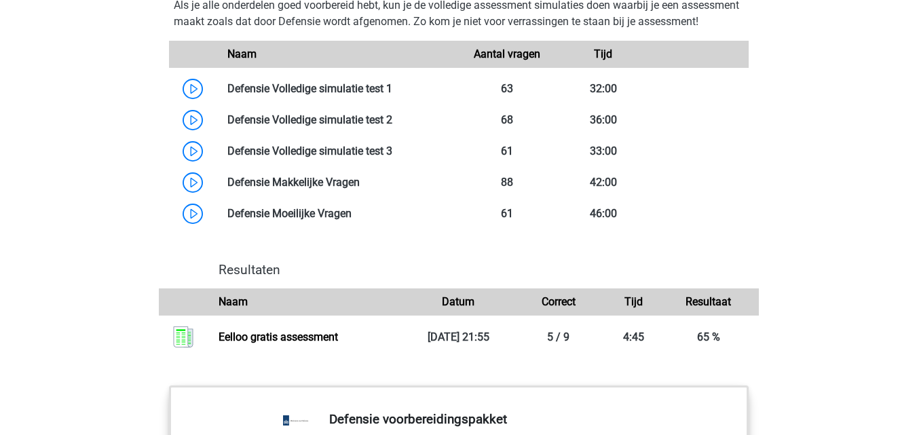
scroll to position [1287, 0]
